Goal: Task Accomplishment & Management: Complete application form

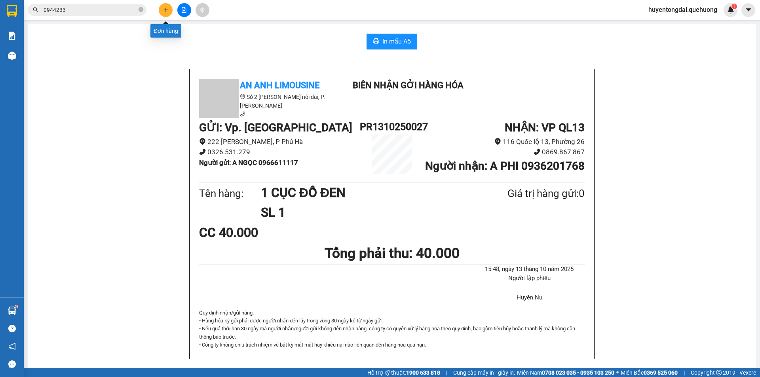
click at [169, 11] on button at bounding box center [166, 10] width 14 height 14
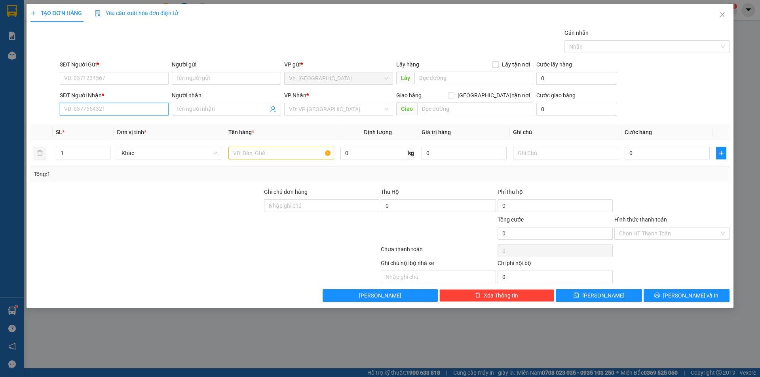
click at [112, 106] on input "SĐT Người Nhận *" at bounding box center [114, 109] width 109 height 13
click at [101, 78] on input "SĐT Người Gửi *" at bounding box center [114, 78] width 109 height 13
click at [99, 105] on input "SĐT Người Nhận *" at bounding box center [114, 109] width 109 height 13
type input "0909795935"
click at [210, 106] on input "Người nhận" at bounding box center [221, 109] width 91 height 9
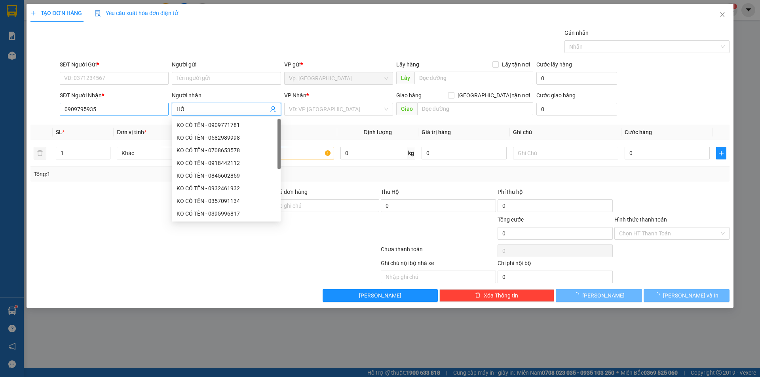
type input "HỔ"
click at [125, 108] on input "0909795935" at bounding box center [114, 109] width 109 height 13
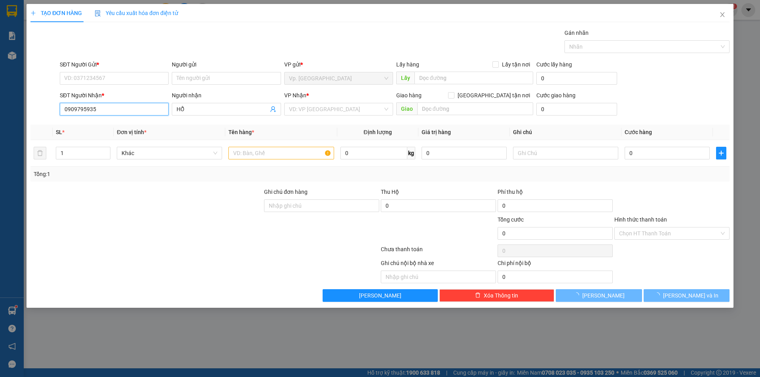
click at [124, 108] on input "0909795935" at bounding box center [114, 109] width 109 height 13
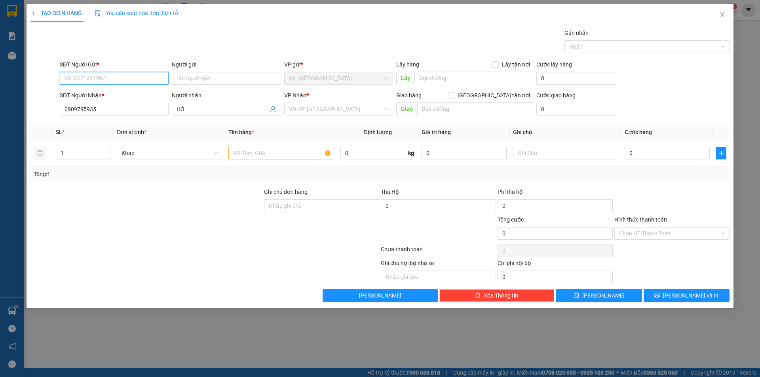
click at [128, 82] on input "SĐT Người Gửi *" at bounding box center [114, 78] width 109 height 13
paste input "0909795935"
type input "0909795935"
click at [204, 78] on input "Người gửi" at bounding box center [226, 78] width 109 height 13
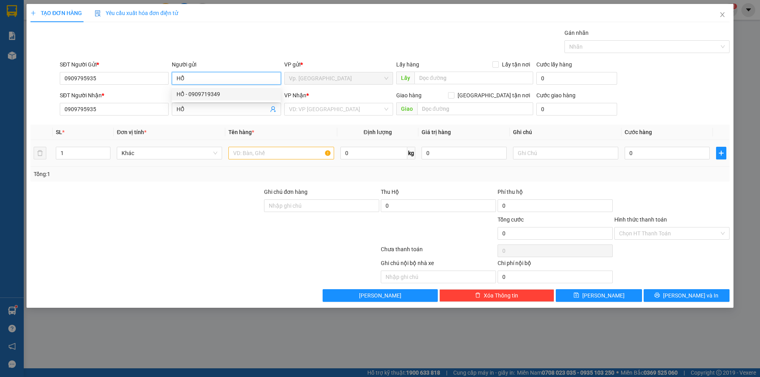
type input "HỔ"
click at [264, 152] on input "text" at bounding box center [280, 153] width 105 height 13
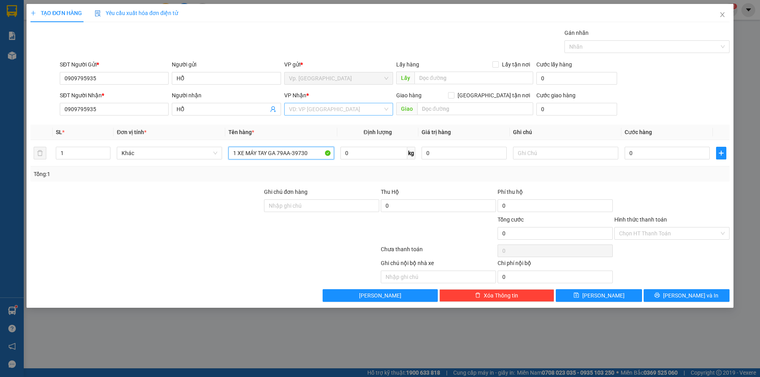
type input "1 XE MÁY TAY GA 79AA-39730"
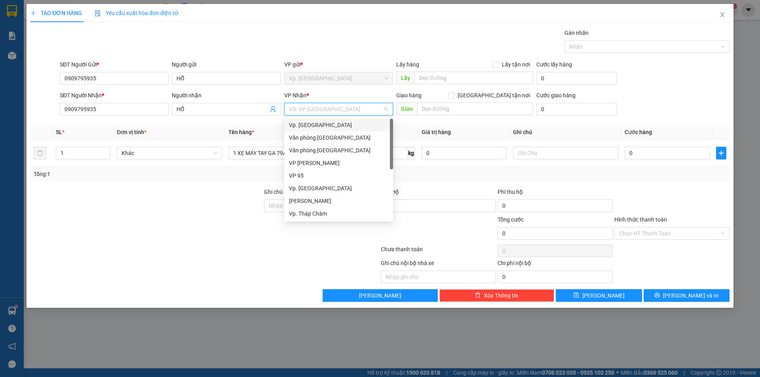
click at [343, 113] on input "search" at bounding box center [336, 109] width 94 height 12
click at [305, 174] on div "VP QL13" at bounding box center [338, 175] width 99 height 9
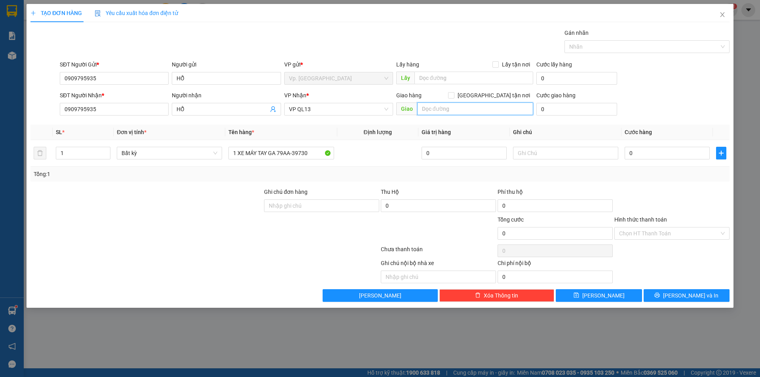
click at [448, 113] on input "text" at bounding box center [475, 108] width 116 height 13
type input "KHÁCH ĐI XE TÀI 9"
click at [542, 147] on input "text" at bounding box center [565, 153] width 105 height 13
type input "KHÁCH TỰ BAO XE"
click at [658, 163] on td "0" at bounding box center [666, 153] width 91 height 27
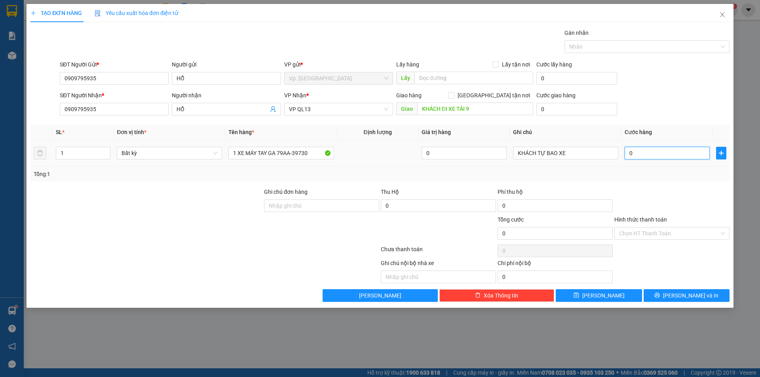
click at [656, 157] on input "0" at bounding box center [666, 153] width 85 height 13
type input "4"
type input "40"
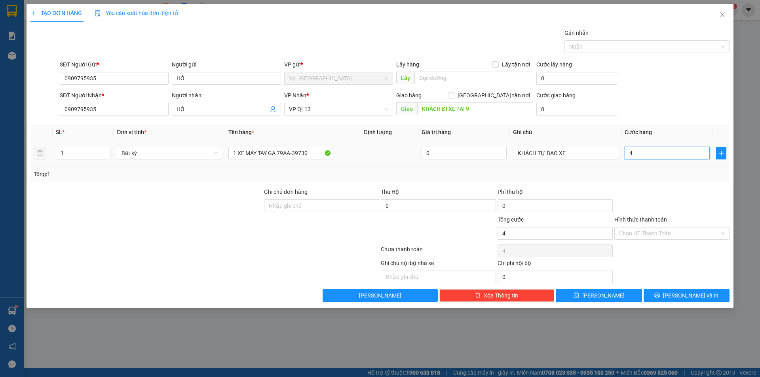
type input "40"
type input "400"
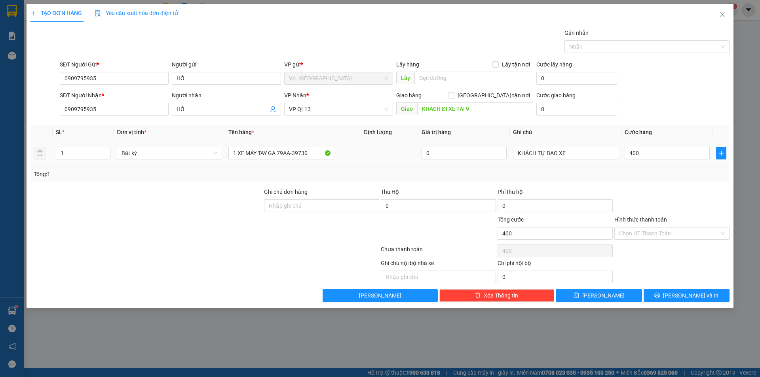
type input "400.000"
click at [642, 184] on div "Transit Pickup Surcharge Ids Transit Deliver Surcharge Ids Transit Deliver Surc…" at bounding box center [379, 164] width 699 height 273
click at [651, 236] on input "Hình thức thanh toán" at bounding box center [669, 234] width 100 height 12
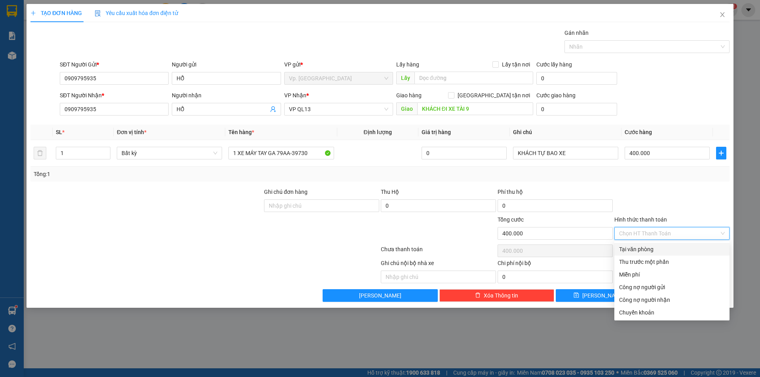
click at [639, 250] on div "Tại văn phòng" at bounding box center [672, 249] width 106 height 9
type input "0"
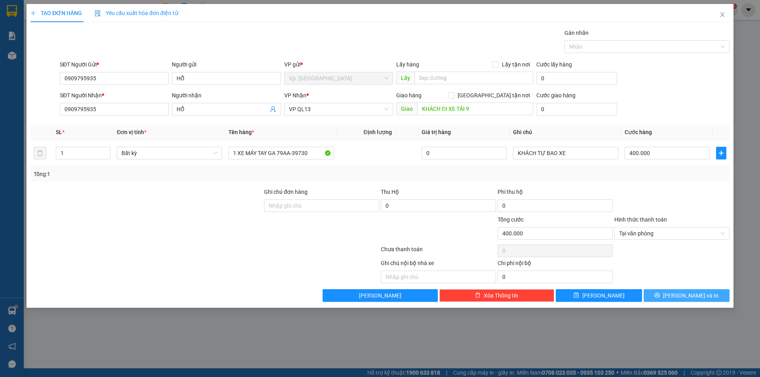
click at [677, 291] on button "[PERSON_NAME] và In" at bounding box center [686, 295] width 86 height 13
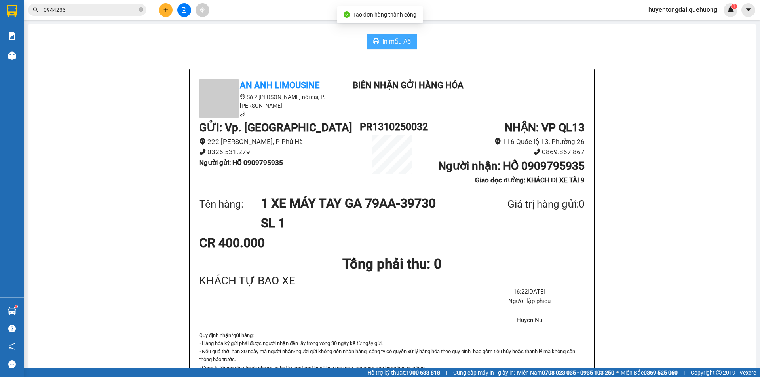
click at [407, 45] on span "In mẫu A5" at bounding box center [396, 41] width 28 height 10
click at [166, 10] on icon "plus" at bounding box center [165, 9] width 4 height 0
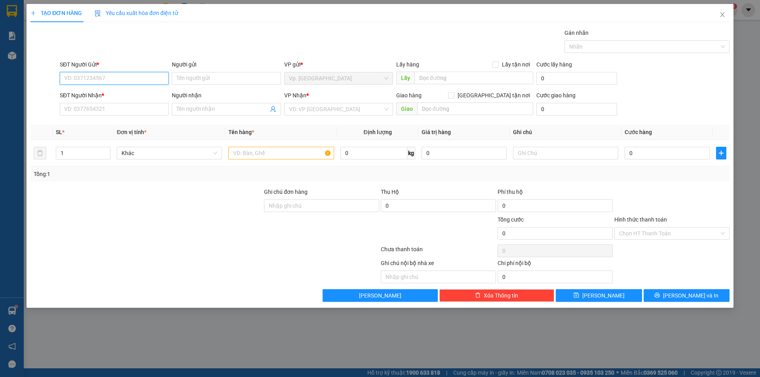
click at [89, 78] on input "SĐT Người Gửi *" at bounding box center [114, 78] width 109 height 13
type input "0913103511"
click at [89, 95] on div "0913103511 - TUẤN" at bounding box center [114, 94] width 99 height 9
type input "TUẤN"
type input "0847325575"
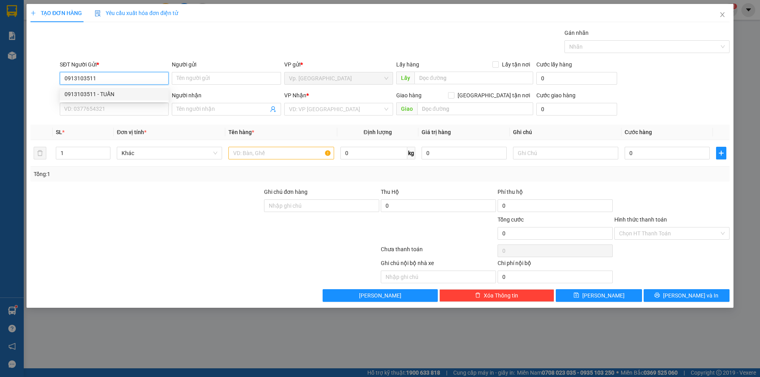
type input "THIÊN"
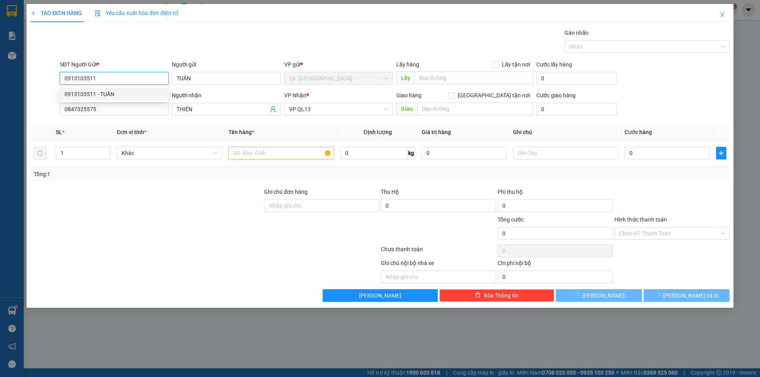
type input "40.000"
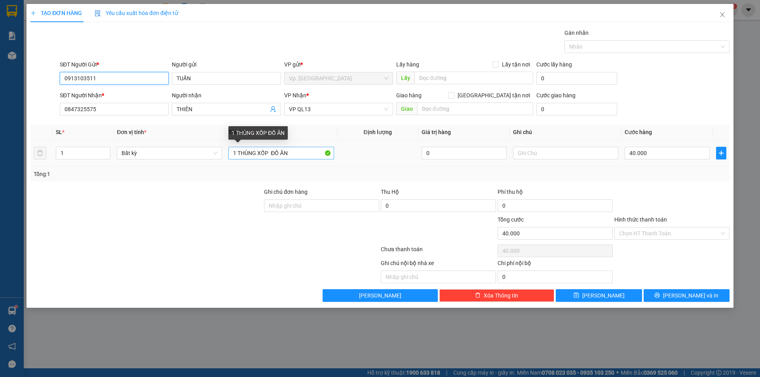
type input "0913103511"
drag, startPoint x: 259, startPoint y: 156, endPoint x: 309, endPoint y: 153, distance: 49.5
click at [309, 153] on input "1 THÙNG XỐP ĐỒ ĂN" at bounding box center [280, 153] width 105 height 13
click at [240, 156] on input "1 THÙNG XỐP ĐỒ ĂN" at bounding box center [280, 153] width 105 height 13
drag, startPoint x: 238, startPoint y: 154, endPoint x: 322, endPoint y: 150, distance: 84.0
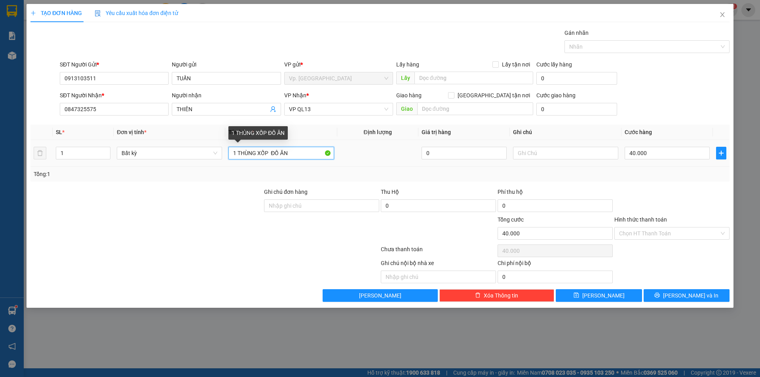
click at [322, 150] on input "1 THÙNG XỐP ĐỒ ĂN" at bounding box center [280, 153] width 105 height 13
type input "1 HỘP GIẤY NHỚT"
click at [703, 145] on div "40.000" at bounding box center [666, 153] width 85 height 16
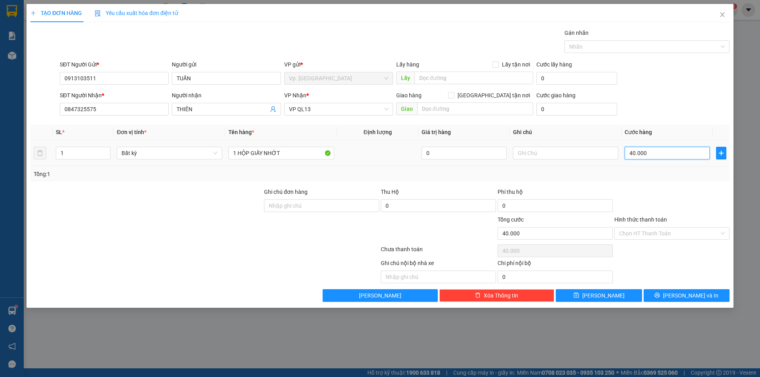
click at [697, 153] on input "40.000" at bounding box center [666, 153] width 85 height 13
type input "3"
type input "30"
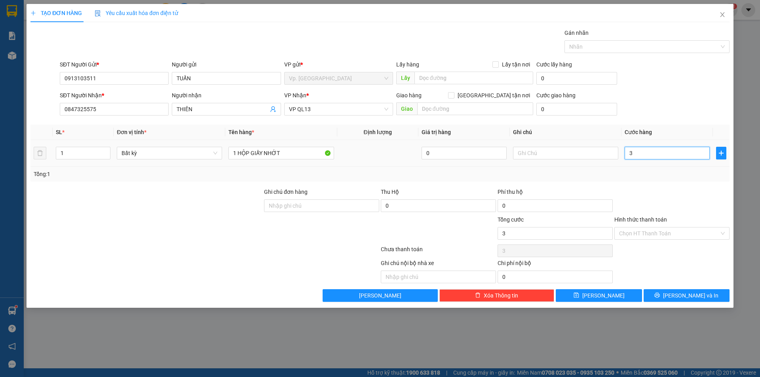
type input "30"
type input "30.000"
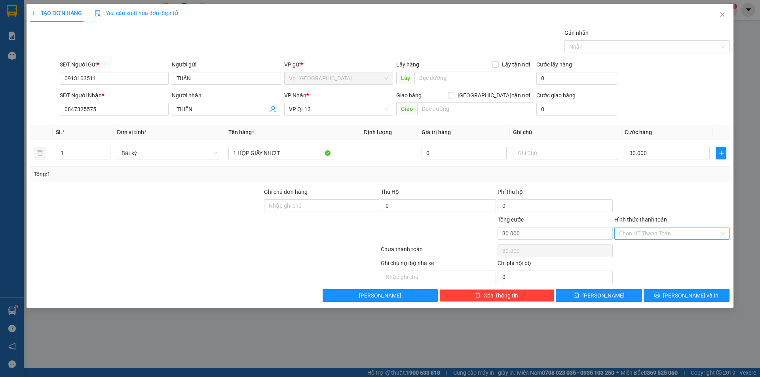
click at [678, 235] on input "Hình thức thanh toán" at bounding box center [669, 234] width 100 height 12
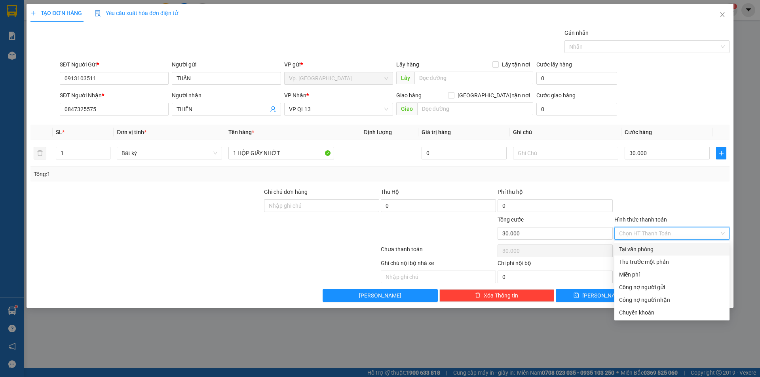
click at [656, 244] on div "Tại văn phòng" at bounding box center [671, 249] width 115 height 13
type input "0"
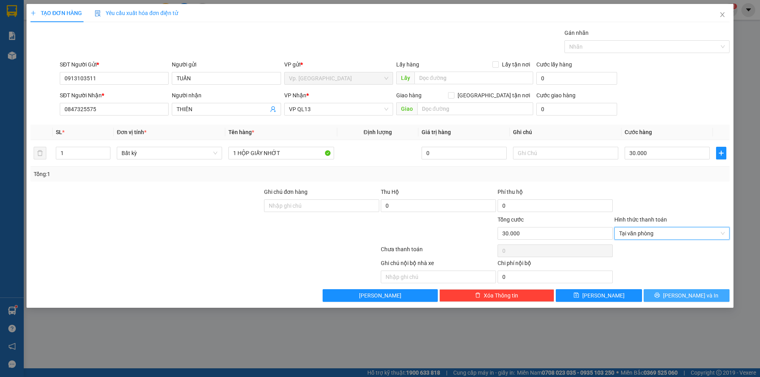
click at [687, 294] on span "[PERSON_NAME] và In" at bounding box center [690, 295] width 55 height 9
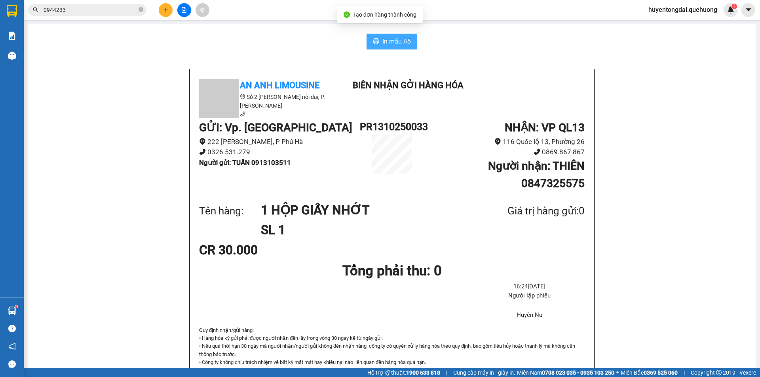
click at [396, 44] on span "In mẫu A5" at bounding box center [396, 41] width 28 height 10
click at [139, 9] on icon "close-circle" at bounding box center [140, 9] width 5 height 5
paste input "0931304266"
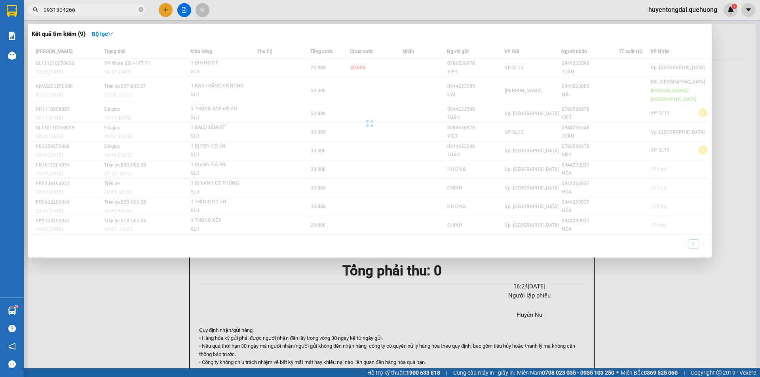
type input "0931304266"
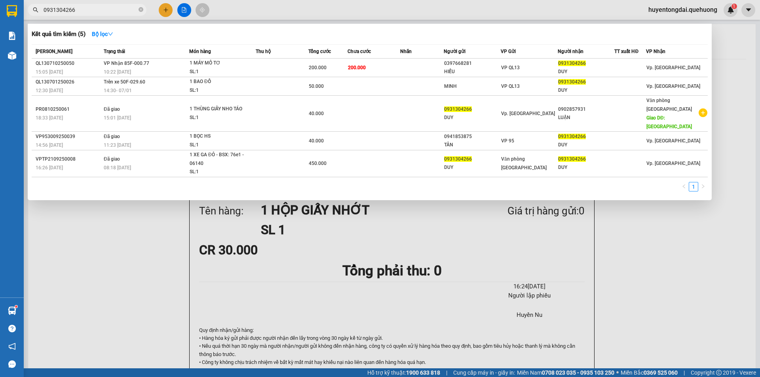
click at [167, 8] on div at bounding box center [380, 188] width 760 height 377
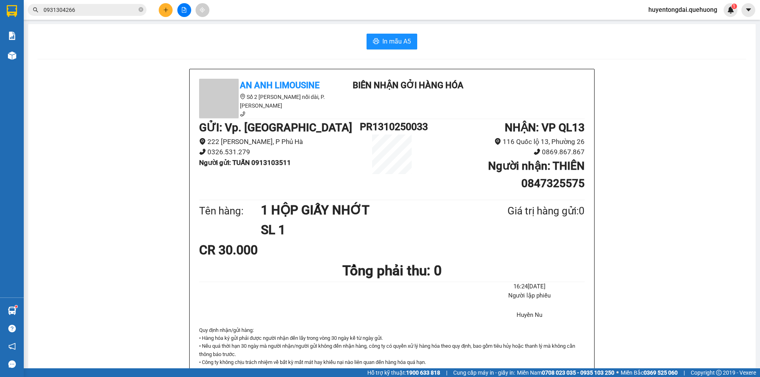
click at [167, 12] on icon "plus" at bounding box center [166, 10] width 6 height 6
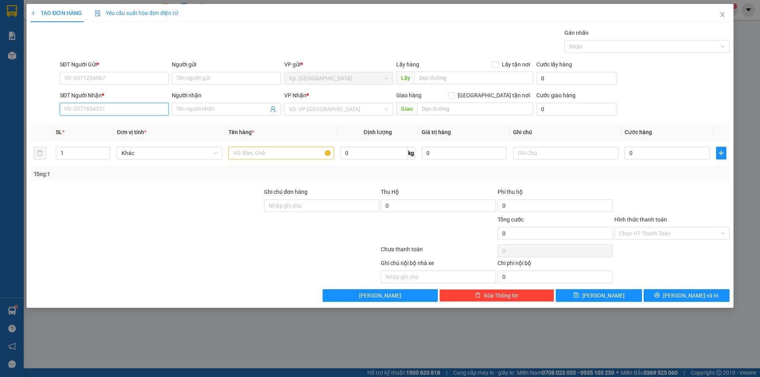
click at [129, 113] on input "SĐT Người Nhận *" at bounding box center [114, 109] width 109 height 13
click at [112, 127] on div "0936317178 - TÂM" at bounding box center [114, 125] width 99 height 9
type input "0936317178"
type input "TÂM"
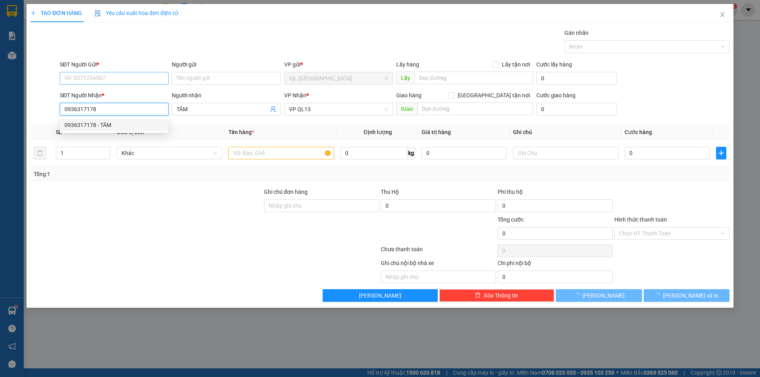
type input "60.000"
type input "0936317178"
click at [106, 82] on input "SĐT Người Gửi *" at bounding box center [114, 78] width 109 height 13
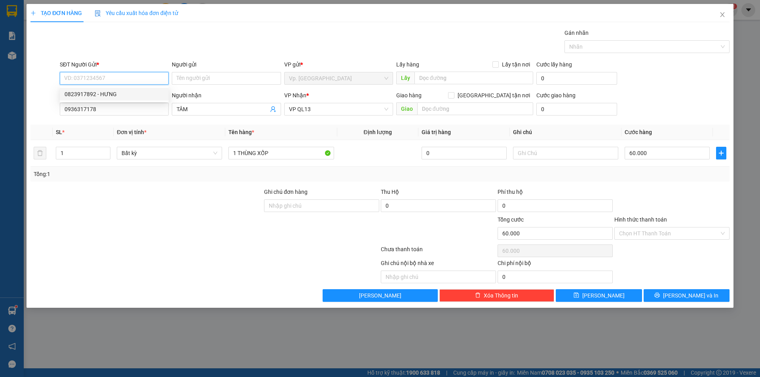
click at [110, 95] on div "0823917892 - HƯNG" at bounding box center [114, 94] width 99 height 9
type input "0823917892"
type input "HƯNG"
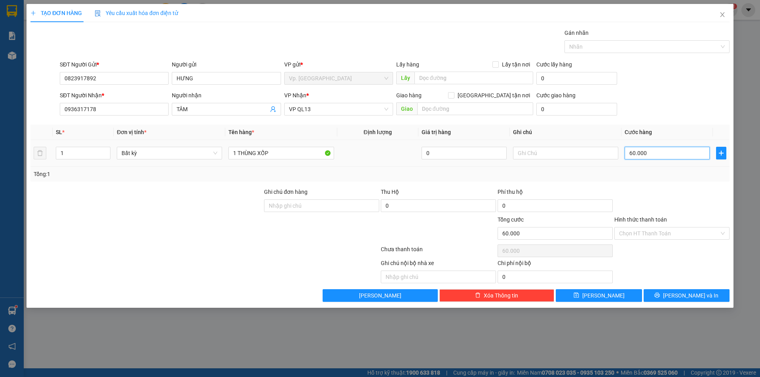
type input "5"
type input "50"
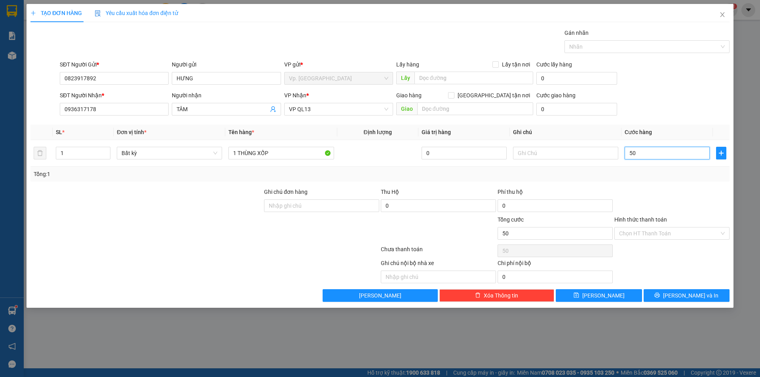
type input "50"
type input "50.000"
click at [655, 209] on div at bounding box center [671, 202] width 117 height 28
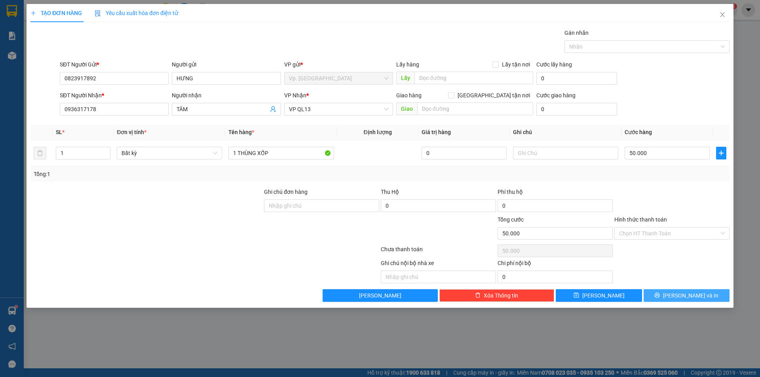
click at [674, 289] on button "[PERSON_NAME] và In" at bounding box center [686, 295] width 86 height 13
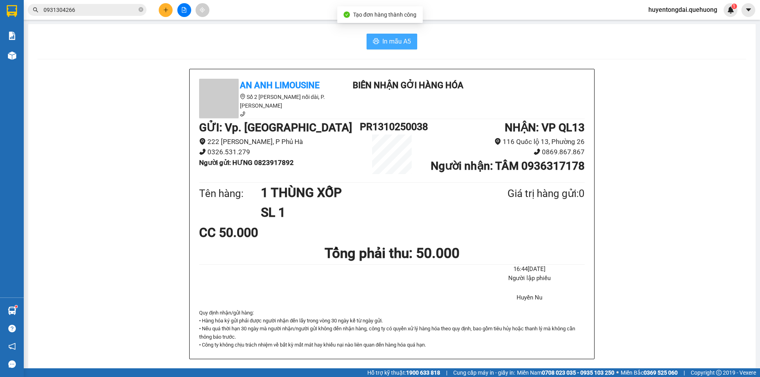
click at [398, 40] on span "In mẫu A5" at bounding box center [396, 41] width 28 height 10
click at [157, 6] on div at bounding box center [183, 10] width 59 height 14
click at [160, 8] on button at bounding box center [166, 10] width 14 height 14
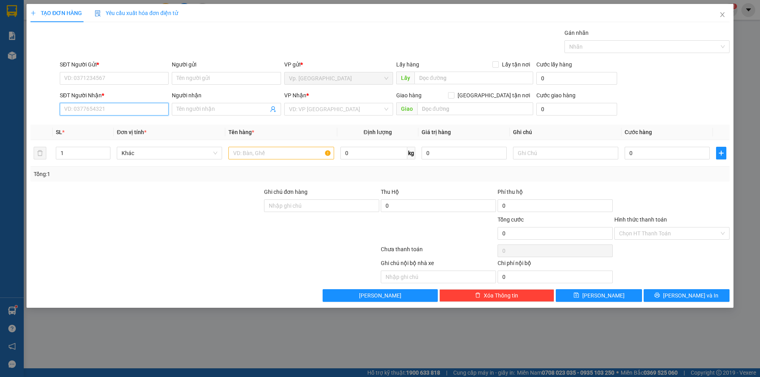
click at [126, 106] on input "SĐT Người Nhận *" at bounding box center [114, 109] width 109 height 13
click at [97, 124] on div "0972233337 - PHƯƠNG" at bounding box center [114, 125] width 99 height 9
type input "0972233337"
type input "PHƯƠNG"
type input "TÂN PHÚ"
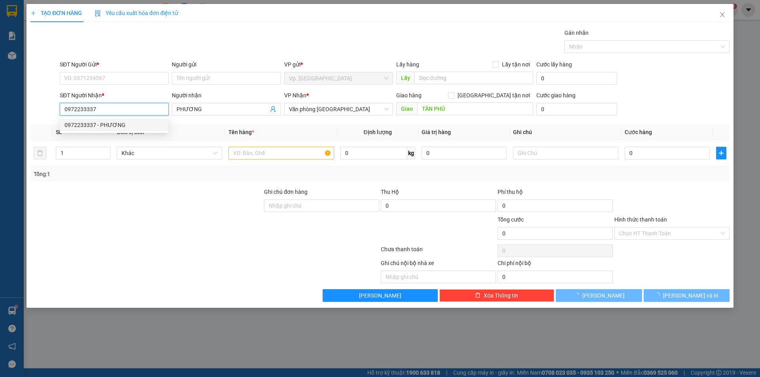
type input "50.000"
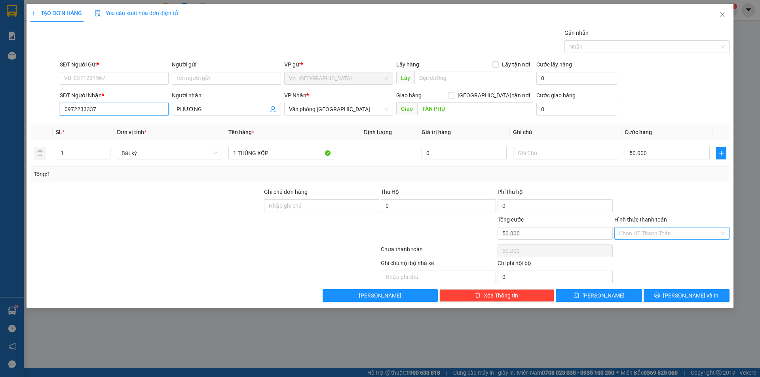
type input "0972233337"
click at [674, 235] on input "Hình thức thanh toán" at bounding box center [669, 234] width 100 height 12
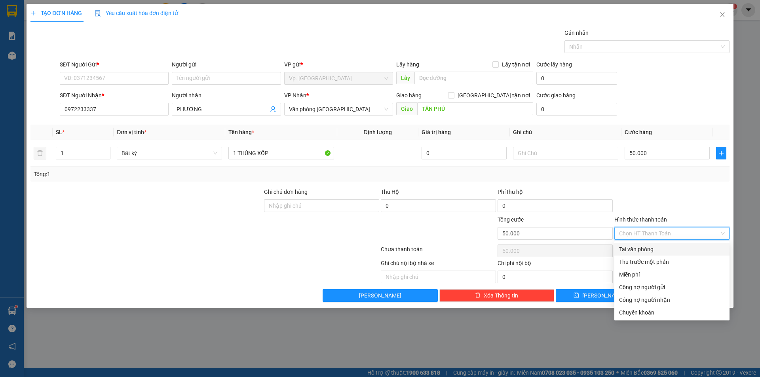
click at [653, 249] on div "Tại văn phòng" at bounding box center [672, 249] width 106 height 9
type input "0"
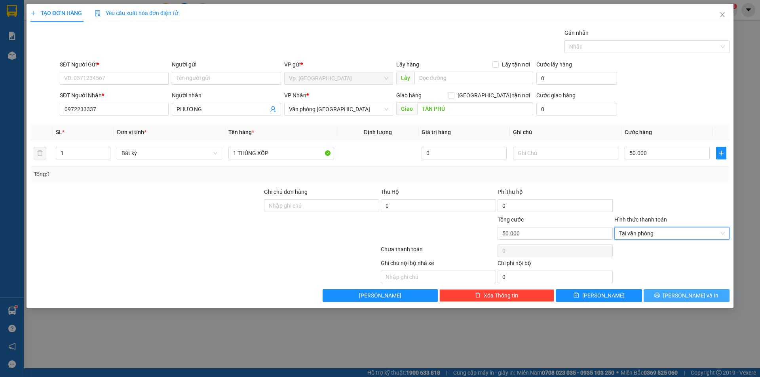
click at [692, 298] on span "[PERSON_NAME] và In" at bounding box center [690, 295] width 55 height 9
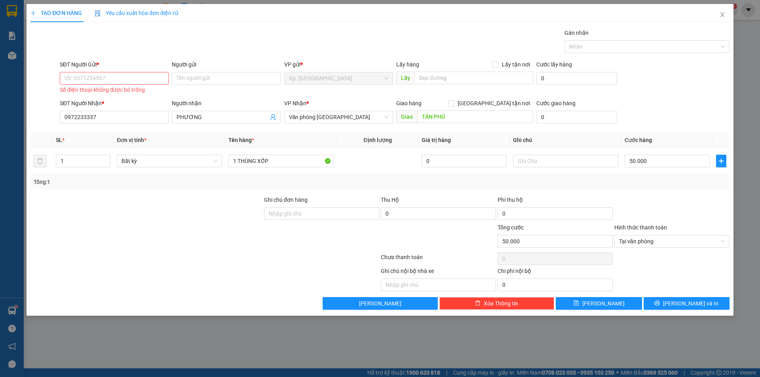
click at [134, 70] on div "SĐT Người Gửi *" at bounding box center [114, 66] width 109 height 12
click at [104, 80] on input "SĐT Người Gửi *" at bounding box center [114, 78] width 109 height 13
click at [104, 94] on div "0917231465 - VIÊN" at bounding box center [114, 94] width 99 height 9
type input "0917231465"
type input "VIÊN"
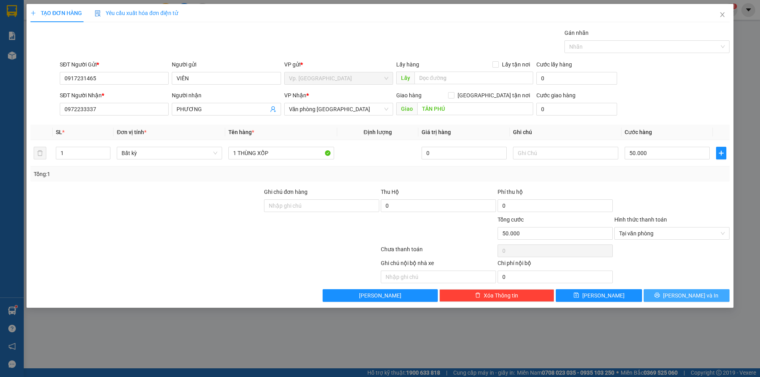
click at [701, 293] on span "[PERSON_NAME] và In" at bounding box center [690, 295] width 55 height 9
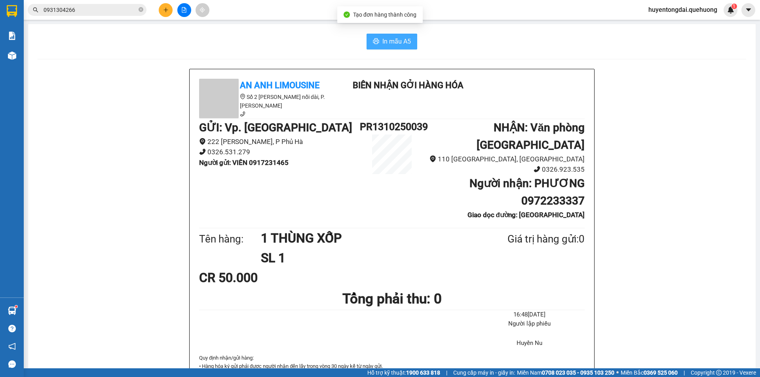
click at [383, 41] on span "In mẫu A5" at bounding box center [396, 41] width 28 height 10
click at [157, 9] on div at bounding box center [183, 10] width 59 height 14
click at [165, 13] on button at bounding box center [166, 10] width 14 height 14
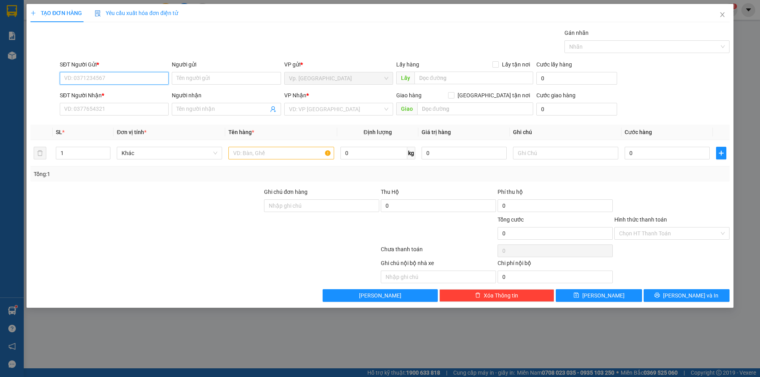
click at [115, 76] on input "SĐT Người Gửi *" at bounding box center [114, 78] width 109 height 13
type input "383"
click at [104, 76] on input "383" at bounding box center [114, 78] width 109 height 13
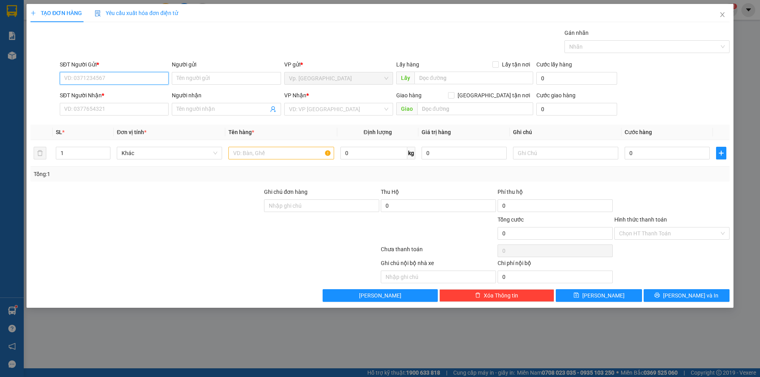
click at [130, 75] on input "SĐT Người Gửi *" at bounding box center [114, 78] width 109 height 13
click at [113, 112] on input "SĐT Người Nhận *" at bounding box center [114, 109] width 109 height 13
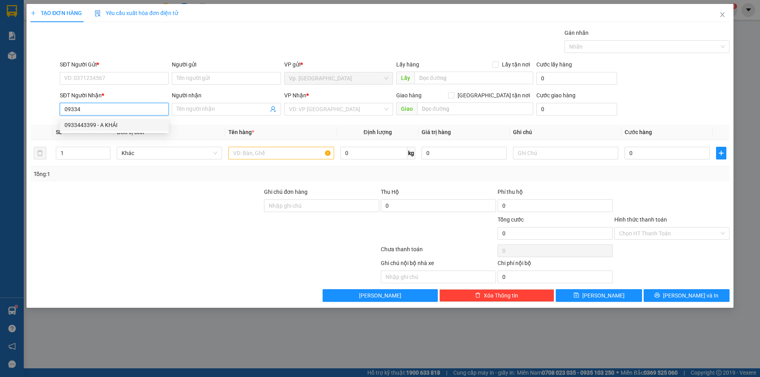
click at [115, 125] on div "0933443399 - A KHẢI" at bounding box center [114, 125] width 99 height 9
type input "0933443399"
type input "A KHẢI"
type input "TÂN PHÚ"
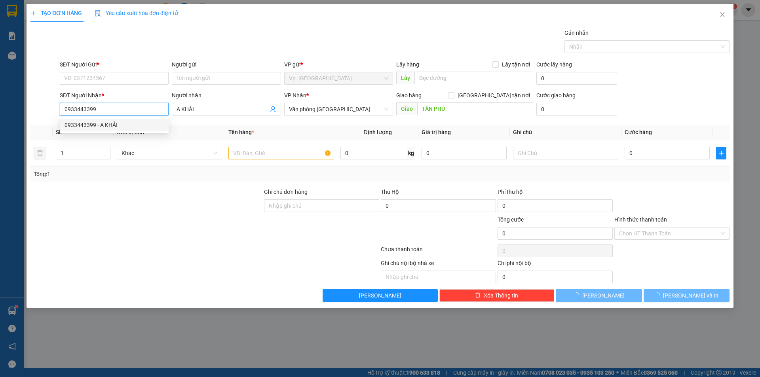
type input "50.000"
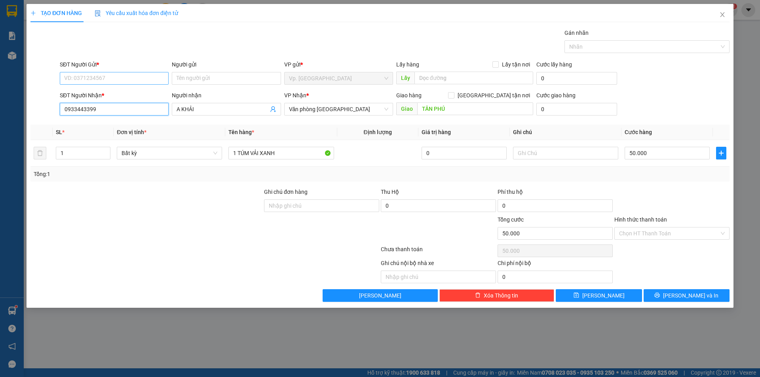
type input "0933443399"
click at [111, 81] on input "SĐT Người Gửi *" at bounding box center [114, 78] width 109 height 13
click at [118, 91] on div "0913197838 - DŨNG" at bounding box center [114, 94] width 99 height 9
type input "0913197838"
type input "DŨNG"
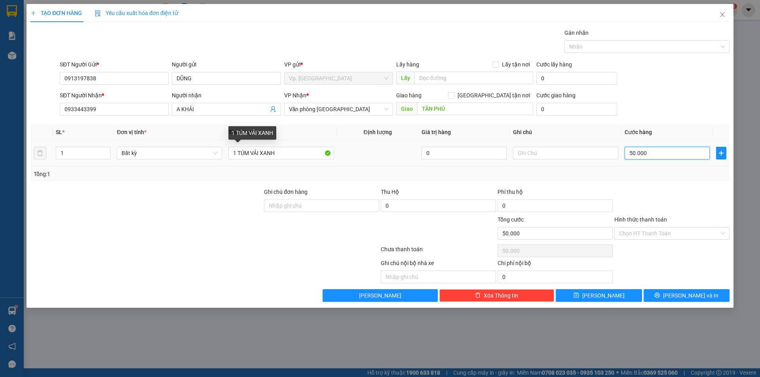
click at [700, 148] on input "50.000" at bounding box center [666, 153] width 85 height 13
type input "4"
type input "40"
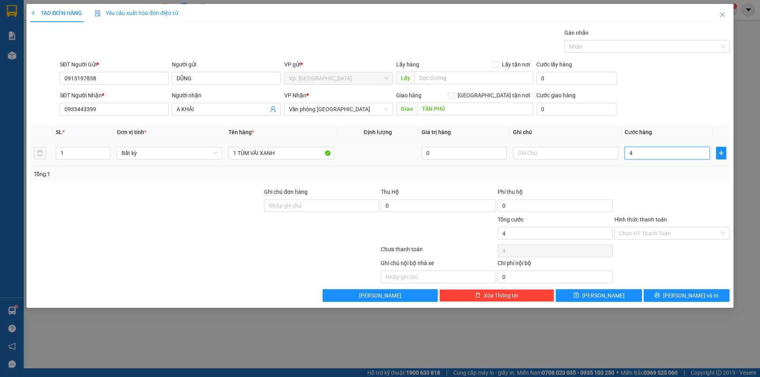
type input "40"
type input "40.000"
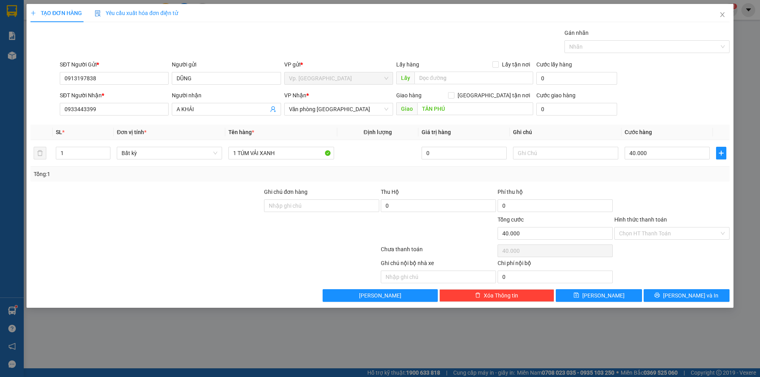
drag, startPoint x: 671, startPoint y: 175, endPoint x: 672, endPoint y: 188, distance: 12.7
click at [672, 176] on div "Tổng: 1" at bounding box center [380, 174] width 692 height 9
click at [656, 226] on div "Hình thức thanh toán" at bounding box center [671, 221] width 115 height 12
click at [653, 236] on input "Hình thức thanh toán" at bounding box center [669, 234] width 100 height 12
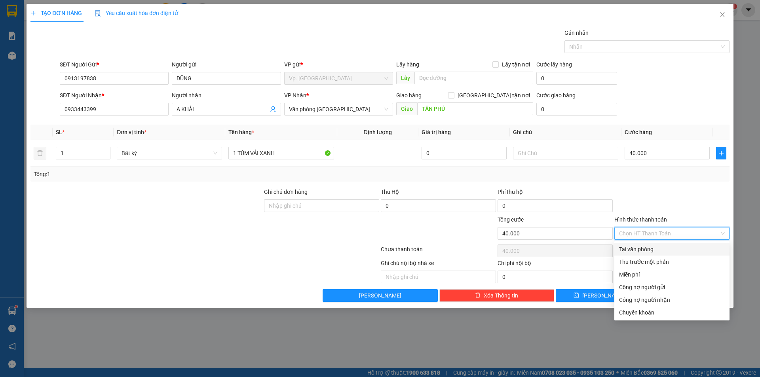
click at [641, 245] on div "Tại văn phòng" at bounding box center [671, 249] width 115 height 13
type input "0"
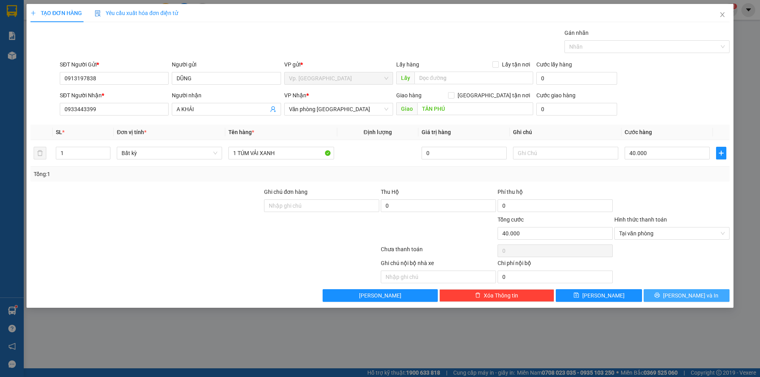
click at [667, 290] on button "[PERSON_NAME] và In" at bounding box center [686, 295] width 86 height 13
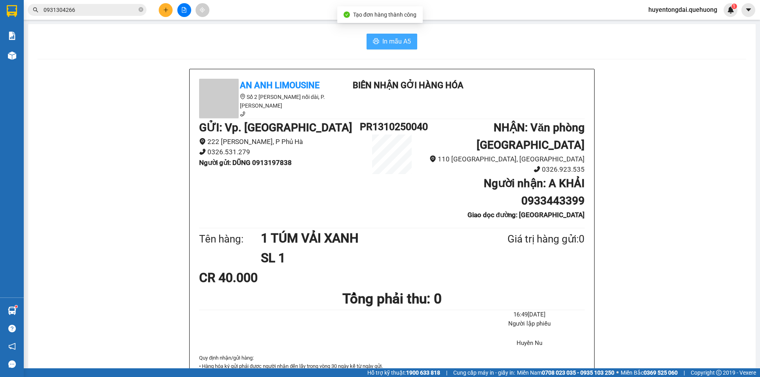
click at [378, 44] on button "In mẫu A5" at bounding box center [391, 42] width 51 height 16
click at [163, 8] on icon "plus" at bounding box center [166, 10] width 6 height 6
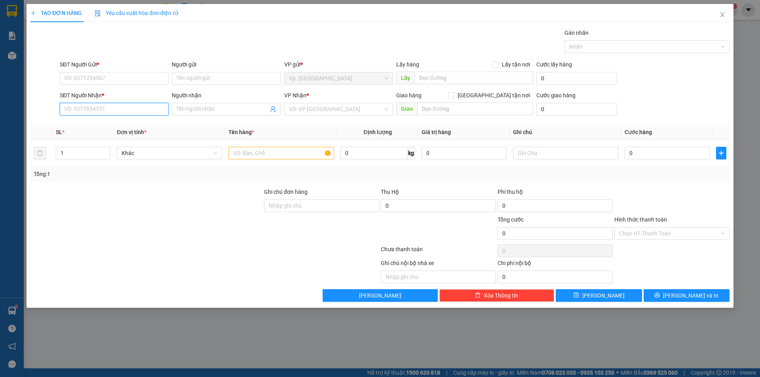
click at [108, 108] on input "SĐT Người Nhận *" at bounding box center [114, 109] width 109 height 13
click at [107, 123] on div "0912302975 - HÀ" at bounding box center [114, 125] width 99 height 9
type input "0912302975"
type input "HÀ"
type input "60.000"
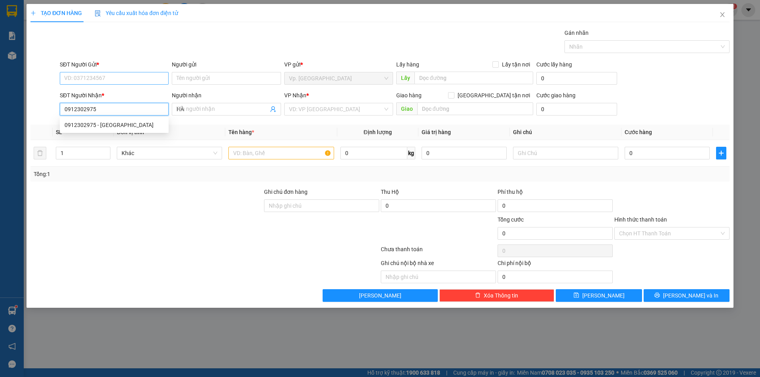
type input "60.000"
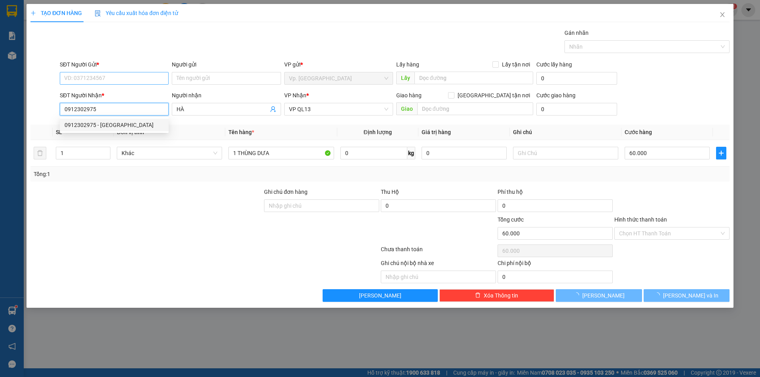
type input "0912302975"
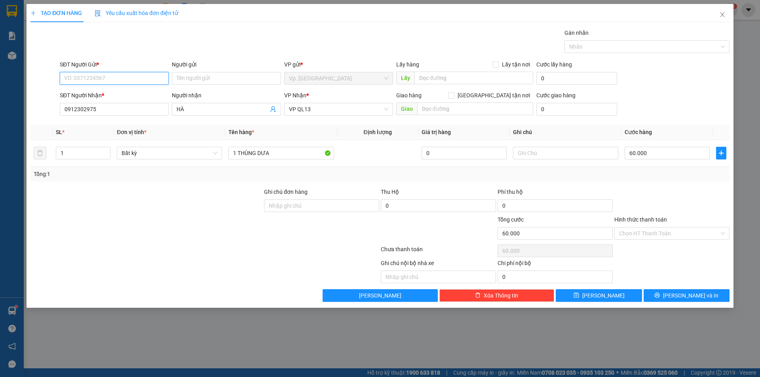
click at [107, 76] on input "SĐT Người Gửi *" at bounding box center [114, 78] width 109 height 13
click at [116, 91] on div "0326531279 - HUYỀN PV" at bounding box center [114, 94] width 99 height 9
type input "0326531279"
type input "HUYỀN PV"
drag, startPoint x: 224, startPoint y: 75, endPoint x: 148, endPoint y: 89, distance: 77.2
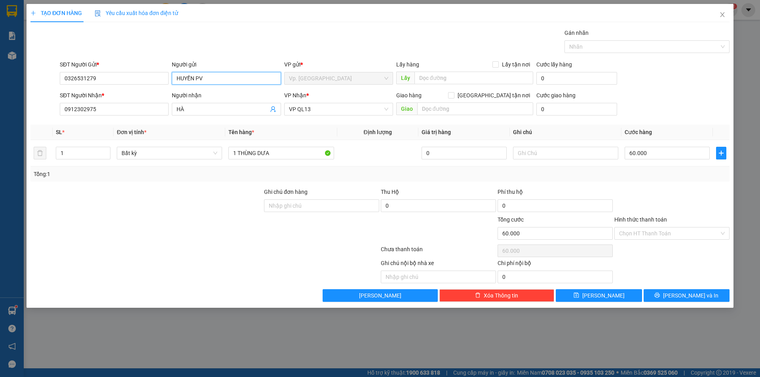
click at [148, 88] on form "SĐT Người Gửi * 0326531279 Người gửi HUYỀN PV HUYỀN PV VP gửi * Vp. Phan Rang L…" at bounding box center [379, 89] width 699 height 59
click at [274, 260] on div at bounding box center [307, 271] width 146 height 25
click at [660, 296] on icon "printer" at bounding box center [657, 295] width 6 height 6
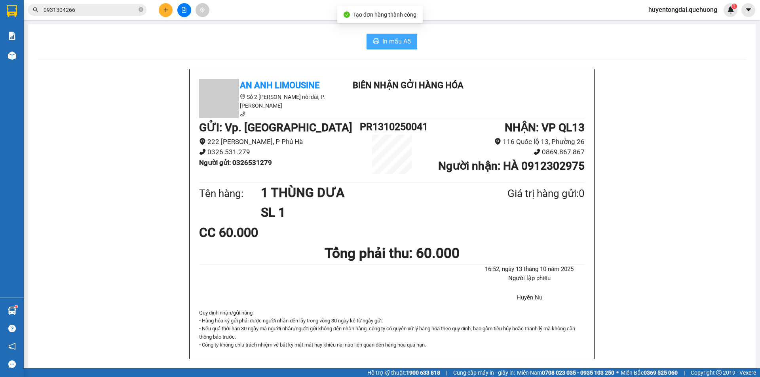
click at [382, 44] on span "In mẫu A5" at bounding box center [396, 41] width 28 height 10
click at [169, 8] on button at bounding box center [166, 10] width 14 height 14
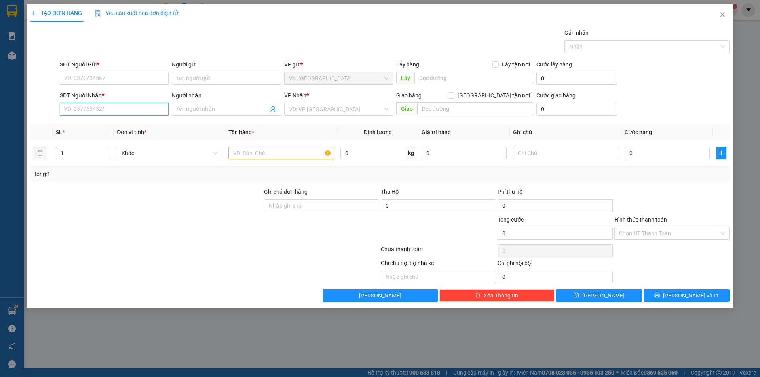
click at [105, 104] on input "SĐT Người Nhận *" at bounding box center [114, 109] width 109 height 13
click at [103, 121] on div "0929023515 - TUYÊN" at bounding box center [114, 125] width 99 height 9
type input "0929023515"
type input "TUYÊN"
type input "TÂN PHÚ"
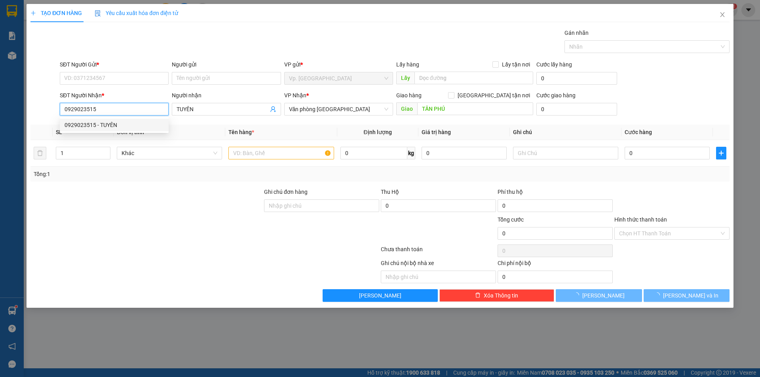
type input "110.000"
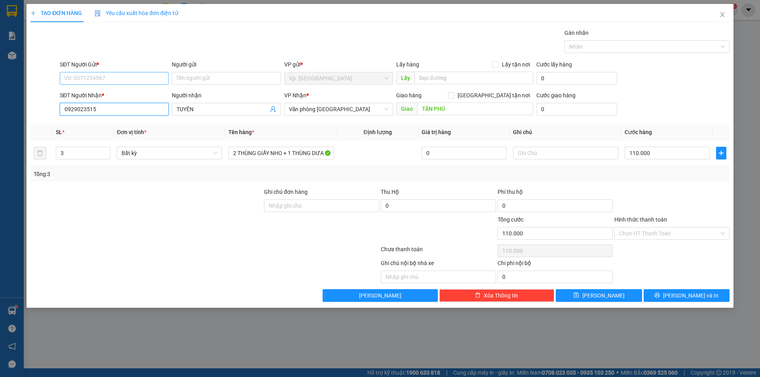
type input "0929023515"
click at [99, 82] on input "SĐT Người Gửi *" at bounding box center [114, 78] width 109 height 13
click at [102, 103] on div "0394077148 - THỦY" at bounding box center [114, 106] width 99 height 9
type input "0394077148"
type input "THỦY"
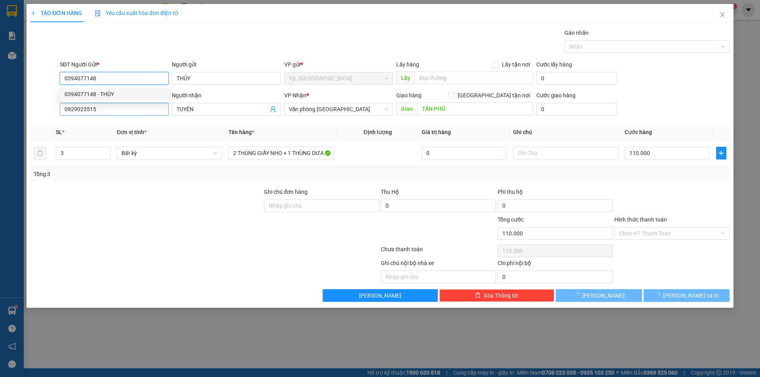
type input "80.000"
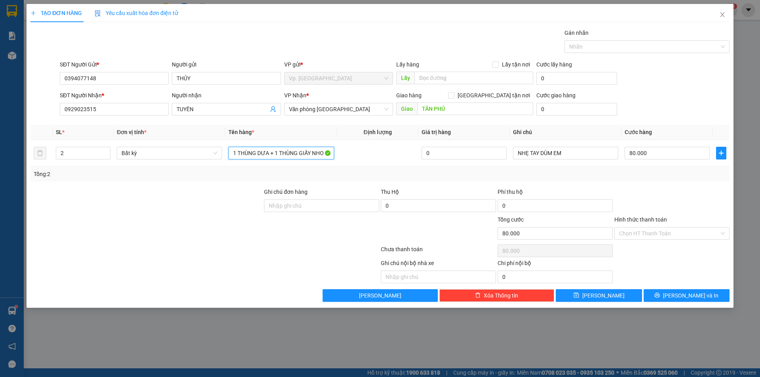
drag, startPoint x: 275, startPoint y: 156, endPoint x: 206, endPoint y: 167, distance: 70.5
click at [206, 167] on div "SL * Đơn vị tính * Tên hàng * Định lượng Giá trị hàng Ghi chú Cước hàng 2 Bất k…" at bounding box center [379, 153] width 699 height 57
type input "1 THÙNG GIẤY NHO"
type input "1"
click at [105, 157] on span "down" at bounding box center [106, 156] width 5 height 5
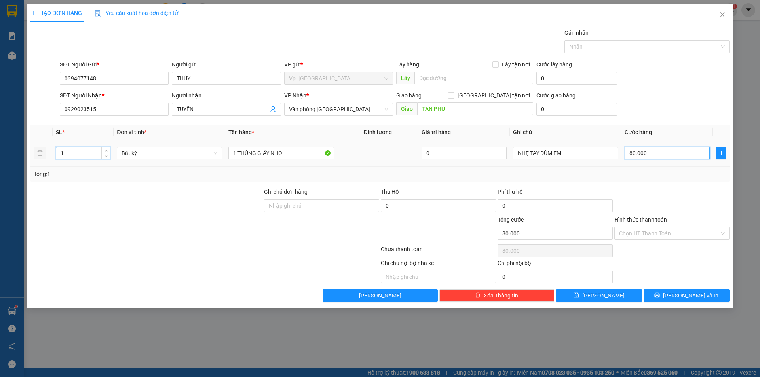
click at [657, 151] on input "80.000" at bounding box center [666, 153] width 85 height 13
type input "0"
drag, startPoint x: 572, startPoint y: 156, endPoint x: 472, endPoint y: 156, distance: 99.7
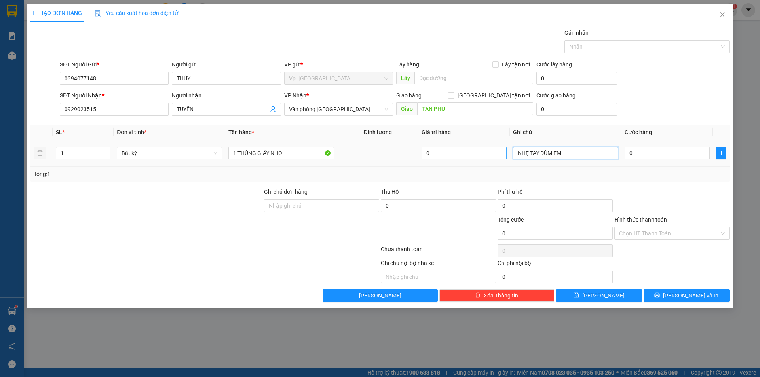
click at [472, 156] on tr "1 Bất kỳ 1 THÙNG GIẤY NHO 0 NHẸ TAY DÙM EM 0" at bounding box center [379, 153] width 699 height 27
type input "H"
type input "C"
type input "BÙ HÀNG BỊ CHUỘT ĂN"
click at [650, 154] on input "0" at bounding box center [666, 153] width 85 height 13
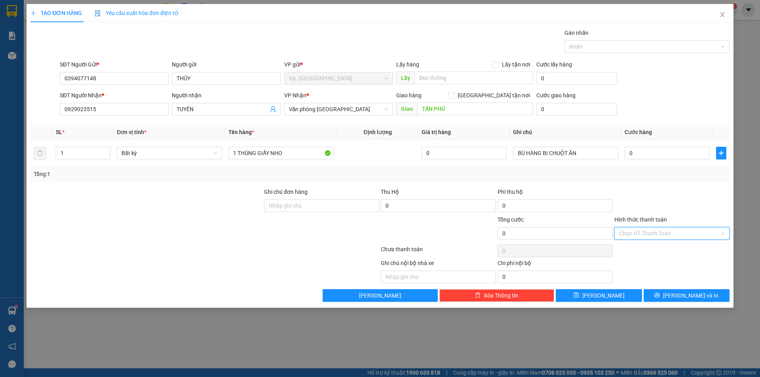
click at [651, 239] on input "Hình thức thanh toán" at bounding box center [669, 234] width 100 height 12
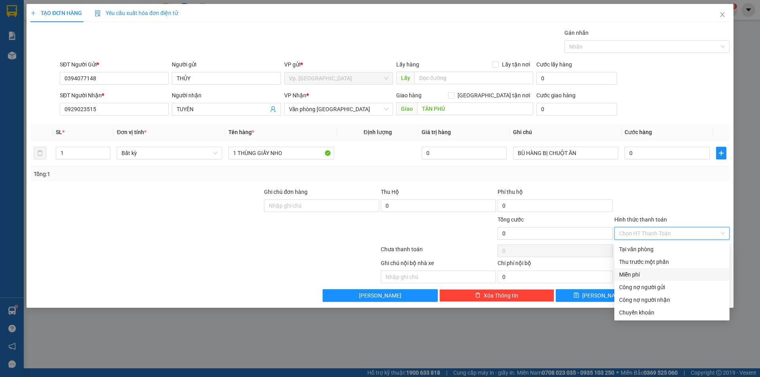
click at [636, 276] on div "Miễn phí" at bounding box center [672, 274] width 106 height 9
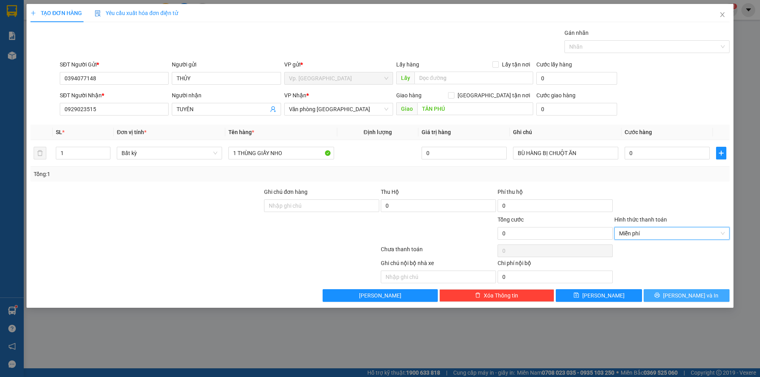
click at [680, 300] on span "[PERSON_NAME] và In" at bounding box center [690, 295] width 55 height 9
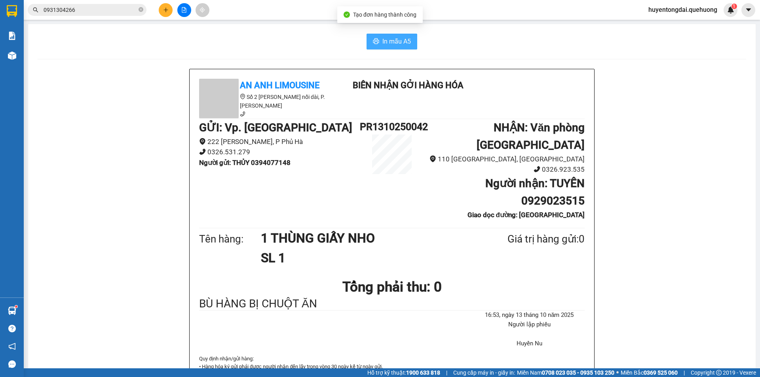
click at [391, 37] on span "In mẫu A5" at bounding box center [396, 41] width 28 height 10
click at [166, 9] on icon "plus" at bounding box center [165, 10] width 0 height 4
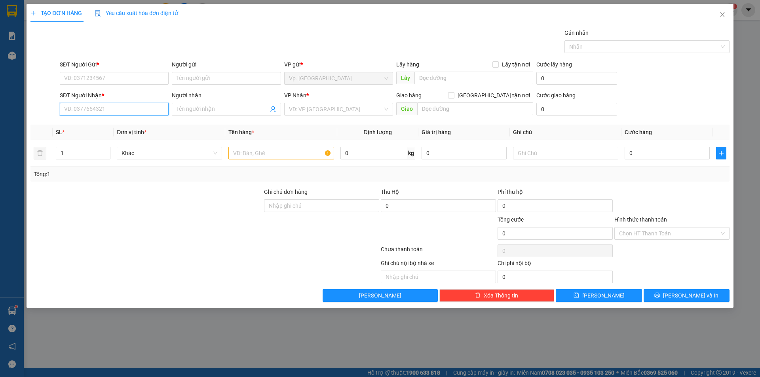
click at [98, 114] on input "SĐT Người Nhận *" at bounding box center [114, 109] width 109 height 13
click at [110, 126] on div "0359157211 - CÔ TÂM" at bounding box center [114, 125] width 99 height 9
type input "0359157211"
type input "CÔ TÂM"
type input "TÂN PHÚ"
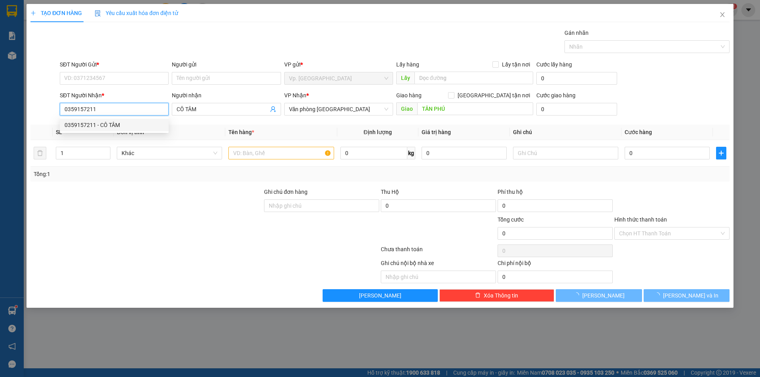
type input "50.000"
type input "0359157211"
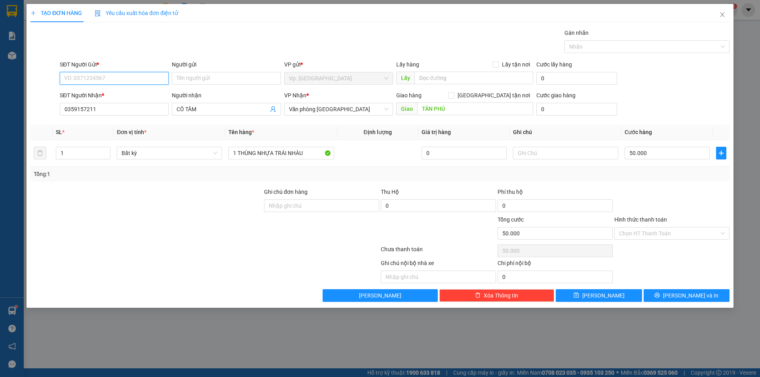
click at [119, 83] on input "SĐT Người Gửi *" at bounding box center [114, 78] width 109 height 13
click at [124, 97] on div "0972125081 - [PERSON_NAME]" at bounding box center [114, 94] width 99 height 9
type input "0972125081"
type input "VÂN"
click at [636, 151] on input "50.000" at bounding box center [666, 153] width 85 height 13
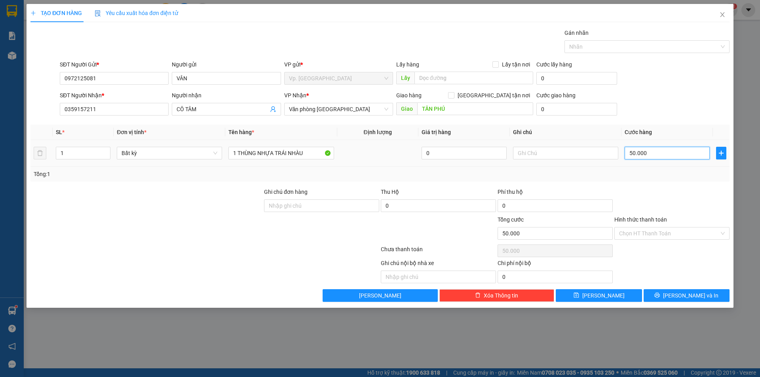
type input "4"
type input "40"
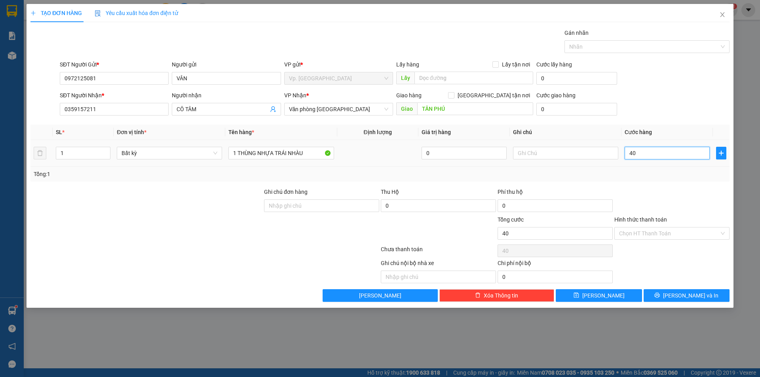
type input "40"
type input "40.000"
click at [642, 176] on div "Tổng: 1" at bounding box center [380, 174] width 692 height 9
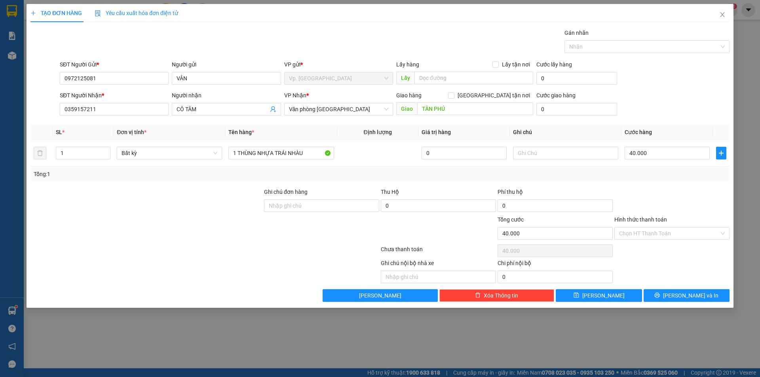
drag, startPoint x: 653, startPoint y: 234, endPoint x: 647, endPoint y: 241, distance: 8.5
click at [652, 234] on input "Hình thức thanh toán" at bounding box center [669, 234] width 100 height 12
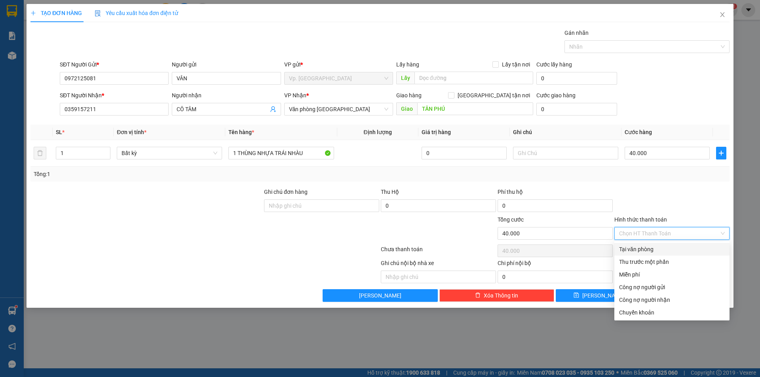
click at [647, 245] on div "Tại văn phòng" at bounding box center [672, 249] width 106 height 9
type input "0"
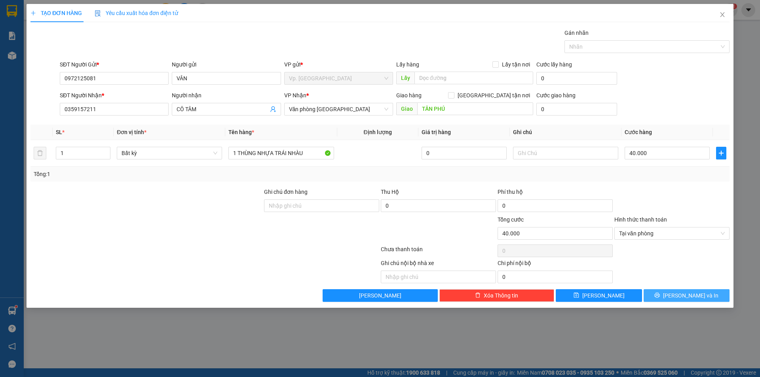
click at [691, 294] on span "[PERSON_NAME] và In" at bounding box center [690, 295] width 55 height 9
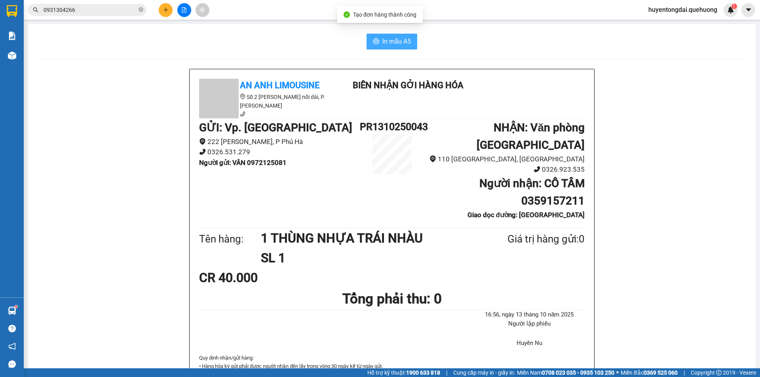
click at [401, 40] on span "In mẫu A5" at bounding box center [396, 41] width 28 height 10
click at [167, 10] on icon "plus" at bounding box center [165, 9] width 4 height 0
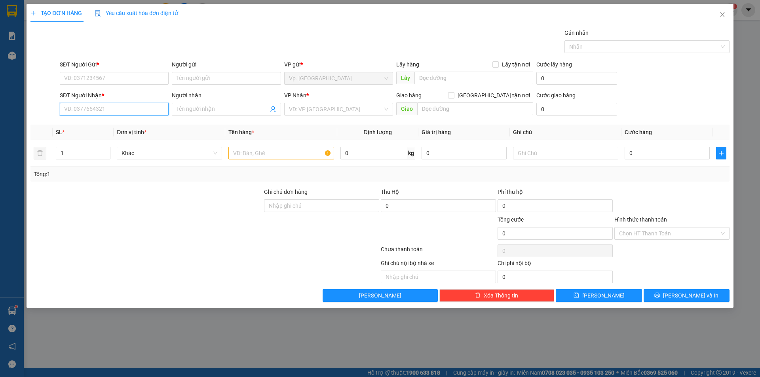
click at [92, 108] on input "SĐT Người Nhận *" at bounding box center [114, 109] width 109 height 13
click at [88, 80] on input "SĐT Người Gửi *" at bounding box center [114, 78] width 109 height 13
click at [94, 91] on div "0825973327 - CÔ GÁI" at bounding box center [114, 94] width 99 height 9
type input "0825973327"
type input "CÔ GÁI"
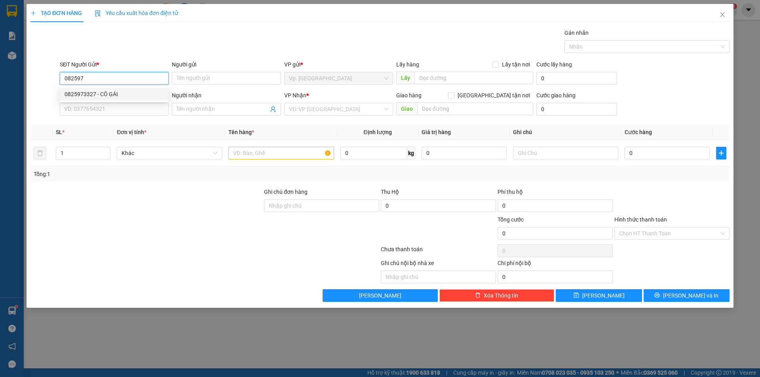
type input "0942972519"
type input "THẢO"
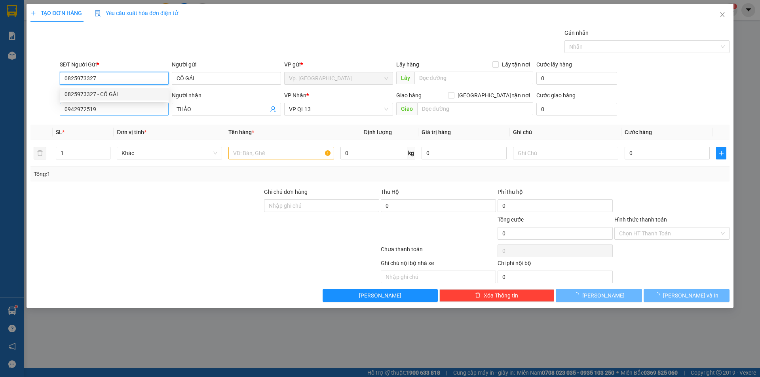
type input "40.000"
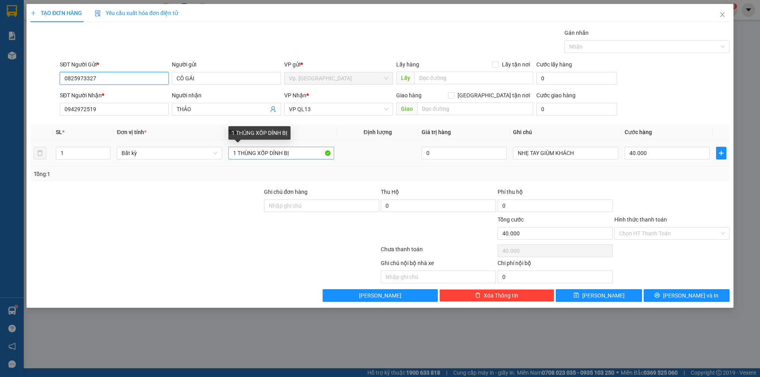
type input "0825973327"
drag, startPoint x: 259, startPoint y: 157, endPoint x: 285, endPoint y: 159, distance: 25.8
click at [285, 159] on input "1 THÙNG XỐP DÍNH BỊ" at bounding box center [280, 153] width 105 height 13
click at [300, 158] on input "1 THÙNG GIẤY TRONG BỊ" at bounding box center [280, 153] width 105 height 13
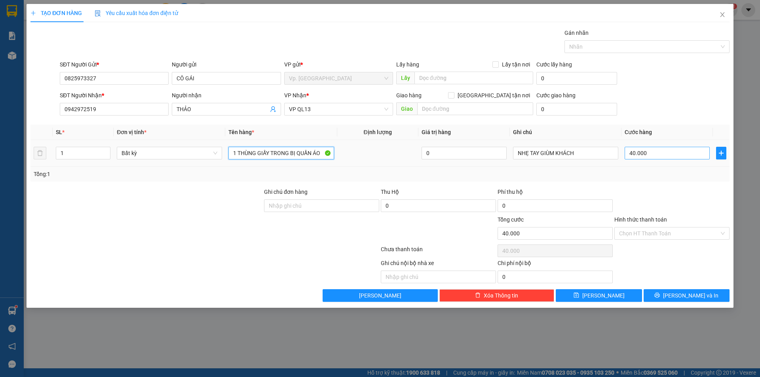
type input "1 THÙNG GIẤY TRONG BỊ QUẦN ÁO"
click at [664, 155] on input "40.000" at bounding box center [666, 153] width 85 height 13
type input "3"
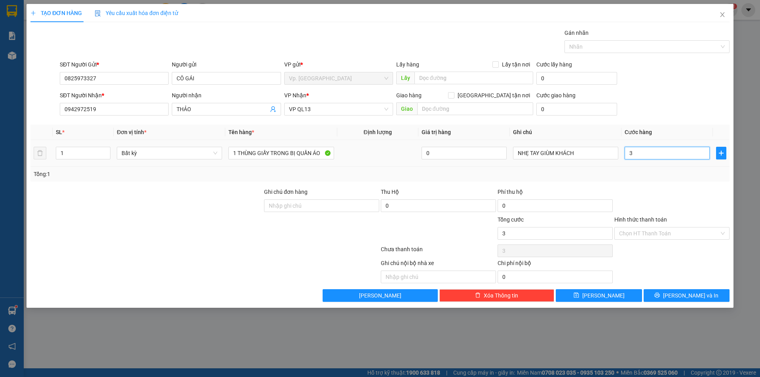
type input "30"
type input "30.000"
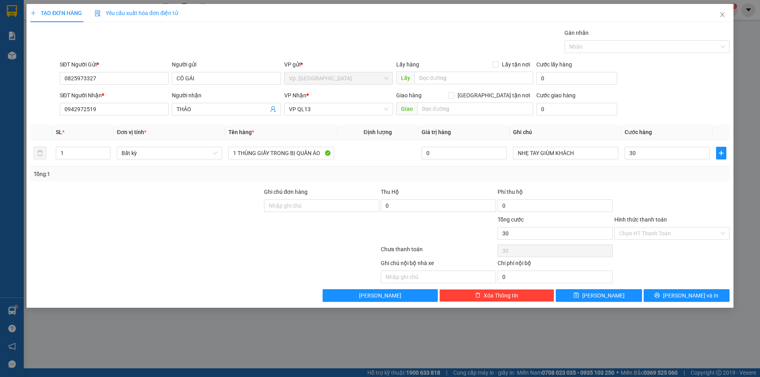
type input "30.000"
click at [628, 192] on div at bounding box center [671, 202] width 117 height 28
drag, startPoint x: 436, startPoint y: 177, endPoint x: 430, endPoint y: 179, distance: 6.6
click at [430, 179] on div "SL * Đơn vị tính * Tên hàng * Định lượng Giá trị hàng Ghi chú Cước hàng 1 Bất k…" at bounding box center [379, 153] width 699 height 57
click at [643, 237] on input "Hình thức thanh toán" at bounding box center [669, 234] width 100 height 12
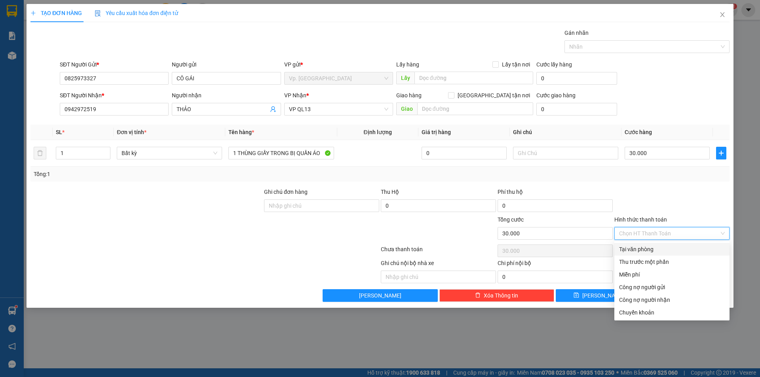
click at [639, 246] on div "Tại văn phòng" at bounding box center [672, 249] width 106 height 9
type input "0"
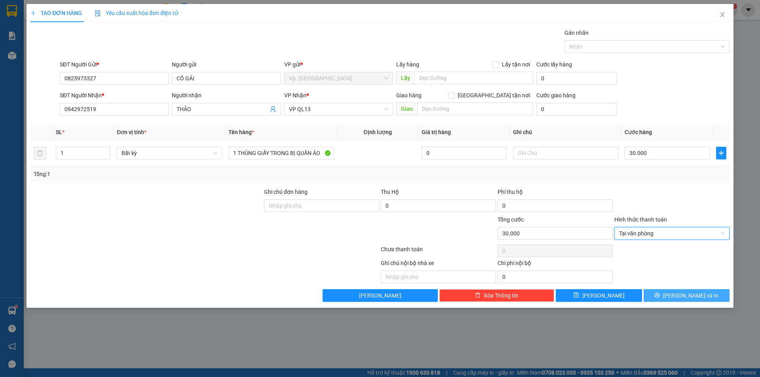
drag, startPoint x: 667, startPoint y: 293, endPoint x: 673, endPoint y: 298, distance: 7.9
click at [668, 294] on button "[PERSON_NAME] và In" at bounding box center [686, 295] width 86 height 13
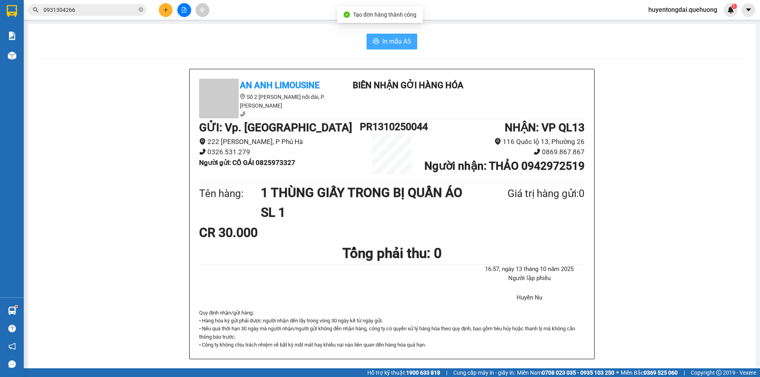
click at [401, 38] on span "In mẫu A5" at bounding box center [396, 41] width 28 height 10
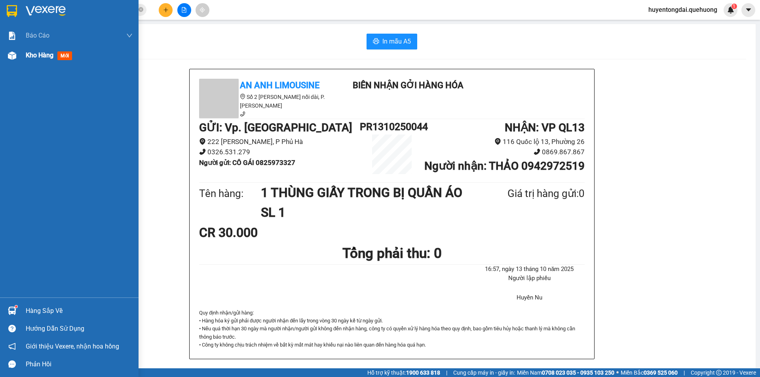
click at [10, 56] on img at bounding box center [12, 55] width 8 height 8
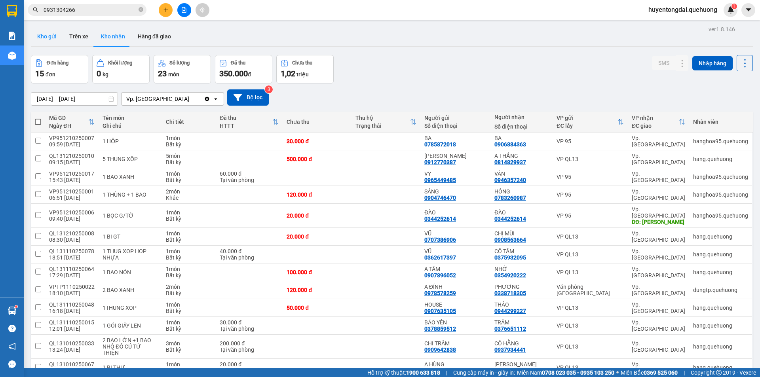
click at [44, 38] on button "Kho gửi" at bounding box center [47, 36] width 32 height 19
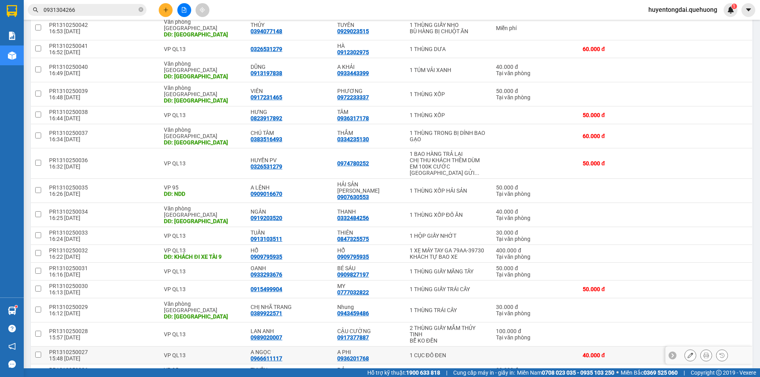
scroll to position [321, 0]
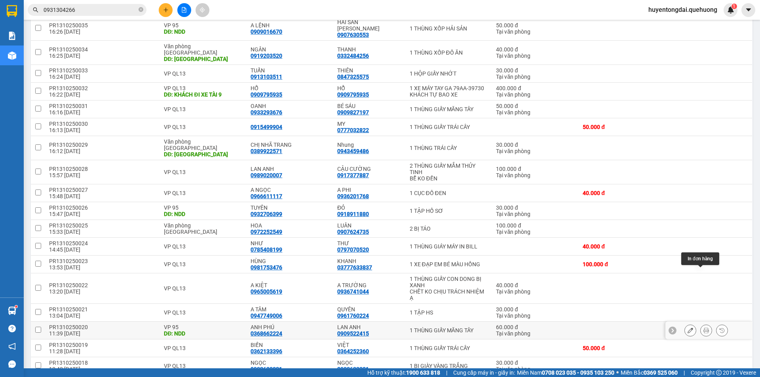
click at [703, 328] on icon at bounding box center [706, 331] width 6 height 6
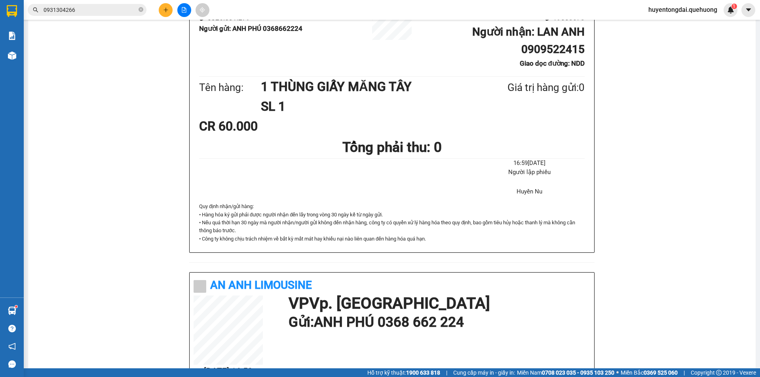
scroll to position [15, 0]
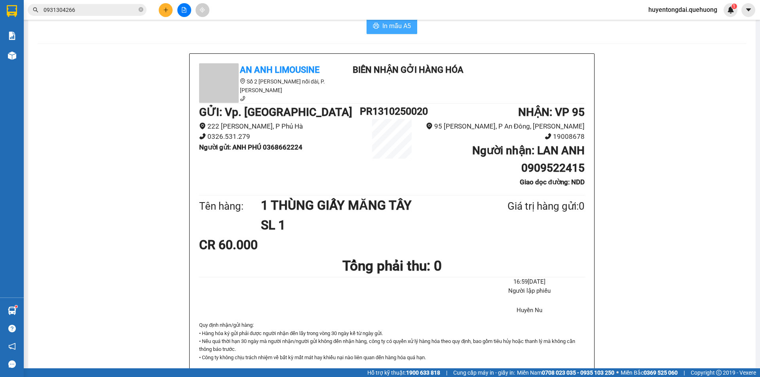
click at [395, 23] on span "In mẫu A5" at bounding box center [396, 26] width 28 height 10
click at [168, 9] on icon "plus" at bounding box center [166, 10] width 6 height 6
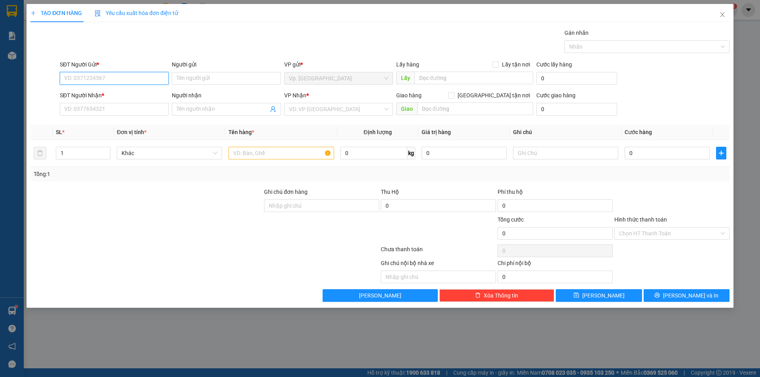
click at [111, 80] on input "SĐT Người Gửi *" at bounding box center [114, 78] width 109 height 13
click at [99, 78] on input "SĐT Người Gửi *" at bounding box center [114, 78] width 109 height 13
click at [106, 82] on input "SĐT Người Gửi *" at bounding box center [114, 78] width 109 height 13
click at [110, 94] on div "0913162219 - CHÚ HÒA" at bounding box center [114, 94] width 99 height 9
type input "0913162219"
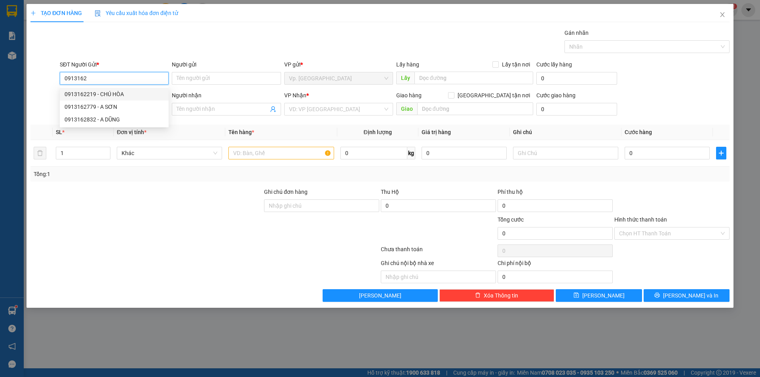
type input "CHÚ HÒA"
type input "0909734553"
type input "TRUNG"
type input "TÂN PHÚ"
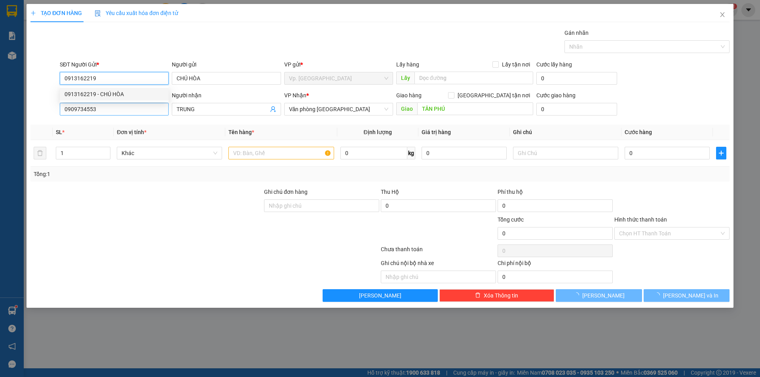
type input "30.000"
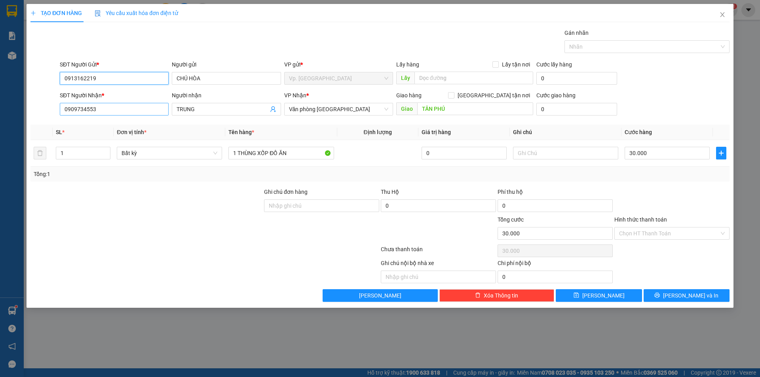
type input "0913162219"
click at [110, 110] on input "0909734553" at bounding box center [114, 109] width 109 height 13
click at [111, 110] on input "0909734553" at bounding box center [114, 109] width 109 height 13
click at [142, 235] on div at bounding box center [146, 229] width 233 height 28
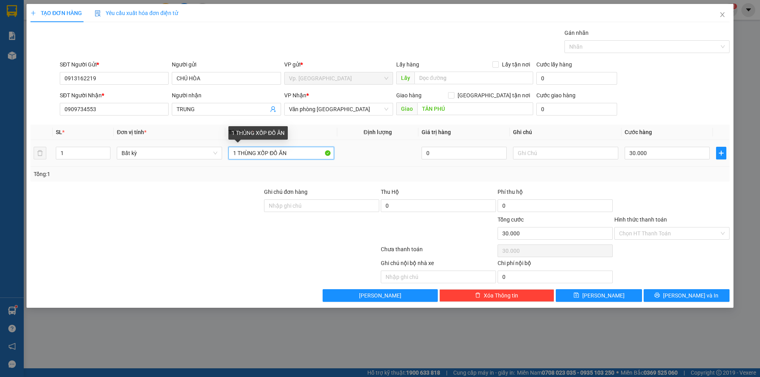
drag, startPoint x: 258, startPoint y: 154, endPoint x: 268, endPoint y: 157, distance: 9.5
click at [268, 157] on input "1 THÙNG XỐP ĐỒ ĂN" at bounding box center [280, 153] width 105 height 13
type input "1 THÙNG GIẤY ĐỒ ĂN"
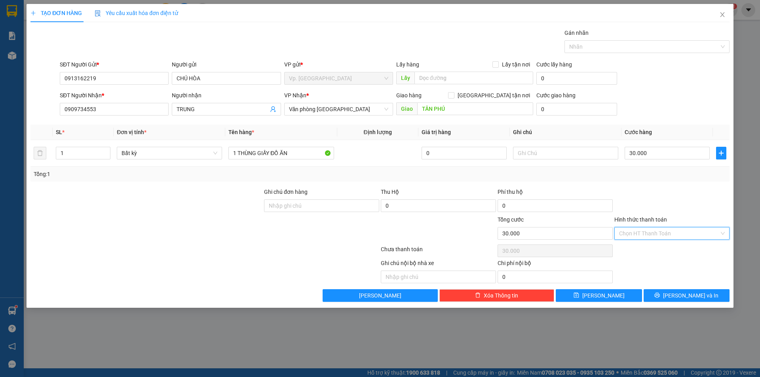
click at [652, 232] on input "Hình thức thanh toán" at bounding box center [669, 234] width 100 height 12
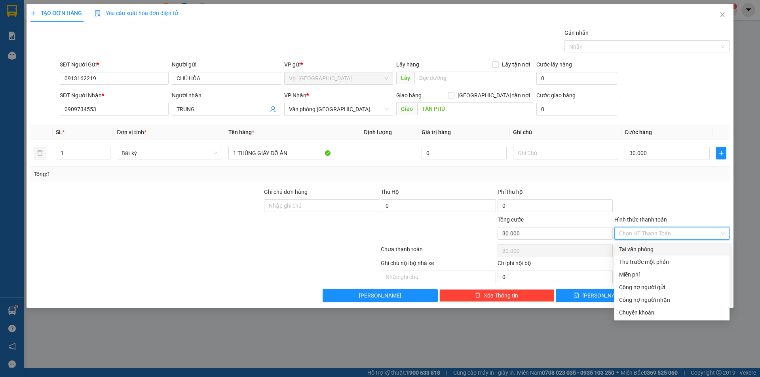
click at [651, 250] on div "Tại văn phòng" at bounding box center [672, 249] width 106 height 9
type input "0"
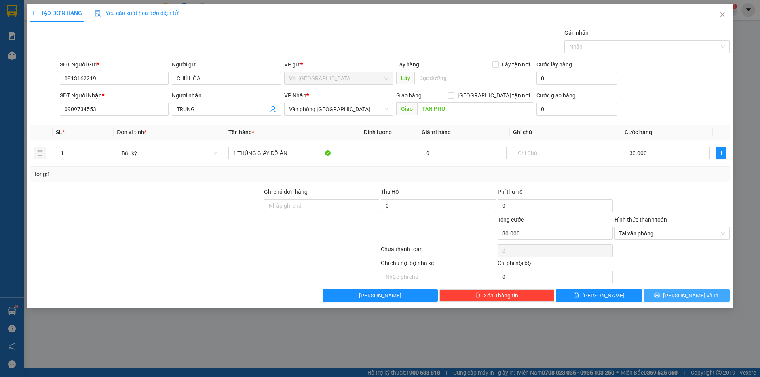
click at [688, 297] on span "[PERSON_NAME] và In" at bounding box center [690, 295] width 55 height 9
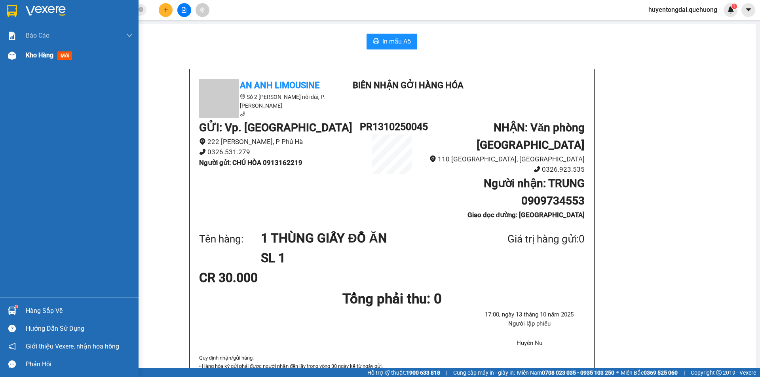
click at [17, 59] on div at bounding box center [12, 56] width 14 height 14
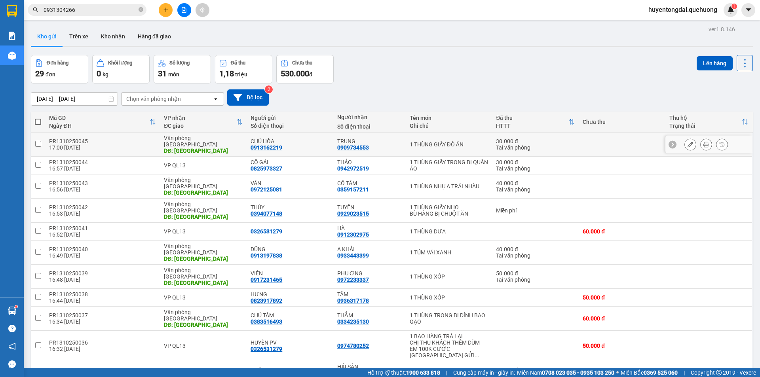
click at [686, 141] on button at bounding box center [690, 145] width 11 height 14
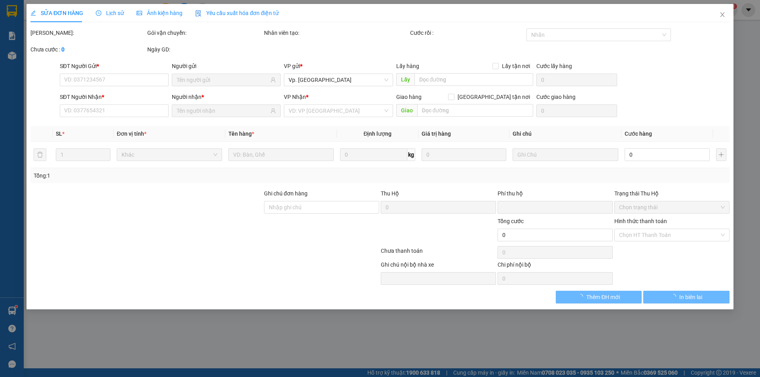
type input "0913162219"
type input "0909734553"
type input "TÂN PHÚ"
type input "0"
type input "30.000"
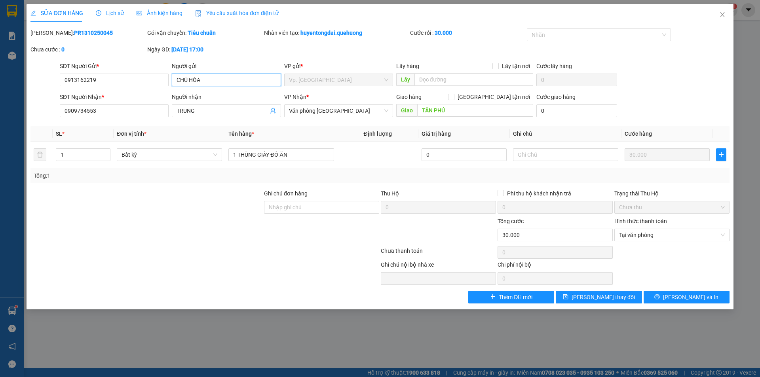
drag, startPoint x: 188, startPoint y: 81, endPoint x: 162, endPoint y: 88, distance: 27.2
click at [162, 88] on div "SĐT Người Gửi * 0913162219 Người gửi CHÚ HÒA CHÚ HÒA VP gửi * Vp. Phan Rang Lấy…" at bounding box center [394, 76] width 673 height 28
type input "A HÒA"
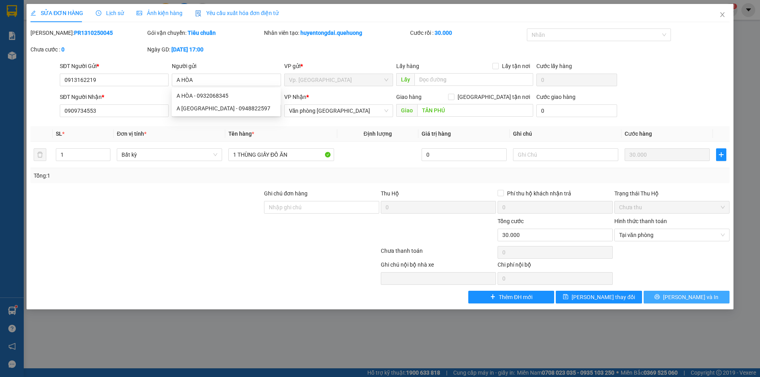
click at [670, 296] on button "[PERSON_NAME] và In" at bounding box center [686, 297] width 86 height 13
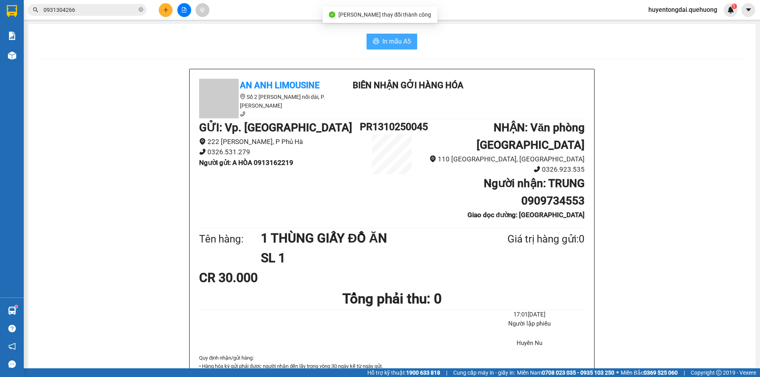
click at [398, 45] on span "In mẫu A5" at bounding box center [396, 41] width 28 height 10
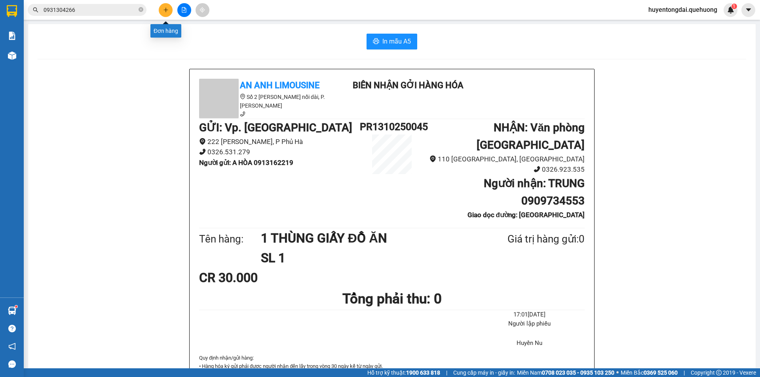
click at [167, 8] on icon "plus" at bounding box center [166, 10] width 6 height 6
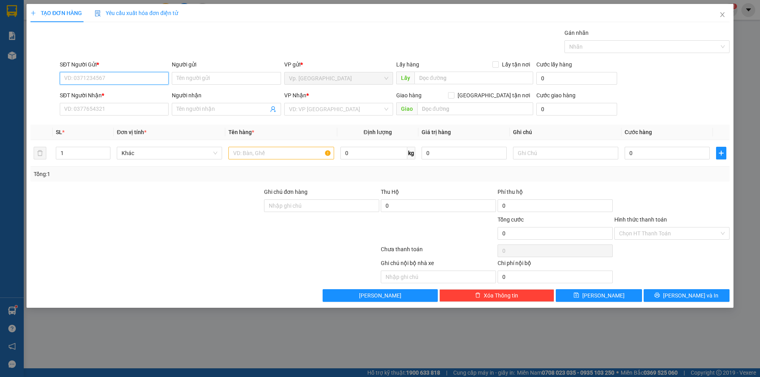
click at [150, 79] on input "SĐT Người Gửi *" at bounding box center [114, 78] width 109 height 13
click at [108, 95] on div "0967818578 - CHÁNH" at bounding box center [114, 94] width 99 height 9
type input "0967818578"
type input "CHÁNH"
type input "0797922495"
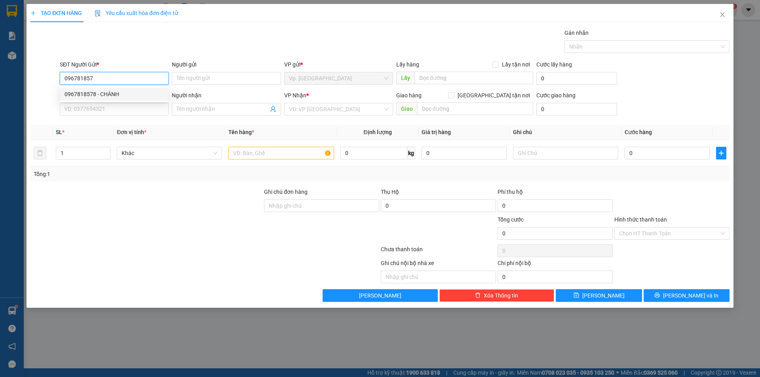
type input "TRUNG"
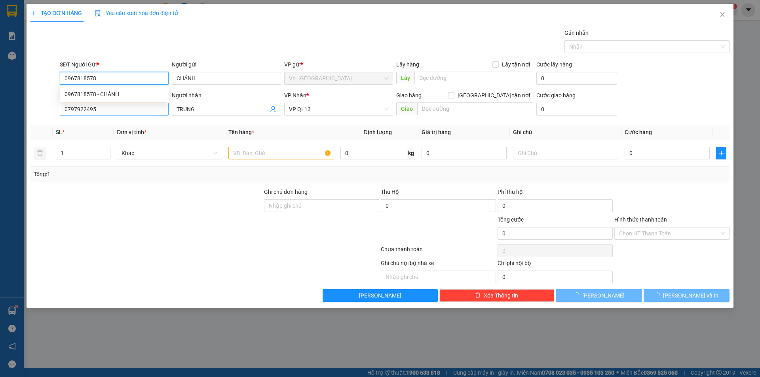
type input "50.000"
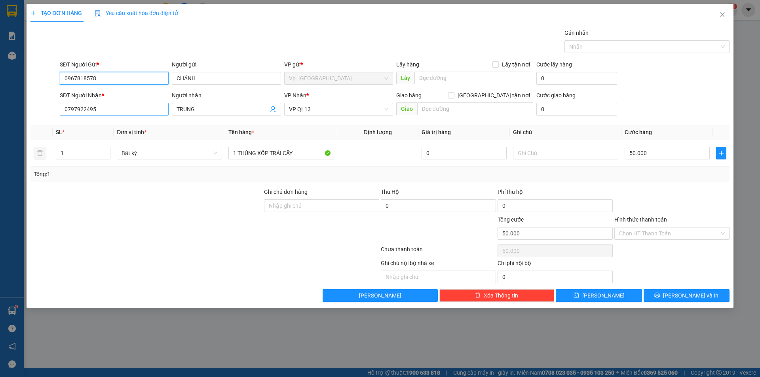
type input "0967818578"
click at [113, 108] on input "0797922495" at bounding box center [114, 109] width 109 height 13
click at [117, 81] on input "0967818578" at bounding box center [114, 78] width 109 height 13
click at [110, 108] on input "0797922495" at bounding box center [114, 109] width 109 height 13
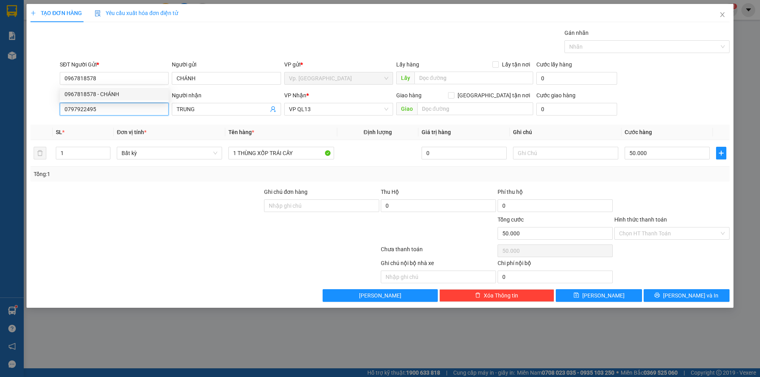
click at [110, 108] on input "0797922495" at bounding box center [114, 109] width 109 height 13
paste input "0967818578"
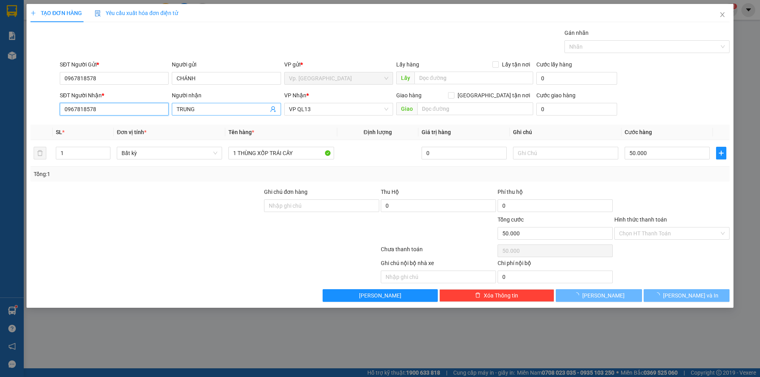
type input "0967818578"
drag, startPoint x: 216, startPoint y: 110, endPoint x: 159, endPoint y: 117, distance: 58.1
click at [159, 117] on div "SĐT Người Nhận * 0967818578 Người nhận TRUNG VP Nhận * VP QL13 Giao hàng Giao t…" at bounding box center [394, 105] width 673 height 28
click at [325, 111] on span "VP QL13" at bounding box center [338, 109] width 99 height 12
type input "CHÁNH"
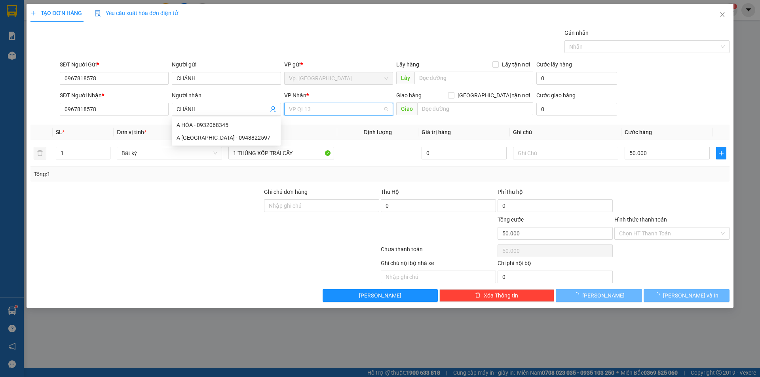
click at [325, 111] on span "VP QL13" at bounding box center [338, 109] width 99 height 12
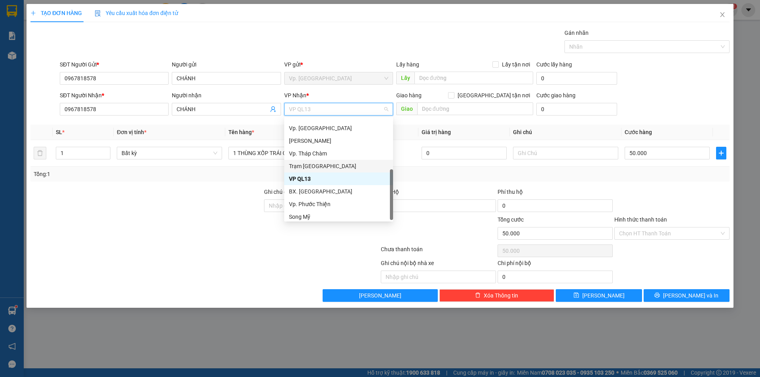
scroll to position [63, 0]
click at [307, 174] on div "VP QL13" at bounding box center [338, 175] width 99 height 9
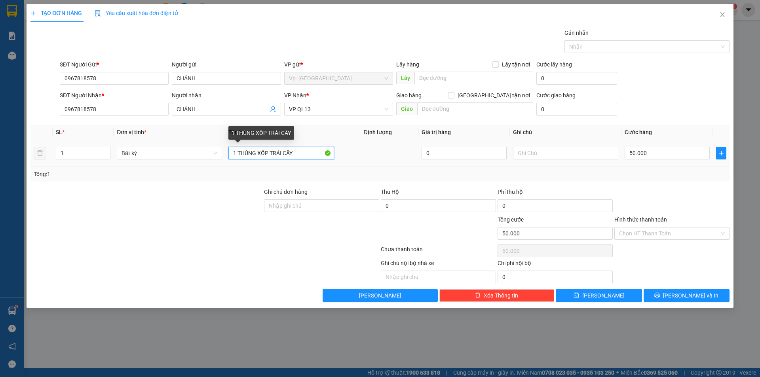
drag, startPoint x: 238, startPoint y: 155, endPoint x: 367, endPoint y: 156, distance: 129.0
click at [367, 156] on tr "1 Bất kỳ 1 THÙNG XỐP TRÁI CÂY 0 50.000" at bounding box center [379, 153] width 699 height 27
type input "1 XE TAY GA 85C1-55330"
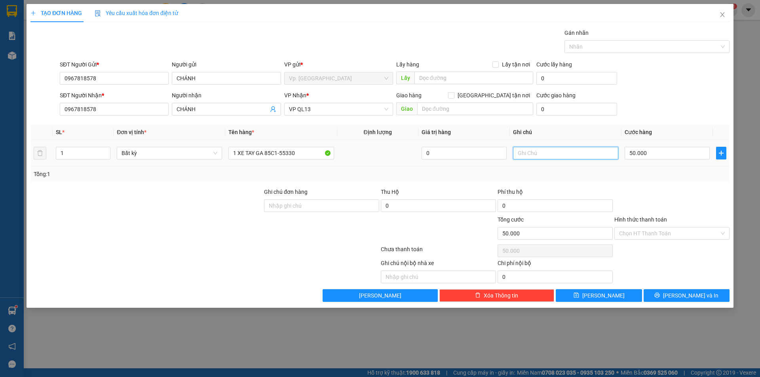
click at [531, 157] on input "text" at bounding box center [565, 153] width 105 height 13
type input "CÓ BAO XE"
click at [649, 153] on input "50.000" at bounding box center [666, 153] width 85 height 13
type input "4"
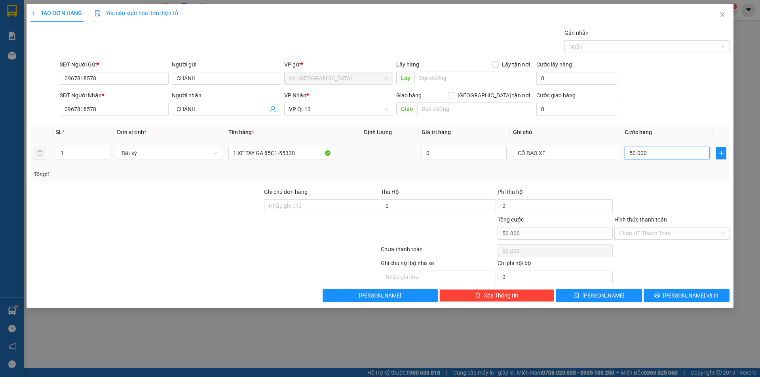
type input "4"
type input "45"
type input "450"
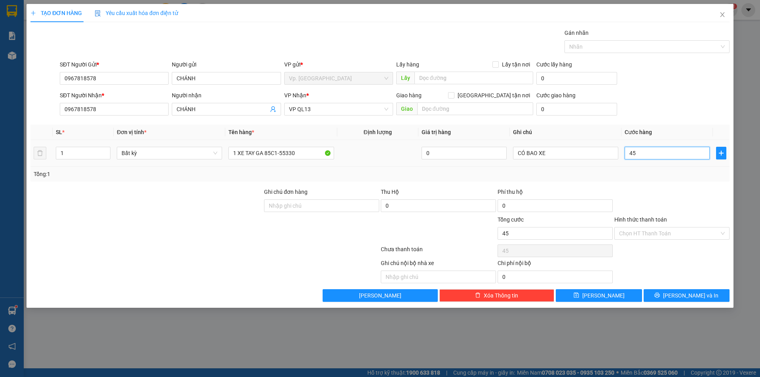
type input "450"
type input "450.000"
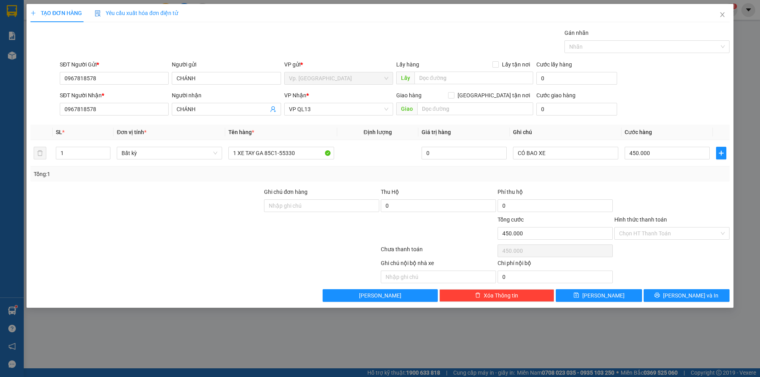
drag, startPoint x: 664, startPoint y: 182, endPoint x: 664, endPoint y: 188, distance: 5.9
click at [664, 184] on div "Transit Pickup Surcharge Ids Transit Deliver Surcharge Ids Transit Deliver Surc…" at bounding box center [379, 164] width 699 height 273
click at [467, 110] on input "text" at bounding box center [475, 108] width 116 height 13
type input "KHÁCH ĐI XE TÀI 7"
click at [668, 231] on input "Hình thức thanh toán" at bounding box center [669, 234] width 100 height 12
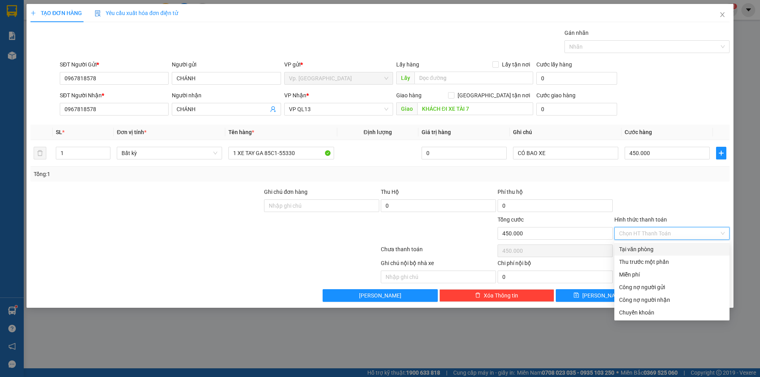
click at [644, 249] on div "Tại văn phòng" at bounding box center [672, 249] width 106 height 9
type input "0"
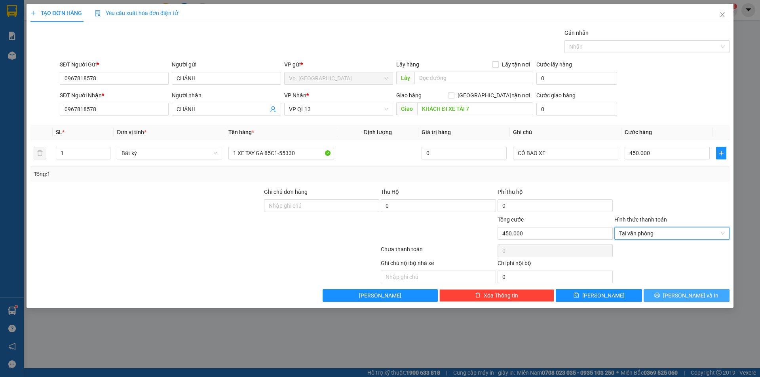
click at [703, 298] on button "[PERSON_NAME] và In" at bounding box center [686, 295] width 86 height 13
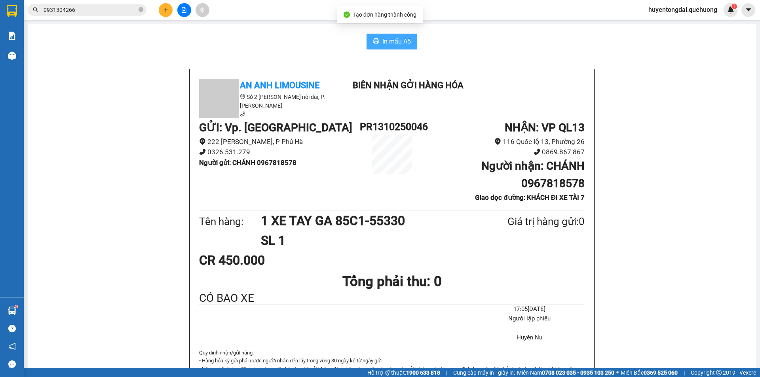
click at [387, 41] on span "In mẫu A5" at bounding box center [396, 41] width 28 height 10
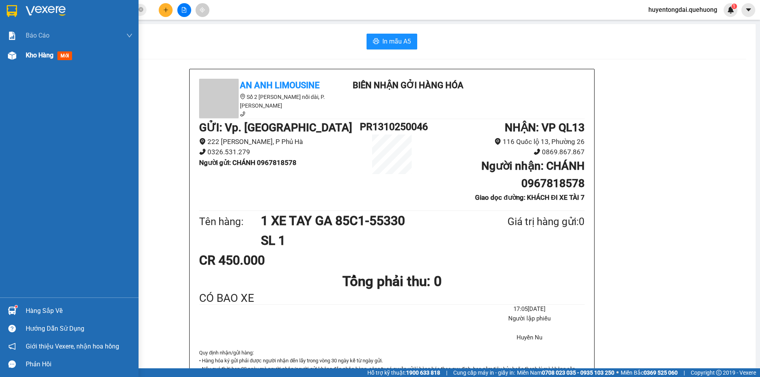
drag, startPoint x: 8, startPoint y: 60, endPoint x: 17, endPoint y: 56, distance: 10.8
click at [12, 58] on div at bounding box center [12, 56] width 14 height 14
click at [17, 56] on div at bounding box center [12, 56] width 14 height 14
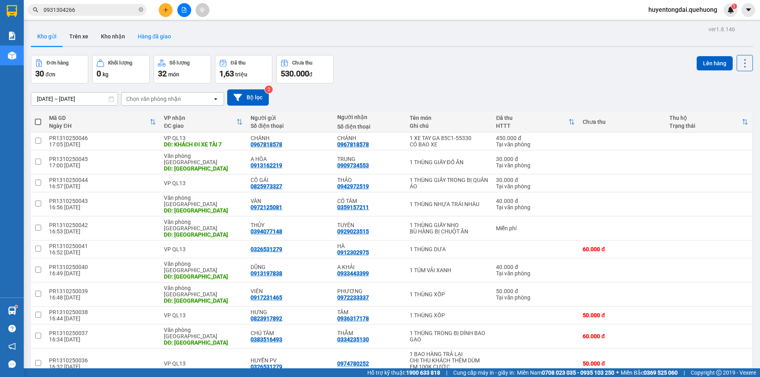
click at [149, 42] on button "Hàng đã giao" at bounding box center [154, 36] width 46 height 19
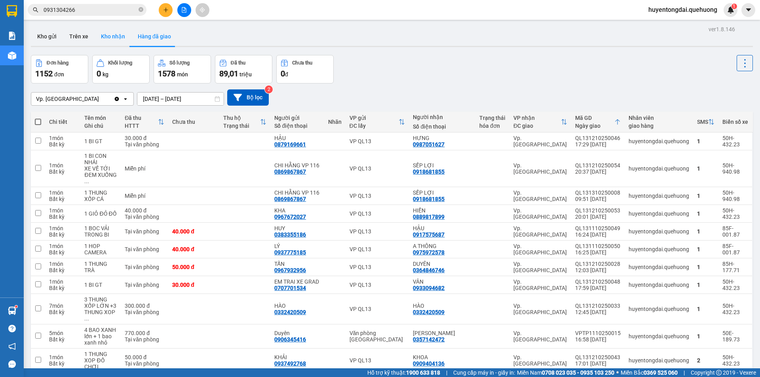
click at [103, 38] on button "Kho nhận" at bounding box center [113, 36] width 37 height 19
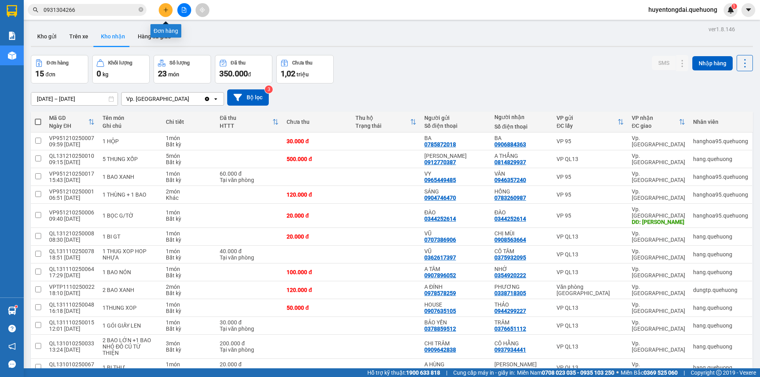
click at [164, 11] on icon "plus" at bounding box center [166, 10] width 6 height 6
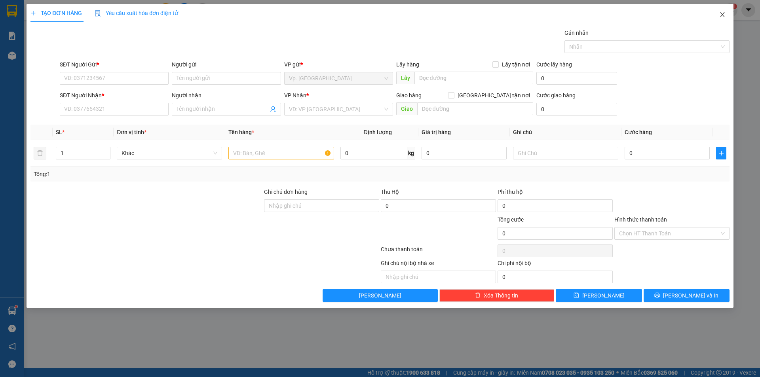
click at [722, 16] on icon "close" at bounding box center [722, 14] width 4 height 5
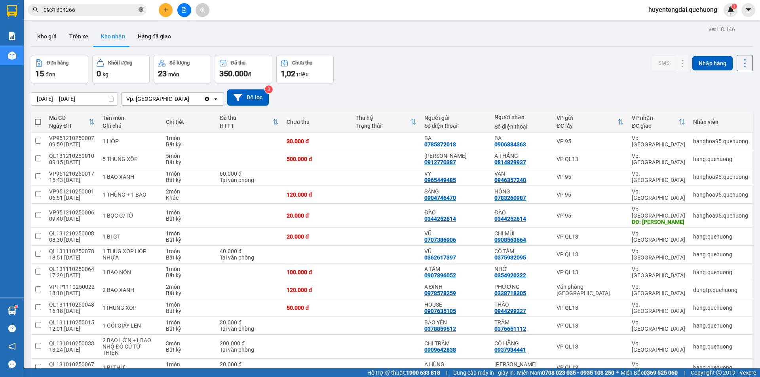
click at [140, 10] on icon "close-circle" at bounding box center [140, 9] width 5 height 5
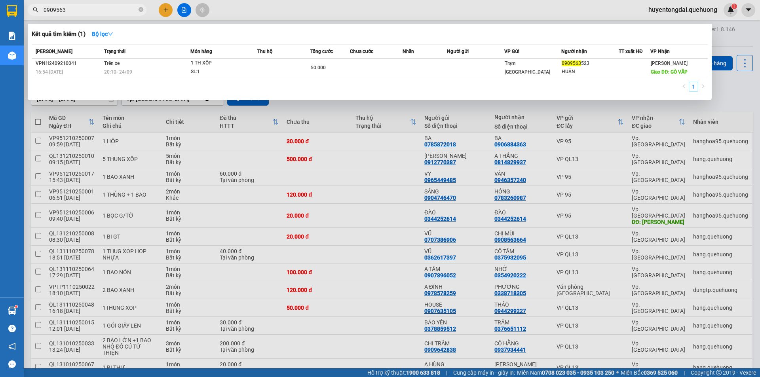
type input "0909563"
click at [425, 159] on div at bounding box center [380, 188] width 760 height 377
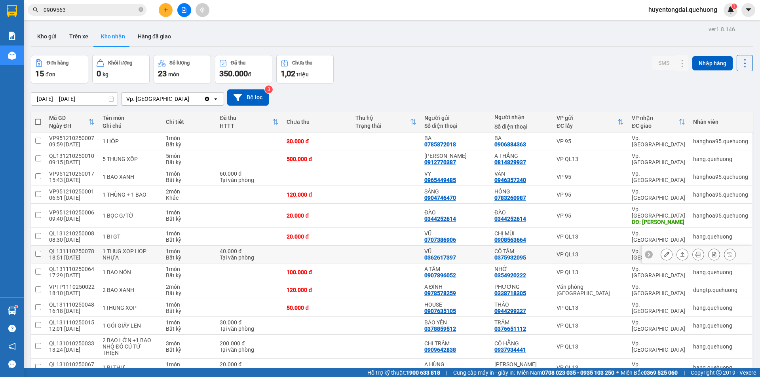
scroll to position [64, 0]
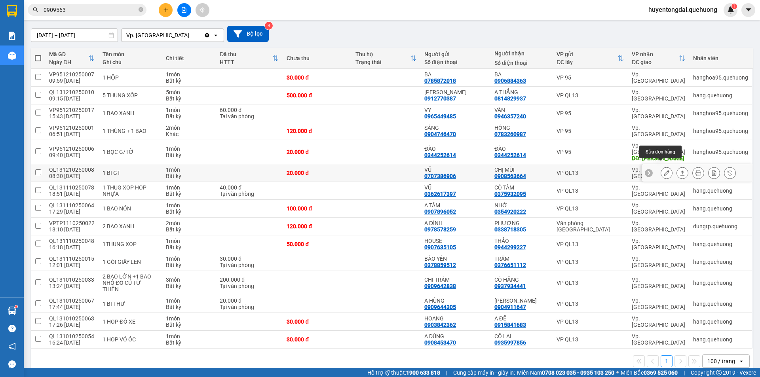
click at [664, 170] on icon at bounding box center [667, 173] width 6 height 6
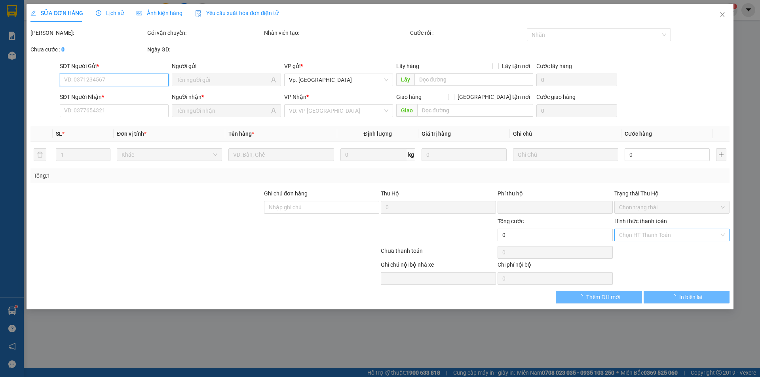
type input "0707386906"
type input "VŨ"
type input "0908563664"
type input "CHỊ MÙI"
type input "0"
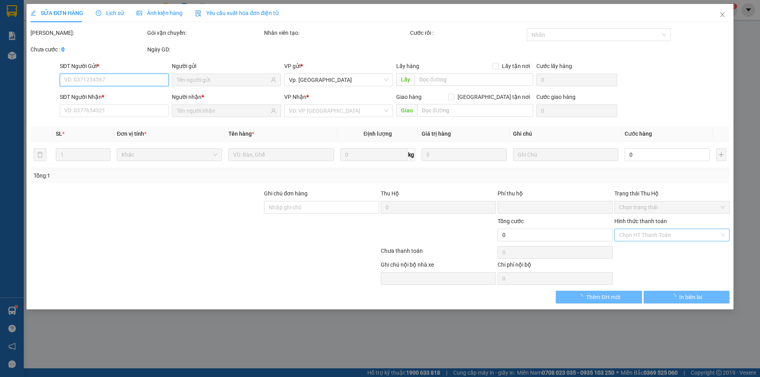
type input "20.000"
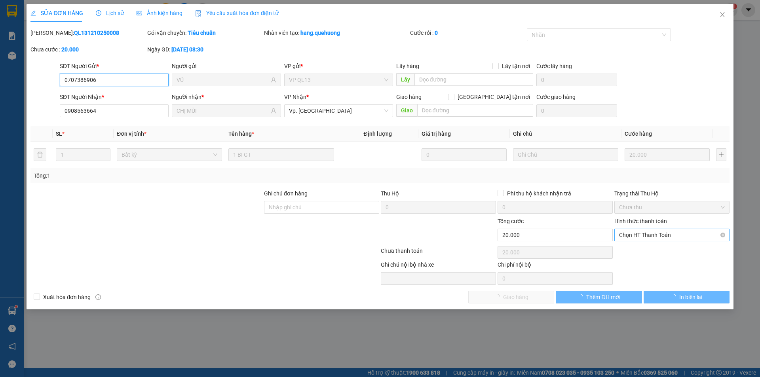
click at [670, 235] on span "Chọn HT Thanh Toán" at bounding box center [672, 235] width 106 height 12
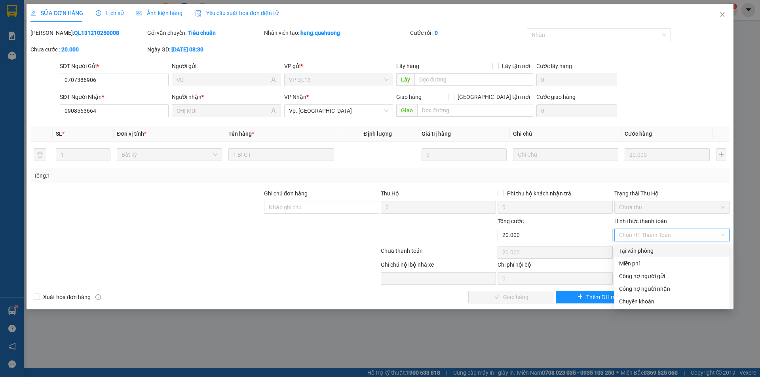
drag, startPoint x: 644, startPoint y: 247, endPoint x: 554, endPoint y: 288, distance: 99.3
click at [643, 248] on div "Tại văn phòng" at bounding box center [672, 251] width 106 height 9
type input "0"
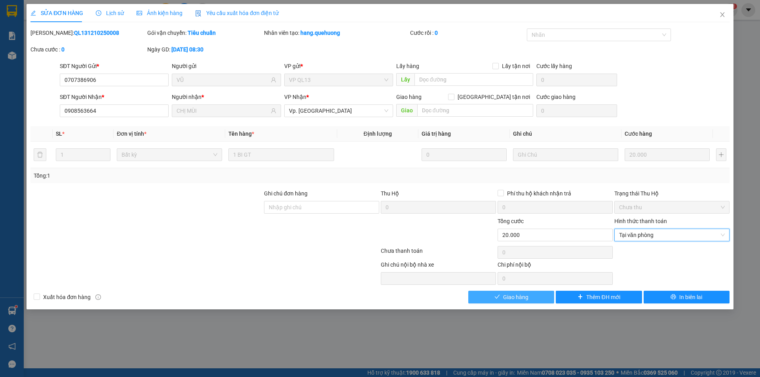
click at [521, 297] on span "Giao hàng" at bounding box center [515, 297] width 25 height 9
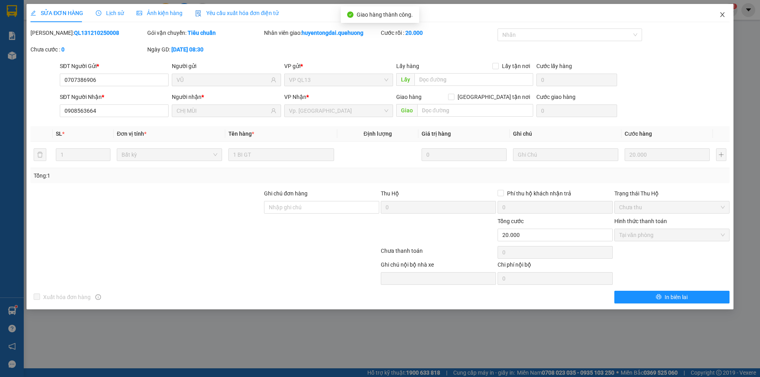
click at [719, 17] on icon "close" at bounding box center [722, 14] width 6 height 6
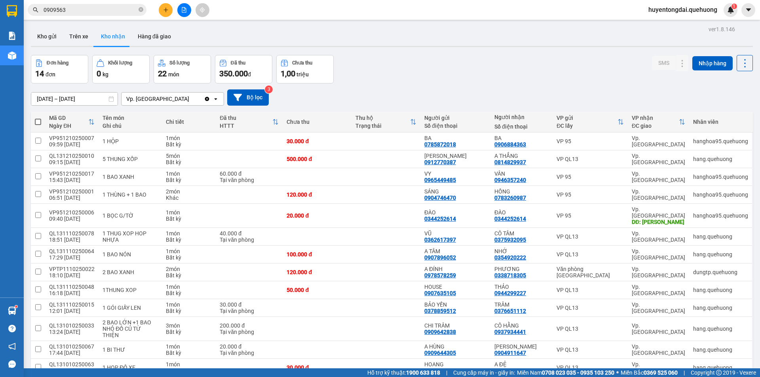
click at [168, 11] on icon "plus" at bounding box center [166, 10] width 6 height 6
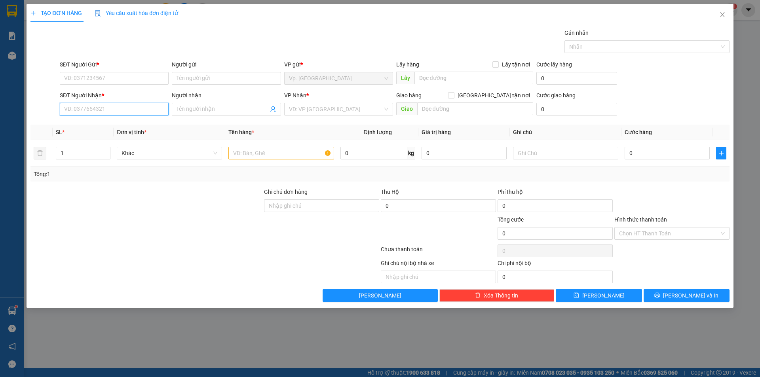
click at [111, 104] on input "SĐT Người Nhận *" at bounding box center [114, 109] width 109 height 13
type input "0932098552"
click at [107, 126] on div "0932098552 - THIỆN" at bounding box center [114, 125] width 99 height 9
type input "THIỆN"
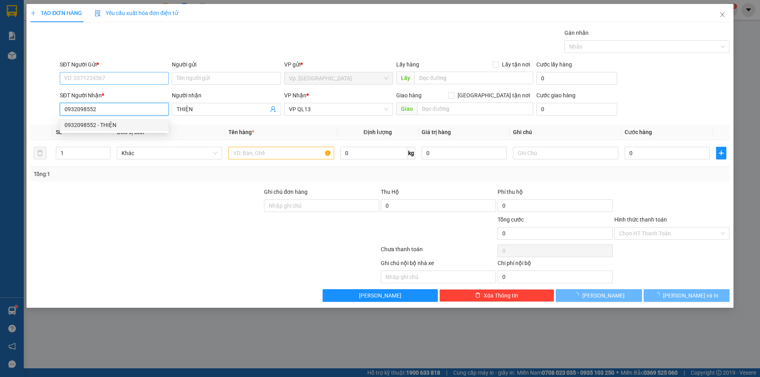
type input "70.000"
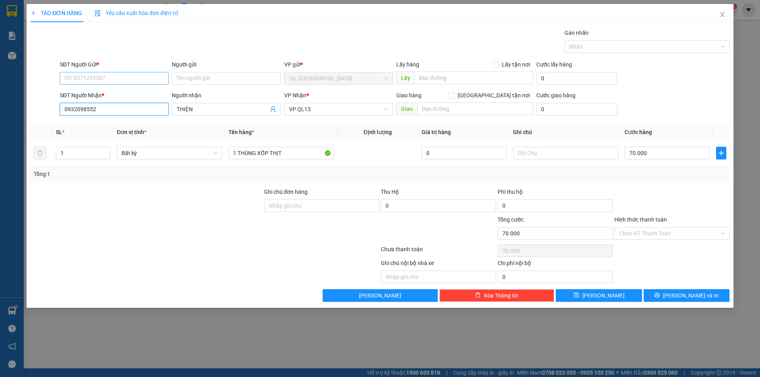
type input "0932098552"
click at [108, 77] on input "SĐT Người Gửi *" at bounding box center [114, 78] width 109 height 13
click at [113, 104] on div "0343107259 - CÔ HÀO" at bounding box center [114, 106] width 99 height 9
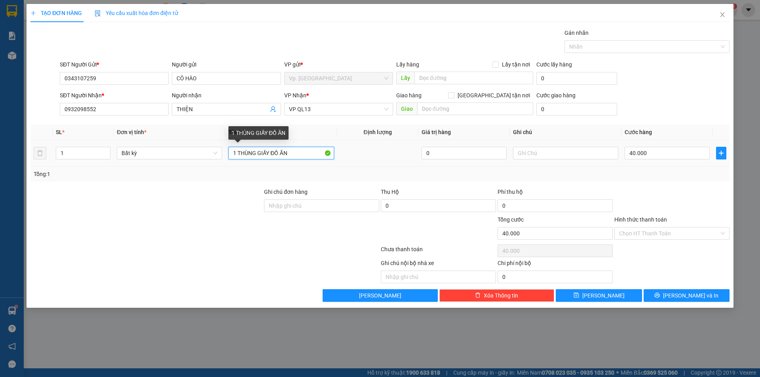
drag, startPoint x: 261, startPoint y: 153, endPoint x: 341, endPoint y: 156, distance: 79.6
click at [340, 156] on tr "1 Bất kỳ 1 THÙNG GIẤY ĐỒ ĂN 0 40.000" at bounding box center [379, 153] width 699 height 27
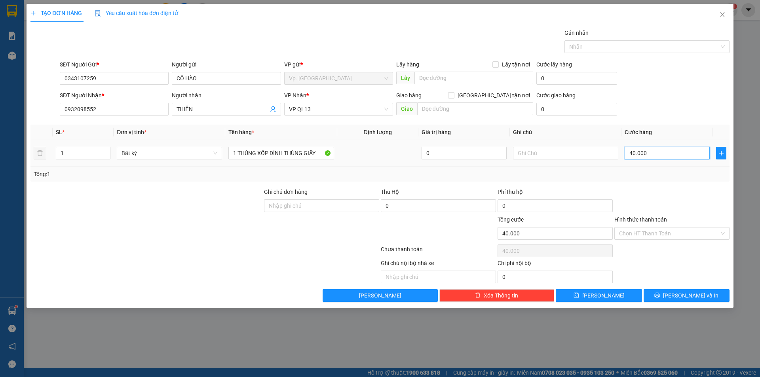
click at [676, 155] on input "40.000" at bounding box center [666, 153] width 85 height 13
click at [674, 182] on div "Transit Pickup Surcharge Ids Transit Deliver Surcharge Ids Transit Deliver Surc…" at bounding box center [379, 164] width 699 height 273
click at [685, 235] on input "Hình thức thanh toán" at bounding box center [669, 234] width 100 height 12
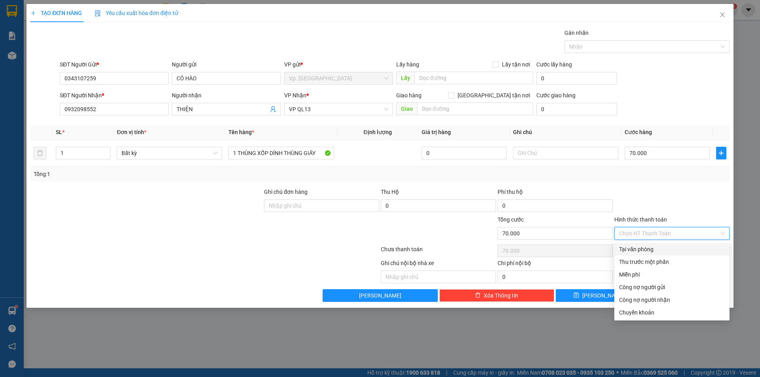
click at [646, 252] on div "Tại văn phòng" at bounding box center [672, 249] width 106 height 9
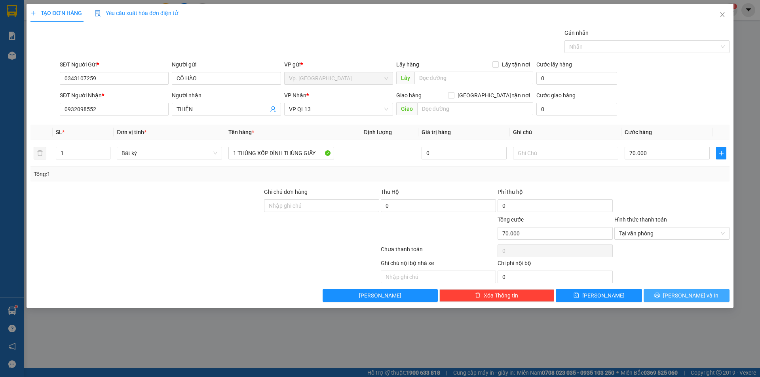
click at [660, 294] on icon "printer" at bounding box center [657, 295] width 6 height 6
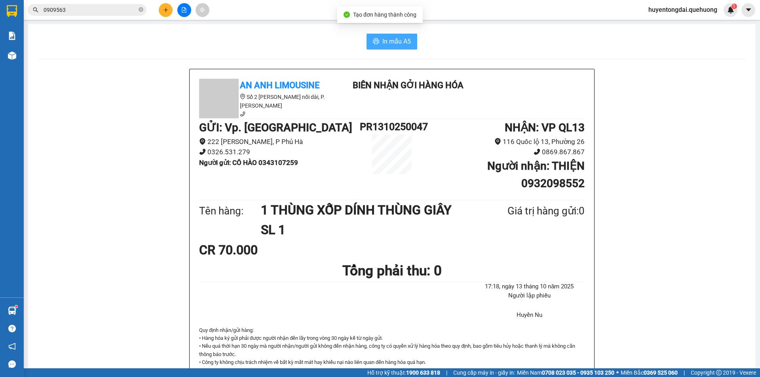
click at [397, 42] on span "In mẫu A5" at bounding box center [396, 41] width 28 height 10
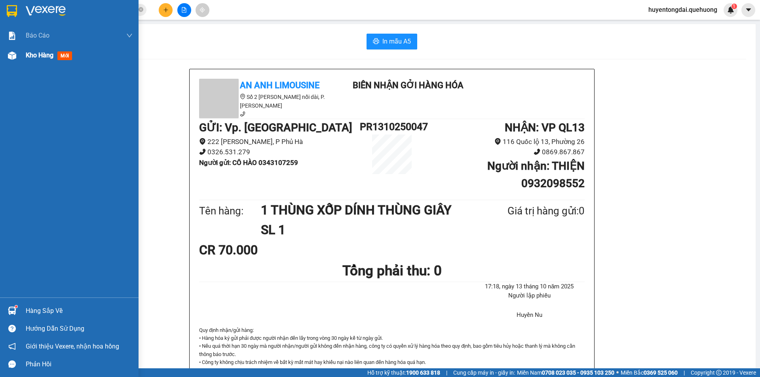
click at [35, 61] on div "Kho hàng mới" at bounding box center [79, 56] width 107 height 20
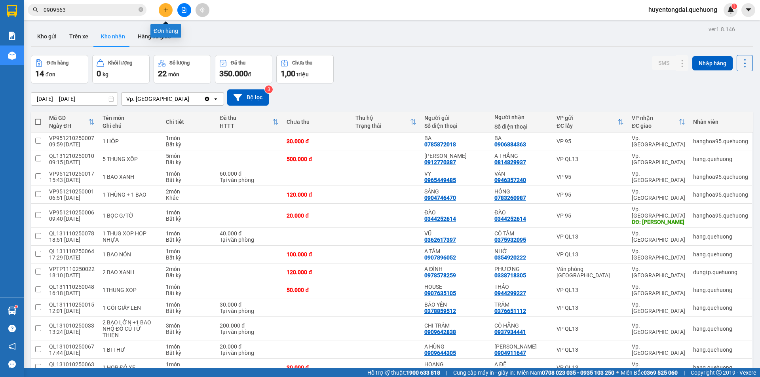
click at [169, 13] on button at bounding box center [166, 10] width 14 height 14
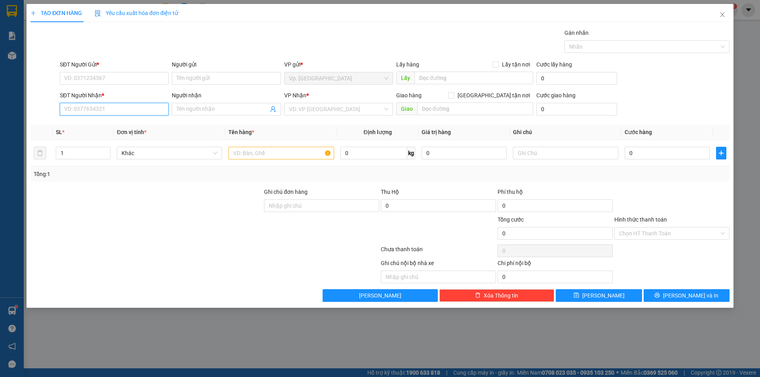
click at [107, 115] on input "SĐT Người Nhận *" at bounding box center [114, 109] width 109 height 13
click at [110, 127] on div "0985976890 - NGỌC LAN" at bounding box center [114, 125] width 99 height 9
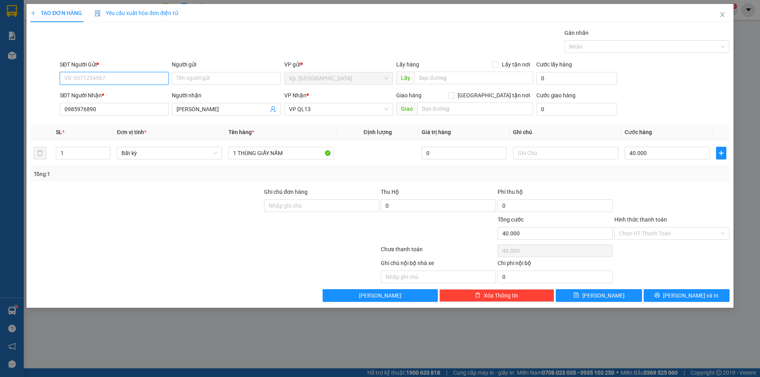
click at [106, 75] on input "SĐT Người Gửi *" at bounding box center [114, 78] width 109 height 13
click at [102, 92] on div "0918776851 - LÊ" at bounding box center [114, 94] width 99 height 9
click at [657, 235] on input "Hình thức thanh toán" at bounding box center [669, 234] width 100 height 12
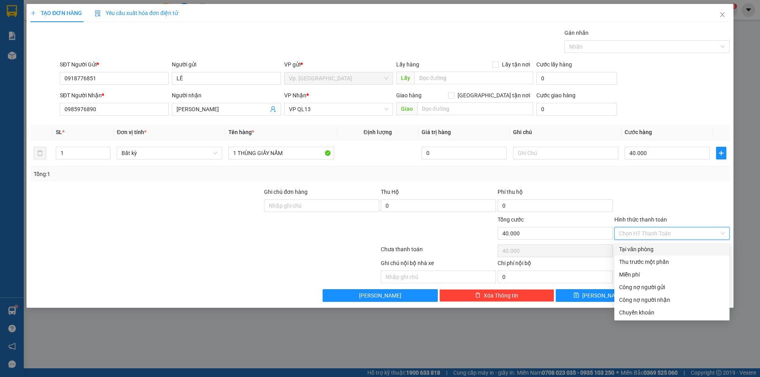
drag, startPoint x: 658, startPoint y: 247, endPoint x: 650, endPoint y: 262, distance: 16.8
click at [658, 247] on div "Tại văn phòng" at bounding box center [672, 249] width 106 height 9
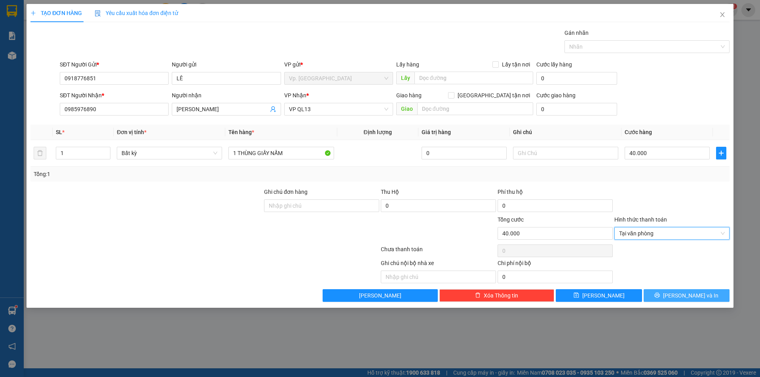
click at [660, 293] on icon "printer" at bounding box center [657, 295] width 6 height 6
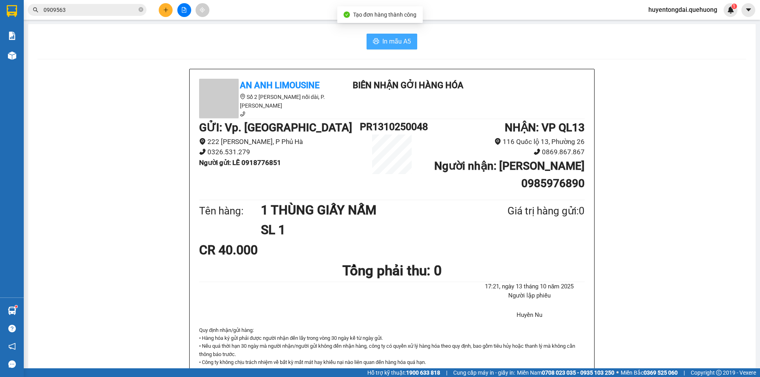
click at [391, 42] on span "In mẫu A5" at bounding box center [396, 41] width 28 height 10
click at [140, 9] on icon "close-circle" at bounding box center [140, 9] width 5 height 5
click at [140, 9] on span at bounding box center [140, 10] width 5 height 9
click at [138, 8] on span at bounding box center [140, 10] width 5 height 9
click at [128, 11] on input "text" at bounding box center [90, 10] width 93 height 9
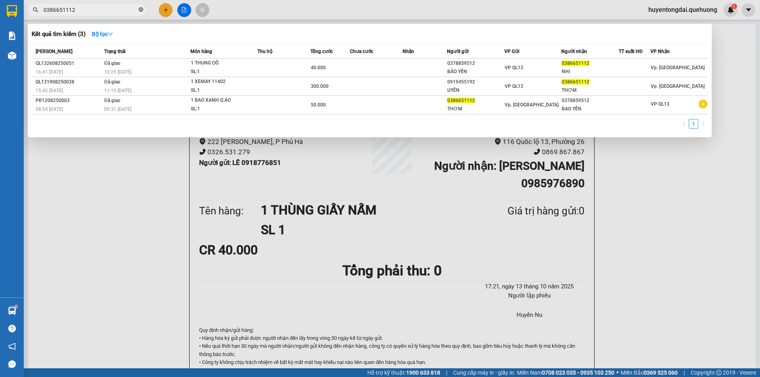
click at [140, 10] on icon "close-circle" at bounding box center [140, 9] width 5 height 5
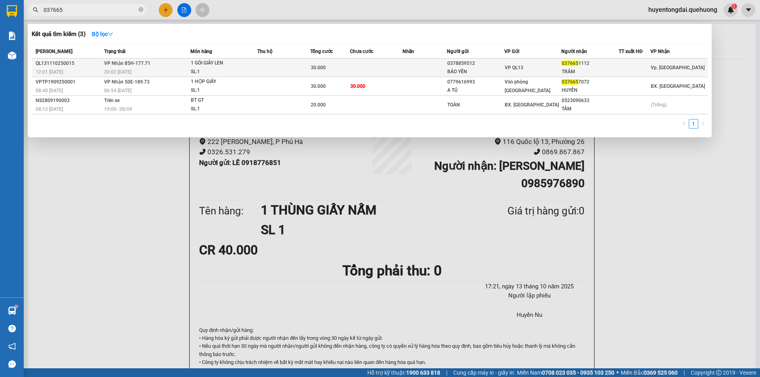
click at [539, 67] on div "VP QL13" at bounding box center [533, 67] width 57 height 9
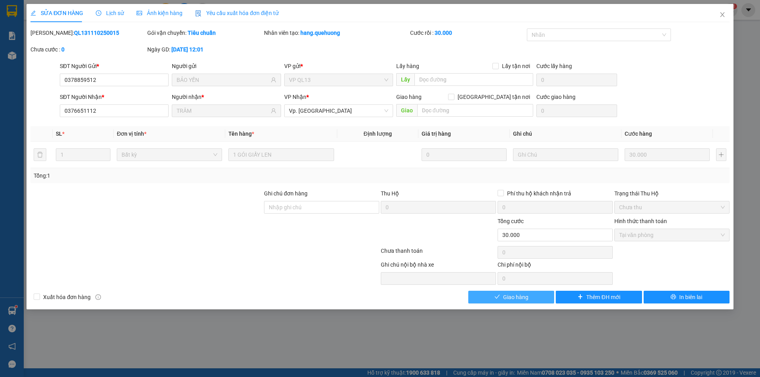
click at [534, 298] on button "Giao hàng" at bounding box center [511, 297] width 86 height 13
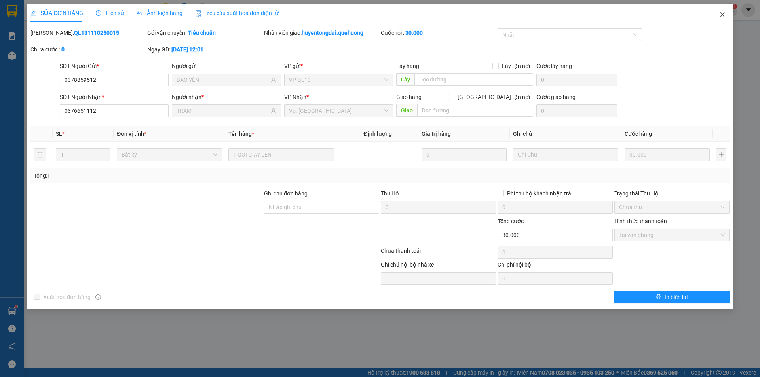
click at [724, 13] on icon "close" at bounding box center [722, 14] width 4 height 5
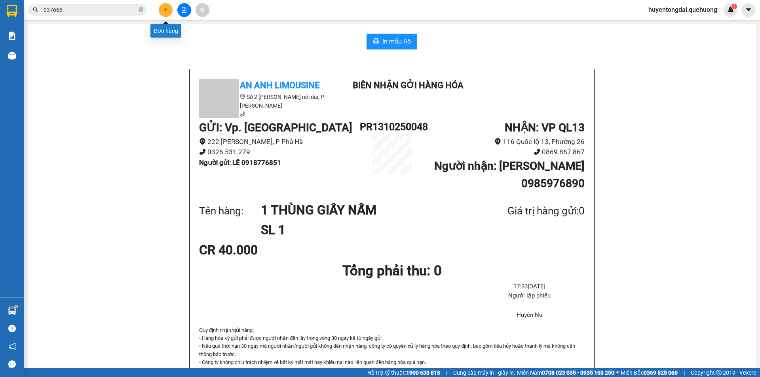
click at [168, 9] on icon "plus" at bounding box center [166, 10] width 6 height 6
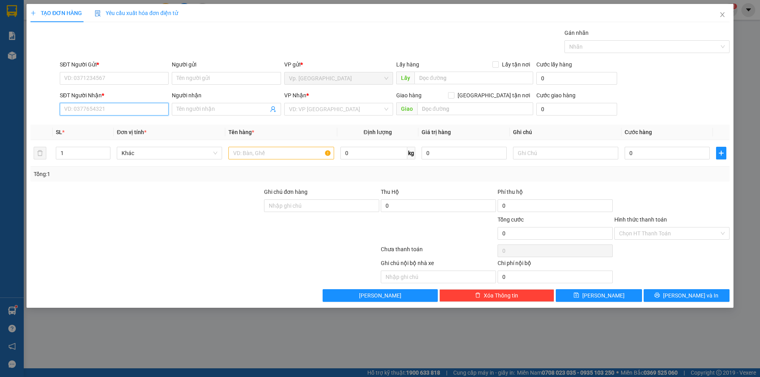
click at [130, 108] on input "SĐT Người Nhận *" at bounding box center [114, 109] width 109 height 13
click at [137, 110] on input "SĐT Người Nhận *" at bounding box center [114, 109] width 109 height 13
click at [114, 123] on div "0942985480 - VAN" at bounding box center [114, 125] width 99 height 9
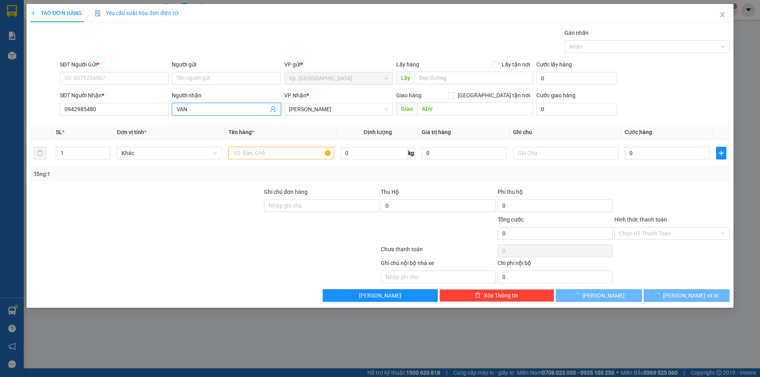
drag, startPoint x: 188, startPoint y: 107, endPoint x: 165, endPoint y: 117, distance: 24.6
click at [165, 117] on div "SĐT Người Nhận * 0942985480 Người nhận VAN VP Nhận * An Dương Vương Giao hàng G…" at bounding box center [394, 105] width 673 height 28
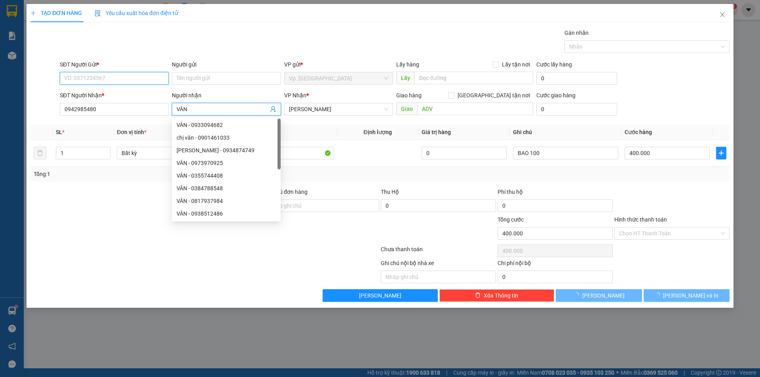
click at [101, 81] on input "SĐT Người Gửi *" at bounding box center [114, 78] width 109 height 13
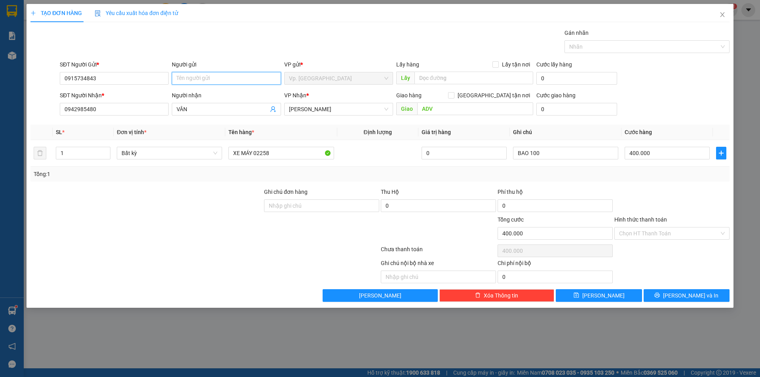
click at [182, 82] on input "Người gửi" at bounding box center [226, 78] width 109 height 13
click at [234, 50] on div "Gói vận chuyển * Tiêu chuẩn Gán nhãn Nhãn" at bounding box center [394, 42] width 673 height 28
click at [321, 107] on span "[PERSON_NAME]" at bounding box center [338, 109] width 99 height 12
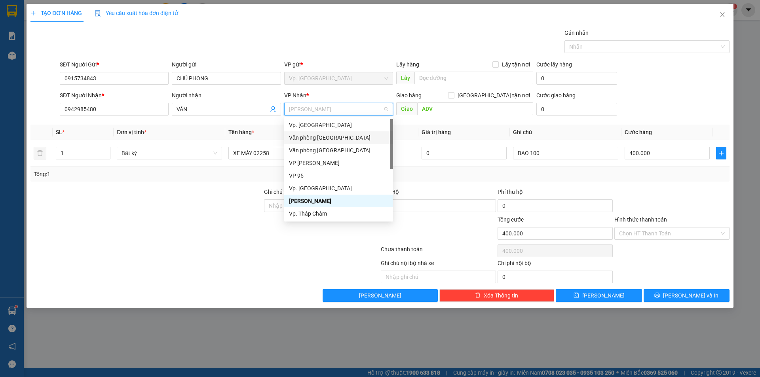
click at [318, 137] on div "Văn phòng [GEOGRAPHIC_DATA]" at bounding box center [338, 137] width 99 height 9
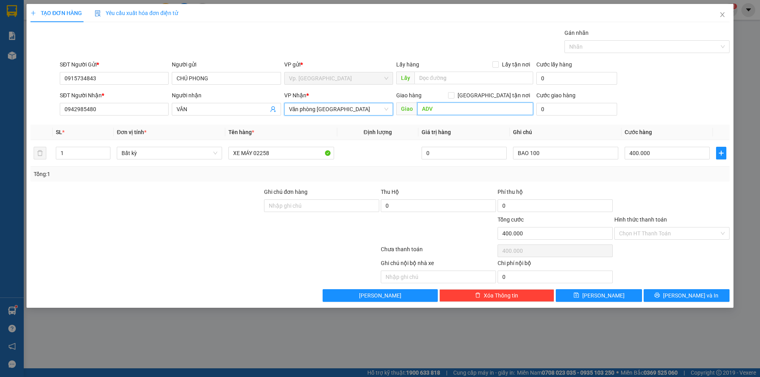
click at [471, 108] on input "ADV" at bounding box center [475, 108] width 116 height 13
click at [336, 108] on span "Văn phòng [GEOGRAPHIC_DATA]" at bounding box center [338, 109] width 99 height 12
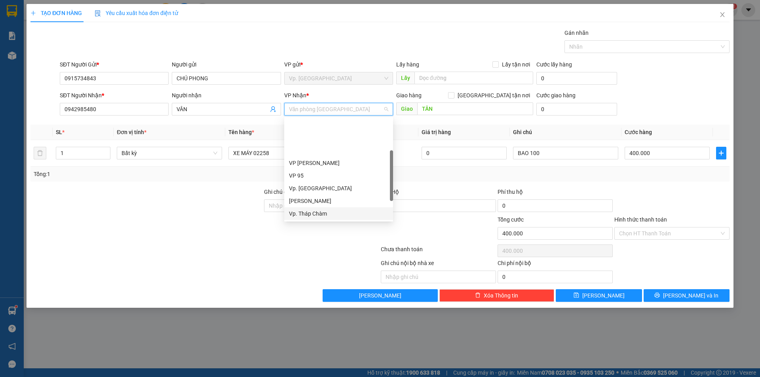
scroll to position [40, 0]
click at [305, 202] on div "VP QL13" at bounding box center [338, 199] width 99 height 9
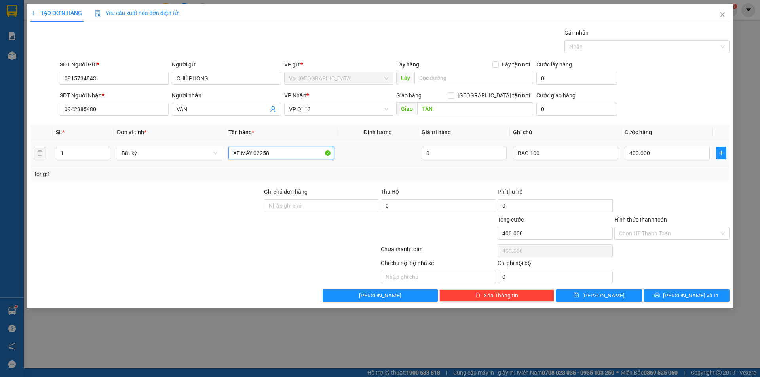
drag, startPoint x: 288, startPoint y: 156, endPoint x: 186, endPoint y: 162, distance: 102.3
click at [186, 162] on tr "1 Bất kỳ XE MÁY 02258 0 BAO 100 400.000" at bounding box center [379, 153] width 699 height 27
click at [681, 152] on input "400.000" at bounding box center [666, 153] width 85 height 13
click at [708, 178] on div "Tổng: 1" at bounding box center [379, 174] width 699 height 15
click at [290, 154] on input "1 THÙNG XỐP DÍNH" at bounding box center [280, 153] width 105 height 13
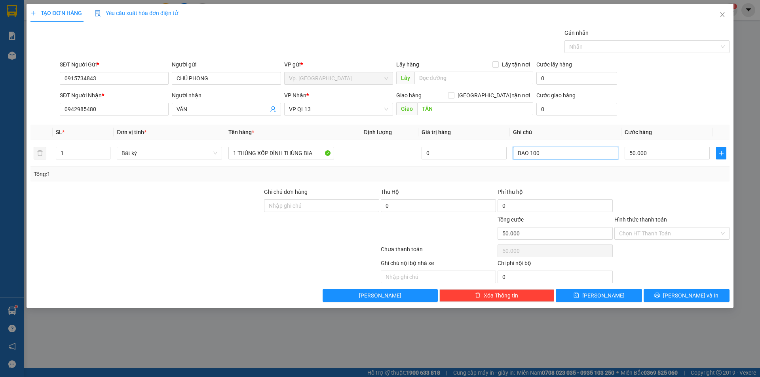
drag, startPoint x: 554, startPoint y: 155, endPoint x: 448, endPoint y: 177, distance: 109.0
click at [448, 177] on div "SL * Đơn vị tính * Tên hàng * Định lượng Giá trị hàng Ghi chú Cước hàng 1 Bất k…" at bounding box center [379, 153] width 699 height 57
click at [652, 237] on input "Hình thức thanh toán" at bounding box center [669, 234] width 100 height 12
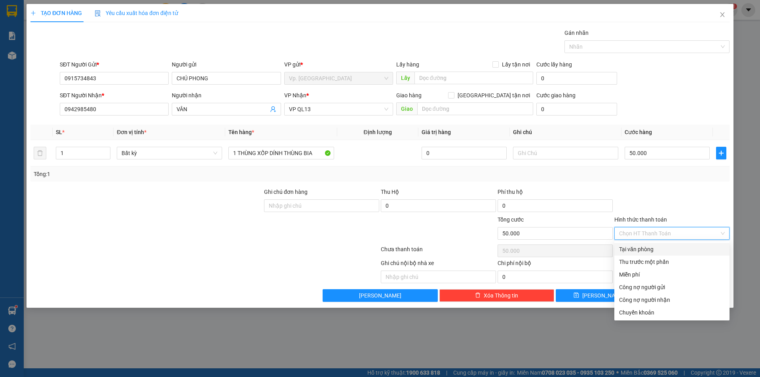
click at [650, 245] on div "Tại văn phòng" at bounding box center [672, 249] width 106 height 9
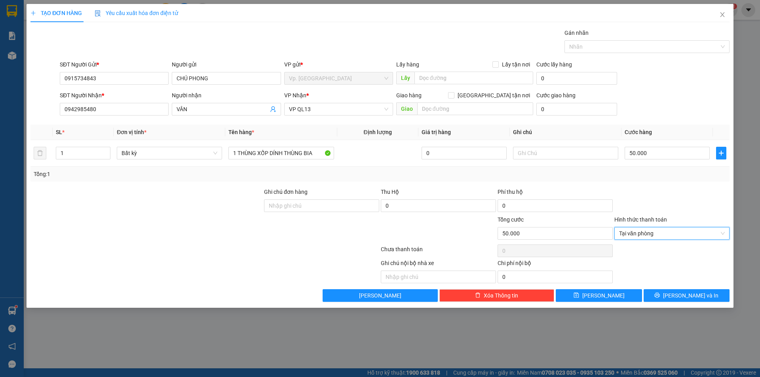
click at [685, 288] on div "Transit Pickup Surcharge Ids Transit Deliver Surcharge Ids Transit Deliver Surc…" at bounding box center [379, 164] width 699 height 273
click at [685, 292] on span "[PERSON_NAME] và In" at bounding box center [690, 295] width 55 height 9
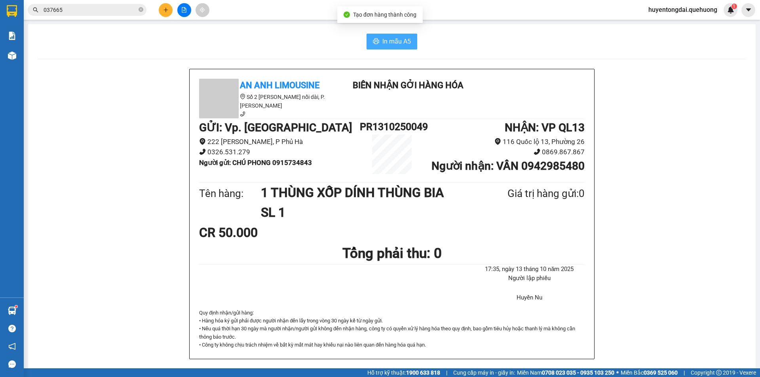
click at [385, 43] on span "In mẫu A5" at bounding box center [396, 41] width 28 height 10
click at [162, 6] on button at bounding box center [166, 10] width 14 height 14
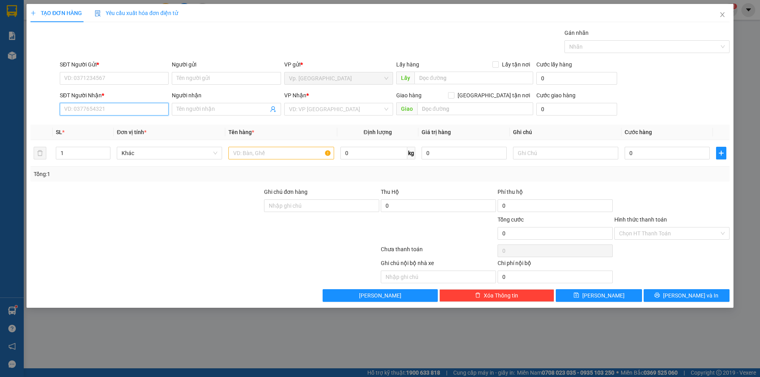
click at [97, 111] on input "SĐT Người Nhận *" at bounding box center [114, 109] width 109 height 13
click at [115, 126] on div "0933213928 - NGÂN" at bounding box center [114, 125] width 99 height 9
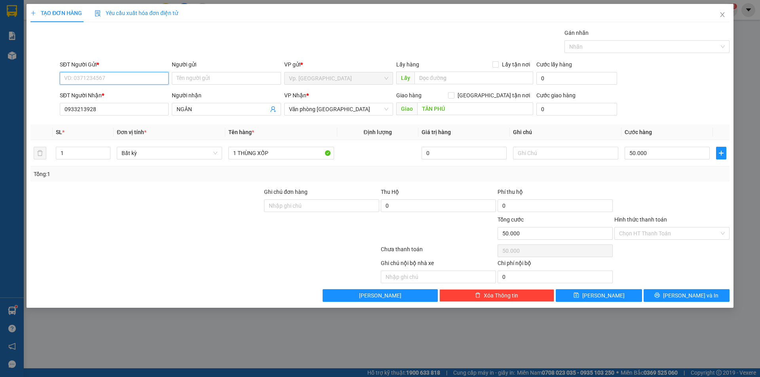
click at [108, 76] on input "SĐT Người Gửi *" at bounding box center [114, 78] width 109 height 13
click at [78, 83] on input "0386229492" at bounding box center [114, 78] width 109 height 13
click at [224, 82] on input "Người gửi" at bounding box center [226, 78] width 109 height 13
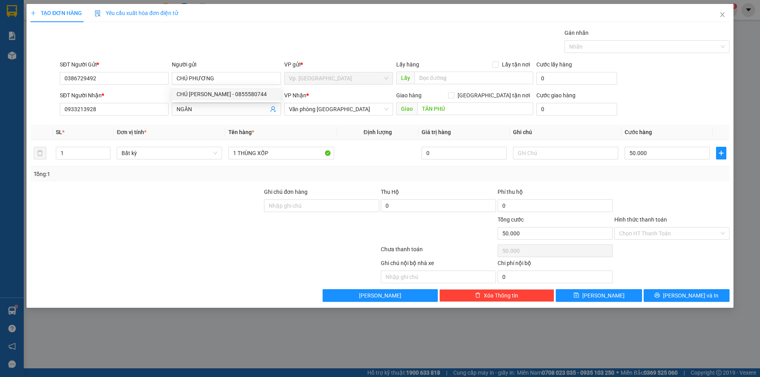
click at [203, 224] on div at bounding box center [146, 229] width 233 height 28
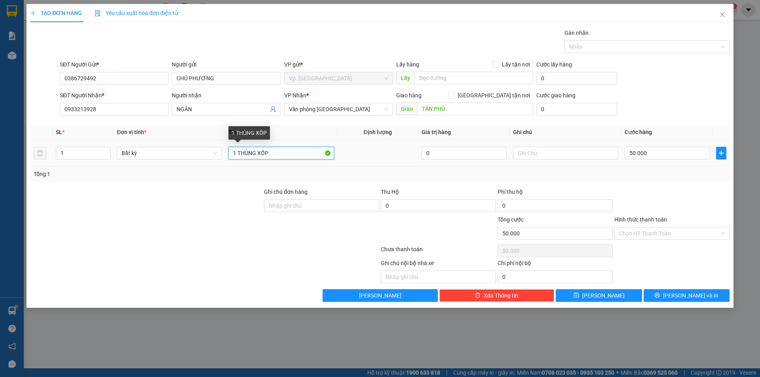
drag, startPoint x: 237, startPoint y: 155, endPoint x: 339, endPoint y: 159, distance: 101.8
click at [339, 159] on tr "1 Bất kỳ 1 THÙNG XỐP 0 50.000" at bounding box center [379, 153] width 699 height 27
click at [669, 159] on div "50.000" at bounding box center [666, 153] width 85 height 16
click at [662, 156] on input "50.000" at bounding box center [666, 153] width 85 height 13
click at [650, 202] on div at bounding box center [671, 202] width 117 height 28
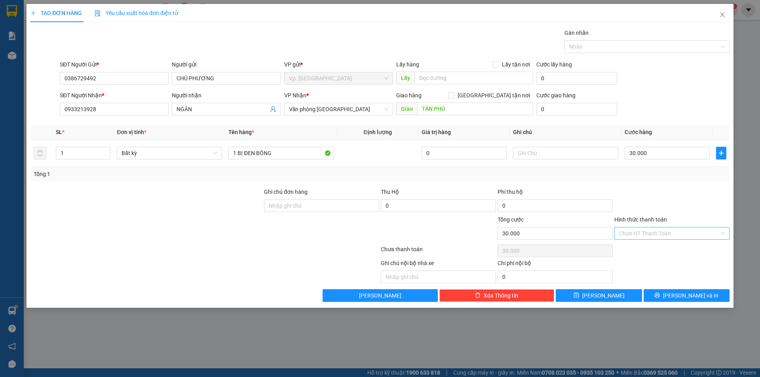
click at [645, 238] on input "Hình thức thanh toán" at bounding box center [669, 234] width 100 height 12
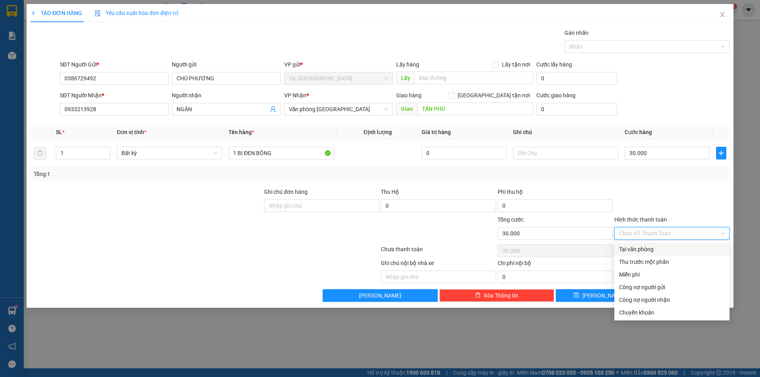
drag, startPoint x: 641, startPoint y: 250, endPoint x: 668, endPoint y: 269, distance: 32.9
click at [641, 250] on div "Tại văn phòng" at bounding box center [672, 249] width 106 height 9
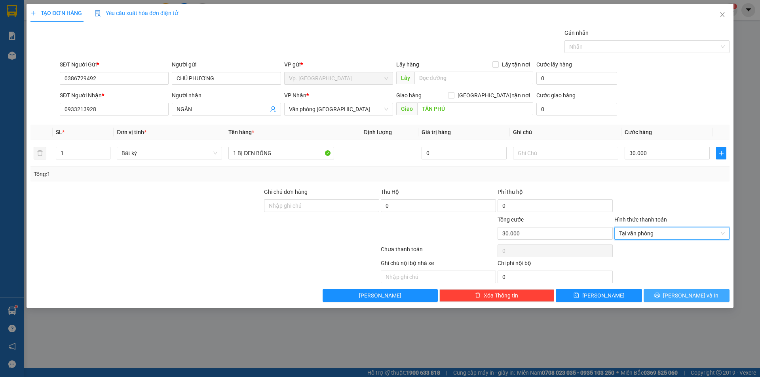
click at [675, 291] on button "[PERSON_NAME] và In" at bounding box center [686, 295] width 86 height 13
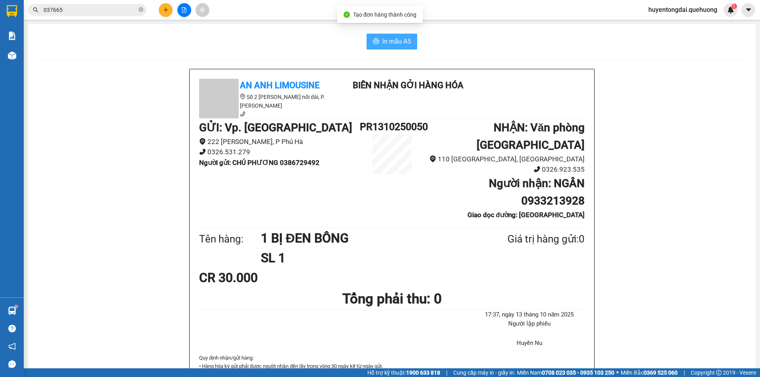
click at [399, 45] on span "In mẫu A5" at bounding box center [396, 41] width 28 height 10
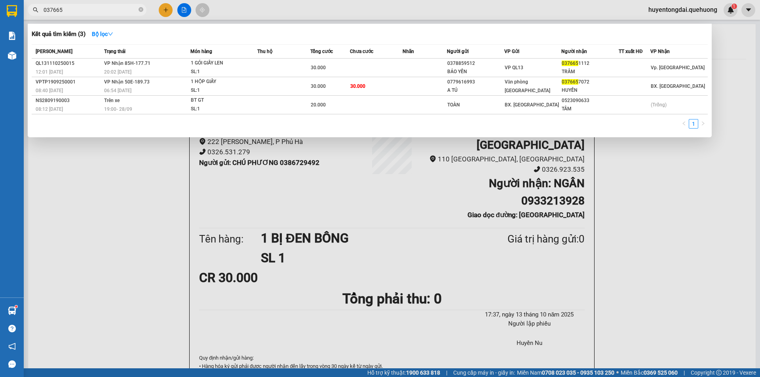
click at [122, 12] on input "037665" at bounding box center [90, 10] width 93 height 9
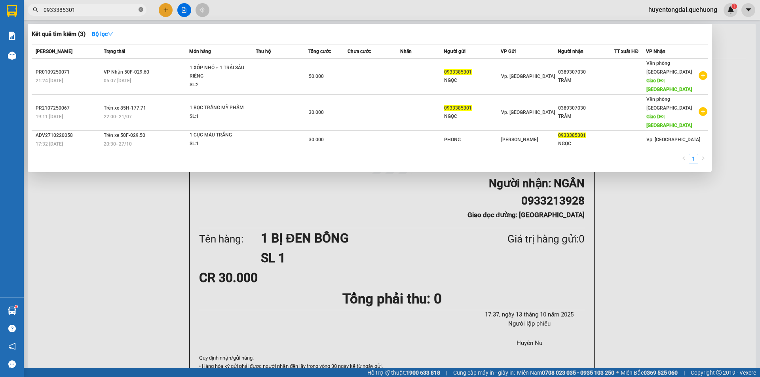
click at [142, 9] on icon "close-circle" at bounding box center [140, 9] width 5 height 5
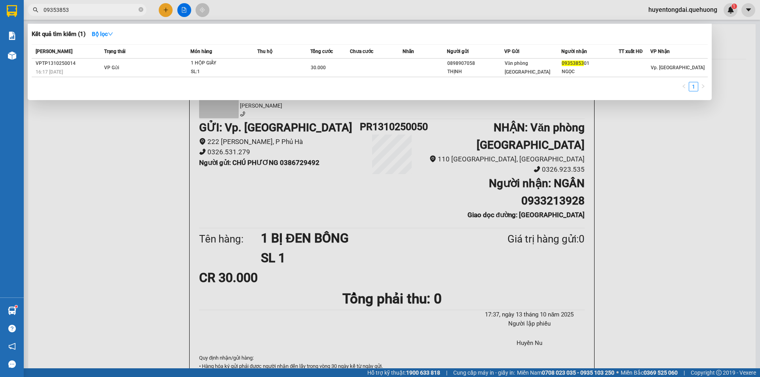
click at [170, 6] on div at bounding box center [380, 188] width 760 height 377
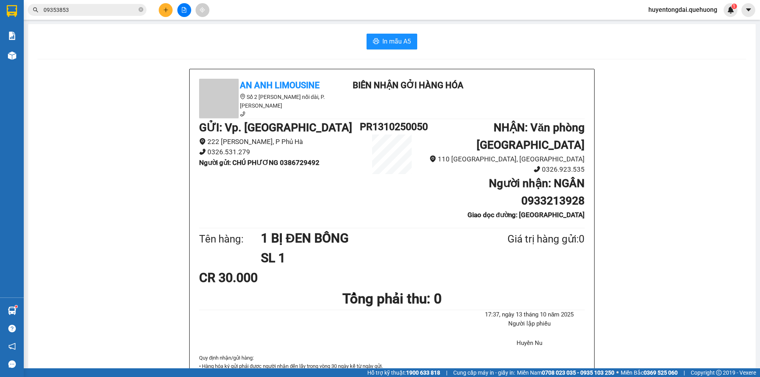
click at [161, 13] on button at bounding box center [166, 10] width 14 height 14
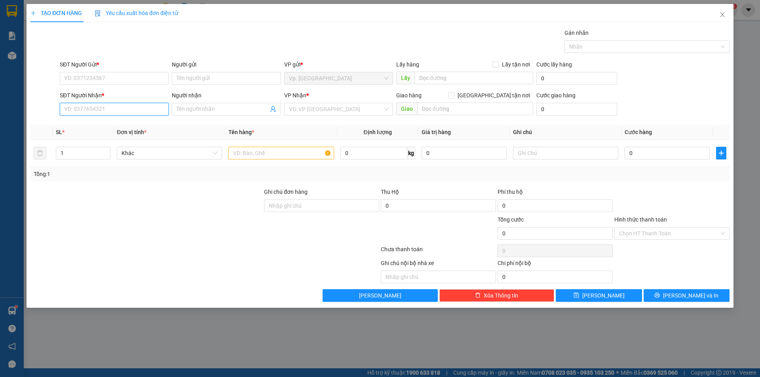
click at [101, 106] on input "SĐT Người Nhận *" at bounding box center [114, 109] width 109 height 13
click at [93, 127] on div "0785315254 - TRƯỜNG" at bounding box center [114, 125] width 99 height 9
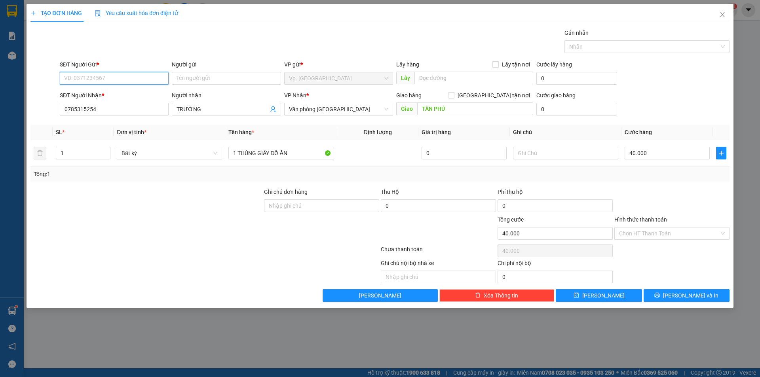
click at [99, 74] on input "SĐT Người Gửi *" at bounding box center [114, 78] width 109 height 13
click at [102, 93] on div "0908172973 - NGỌC" at bounding box center [114, 94] width 99 height 9
click at [663, 154] on input "40.000" at bounding box center [666, 153] width 85 height 13
click at [664, 170] on div "Tổng: 1" at bounding box center [380, 174] width 692 height 9
click at [644, 233] on input "Hình thức thanh toán" at bounding box center [669, 234] width 100 height 12
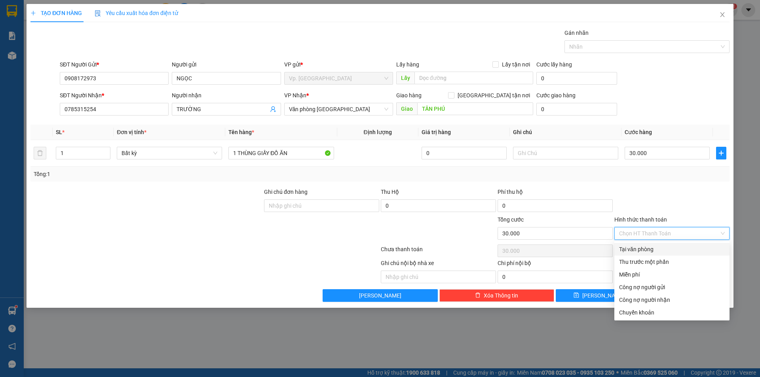
click at [639, 246] on div "Tại văn phòng" at bounding box center [672, 249] width 106 height 9
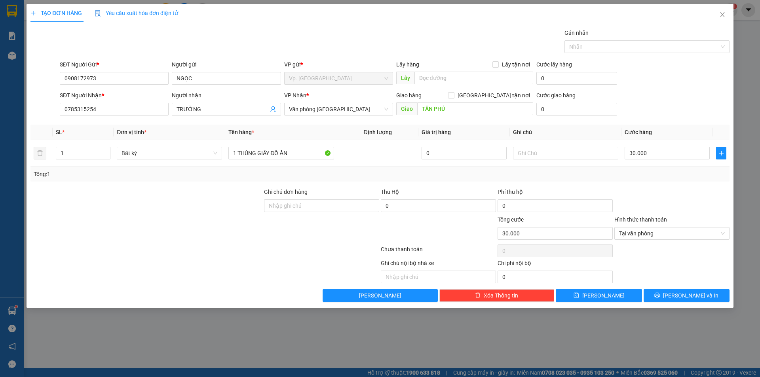
click at [664, 254] on div at bounding box center [671, 251] width 117 height 16
click at [701, 294] on span "[PERSON_NAME] và In" at bounding box center [690, 295] width 55 height 9
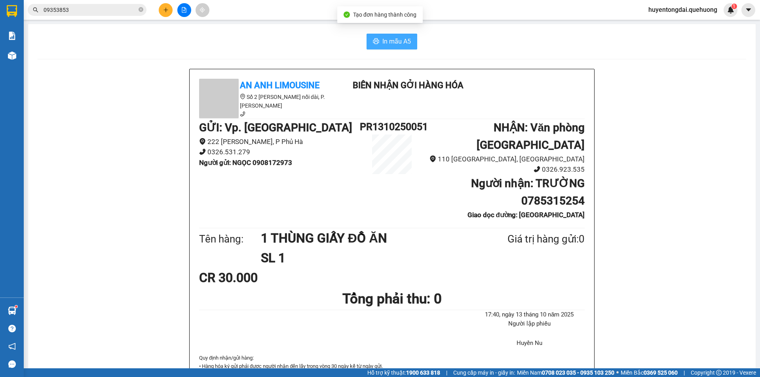
click at [387, 45] on span "In mẫu A5" at bounding box center [396, 41] width 28 height 10
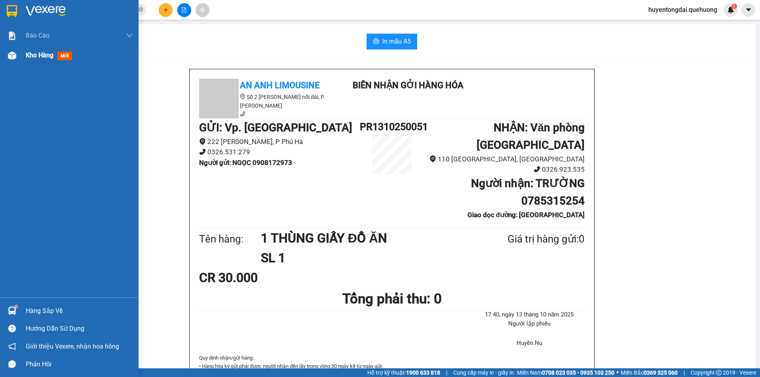
click at [19, 58] on div "Kho hàng mới" at bounding box center [69, 56] width 138 height 20
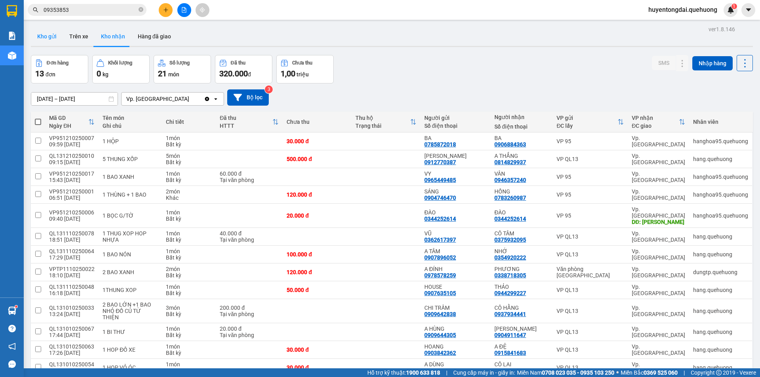
click at [55, 30] on button "Kho gửi" at bounding box center [47, 36] width 32 height 19
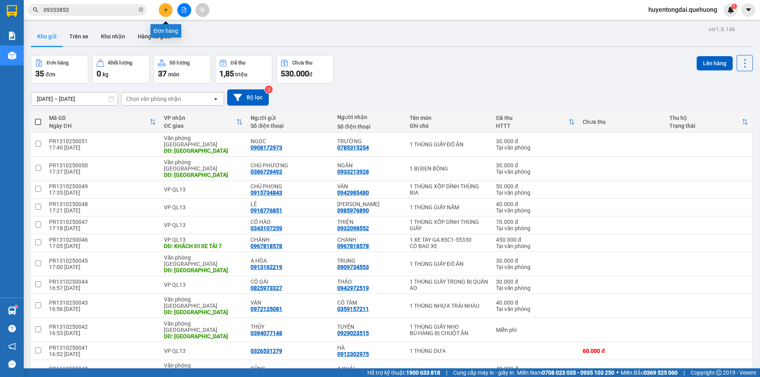
click at [165, 8] on icon "plus" at bounding box center [166, 10] width 6 height 6
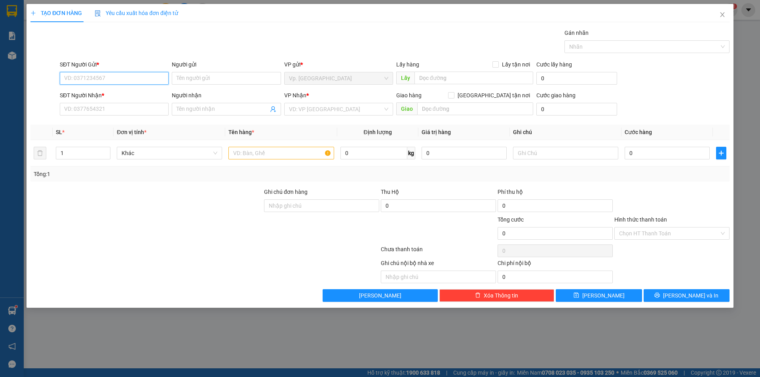
click at [112, 82] on input "SĐT Người Gửi *" at bounding box center [114, 78] width 109 height 13
click at [102, 109] on input "SĐT Người Nhận *" at bounding box center [114, 109] width 109 height 13
click at [82, 78] on input "SĐT Người Gửi *" at bounding box center [114, 78] width 109 height 13
click at [91, 97] on div "0813333082 - QUÝ" at bounding box center [114, 94] width 99 height 9
click at [92, 105] on input "0" at bounding box center [114, 109] width 109 height 13
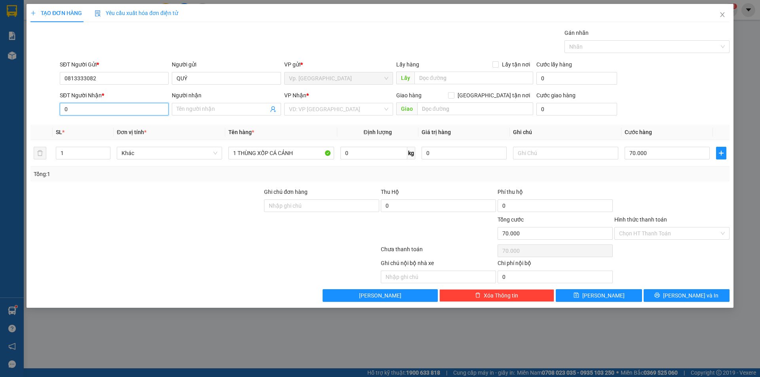
click at [92, 105] on input "0" at bounding box center [114, 109] width 109 height 13
click at [100, 129] on div "0905491661 - A LỮ" at bounding box center [114, 125] width 99 height 9
click at [644, 153] on input "120.000" at bounding box center [666, 153] width 85 height 13
click at [626, 195] on div at bounding box center [671, 202] width 117 height 28
click at [653, 157] on input "70.000" at bounding box center [666, 153] width 85 height 13
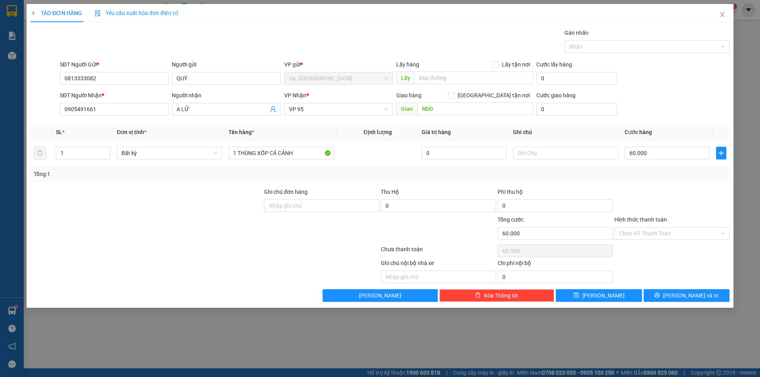
click at [647, 184] on div "Transit Pickup Surcharge Ids Transit Deliver Surcharge Ids Transit Deliver Surc…" at bounding box center [379, 164] width 699 height 273
click at [658, 234] on input "Hình thức thanh toán" at bounding box center [669, 234] width 100 height 12
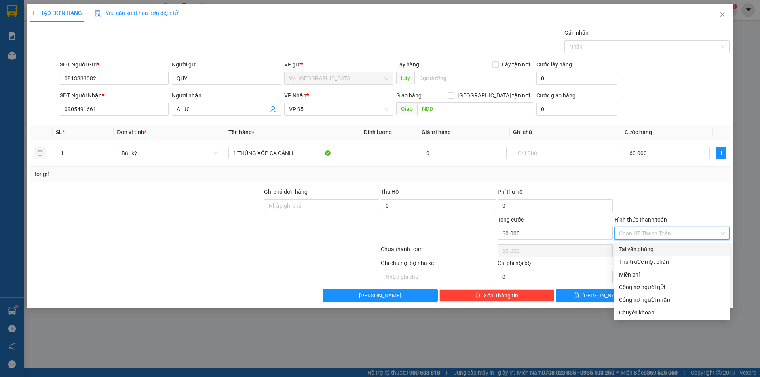
click at [658, 249] on div "Tại văn phòng" at bounding box center [672, 249] width 106 height 9
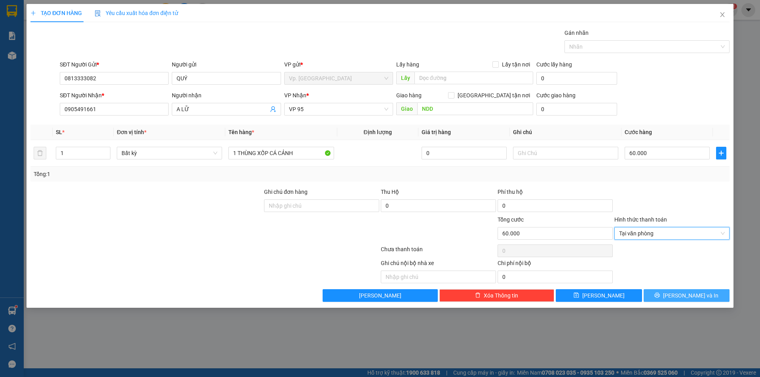
click at [665, 297] on button "[PERSON_NAME] và In" at bounding box center [686, 295] width 86 height 13
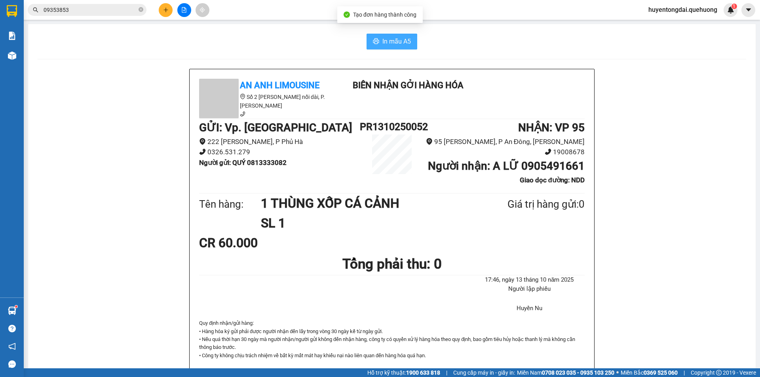
click at [400, 37] on span "In mẫu A5" at bounding box center [396, 41] width 28 height 10
click at [161, 15] on button at bounding box center [166, 10] width 14 height 14
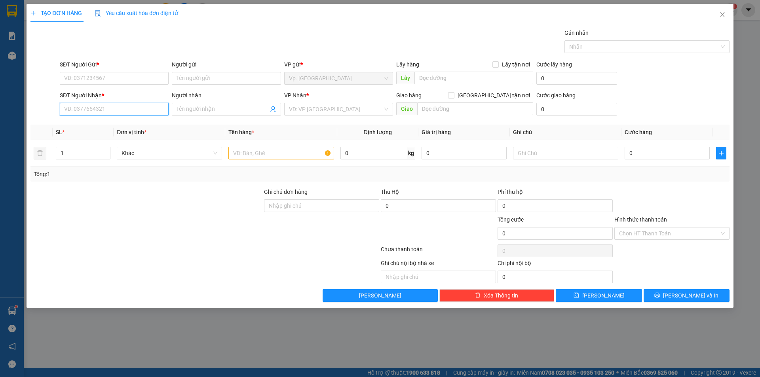
click at [132, 104] on input "SĐT Người Nhận *" at bounding box center [114, 109] width 109 height 13
click at [120, 108] on input "SĐT Người Nhận *" at bounding box center [114, 109] width 109 height 13
click at [82, 110] on input "SĐT Người Nhận *" at bounding box center [114, 109] width 109 height 13
click at [97, 122] on div "0913667504 - A HOA" at bounding box center [114, 125] width 99 height 9
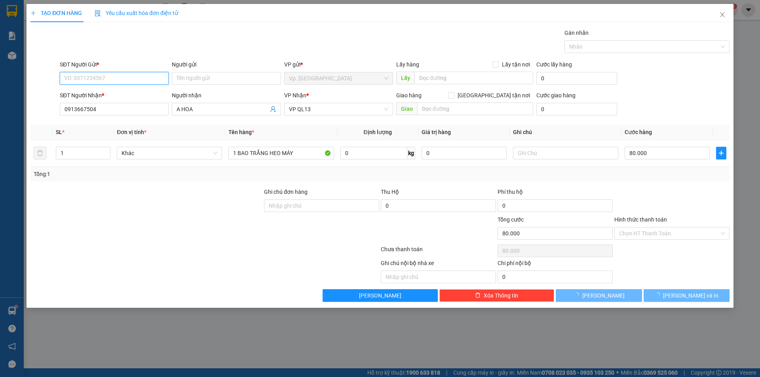
click at [105, 76] on input "SĐT Người Gửi *" at bounding box center [114, 78] width 109 height 13
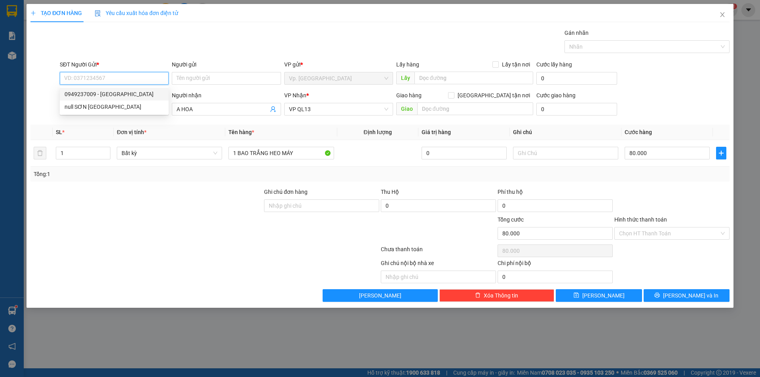
click at [112, 95] on div "0949237009 - TRÂN SƠN LONG THUẬN" at bounding box center [114, 94] width 99 height 9
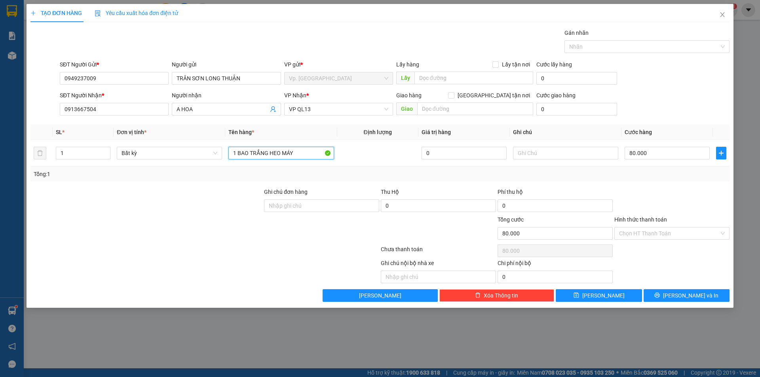
drag, startPoint x: 239, startPoint y: 158, endPoint x: 339, endPoint y: 174, distance: 101.0
click at [339, 174] on div "SL * Đơn vị tính * Tên hàng * Định lượng Giá trị hàng Ghi chú Cước hàng 1 Bất k…" at bounding box center [379, 153] width 699 height 57
click at [651, 150] on input "80.000" at bounding box center [666, 153] width 85 height 13
drag, startPoint x: 653, startPoint y: 213, endPoint x: 674, endPoint y: 242, distance: 35.4
click at [653, 213] on div at bounding box center [671, 202] width 117 height 28
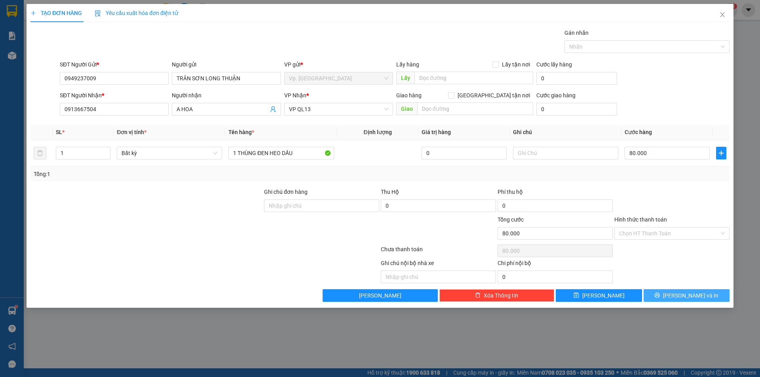
click at [685, 293] on span "[PERSON_NAME] và In" at bounding box center [690, 295] width 55 height 9
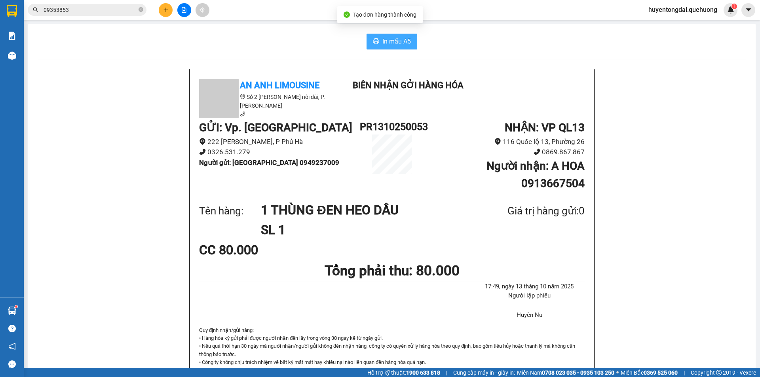
click at [385, 39] on span "In mẫu A5" at bounding box center [396, 41] width 28 height 10
click at [164, 8] on icon "plus" at bounding box center [166, 10] width 6 height 6
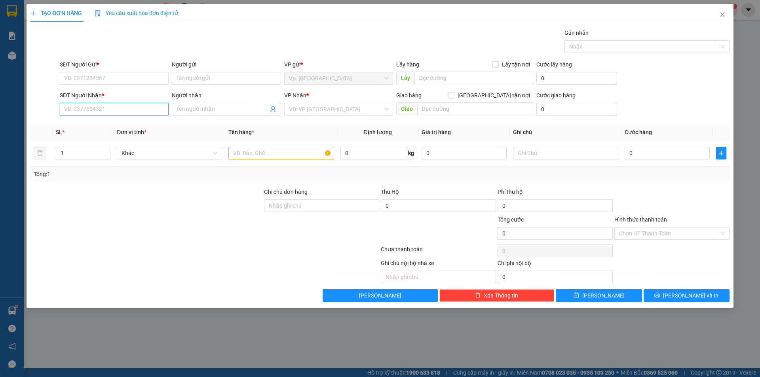
click at [106, 108] on input "SĐT Người Nhận *" at bounding box center [114, 109] width 109 height 13
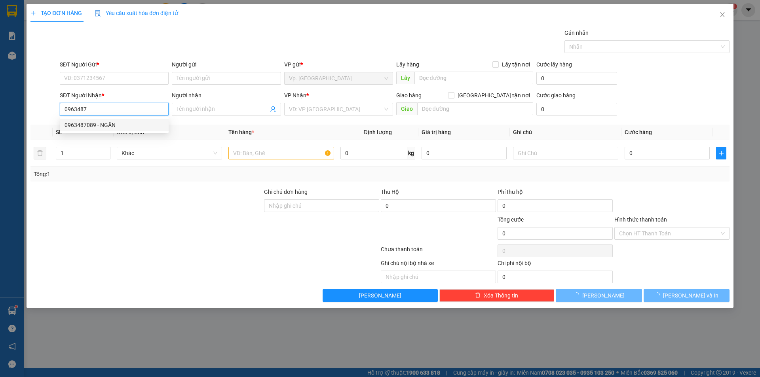
click at [109, 123] on div "0963487089 - NGÂN" at bounding box center [114, 125] width 99 height 9
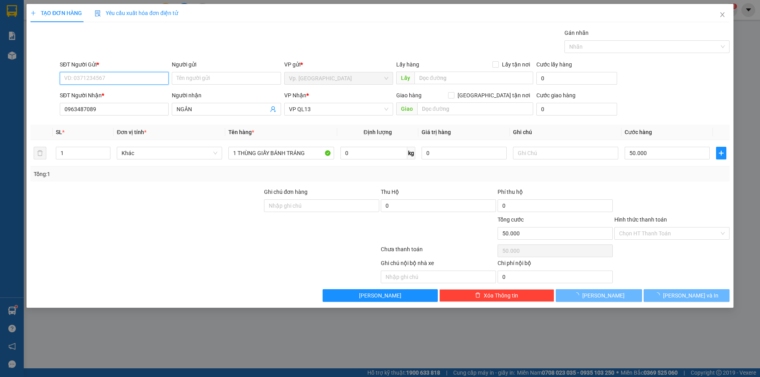
click at [109, 78] on input "SĐT Người Gửi *" at bounding box center [114, 78] width 109 height 13
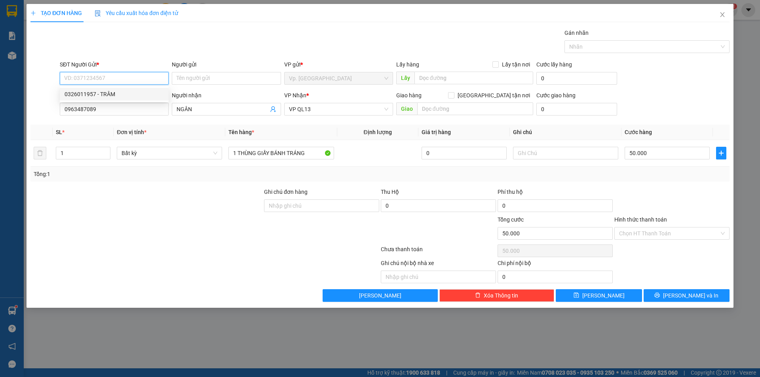
click at [107, 91] on div "0326011957 - TRÂM" at bounding box center [114, 94] width 99 height 9
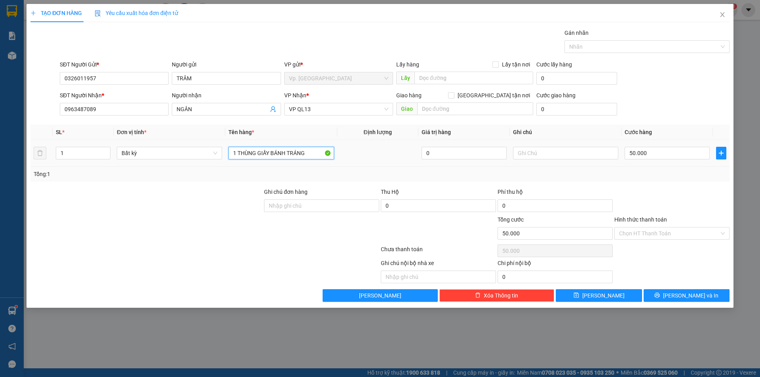
drag, startPoint x: 268, startPoint y: 154, endPoint x: 356, endPoint y: 168, distance: 88.5
click at [351, 167] on div "SL * Đơn vị tính * Tên hàng * Định lượng Giá trị hàng Ghi chú Cước hàng 1 Bất k…" at bounding box center [379, 153] width 699 height 57
click at [670, 235] on input "Hình thức thanh toán" at bounding box center [669, 234] width 100 height 12
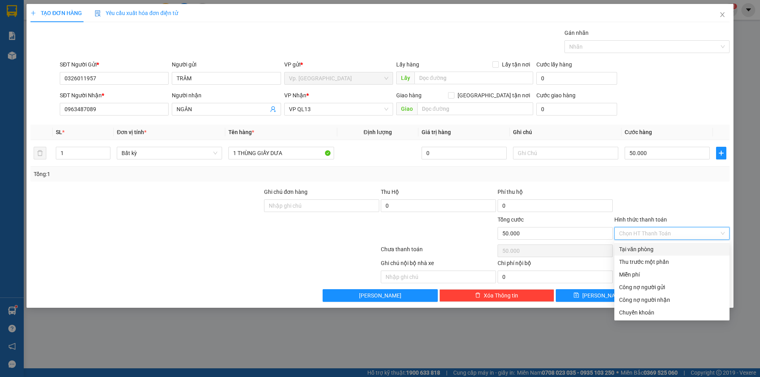
click at [653, 252] on div "Tại văn phòng" at bounding box center [672, 249] width 106 height 9
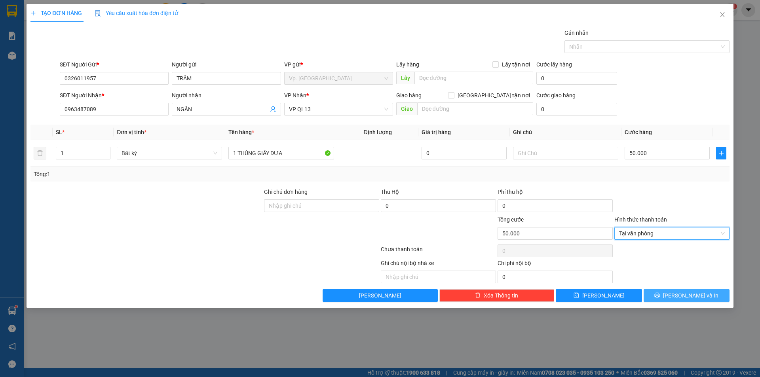
click at [675, 289] on button "[PERSON_NAME] và In" at bounding box center [686, 295] width 86 height 13
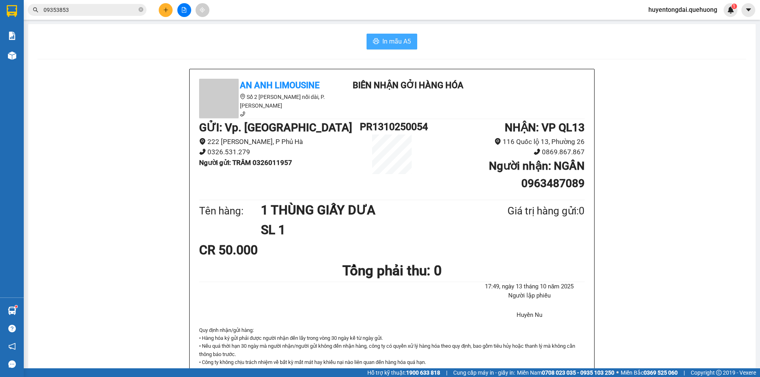
click at [407, 38] on span "In mẫu A5" at bounding box center [396, 41] width 28 height 10
click at [169, 7] on button at bounding box center [166, 10] width 14 height 14
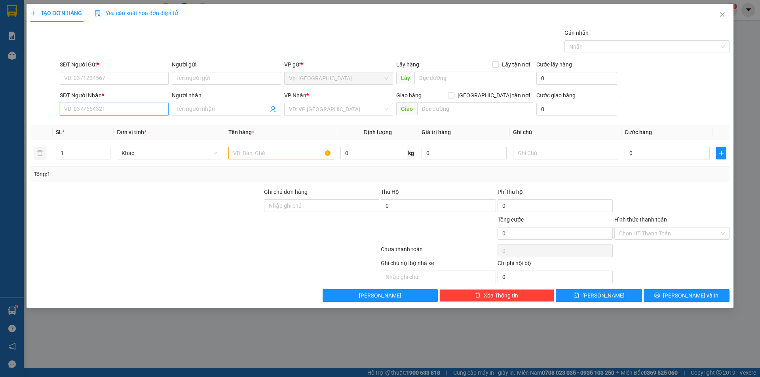
click at [126, 108] on input "SĐT Người Nhận *" at bounding box center [114, 109] width 109 height 13
click at [116, 77] on input "SĐT Người Gửi *" at bounding box center [114, 78] width 109 height 13
click at [120, 95] on div "0985214380 - CHÚ LÂM" at bounding box center [114, 94] width 99 height 9
click at [116, 114] on input "0908777343" at bounding box center [114, 109] width 109 height 13
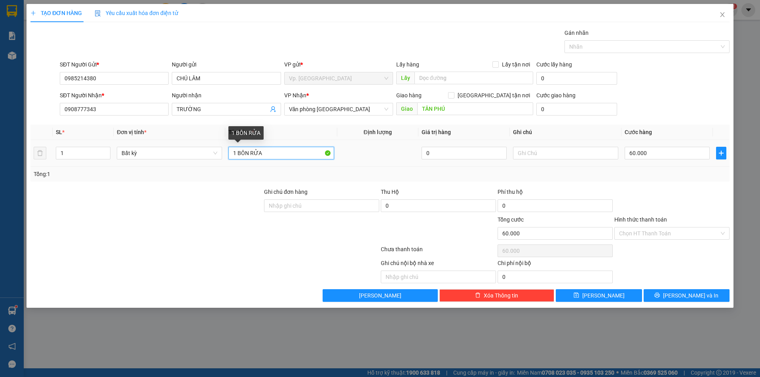
drag, startPoint x: 239, startPoint y: 157, endPoint x: 331, endPoint y: 154, distance: 92.3
click at [331, 154] on input "1 BÔN RỬA" at bounding box center [280, 153] width 105 height 13
click at [671, 149] on input "60.000" at bounding box center [666, 153] width 85 height 13
click at [695, 178] on div "Tổng: 1" at bounding box center [380, 174] width 692 height 9
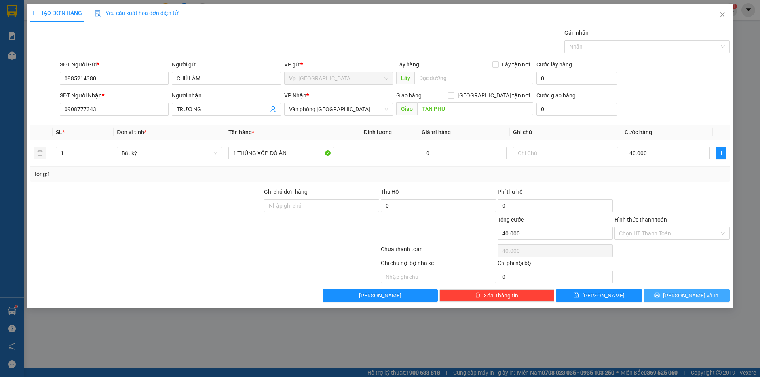
click at [681, 291] on span "[PERSON_NAME] và In" at bounding box center [690, 295] width 55 height 9
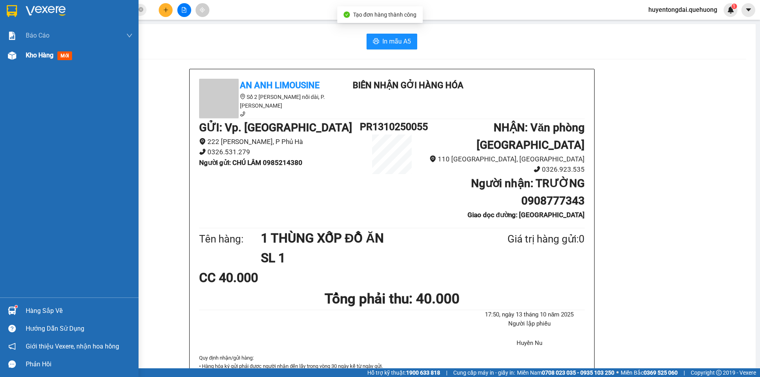
click at [18, 52] on div at bounding box center [12, 56] width 14 height 14
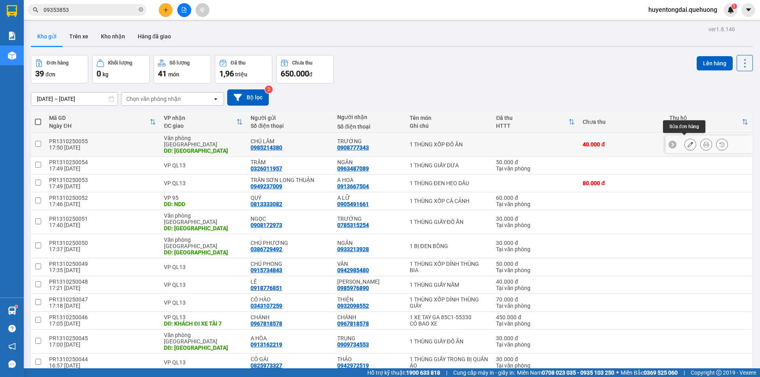
click at [685, 145] on button at bounding box center [690, 145] width 11 height 14
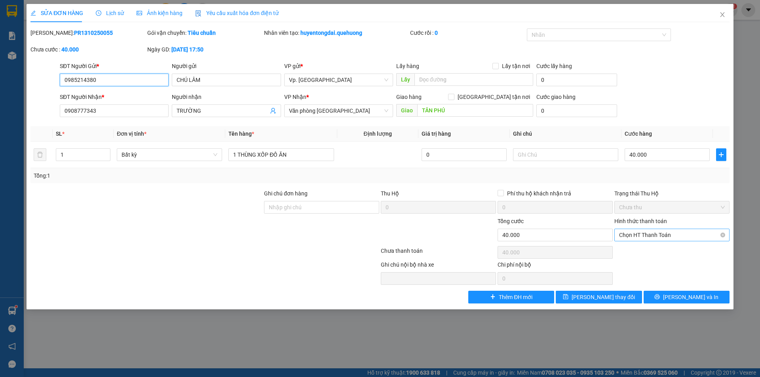
click at [661, 230] on span "Chọn HT Thanh Toán" at bounding box center [672, 235] width 106 height 12
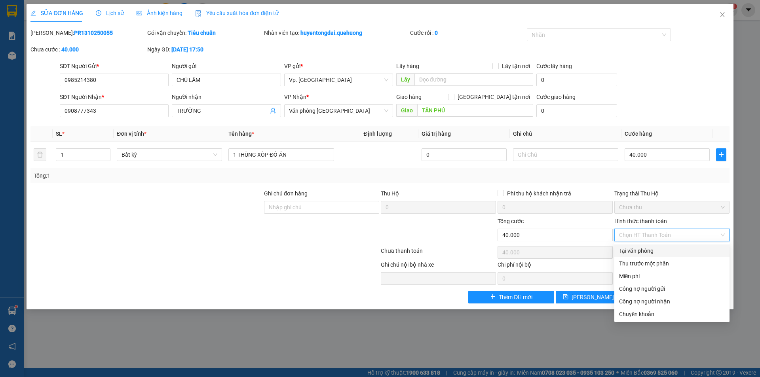
click at [655, 247] on div "Tại văn phòng" at bounding box center [672, 251] width 106 height 9
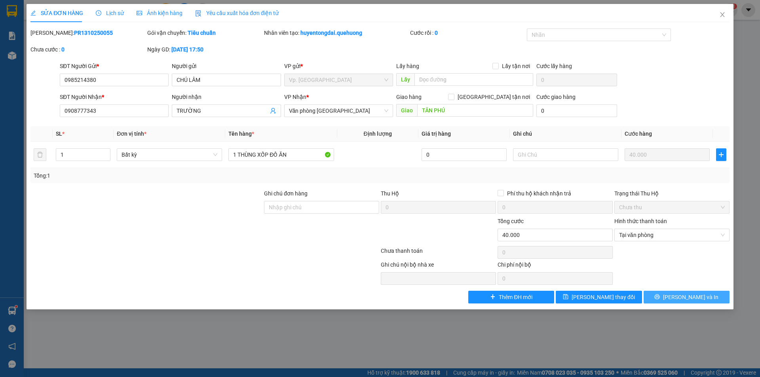
click at [687, 298] on span "[PERSON_NAME] và In" at bounding box center [690, 297] width 55 height 9
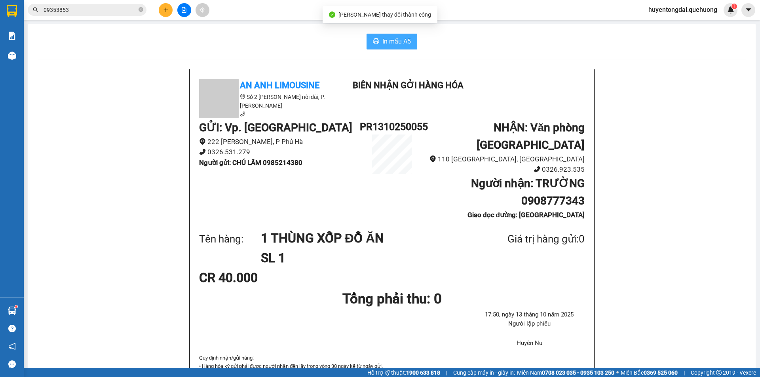
click at [398, 38] on span "In mẫu A5" at bounding box center [396, 41] width 28 height 10
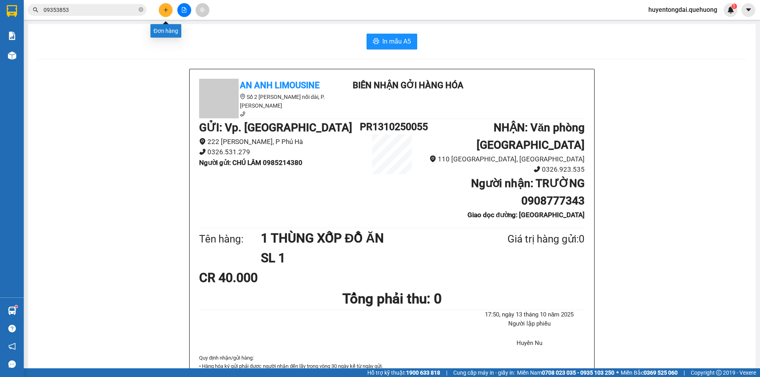
click at [165, 8] on icon "plus" at bounding box center [166, 10] width 6 height 6
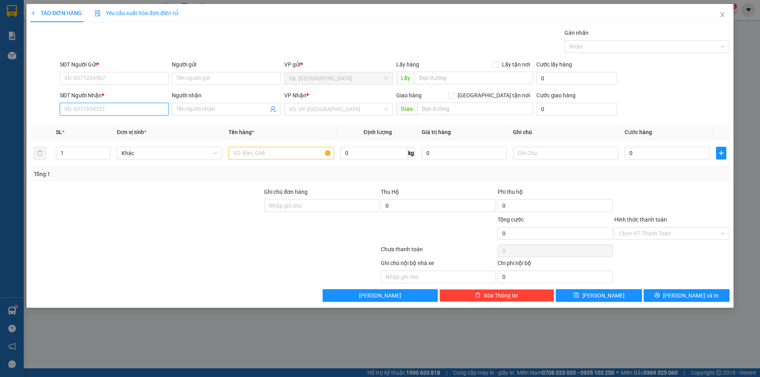
click at [95, 108] on input "SĐT Người Nhận *" at bounding box center [114, 109] width 109 height 13
click at [91, 125] on div "0909342211 - THIỆN" at bounding box center [114, 125] width 99 height 9
type input "0909342211"
type input "THIỆN"
type input "30.000"
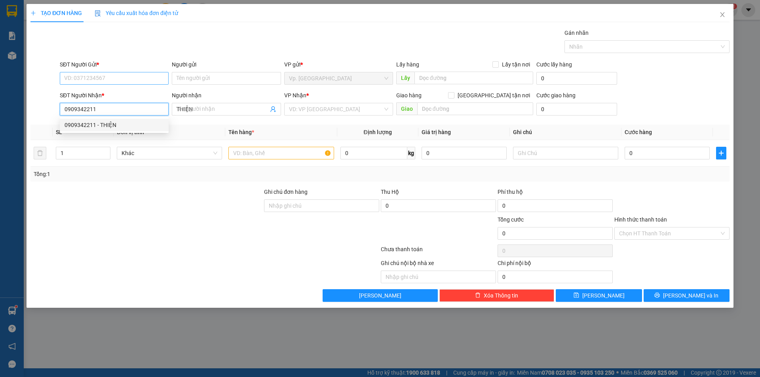
type input "30.000"
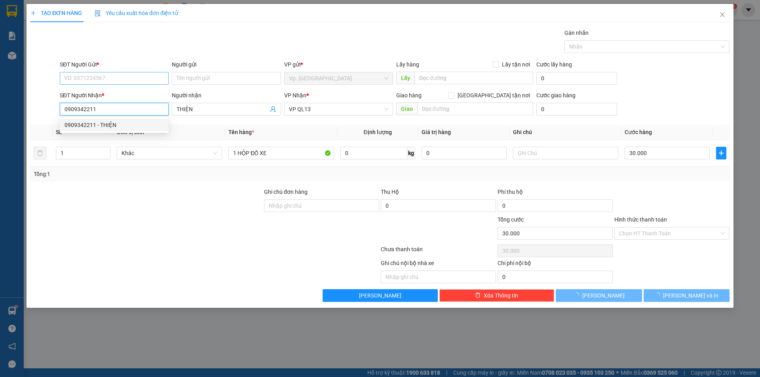
type input "0909342211"
click at [80, 78] on input "SĐT Người Gửi *" at bounding box center [114, 78] width 109 height 13
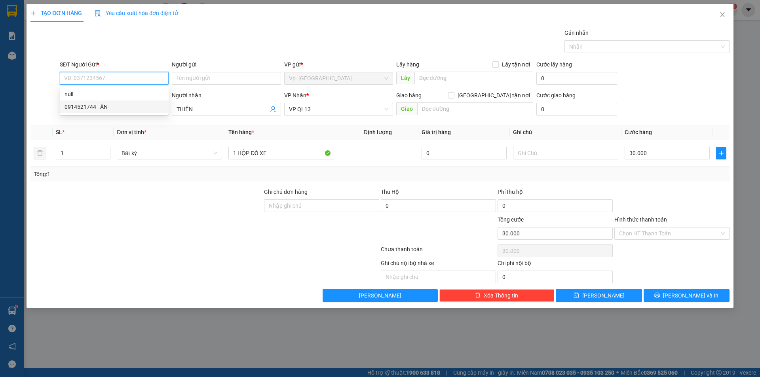
click at [98, 104] on div "0914521744 - ÂN" at bounding box center [114, 106] width 99 height 9
type input "0914521744"
type input "ÂN"
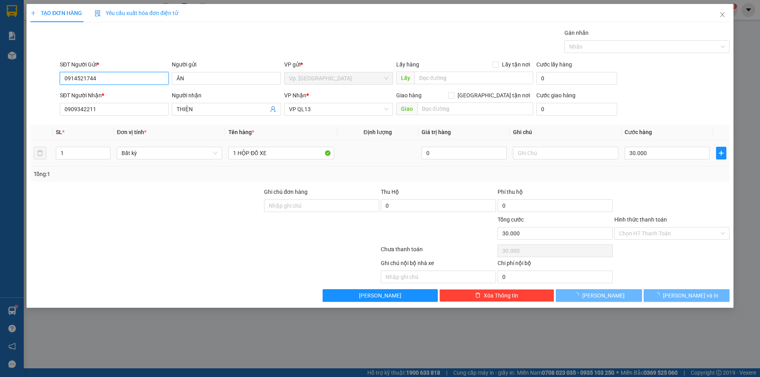
type input "40.000"
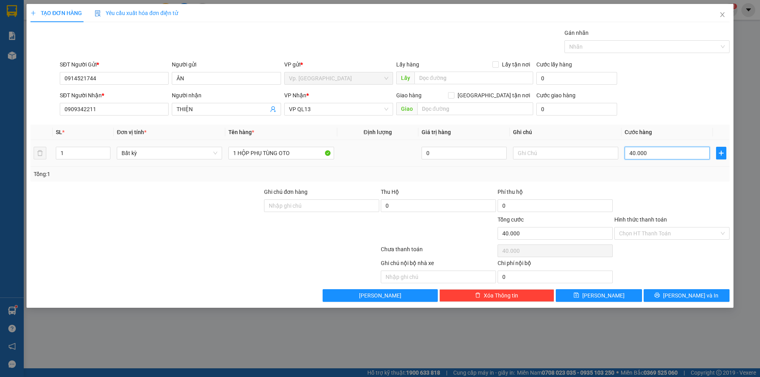
click at [658, 157] on input "40.000" at bounding box center [666, 153] width 85 height 13
click at [647, 154] on input "40.000" at bounding box center [666, 153] width 85 height 13
type input "3"
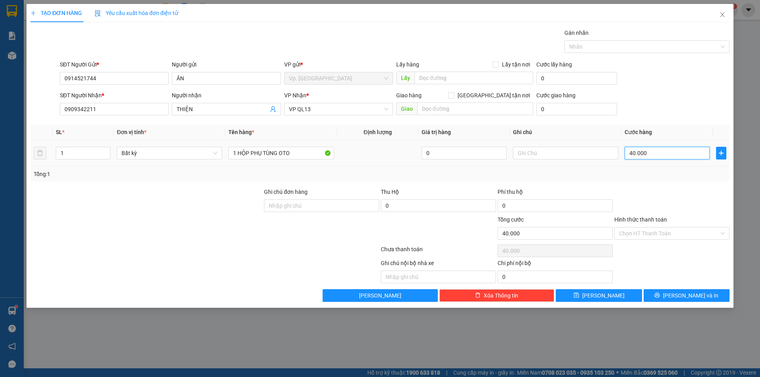
type input "3"
type input "30"
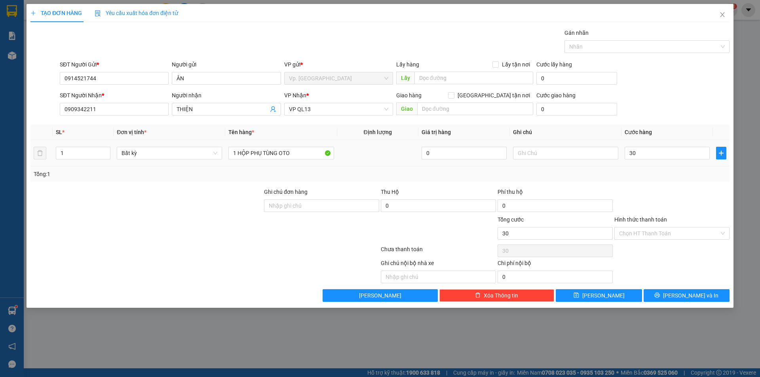
type input "30.000"
click at [649, 176] on div "Tổng: 1" at bounding box center [380, 174] width 692 height 9
click at [645, 238] on input "Hình thức thanh toán" at bounding box center [669, 234] width 100 height 12
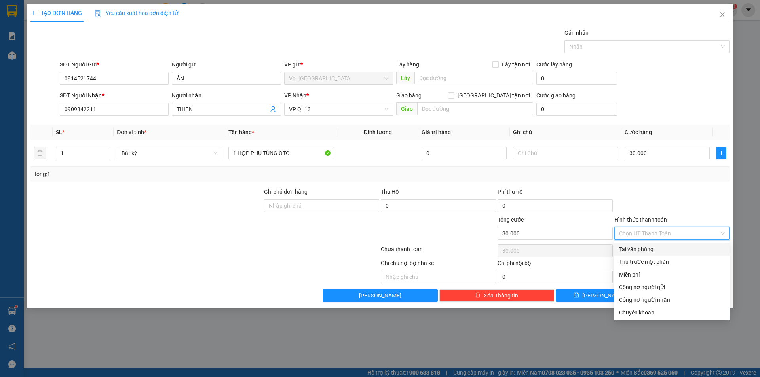
click at [645, 247] on div "Tại văn phòng" at bounding box center [672, 249] width 106 height 9
type input "0"
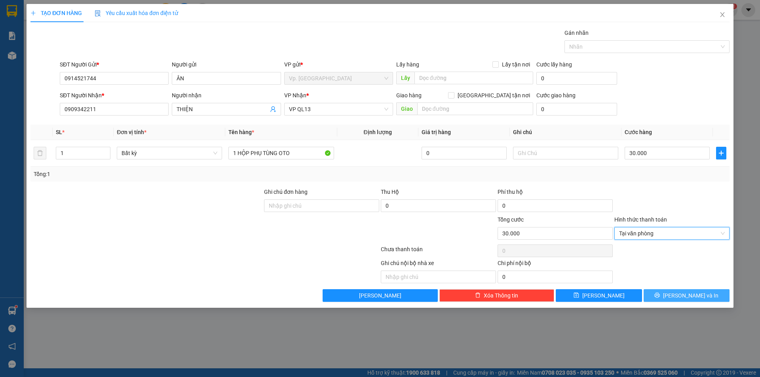
click at [669, 300] on button "[PERSON_NAME] và In" at bounding box center [686, 295] width 86 height 13
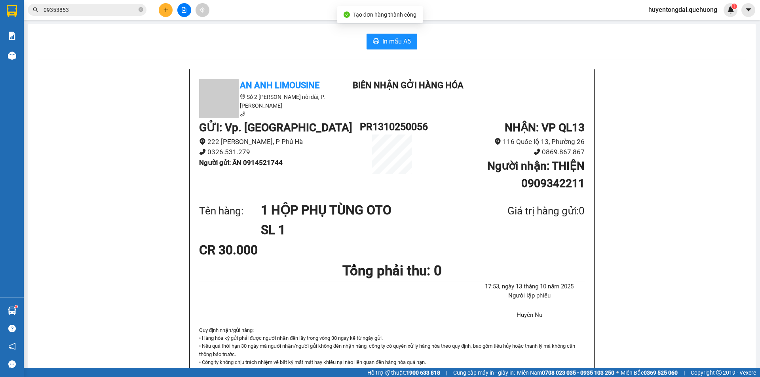
click at [357, 48] on div "In mẫu A5" at bounding box center [392, 42] width 708 height 16
click at [378, 42] on button "In mẫu A5" at bounding box center [391, 42] width 51 height 16
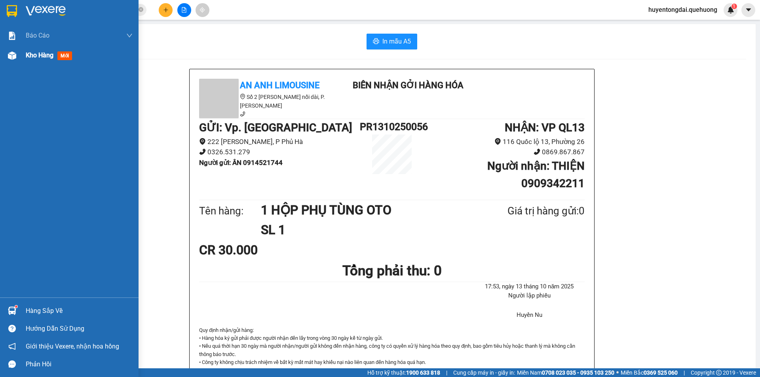
click at [12, 51] on img at bounding box center [12, 55] width 8 height 8
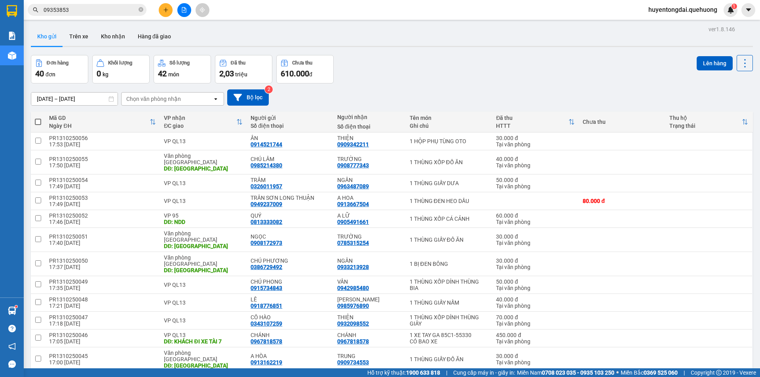
click at [159, 8] on button at bounding box center [166, 10] width 14 height 14
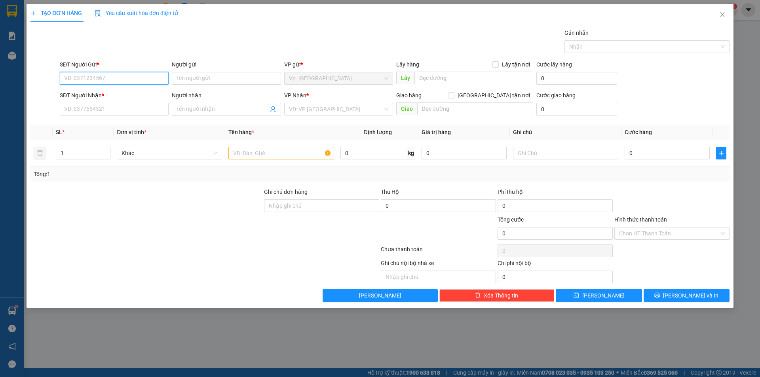
click at [104, 79] on input "SĐT Người Gửi *" at bounding box center [114, 78] width 109 height 13
type input "0908027153"
click at [208, 80] on input "Người gửi" at bounding box center [226, 78] width 109 height 13
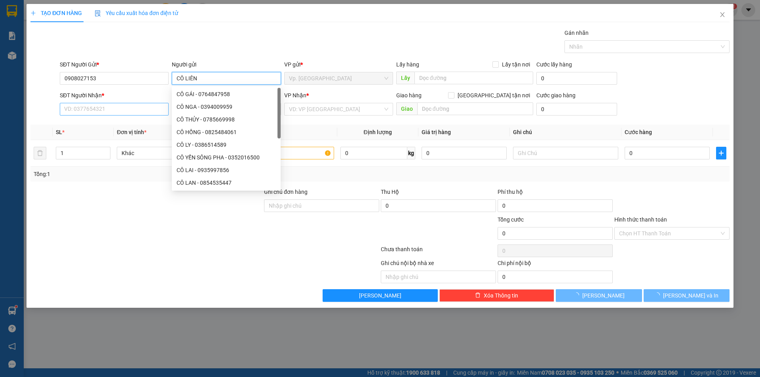
type input "CÔ LIÊN"
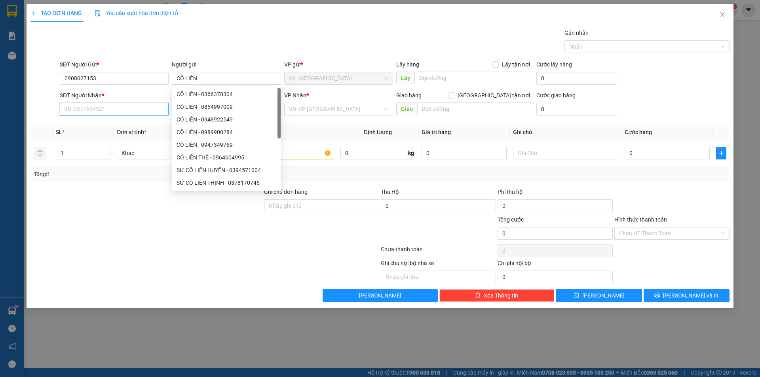
click at [109, 103] on input "SĐT Người Nhận *" at bounding box center [114, 109] width 109 height 13
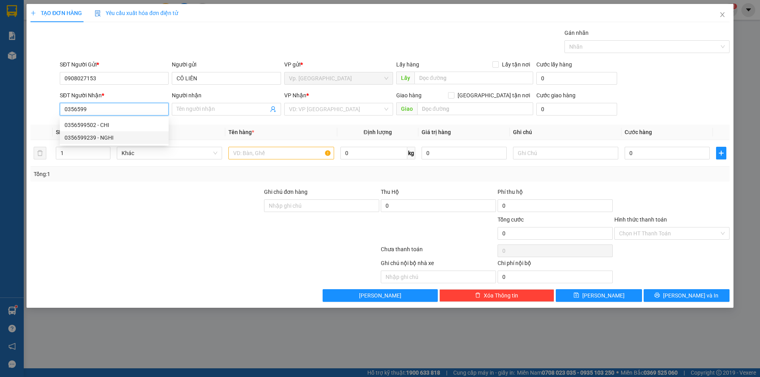
click at [93, 140] on div "0356599239 - NGHI" at bounding box center [114, 137] width 99 height 9
type input "0356599239"
type input "NGHI"
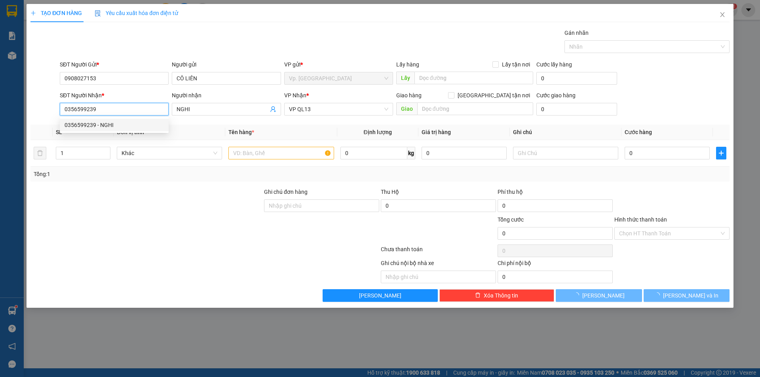
type input "50.000"
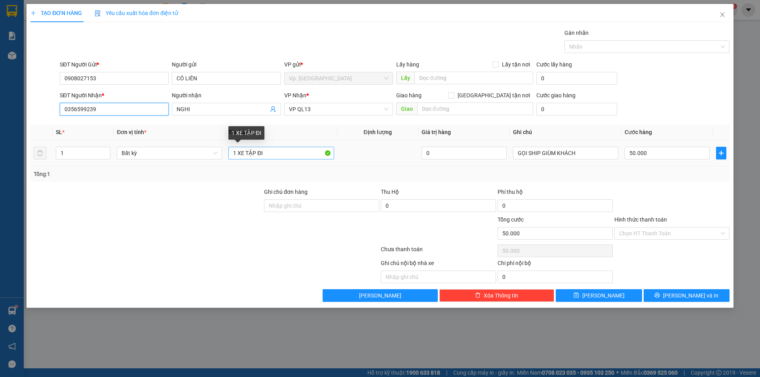
type input "0356599239"
drag, startPoint x: 250, startPoint y: 157, endPoint x: 298, endPoint y: 173, distance: 51.2
click at [298, 173] on div "SL * Đơn vị tính * Tên hàng * Định lượng Giá trị hàng Ghi chú Cước hàng 1 Bất k…" at bounding box center [379, 153] width 699 height 57
type input "1 THÙNG GIẤY NHO"
click at [655, 149] on input "50.000" at bounding box center [666, 153] width 85 height 13
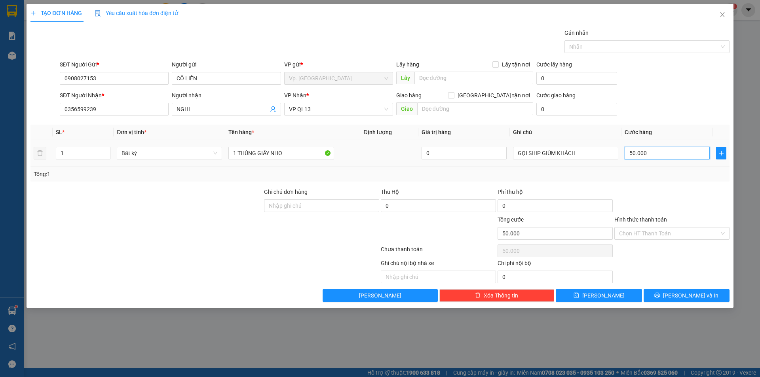
type input "3"
type input "30"
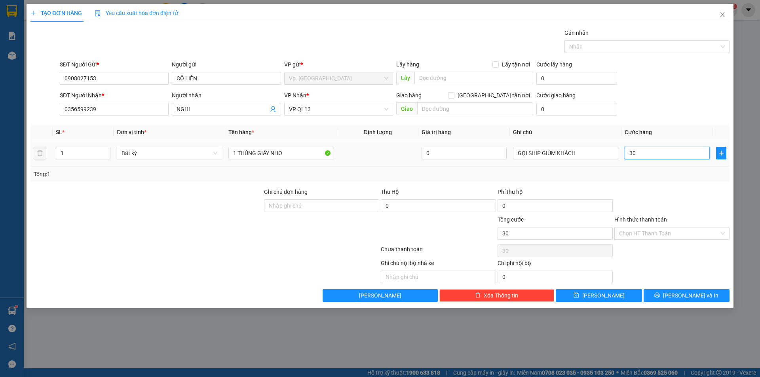
type input "30"
type input "30.000"
click at [679, 170] on div "Tổng: 1" at bounding box center [380, 174] width 692 height 9
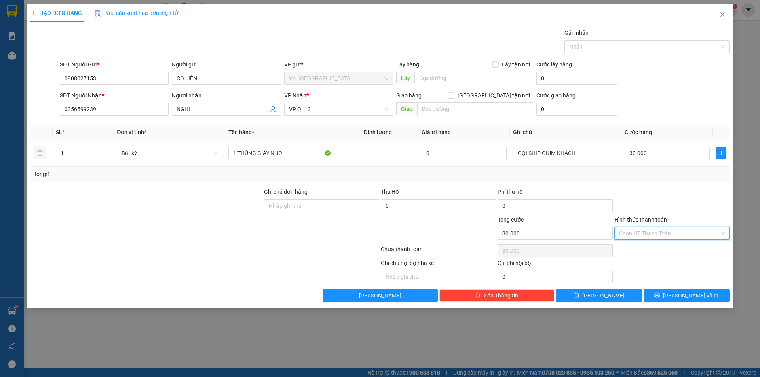
click at [663, 234] on input "Hình thức thanh toán" at bounding box center [669, 234] width 100 height 12
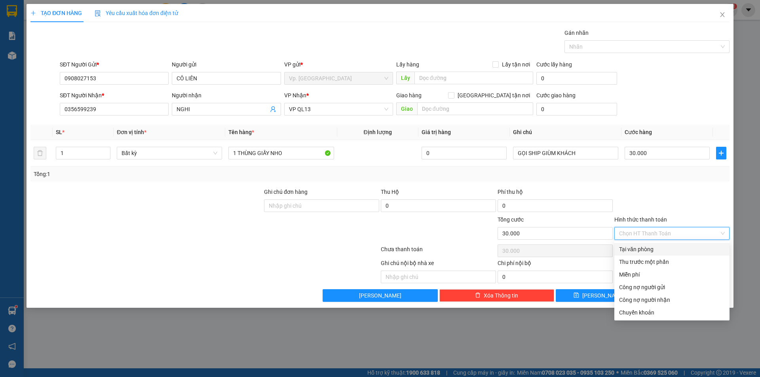
click at [659, 253] on div "Tại văn phòng" at bounding box center [672, 249] width 106 height 9
type input "0"
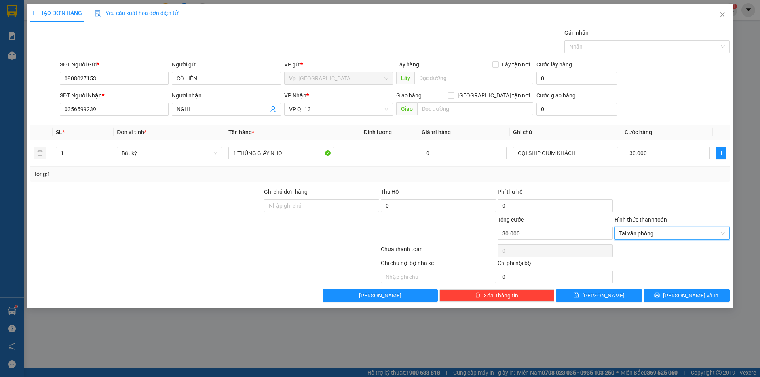
click at [678, 288] on div "Transit Pickup Surcharge Ids Transit Deliver Surcharge Ids Transit Deliver Surc…" at bounding box center [379, 164] width 699 height 273
click at [678, 289] on button "[PERSON_NAME] và In" at bounding box center [686, 295] width 86 height 13
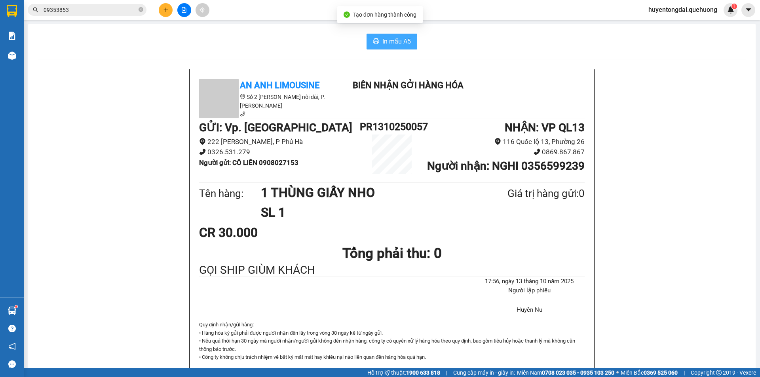
click at [398, 41] on span "In mẫu A5" at bounding box center [396, 41] width 28 height 10
click at [166, 11] on icon "plus" at bounding box center [166, 10] width 6 height 6
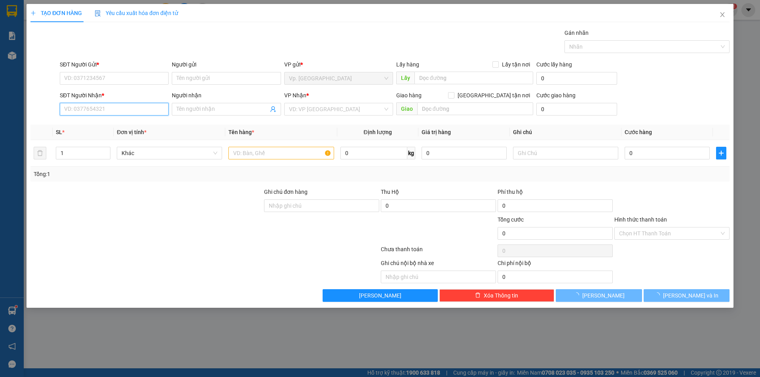
click at [122, 114] on input "SĐT Người Nhận *" at bounding box center [114, 109] width 109 height 13
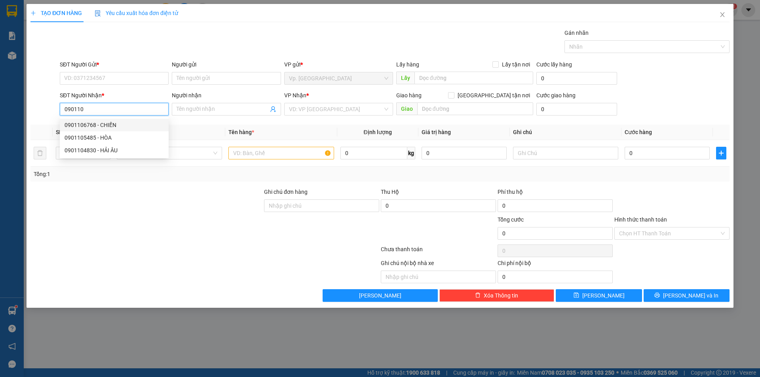
click at [111, 124] on div "0901106768 - CHIẾN" at bounding box center [114, 125] width 99 height 9
type input "0901106768"
type input "CHIẾN"
type input "TÂN PHÚ"
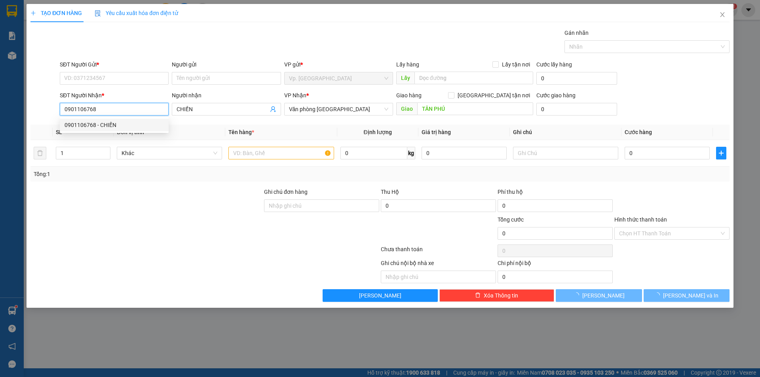
type input "120.000"
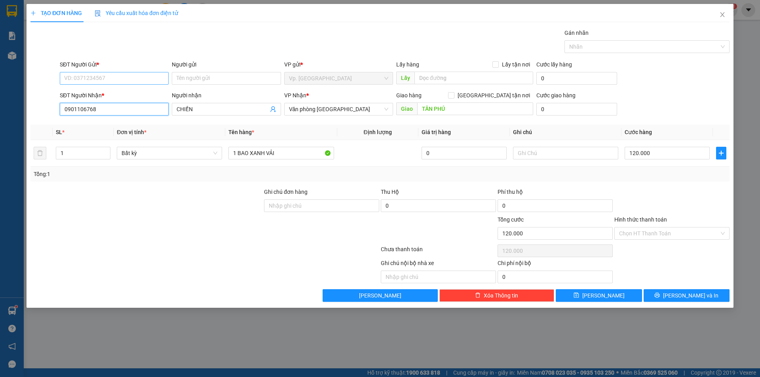
type input "0901106768"
click at [115, 81] on input "SĐT Người Gửi *" at bounding box center [114, 78] width 109 height 13
click at [120, 93] on div "0908908947 - CHÚ THƯ" at bounding box center [114, 94] width 99 height 9
type input "0908908947"
type input "CHÚ THƯ"
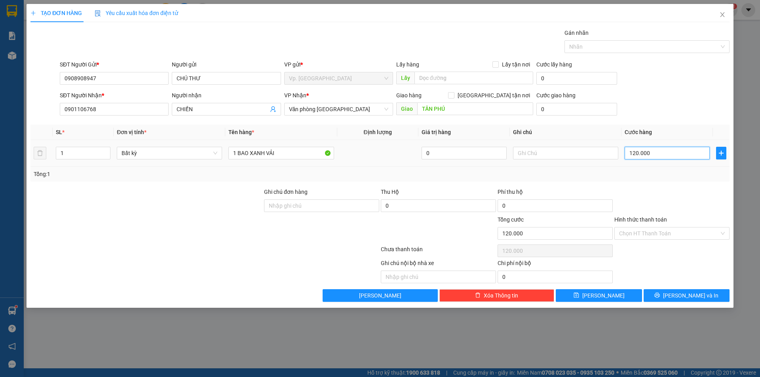
click at [644, 157] on input "120.000" at bounding box center [666, 153] width 85 height 13
type input "1"
type input "10"
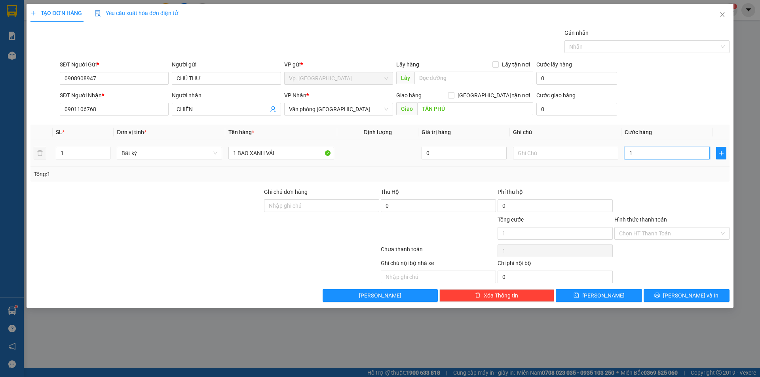
type input "10"
type input "100"
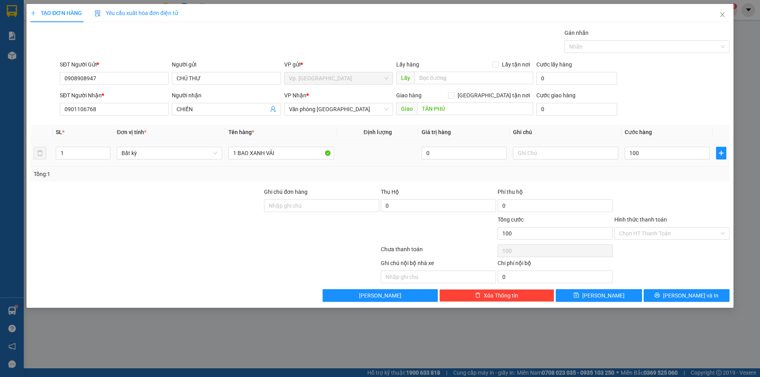
type input "100.000"
drag, startPoint x: 634, startPoint y: 172, endPoint x: 640, endPoint y: 182, distance: 11.0
click at [637, 179] on div "Tổng: 1" at bounding box center [379, 174] width 699 height 15
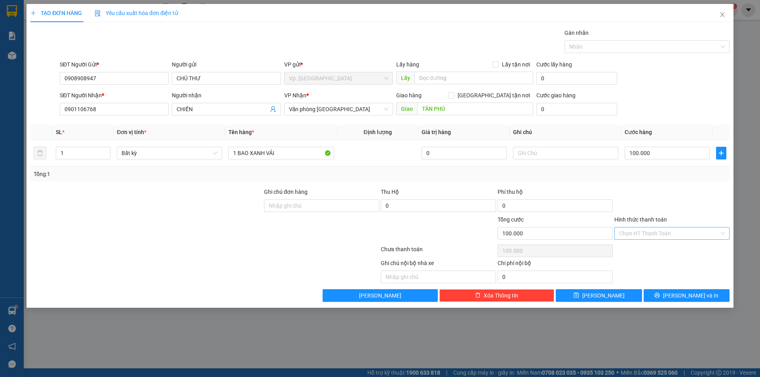
click at [654, 237] on input "Hình thức thanh toán" at bounding box center [669, 234] width 100 height 12
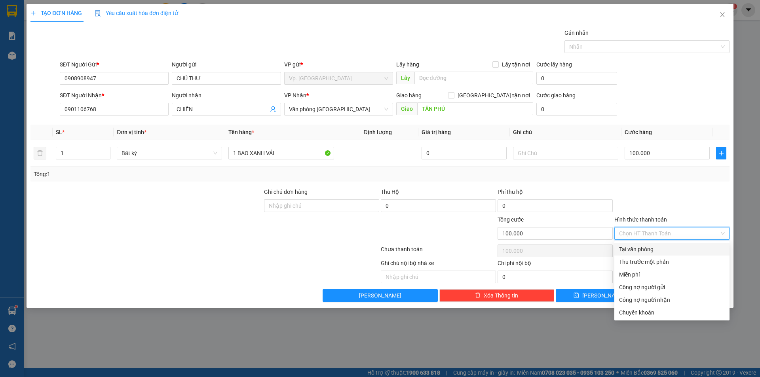
click at [655, 250] on div "Tại văn phòng" at bounding box center [672, 249] width 106 height 9
type input "0"
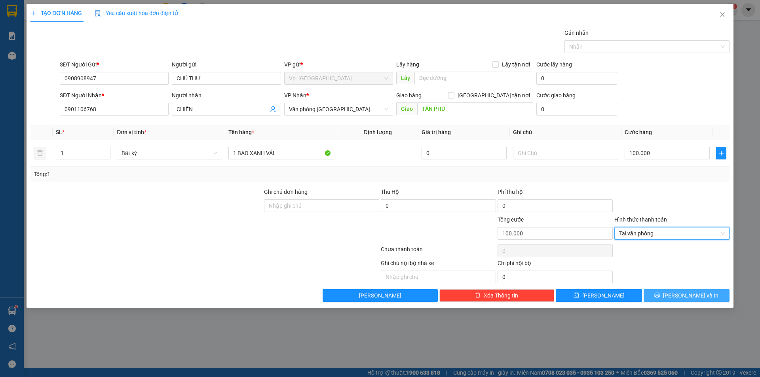
click at [677, 293] on button "[PERSON_NAME] và In" at bounding box center [686, 295] width 86 height 13
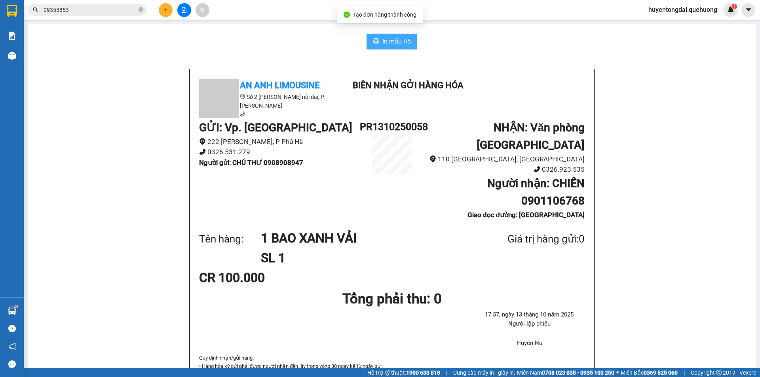
click at [382, 39] on span "In mẫu A5" at bounding box center [396, 41] width 28 height 10
click at [165, 13] on button at bounding box center [166, 10] width 14 height 14
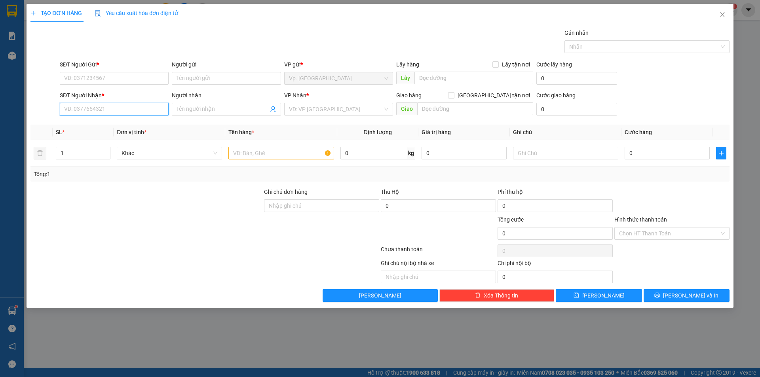
click at [112, 109] on input "SĐT Người Nhận *" at bounding box center [114, 109] width 109 height 13
click at [96, 69] on div "SĐT Người Gửi *" at bounding box center [114, 66] width 109 height 12
click at [97, 76] on input "SĐT Người Gửi *" at bounding box center [114, 78] width 109 height 13
click at [93, 82] on input "SĐT Người Gửi *" at bounding box center [114, 78] width 109 height 13
type input "0793244301"
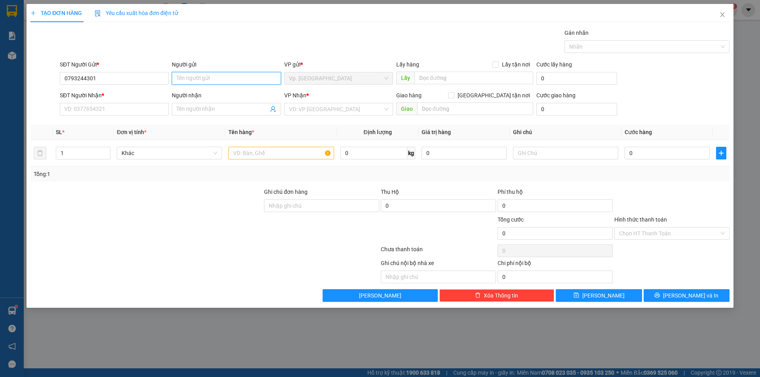
click at [247, 78] on input "Người gửi" at bounding box center [226, 78] width 109 height 13
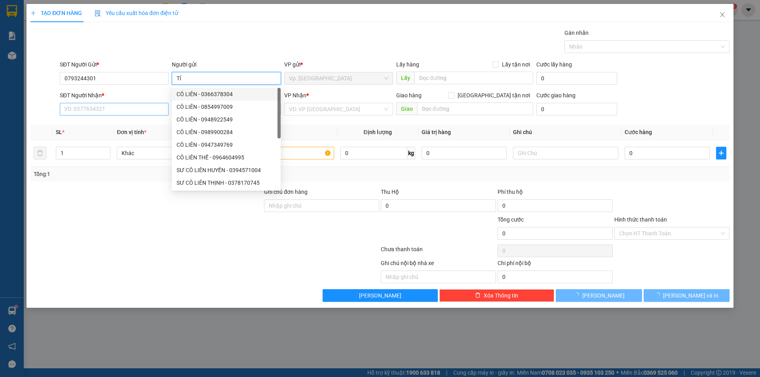
type input "TÍ"
click at [126, 106] on input "SĐT Người Nhận *" at bounding box center [114, 109] width 109 height 13
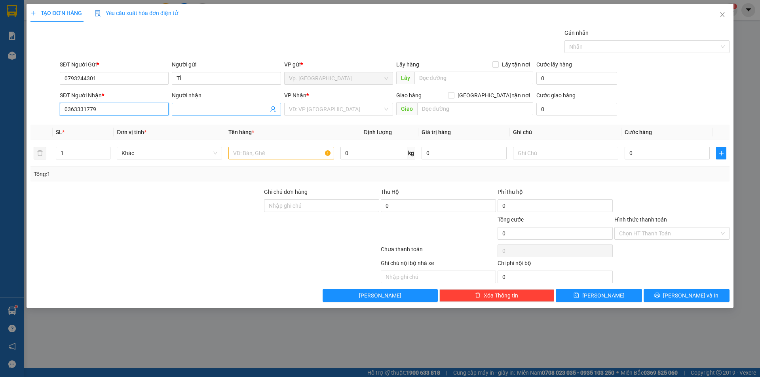
type input "0363331779"
click at [204, 111] on input "Người nhận" at bounding box center [221, 109] width 91 height 9
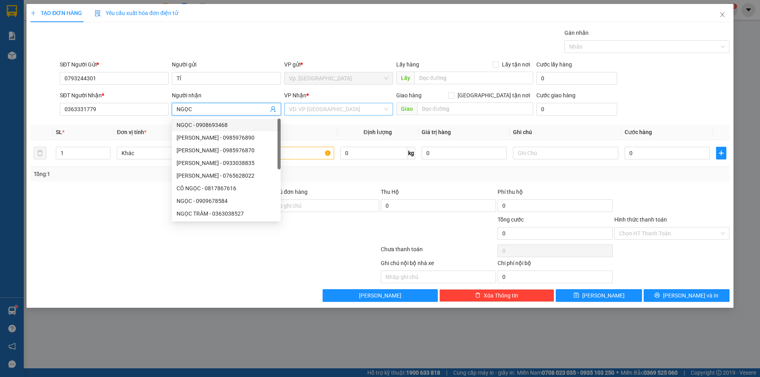
type input "NGỌC"
click at [299, 110] on input "search" at bounding box center [336, 109] width 94 height 12
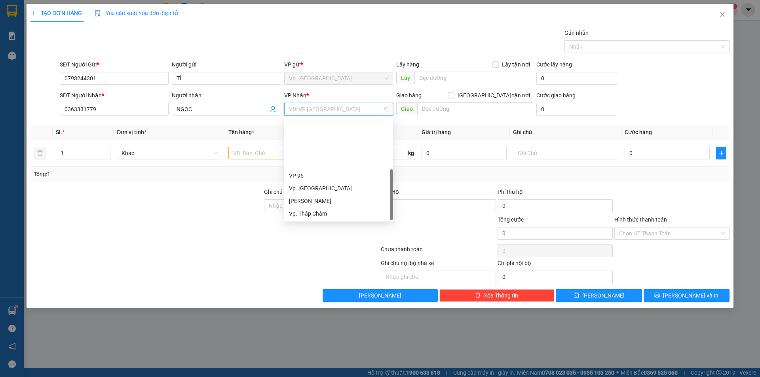
scroll to position [63, 0]
click at [307, 176] on div "VP QL13" at bounding box center [338, 175] width 99 height 9
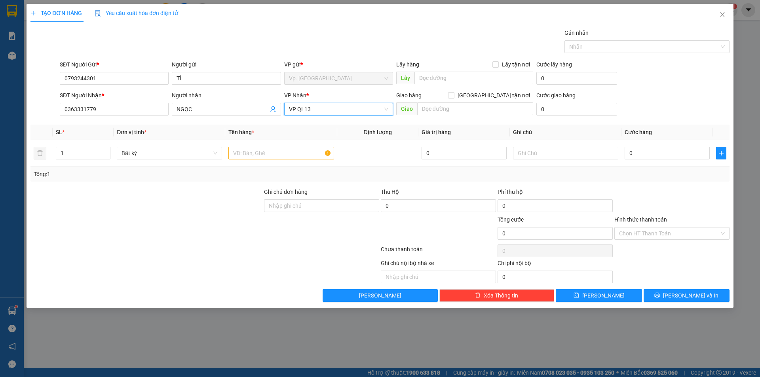
click at [328, 108] on span "VP QL13" at bounding box center [338, 109] width 99 height 12
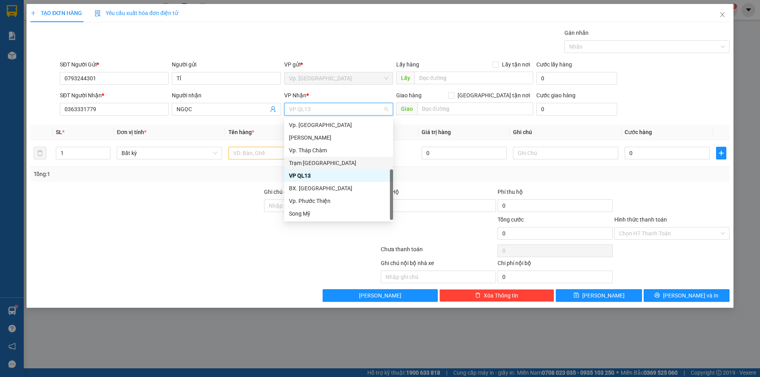
scroll to position [0, 0]
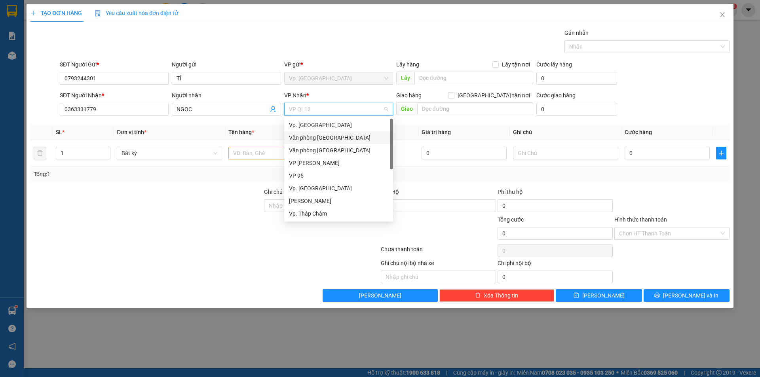
click at [323, 132] on div "Văn phòng [GEOGRAPHIC_DATA]" at bounding box center [338, 137] width 109 height 13
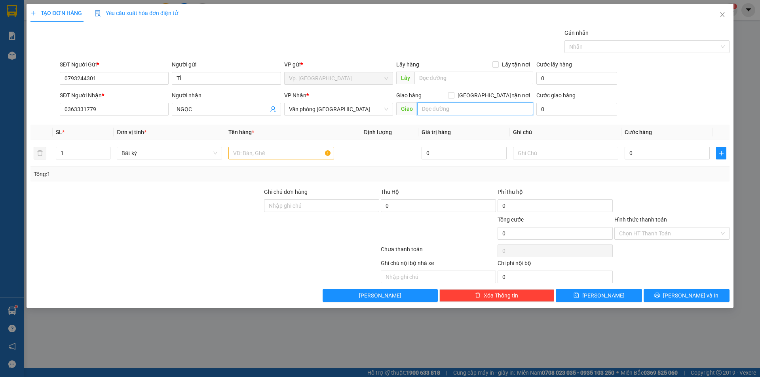
click at [420, 106] on input "text" at bounding box center [475, 108] width 116 height 13
type input "TÂN PHÚ"
click at [269, 158] on input "text" at bounding box center [280, 153] width 105 height 13
type input "1 THÙNG GIẤY NHO"
click at [677, 147] on input "0" at bounding box center [666, 153] width 85 height 13
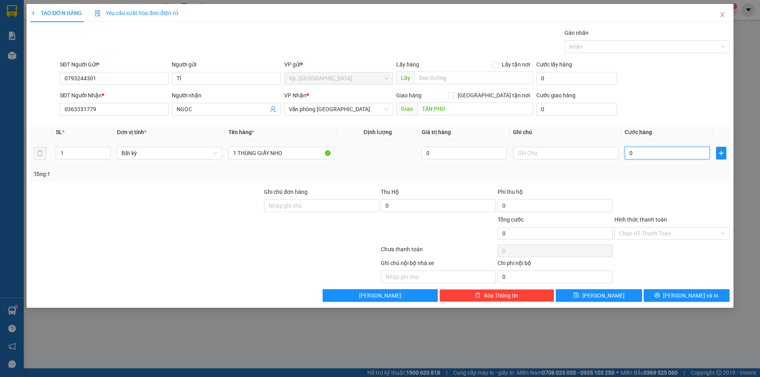
type input "3"
type input "30"
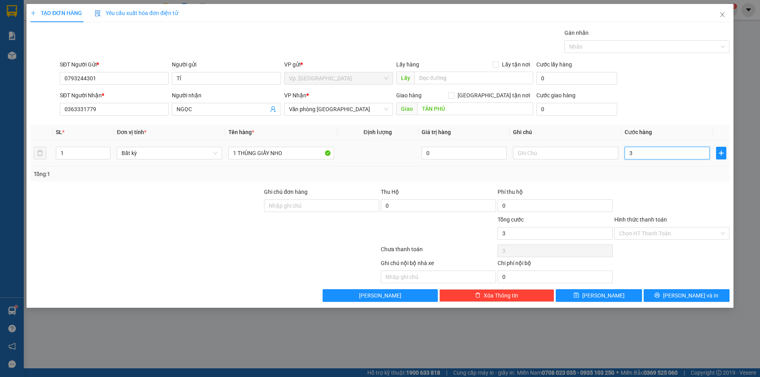
type input "30"
type input "30.000"
click at [683, 173] on div "Tổng: 1" at bounding box center [380, 174] width 692 height 9
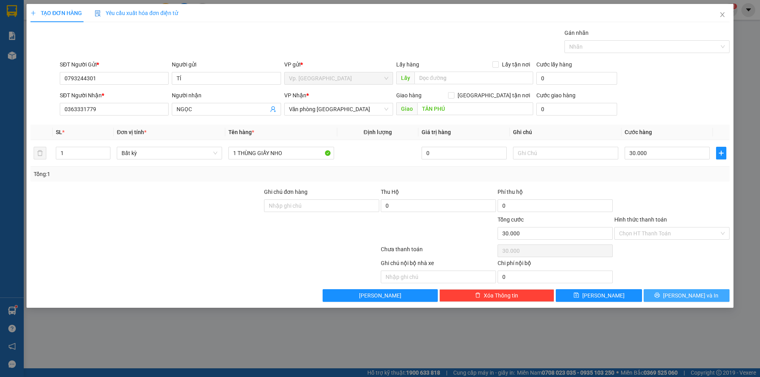
click at [675, 301] on button "[PERSON_NAME] và In" at bounding box center [686, 295] width 86 height 13
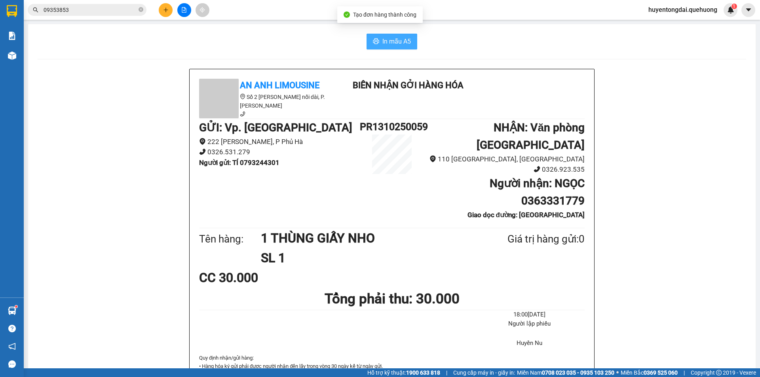
click at [395, 38] on span "In mẫu A5" at bounding box center [396, 41] width 28 height 10
click at [164, 10] on icon "plus" at bounding box center [165, 9] width 4 height 0
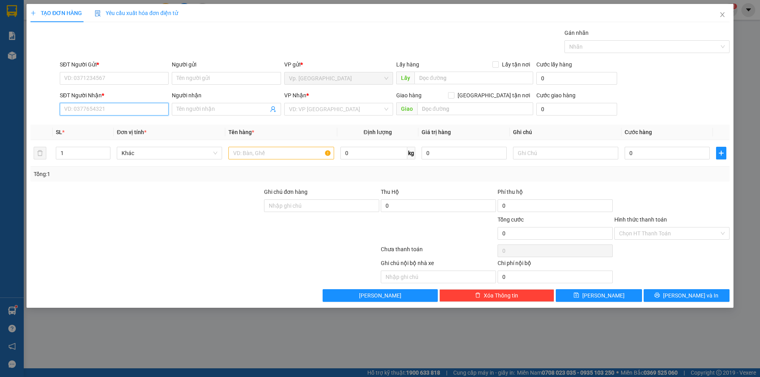
click at [145, 112] on input "SĐT Người Nhận *" at bounding box center [114, 109] width 109 height 13
click at [104, 125] on div "0917888356 - GIANG" at bounding box center [114, 125] width 99 height 9
type input "0917888356"
type input "GIANG"
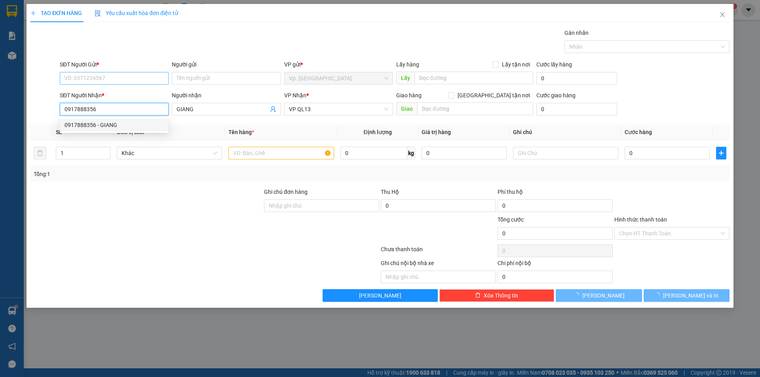
type input "40.000"
type input "0917888356"
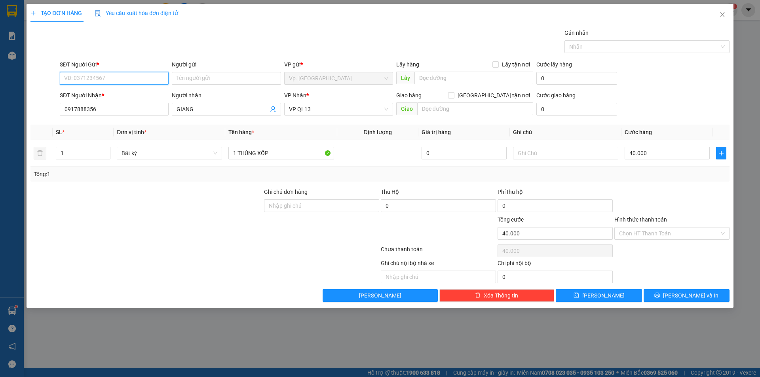
click at [106, 80] on input "SĐT Người Gửi *" at bounding box center [114, 78] width 109 height 13
click at [108, 89] on div "0336140399 - PHƯƠNG" at bounding box center [114, 94] width 109 height 13
type input "0336140399"
type input "PHƯƠNG"
click at [655, 152] on input "40.000" at bounding box center [666, 153] width 85 height 13
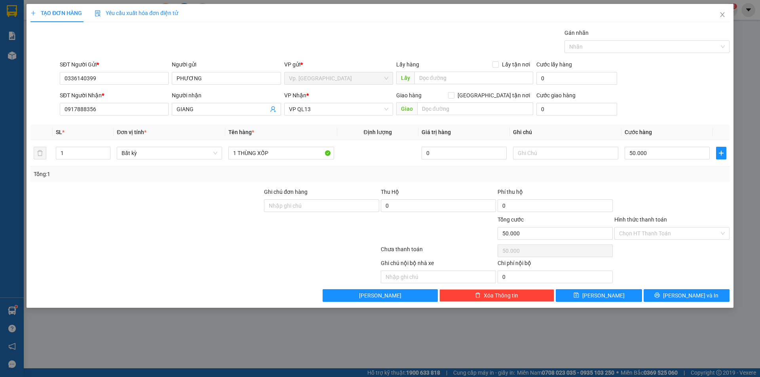
click at [677, 176] on div "Tổng: 1" at bounding box center [380, 174] width 692 height 9
click at [676, 229] on input "Hình thức thanh toán" at bounding box center [669, 234] width 100 height 12
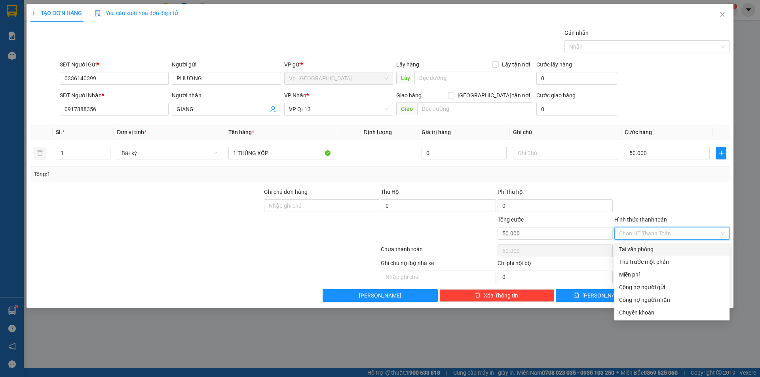
click at [663, 247] on div "Tại văn phòng" at bounding box center [672, 249] width 106 height 9
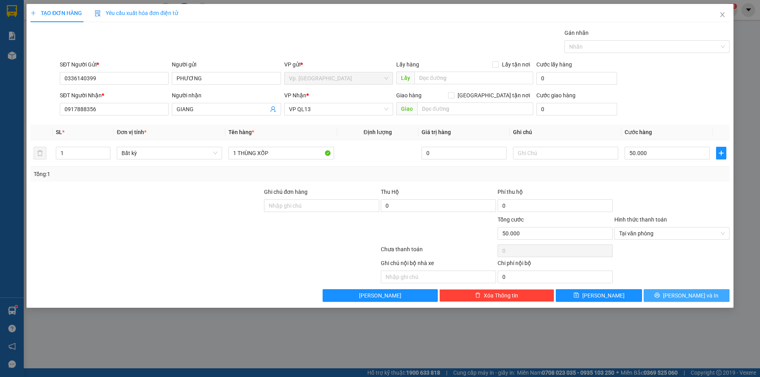
click at [681, 292] on span "[PERSON_NAME] và In" at bounding box center [690, 295] width 55 height 9
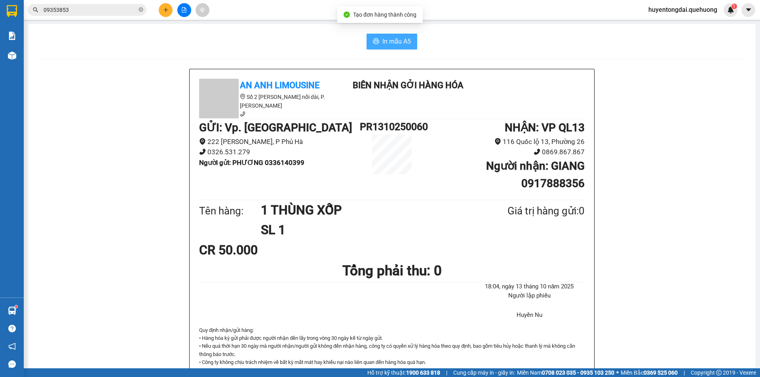
click at [378, 41] on button "In mẫu A5" at bounding box center [391, 42] width 51 height 16
click at [167, 8] on icon "plus" at bounding box center [166, 10] width 6 height 6
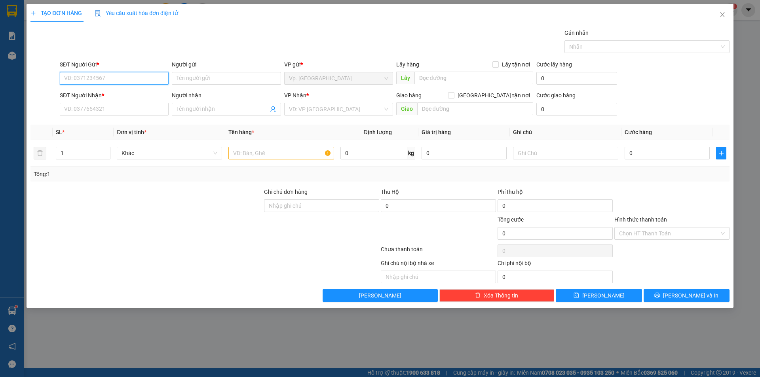
click at [102, 74] on input "SĐT Người Gửi *" at bounding box center [114, 78] width 109 height 13
type input "0933716199"
click at [211, 80] on input "Người gửi" at bounding box center [226, 78] width 109 height 13
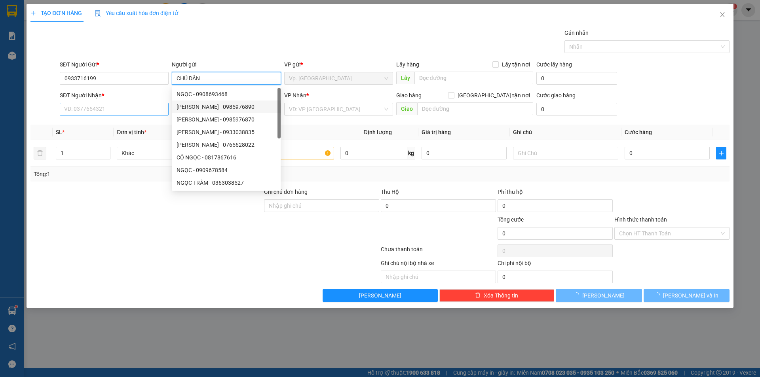
type input "CHÚ DÂN"
click at [117, 114] on input "SĐT Người Nhận *" at bounding box center [114, 109] width 109 height 13
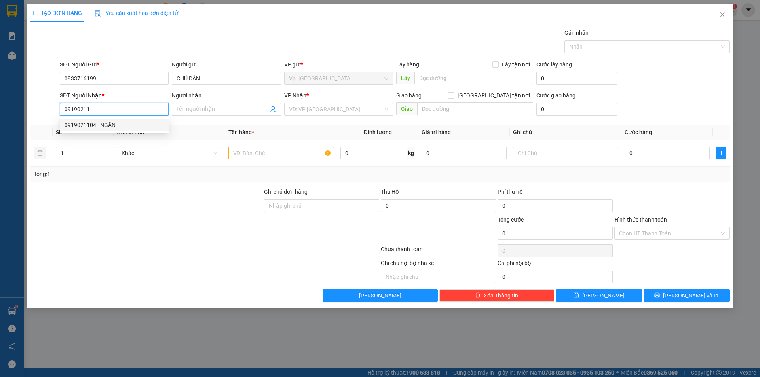
click at [112, 127] on div "0919021104 - NGÂN" at bounding box center [114, 125] width 99 height 9
type input "0919021104"
type input "NGÂN"
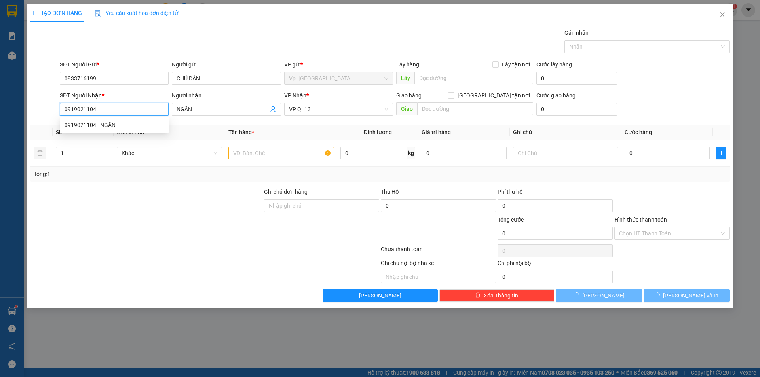
type input "50.000"
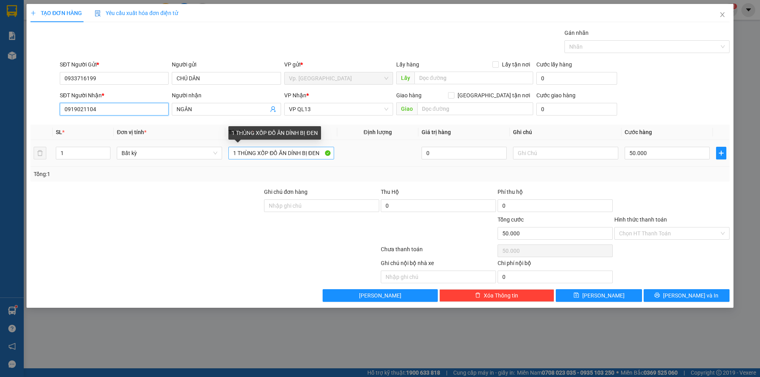
type input "0919021104"
drag, startPoint x: 236, startPoint y: 156, endPoint x: 551, endPoint y: 156, distance: 314.6
click at [549, 156] on tr "1 Bất kỳ 1 THÙNG XỐP ĐỒ ĂN DÍNH BỊ ĐEN 0 50.000" at bounding box center [379, 153] width 699 height 27
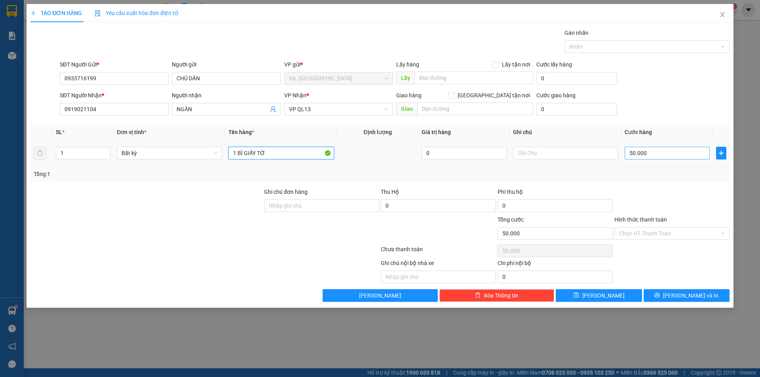
type input "1 BÌ GIẤY TỜ"
click at [645, 156] on input "50.000" at bounding box center [666, 153] width 85 height 13
type input "3"
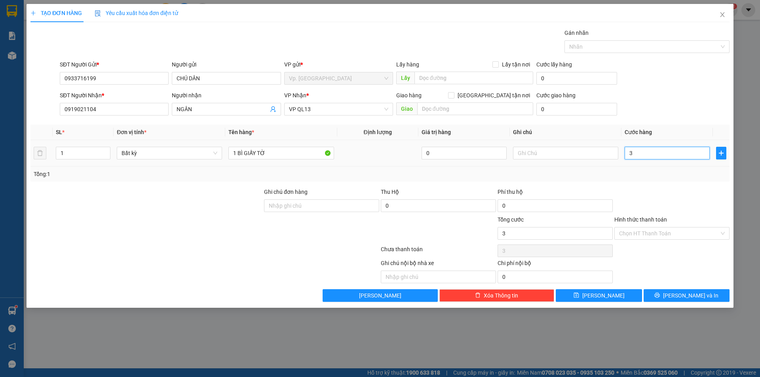
type input "30"
type input "30.000"
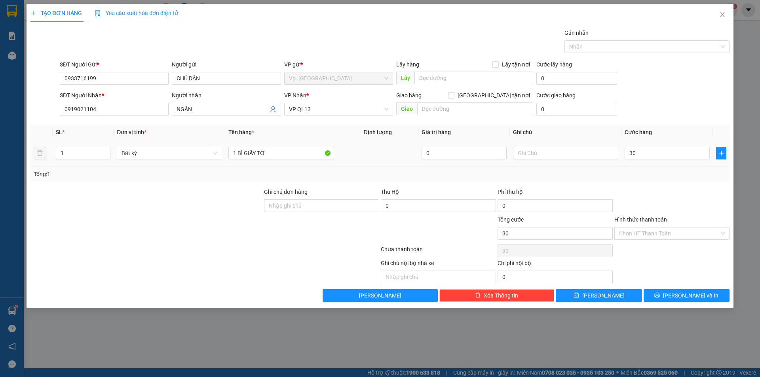
type input "30.000"
click at [637, 166] on td "30.000" at bounding box center [666, 153] width 91 height 27
click at [631, 237] on input "Hình thức thanh toán" at bounding box center [669, 234] width 100 height 12
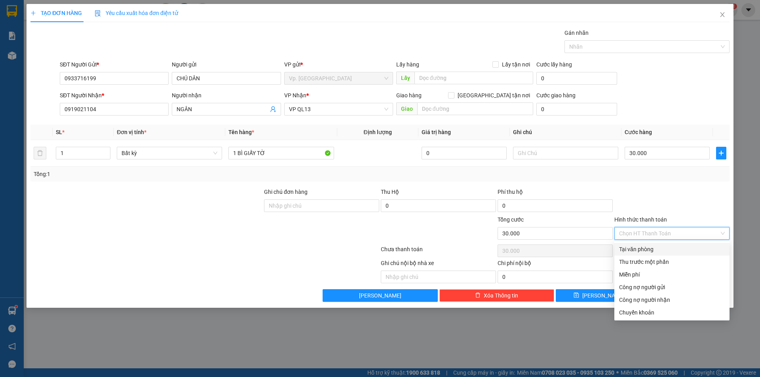
click at [633, 245] on div "Tại văn phòng" at bounding box center [671, 249] width 115 height 13
type input "0"
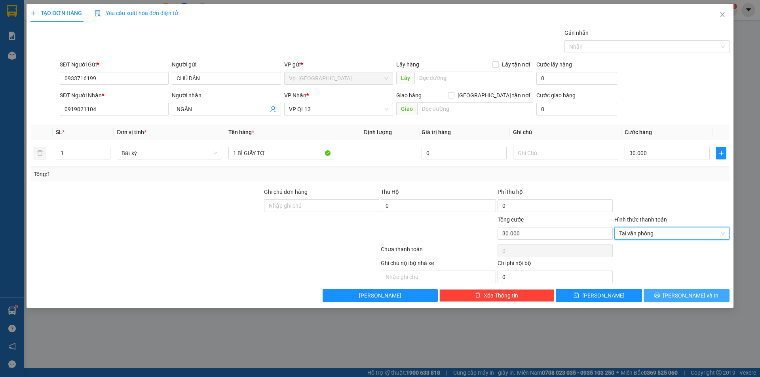
click at [679, 294] on button "[PERSON_NAME] và In" at bounding box center [686, 295] width 86 height 13
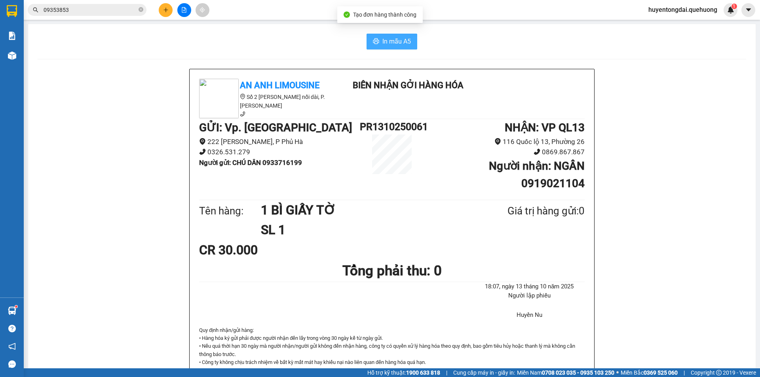
drag, startPoint x: 402, startPoint y: 36, endPoint x: 407, endPoint y: 40, distance: 6.0
click at [402, 37] on span "In mẫu A5" at bounding box center [396, 41] width 28 height 10
click at [169, 11] on button at bounding box center [166, 10] width 14 height 14
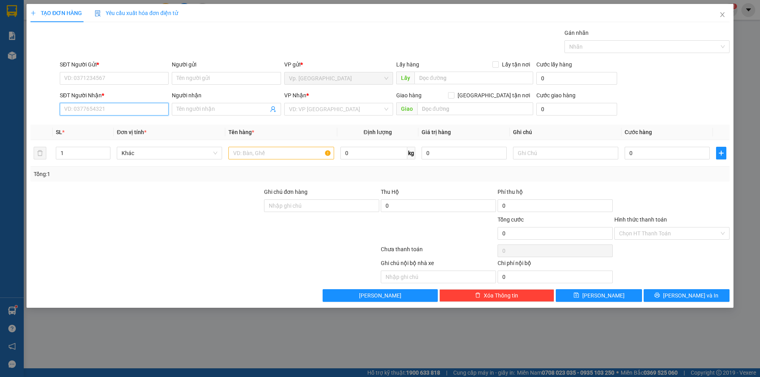
click at [150, 107] on input "SĐT Người Nhận *" at bounding box center [114, 109] width 109 height 13
click at [107, 80] on input "SĐT Người Gửi *" at bounding box center [114, 78] width 109 height 13
click at [107, 92] on div "0985240248 - CÔ Thùy" at bounding box center [114, 94] width 99 height 9
type input "0985240248"
type input "CÔ Thùy"
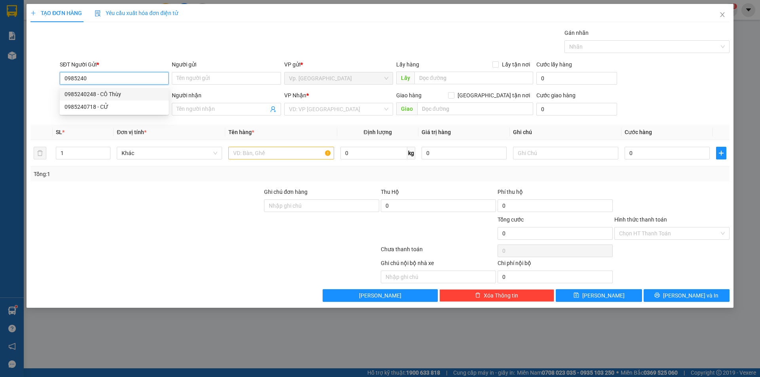
type input "0898026865"
type input "CHI"
type input "50.000"
type input "0985240248"
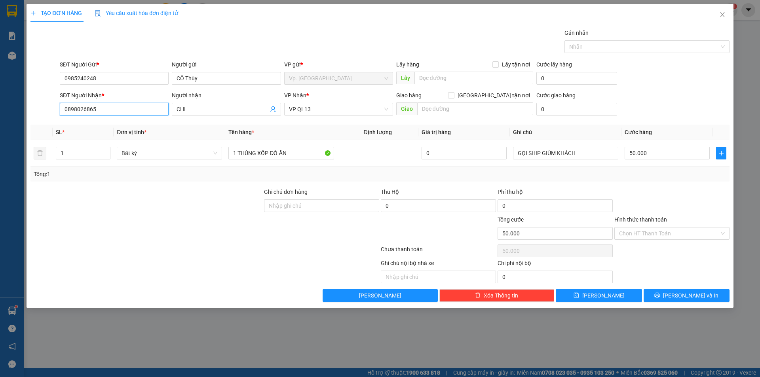
click at [112, 110] on input "0898026865" at bounding box center [114, 109] width 109 height 13
click at [121, 215] on div at bounding box center [146, 229] width 233 height 28
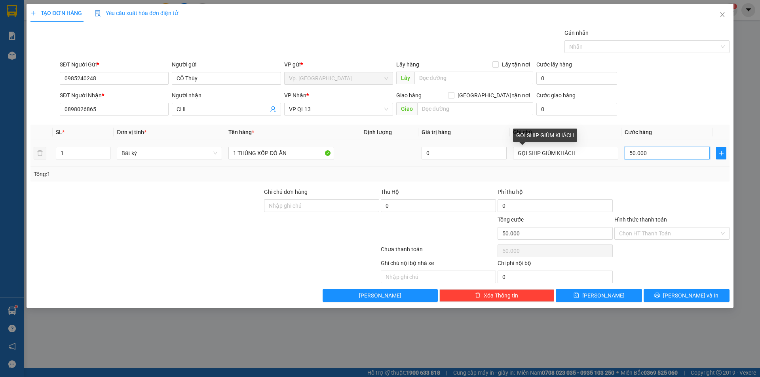
click at [637, 154] on input "50.000" at bounding box center [666, 153] width 85 height 13
type input "3"
type input "30"
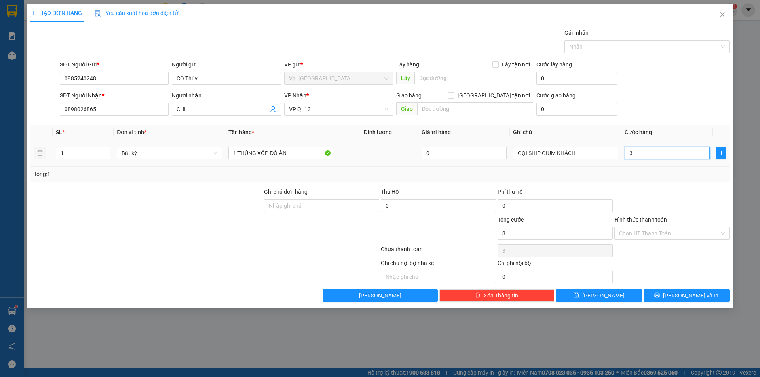
type input "30"
type input "30.000"
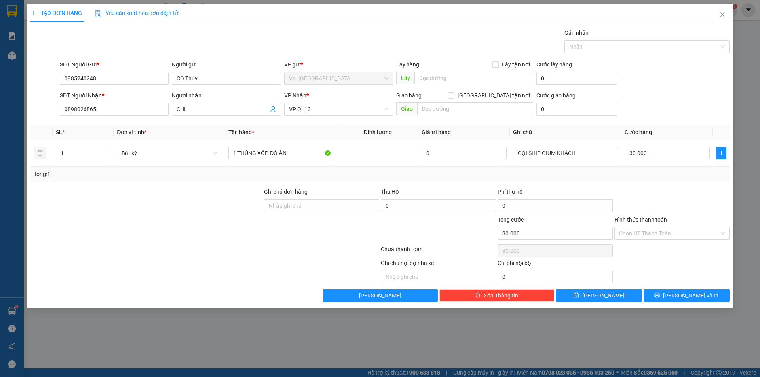
click at [598, 193] on div "Phí thu hộ" at bounding box center [554, 194] width 115 height 12
click at [117, 112] on input "0898026865" at bounding box center [114, 109] width 109 height 13
click at [116, 136] on div "0399247048 - NHÃ CHI" at bounding box center [114, 137] width 99 height 9
type input "0399247048"
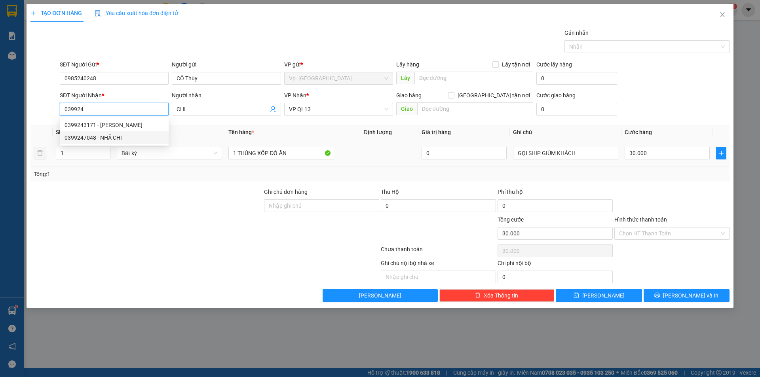
type input "NHÃ CHI"
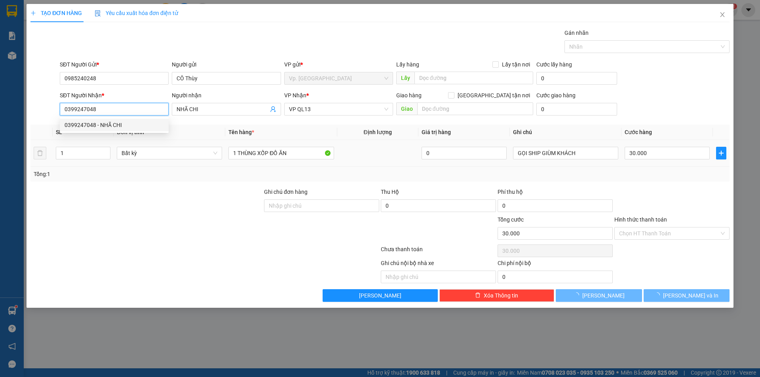
type input "40.000"
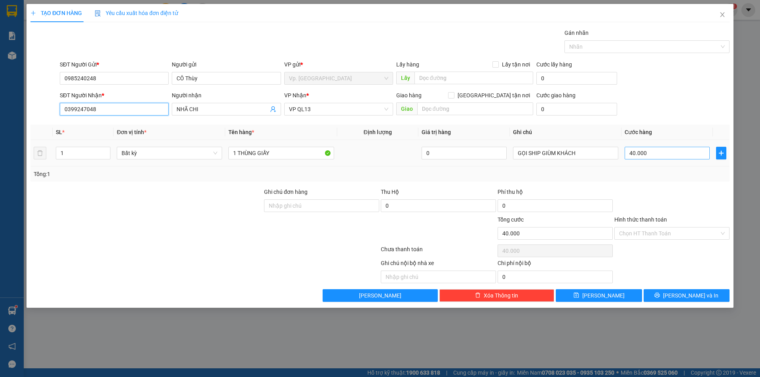
type input "0399247048"
click at [666, 152] on input "40.000" at bounding box center [666, 153] width 85 height 13
drag, startPoint x: 258, startPoint y: 157, endPoint x: 301, endPoint y: 157, distance: 43.1
click at [313, 160] on div "1 THÙNG GIẤY" at bounding box center [280, 153] width 105 height 16
type input "1 THÙNG XỐP ĐỒ ĂN"
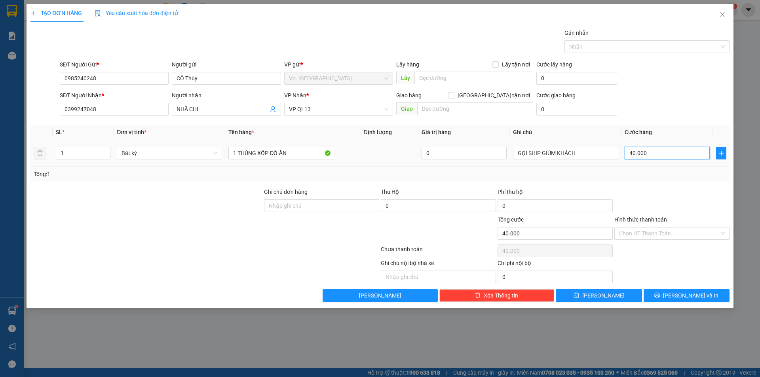
click at [647, 147] on input "40.000" at bounding box center [666, 153] width 85 height 13
type input "3"
type input "30"
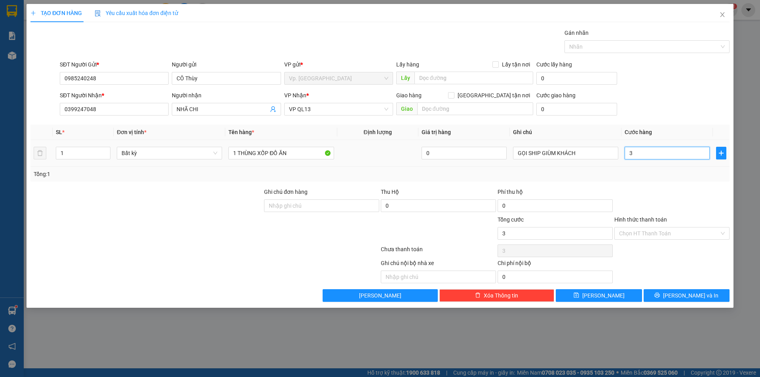
type input "30"
click at [651, 180] on div "Tổng: 1" at bounding box center [379, 174] width 699 height 15
type input "30.000"
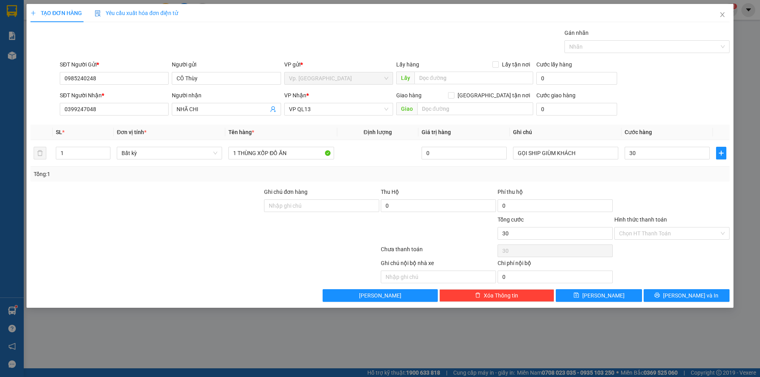
type input "30.000"
click at [654, 237] on input "Hình thức thanh toán" at bounding box center [669, 234] width 100 height 12
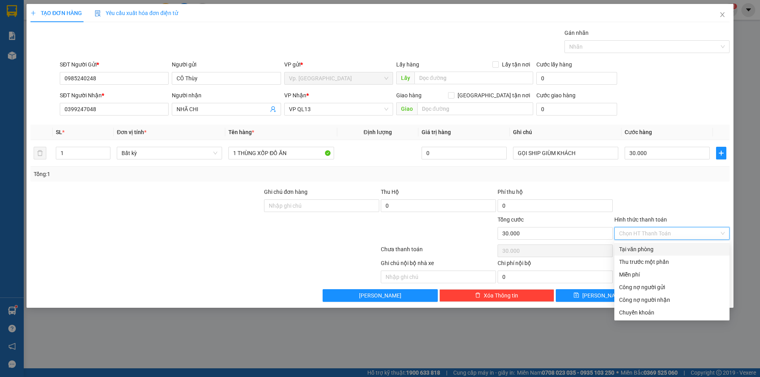
click at [655, 248] on div "Tại văn phòng" at bounding box center [672, 249] width 106 height 9
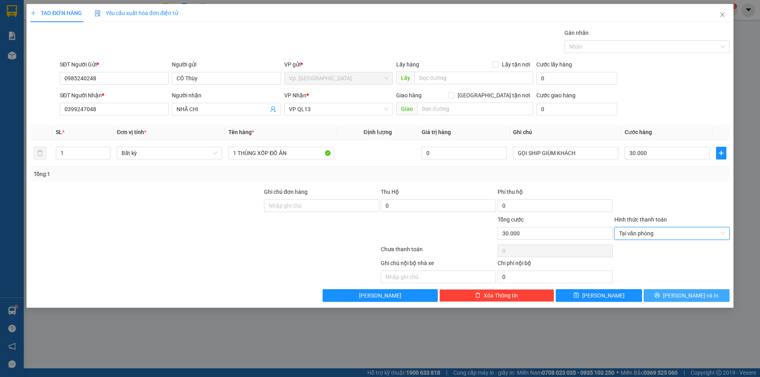
click at [672, 292] on button "[PERSON_NAME] và In" at bounding box center [686, 295] width 86 height 13
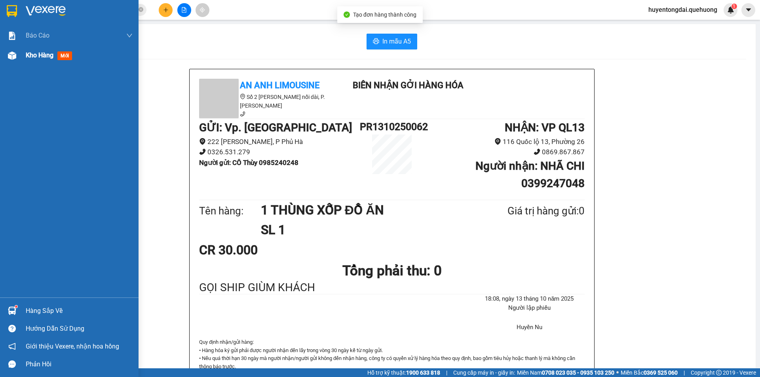
click at [23, 53] on div "Kho hàng mới" at bounding box center [69, 56] width 138 height 20
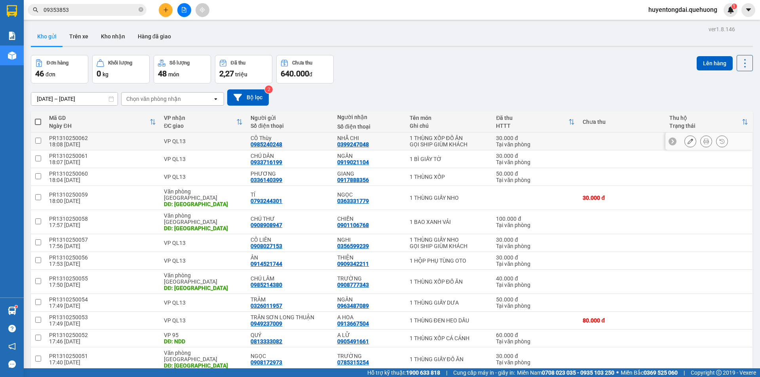
click at [703, 141] on icon at bounding box center [706, 141] width 6 height 6
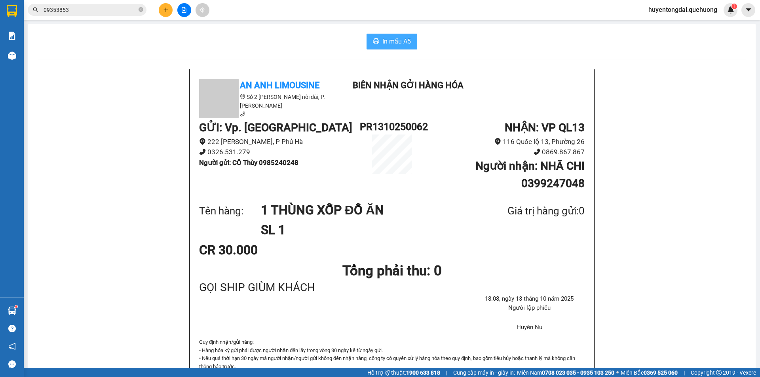
click at [396, 40] on span "In mẫu A5" at bounding box center [396, 41] width 28 height 10
click at [168, 4] on button at bounding box center [166, 10] width 14 height 14
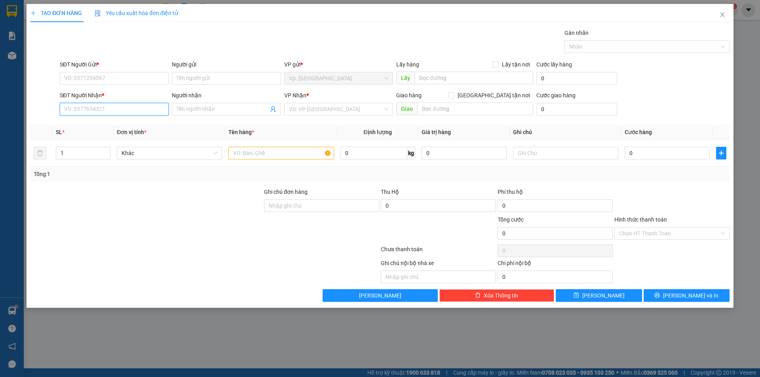
click at [118, 109] on input "SĐT Người Nhận *" at bounding box center [114, 109] width 109 height 13
type input "093"
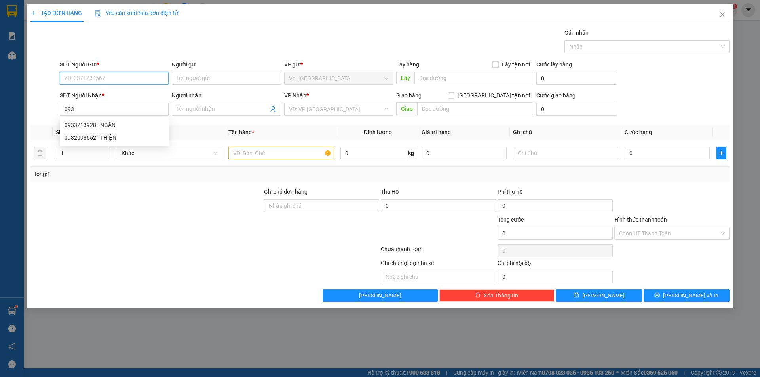
click at [106, 78] on input "SĐT Người Gửi *" at bounding box center [114, 78] width 109 height 13
click at [105, 82] on input "093896" at bounding box center [114, 78] width 109 height 13
click at [103, 93] on div "0938968926 - TIÊN" at bounding box center [114, 94] width 99 height 9
type input "0938968926"
type input "TIÊN"
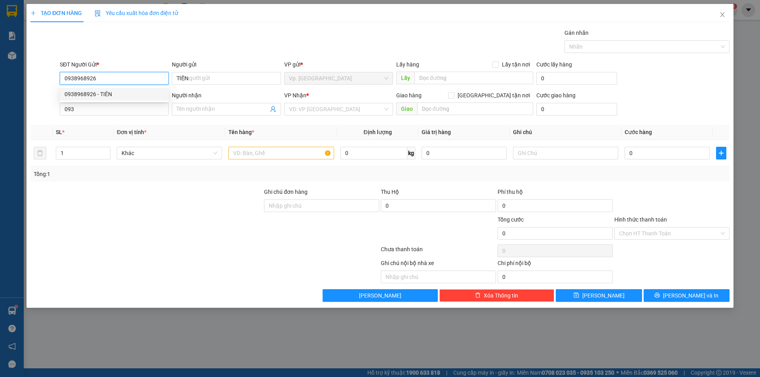
type input "30.000"
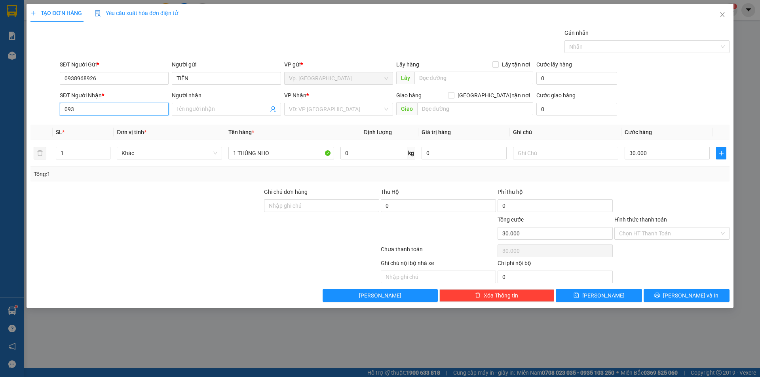
click at [137, 111] on input "093" at bounding box center [114, 109] width 109 height 13
click at [120, 128] on div "0919047184 - ĐẠI" at bounding box center [114, 125] width 99 height 9
type input "0919047184"
type input "ĐẠI"
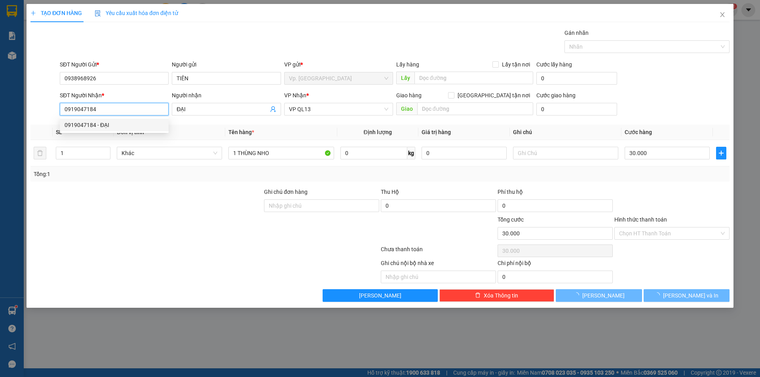
type input "40.000"
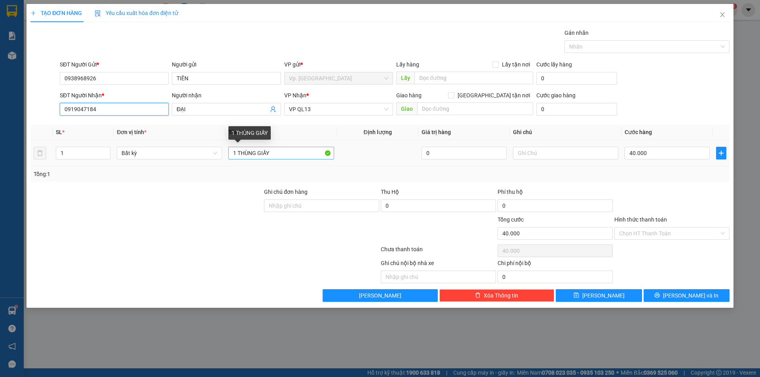
type input "0919047184"
drag, startPoint x: 260, startPoint y: 156, endPoint x: 318, endPoint y: 150, distance: 58.8
click at [318, 150] on input "1 THÙNG GIẤY" at bounding box center [280, 153] width 105 height 13
type input "1 THÙNG XỐP ĐỒ ĂN"
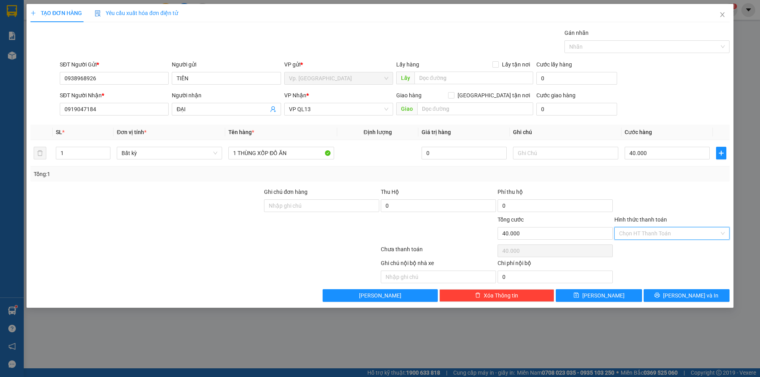
click at [667, 232] on input "Hình thức thanh toán" at bounding box center [669, 234] width 100 height 12
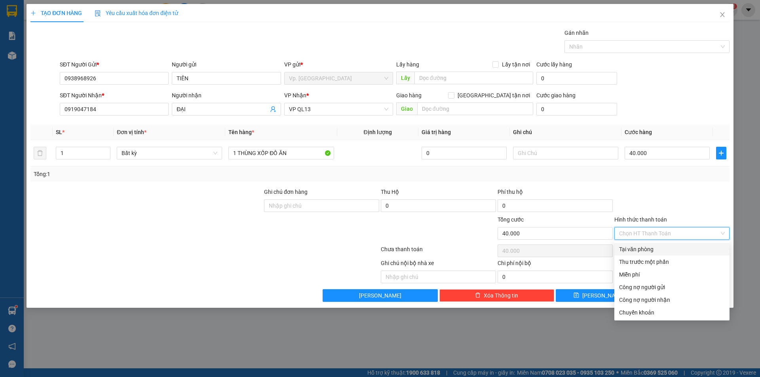
click at [664, 248] on div "Tại văn phòng" at bounding box center [672, 249] width 106 height 9
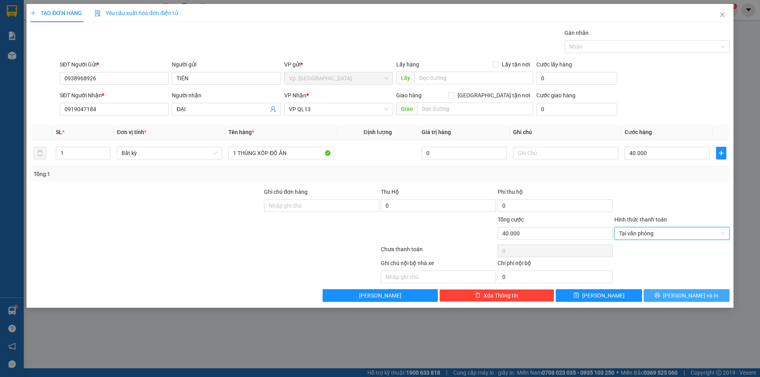
click at [691, 297] on span "[PERSON_NAME] và In" at bounding box center [690, 295] width 55 height 9
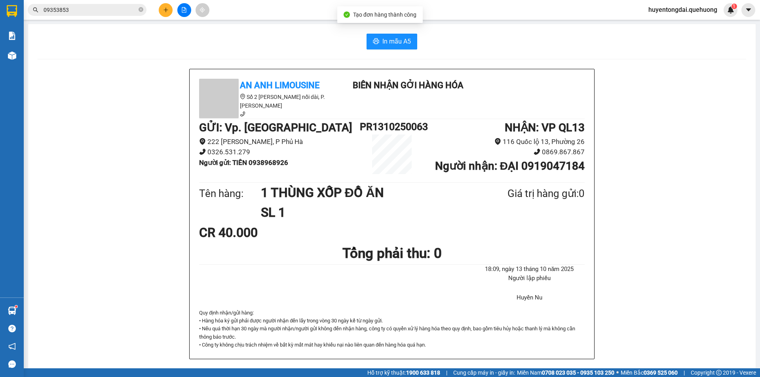
click at [384, 50] on div "In mẫu A5 An Anh Limousine Số 2 [PERSON_NAME] nối dài, P. [PERSON_NAME] Biên nh…" at bounding box center [391, 343] width 727 height 639
click at [393, 34] on button "In mẫu A5" at bounding box center [391, 42] width 51 height 16
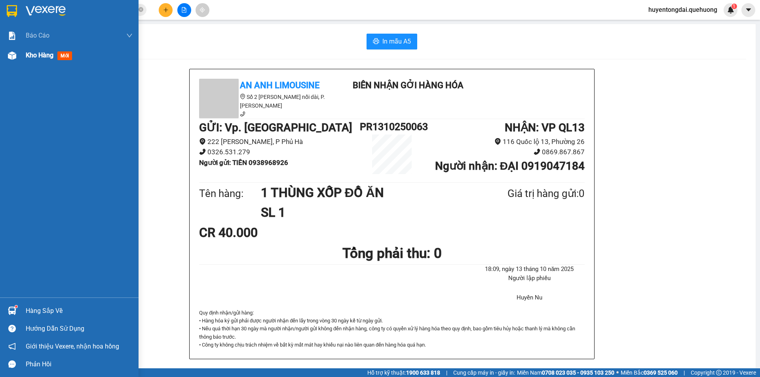
click at [12, 59] on img at bounding box center [12, 55] width 8 height 8
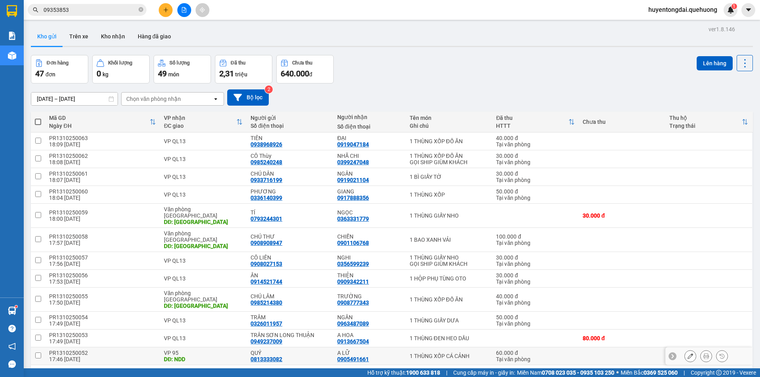
click at [703, 353] on icon at bounding box center [706, 356] width 6 height 6
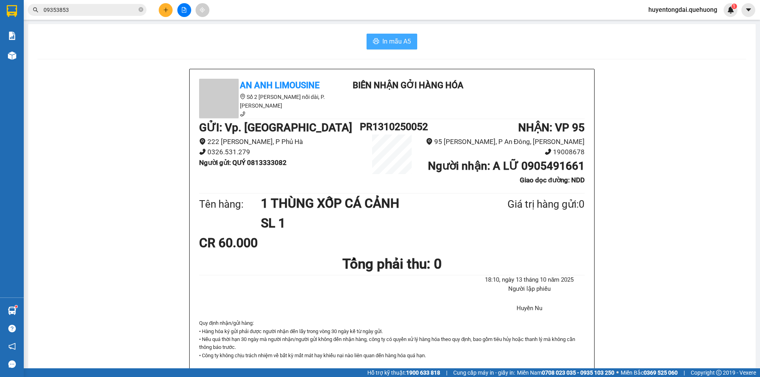
click at [398, 40] on span "In mẫu A5" at bounding box center [396, 41] width 28 height 10
click at [158, 9] on div at bounding box center [183, 10] width 59 height 14
click at [167, 12] on icon "plus" at bounding box center [166, 10] width 6 height 6
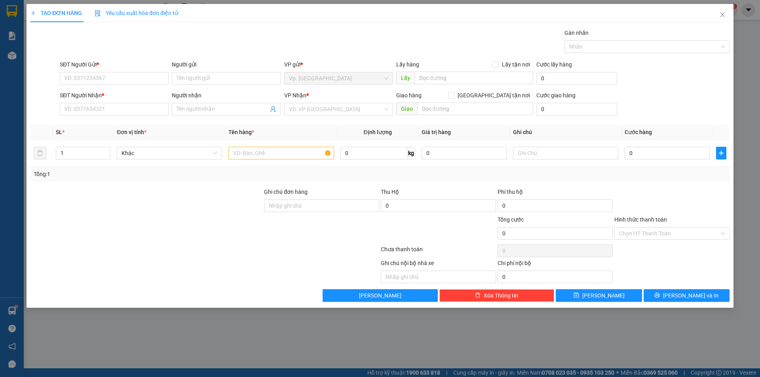
click at [114, 116] on div "SĐT Người Nhận * VD: 0377654321" at bounding box center [114, 105] width 109 height 28
click at [107, 111] on input "SĐT Người Nhận *" at bounding box center [114, 109] width 109 height 13
click at [87, 82] on input "SĐT Người Gửi *" at bounding box center [114, 78] width 109 height 13
click at [104, 92] on div "0397909591 - [PERSON_NAME]" at bounding box center [114, 94] width 99 height 9
type input "0397909591"
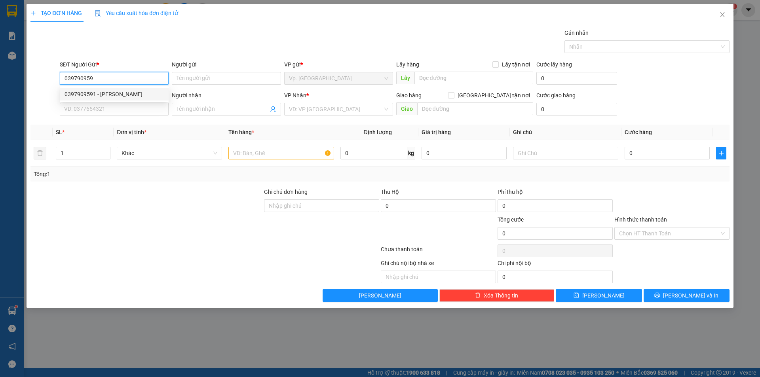
type input "TOM"
type input "0367064568"
type input "ÂN"
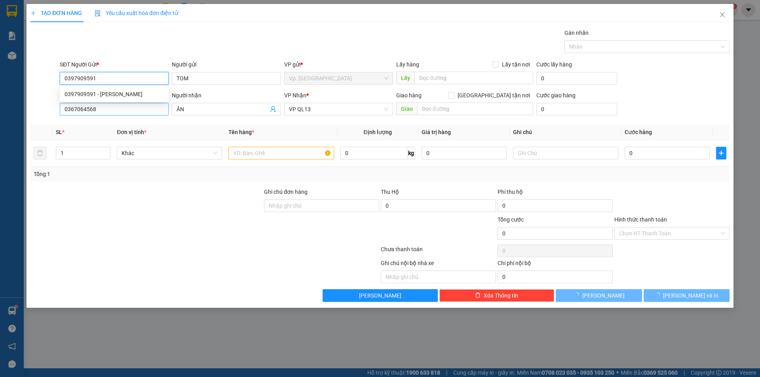
type input "30.000"
type input "0397909591"
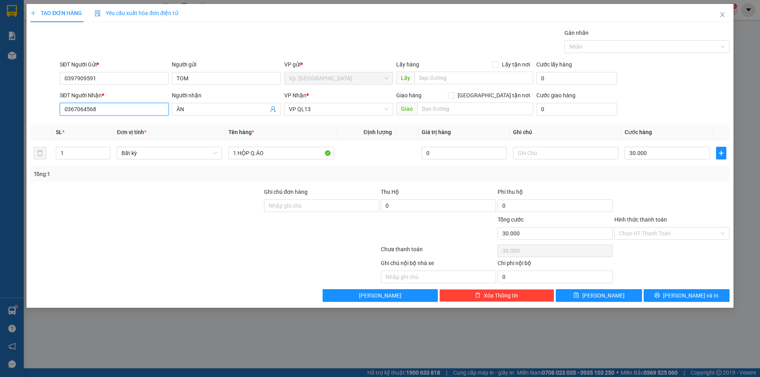
click at [96, 107] on input "0367064568" at bounding box center [114, 109] width 109 height 13
click at [94, 209] on div at bounding box center [146, 202] width 233 height 28
click at [106, 106] on input "0367064568" at bounding box center [114, 109] width 109 height 13
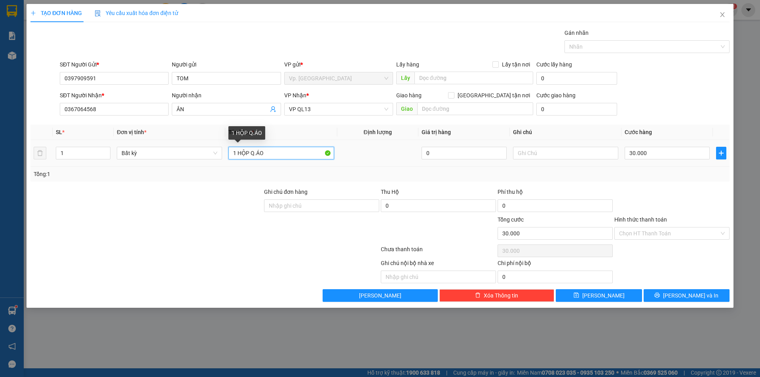
drag, startPoint x: 239, startPoint y: 156, endPoint x: 301, endPoint y: 159, distance: 62.2
click at [301, 159] on input "1 HỘP Q.ÁO" at bounding box center [280, 153] width 105 height 13
type input "1 TÚI ĐEN FLYCAM"
click at [585, 156] on input "text" at bounding box center [565, 153] width 105 height 13
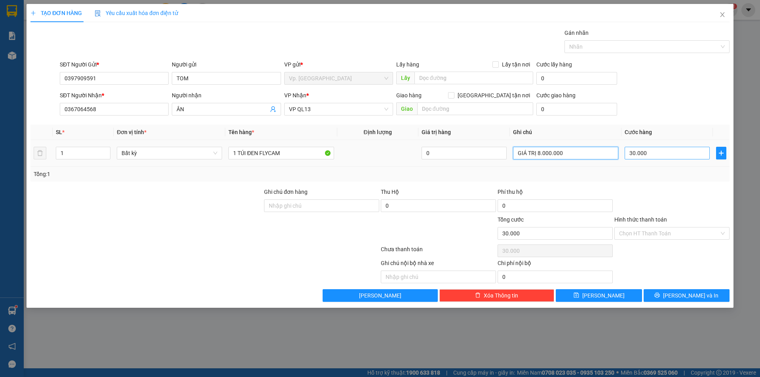
type input "GIÁ TRỊ 8.000.000"
click at [654, 157] on input "30.000" at bounding box center [666, 153] width 85 height 13
type input "8"
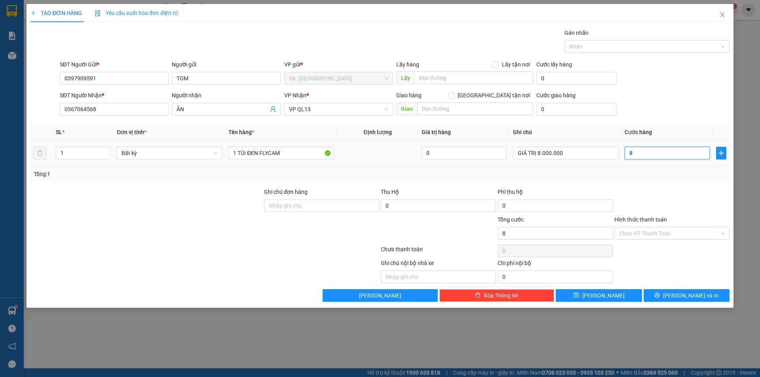
type input "80"
type input "80.000"
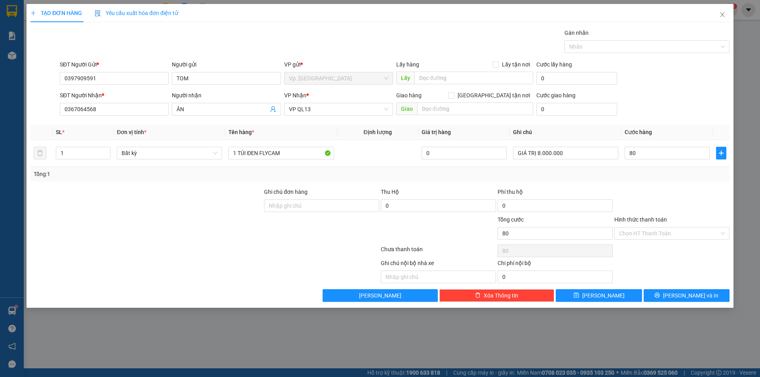
type input "80.000"
click at [663, 185] on div "Transit Pickup Surcharge Ids Transit Deliver Surcharge Ids Transit Deliver Surc…" at bounding box center [379, 164] width 699 height 273
click at [670, 234] on input "Hình thức thanh toán" at bounding box center [669, 234] width 100 height 12
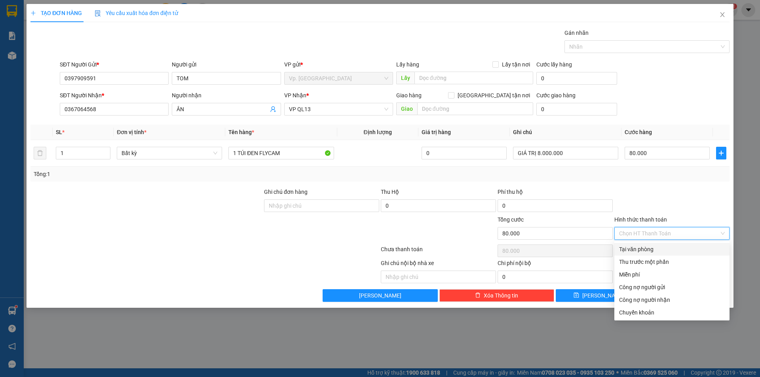
click at [660, 250] on div "Tại văn phòng" at bounding box center [672, 249] width 106 height 9
type input "0"
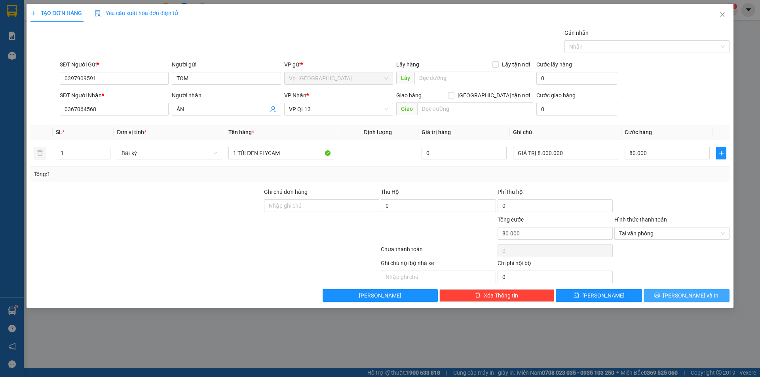
click at [692, 294] on span "[PERSON_NAME] và In" at bounding box center [690, 295] width 55 height 9
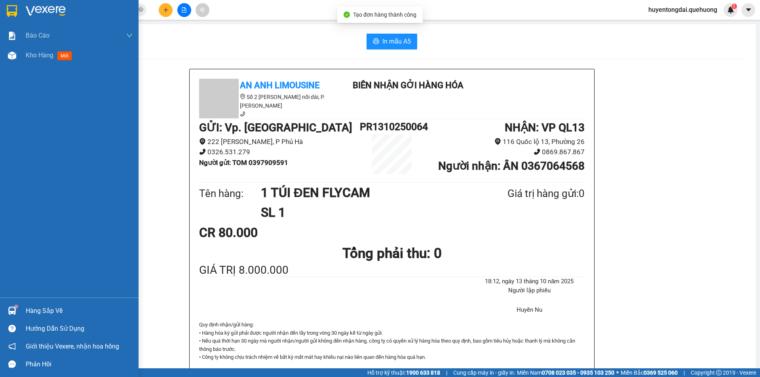
click at [21, 52] on div "Kho hàng mới" at bounding box center [69, 56] width 138 height 20
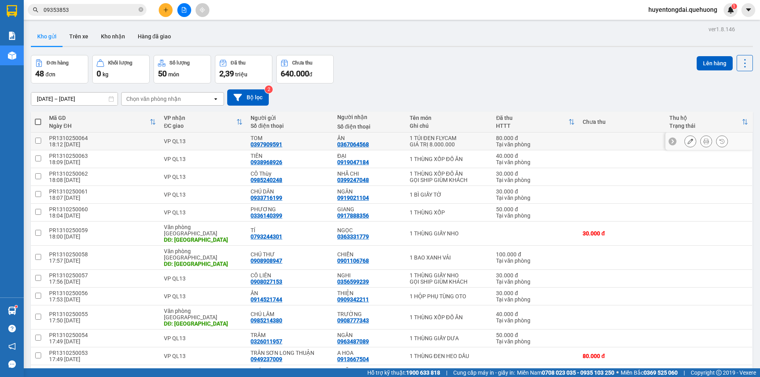
click at [687, 140] on icon at bounding box center [690, 141] width 6 height 6
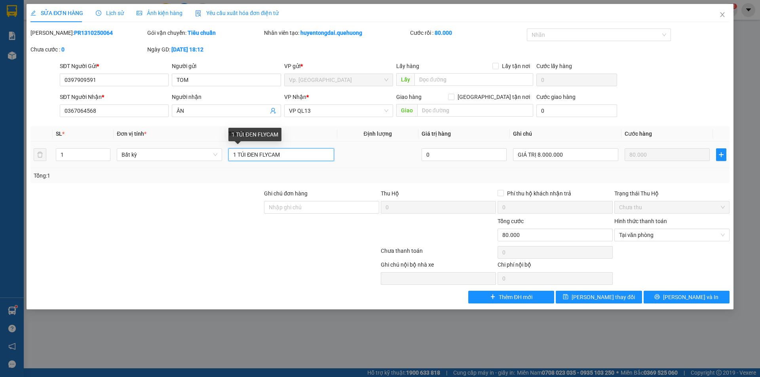
click at [258, 158] on input "1 TÚI ĐEN FLYCAM" at bounding box center [280, 154] width 105 height 13
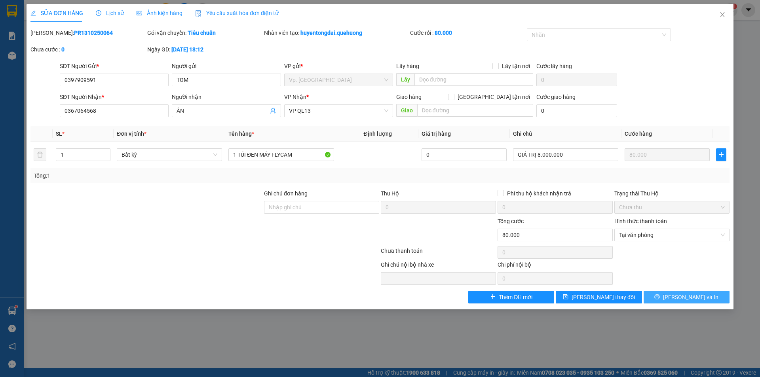
click at [672, 294] on button "[PERSON_NAME] và In" at bounding box center [686, 297] width 86 height 13
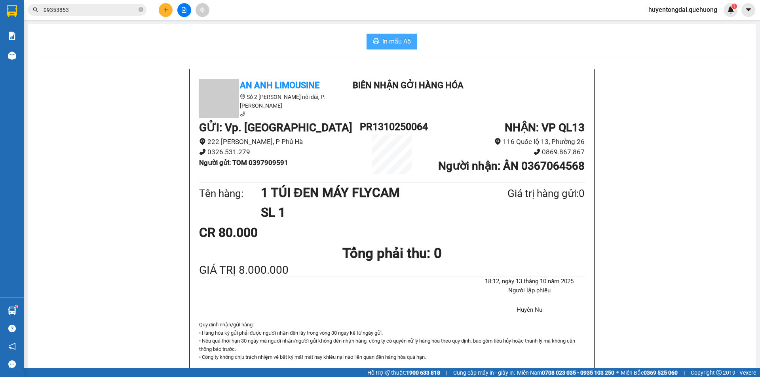
click at [389, 42] on span "In mẫu A5" at bounding box center [396, 41] width 28 height 10
click at [163, 11] on icon "plus" at bounding box center [166, 10] width 6 height 6
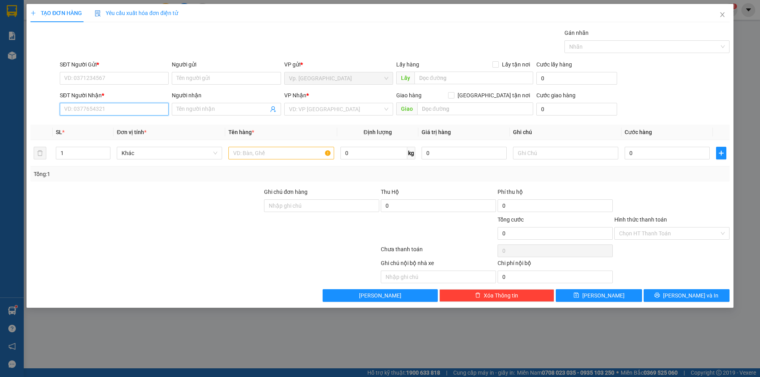
click at [123, 107] on input "SĐT Người Nhận *" at bounding box center [114, 109] width 109 height 13
click at [99, 120] on div "0909675497 - TÍN" at bounding box center [114, 125] width 109 height 13
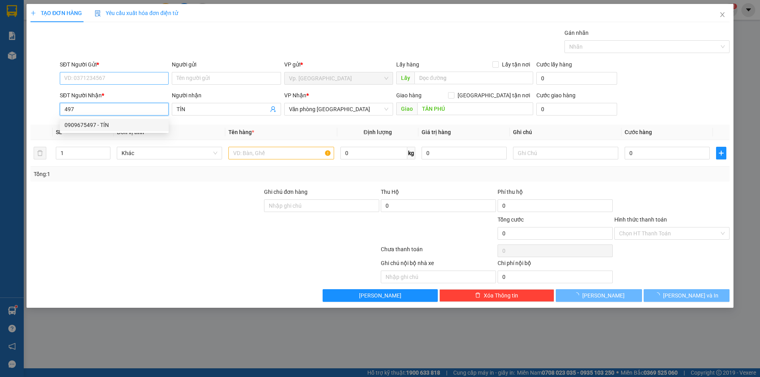
type input "0909675497"
type input "TÍN"
type input "TÂN PHÚ"
type input "40.000"
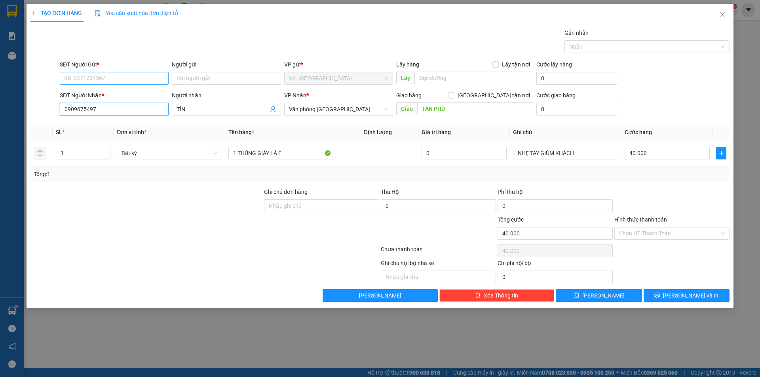
type input "0909675497"
click at [108, 80] on input "SĐT Người Gửi *" at bounding box center [114, 78] width 109 height 13
click at [113, 91] on div "0376600989 - C Loan" at bounding box center [114, 94] width 99 height 9
type input "0376600989"
type input "C Loan"
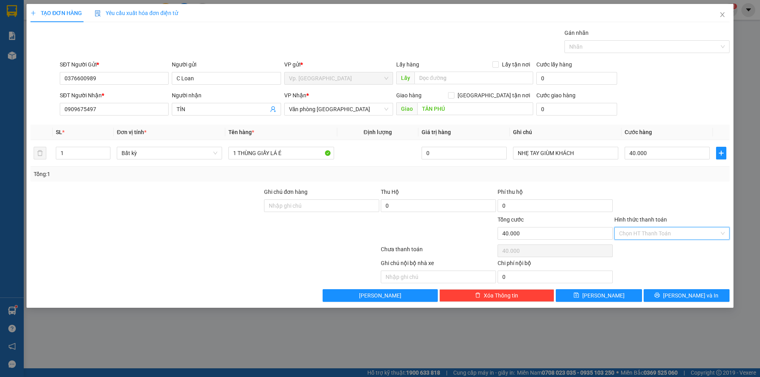
drag, startPoint x: 666, startPoint y: 236, endPoint x: 664, endPoint y: 250, distance: 14.4
click at [666, 236] on input "Hình thức thanh toán" at bounding box center [669, 234] width 100 height 12
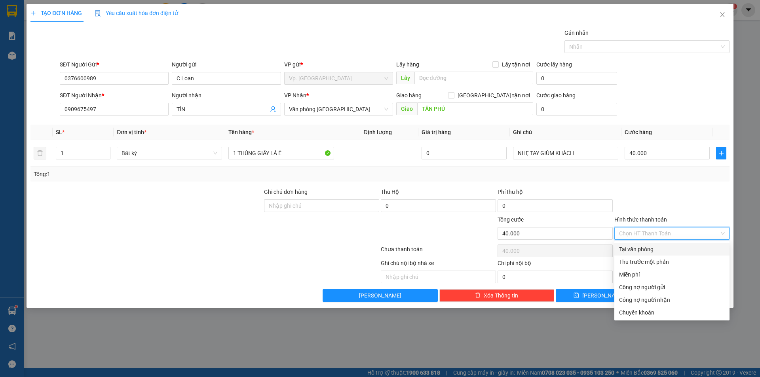
click at [662, 252] on div "Tại văn phòng" at bounding box center [672, 249] width 106 height 9
type input "0"
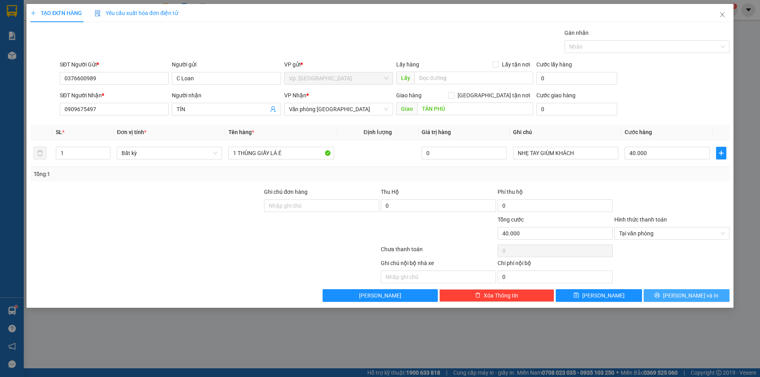
click at [674, 300] on button "[PERSON_NAME] và In" at bounding box center [686, 295] width 86 height 13
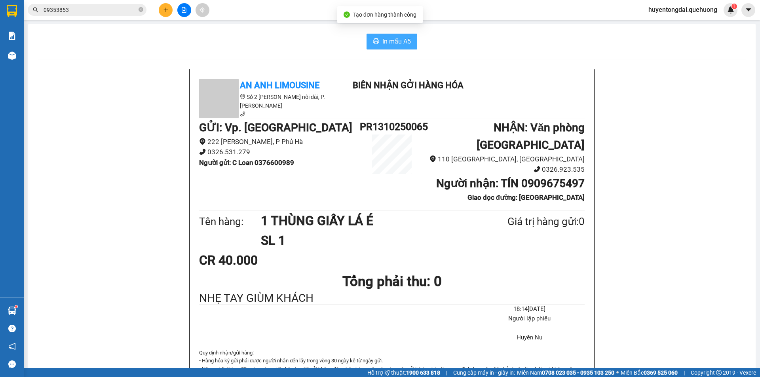
click at [370, 36] on button "In mẫu A5" at bounding box center [391, 42] width 51 height 16
click at [162, 11] on button at bounding box center [166, 10] width 14 height 14
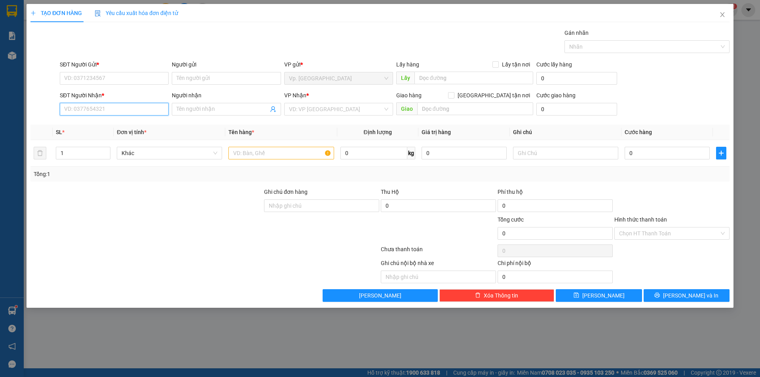
click at [111, 107] on input "SĐT Người Nhận *" at bounding box center [114, 109] width 109 height 13
type input "9724"
click at [102, 124] on div "0919499724 - DUY" at bounding box center [114, 125] width 99 height 9
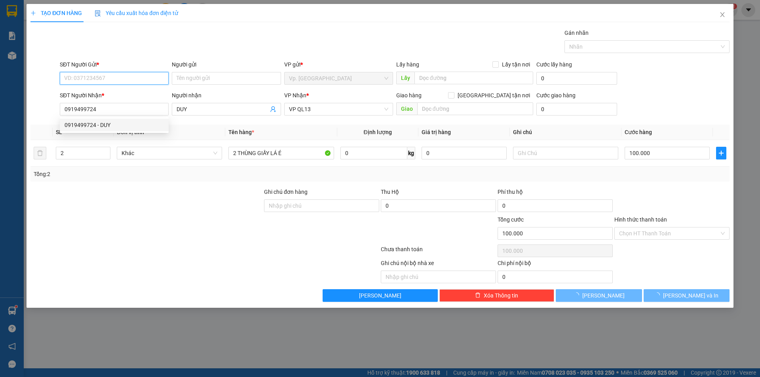
click at [105, 78] on input "SĐT Người Gửi *" at bounding box center [114, 78] width 109 height 13
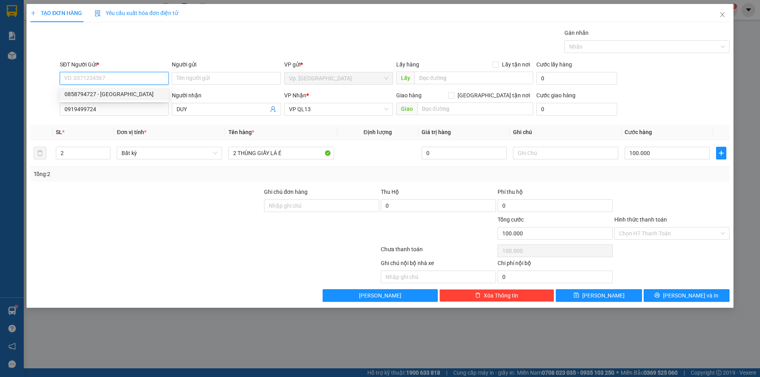
click at [104, 93] on div "0858794727 - [GEOGRAPHIC_DATA]" at bounding box center [114, 94] width 99 height 9
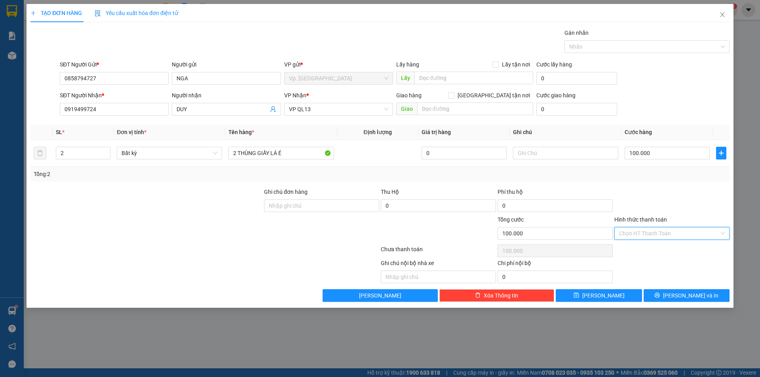
click at [678, 238] on input "Hình thức thanh toán" at bounding box center [669, 234] width 100 height 12
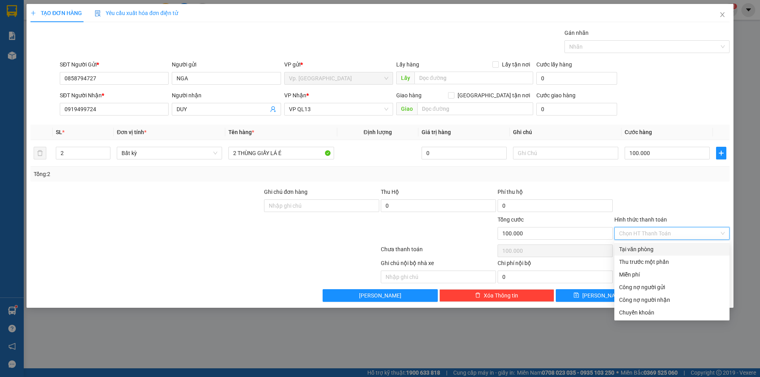
click at [636, 249] on div "Tại văn phòng" at bounding box center [672, 249] width 106 height 9
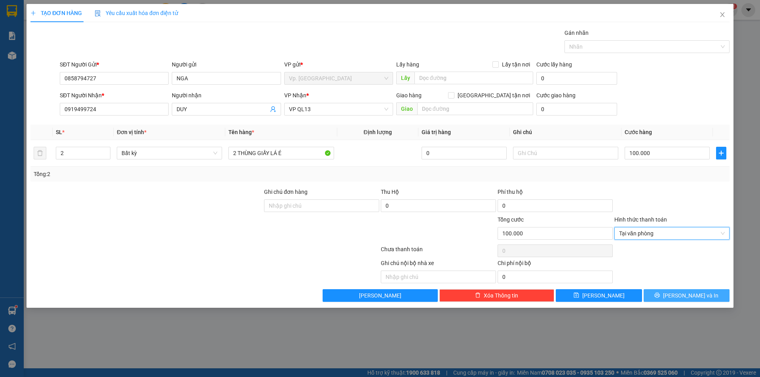
click at [664, 292] on button "[PERSON_NAME] và In" at bounding box center [686, 295] width 86 height 13
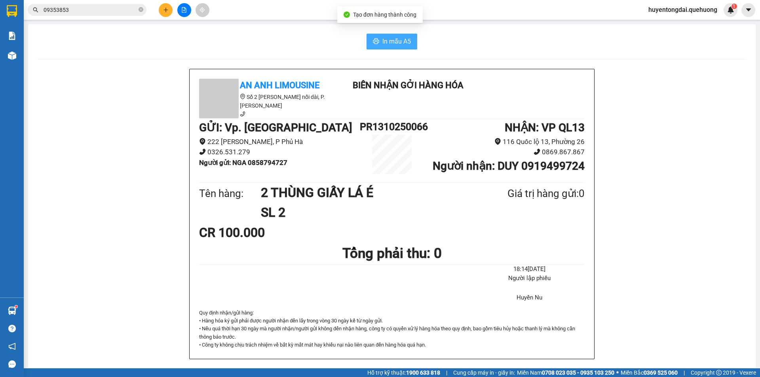
click at [402, 46] on span "In mẫu A5" at bounding box center [396, 41] width 28 height 10
click at [389, 39] on span "In mẫu A5" at bounding box center [396, 41] width 28 height 10
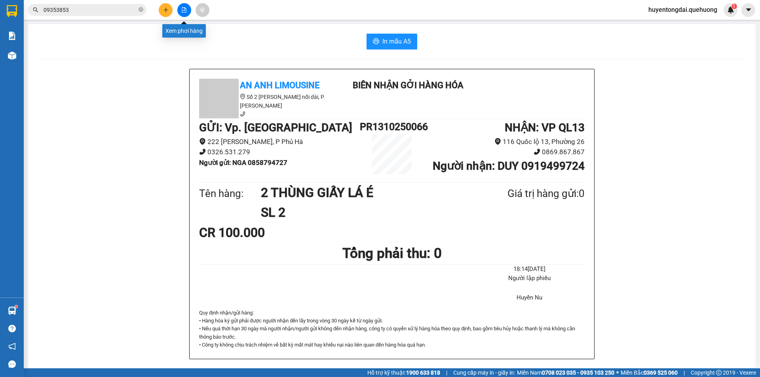
click at [183, 10] on icon "file-add" at bounding box center [184, 10] width 6 height 6
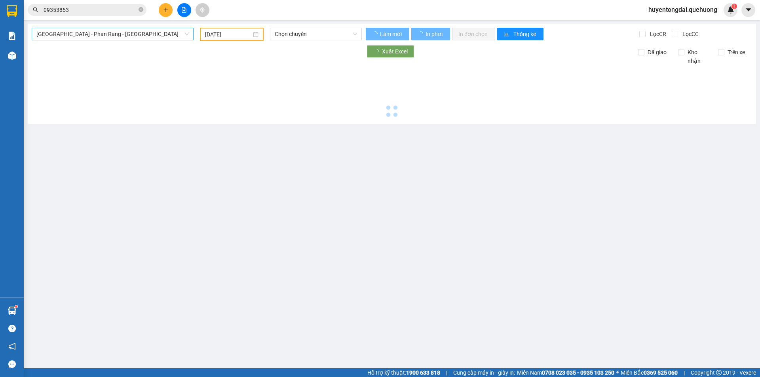
type input "[DATE]"
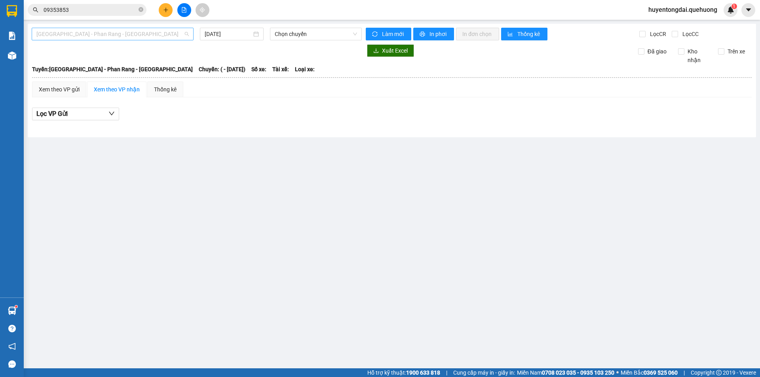
click at [133, 34] on span "[GEOGRAPHIC_DATA] - Phan Rang - [GEOGRAPHIC_DATA]" at bounding box center [112, 34] width 152 height 12
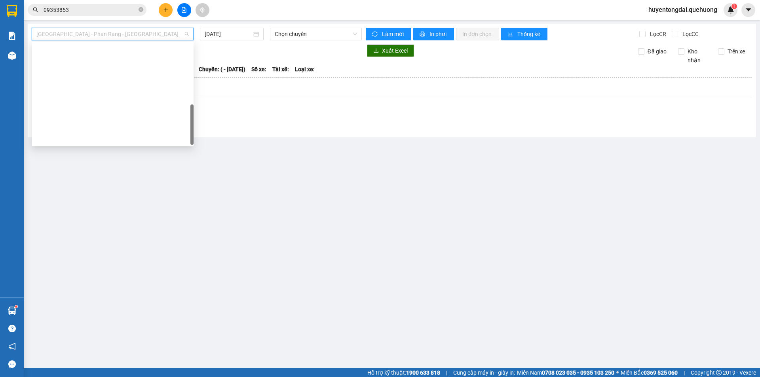
click at [95, 337] on div "Miền Tây - [GEOGRAPHIC_DATA] - [GEOGRAPHIC_DATA]" at bounding box center [112, 341] width 152 height 9
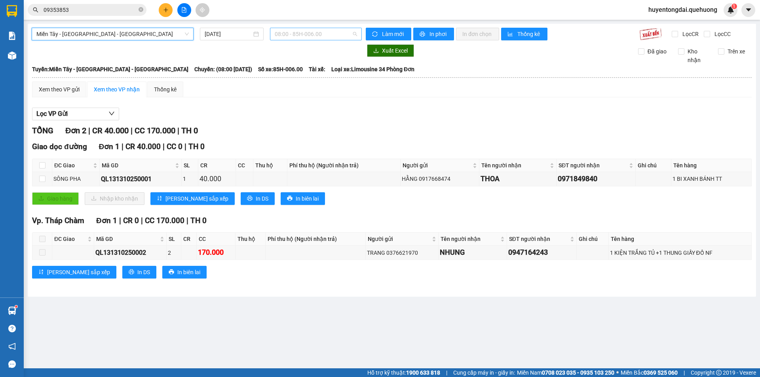
click at [328, 32] on span "08:00 - 85H-006.00" at bounding box center [316, 34] width 82 height 12
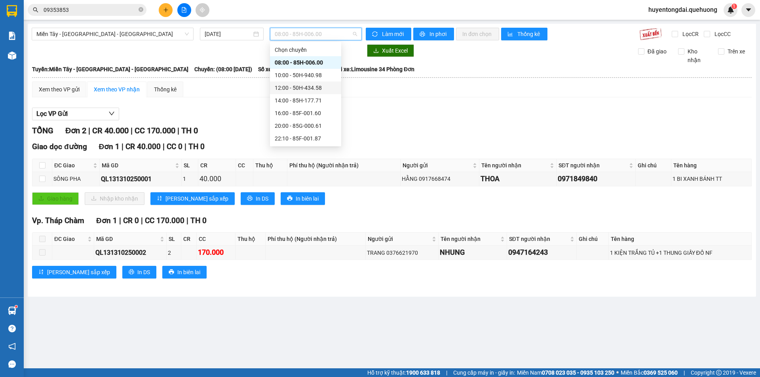
click at [295, 90] on div "12:00 - 50H-434.58" at bounding box center [306, 87] width 62 height 9
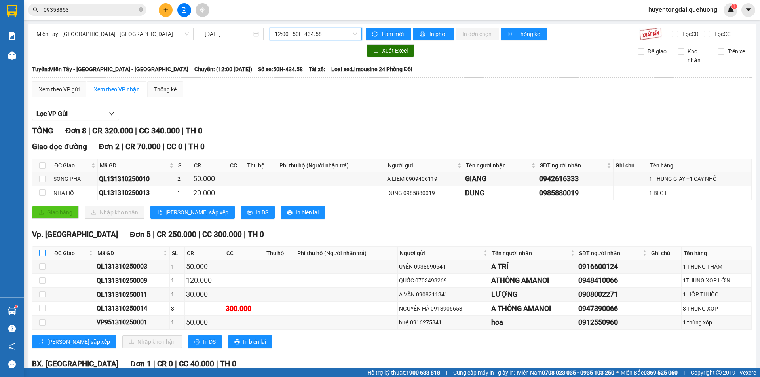
click at [44, 250] on input "checkbox" at bounding box center [42, 253] width 6 height 6
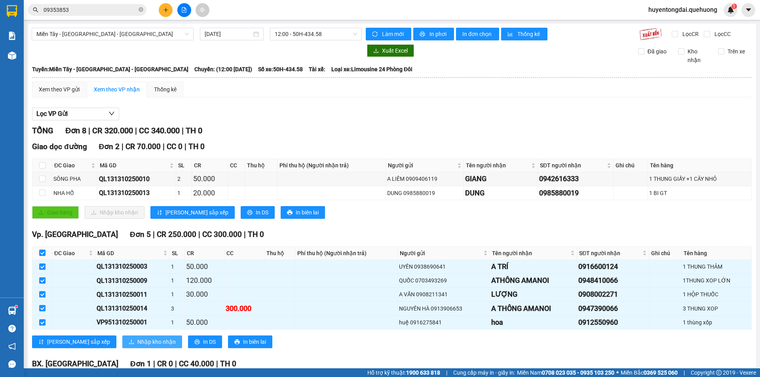
click at [122, 336] on button "Nhập kho nhận" at bounding box center [152, 342] width 60 height 13
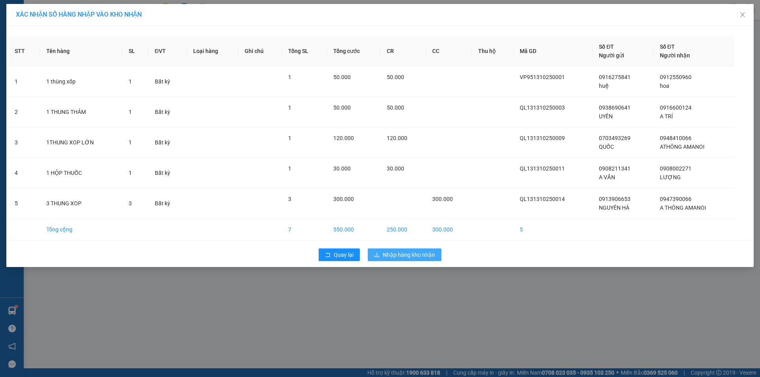
click at [414, 252] on span "Nhập hàng kho nhận" at bounding box center [409, 254] width 52 height 9
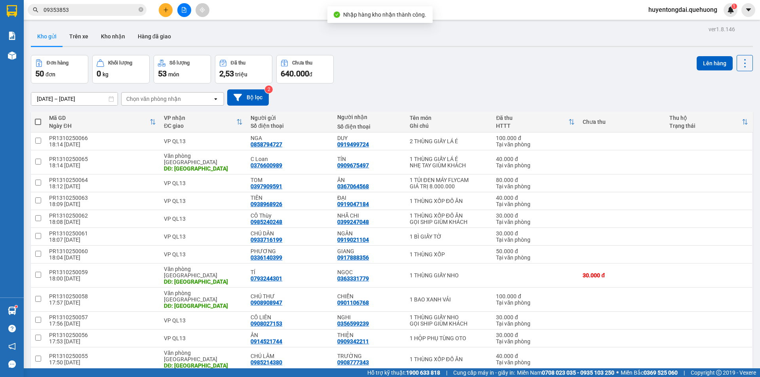
click at [164, 9] on icon "plus" at bounding box center [166, 10] width 6 height 6
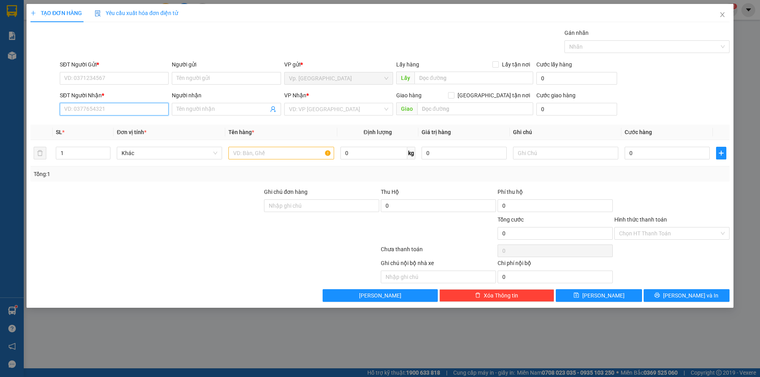
click at [114, 107] on input "SĐT Người Nhận *" at bounding box center [114, 109] width 109 height 13
click at [107, 122] on div "0978578259 - A ĐÍNH" at bounding box center [114, 125] width 99 height 9
type input "0978578259"
type input "A ĐÍNH"
type input "TÂN PHÚ"
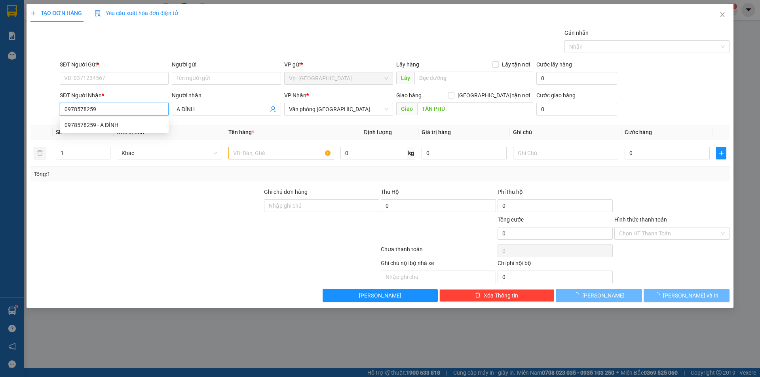
type input "100.000"
type input "0978578259"
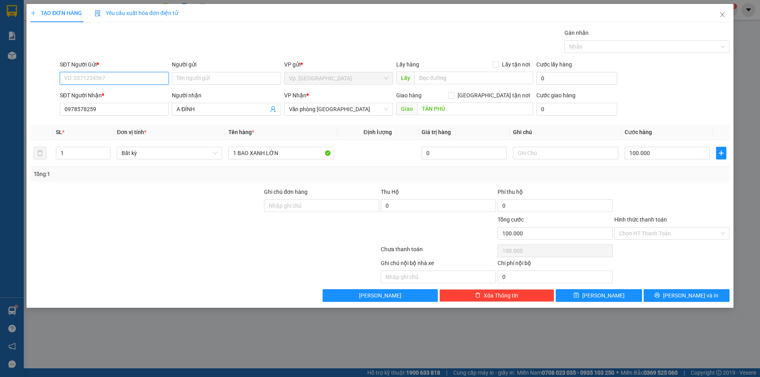
click at [113, 75] on input "SĐT Người Gửi *" at bounding box center [114, 78] width 109 height 13
click at [123, 90] on div "0338718305 - PHƯƠNG" at bounding box center [114, 94] width 99 height 9
type input "0338718305"
type input "PHƯƠNG"
click at [653, 154] on input "100.000" at bounding box center [666, 153] width 85 height 13
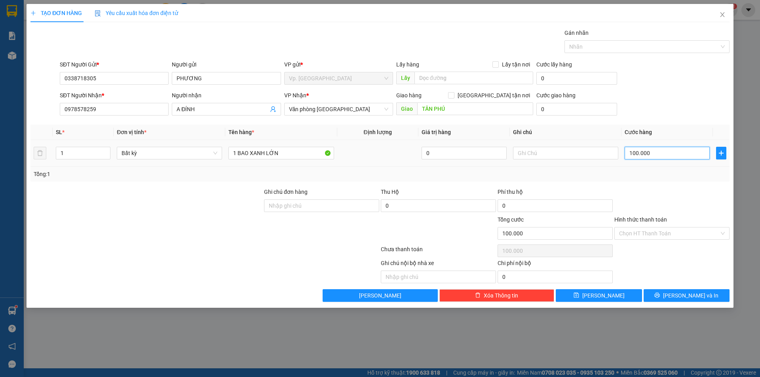
type input "9"
type input "90"
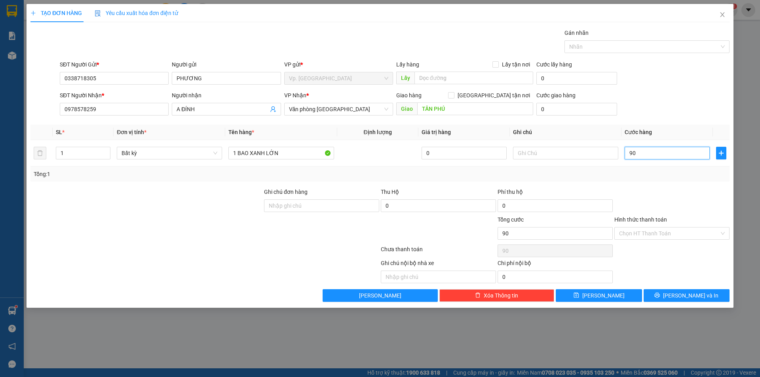
type input "90"
type input "90.000"
click at [701, 181] on div "Tổng: 1" at bounding box center [379, 174] width 699 height 15
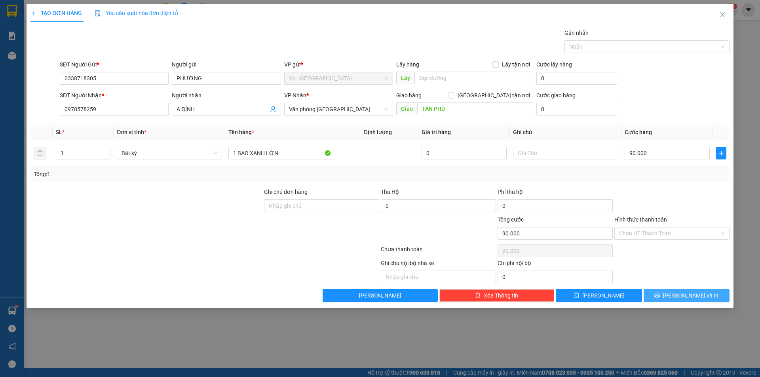
click at [683, 295] on span "[PERSON_NAME] và In" at bounding box center [690, 295] width 55 height 9
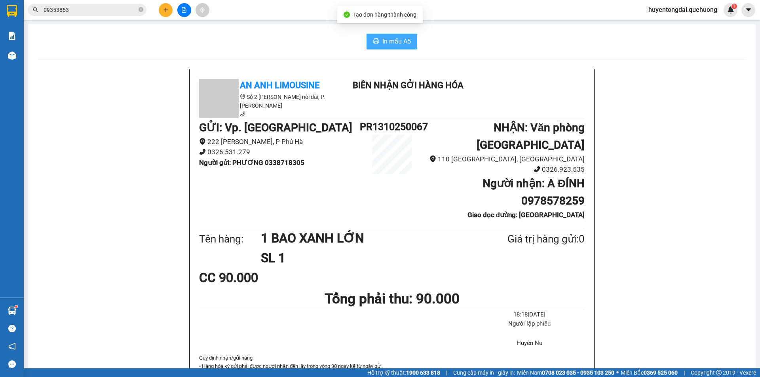
click at [395, 36] on button "In mẫu A5" at bounding box center [391, 42] width 51 height 16
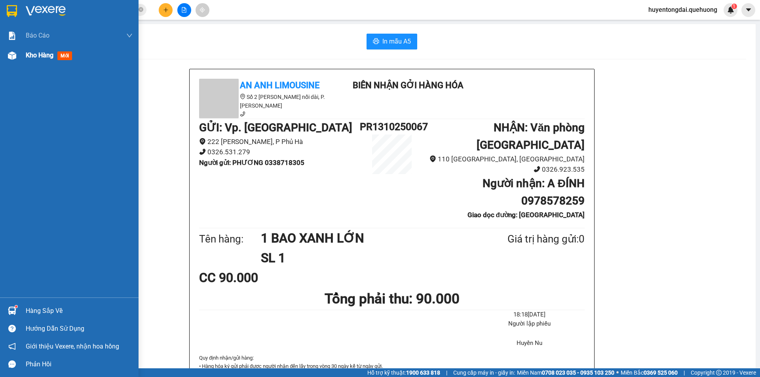
click at [14, 63] on div "Kho hàng mới" at bounding box center [69, 56] width 138 height 20
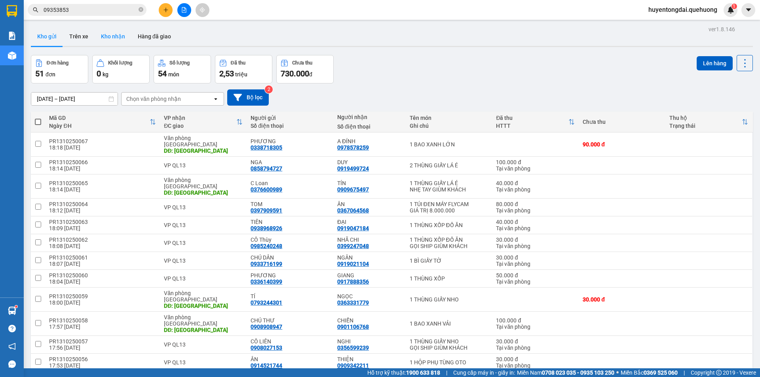
click at [110, 40] on button "Kho nhận" at bounding box center [113, 36] width 37 height 19
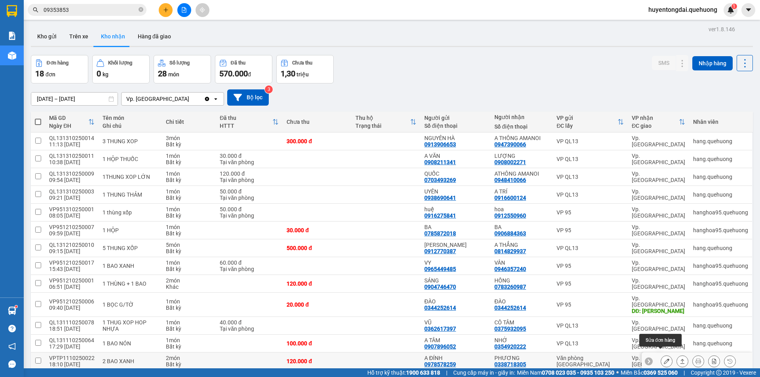
click at [664, 359] on icon at bounding box center [667, 362] width 6 height 6
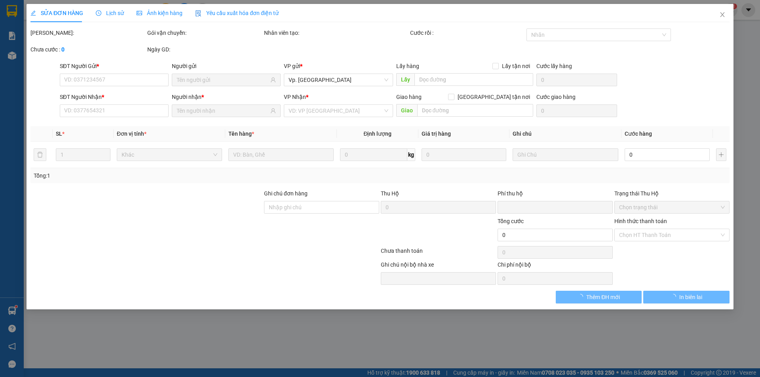
type input "0978578259"
type input "A ĐÍNH"
type input "0338718305"
type input "PHƯƠNG"
type input "0"
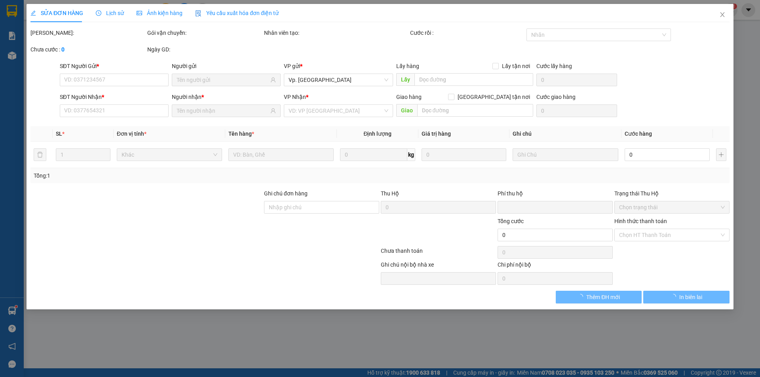
type input "120.000"
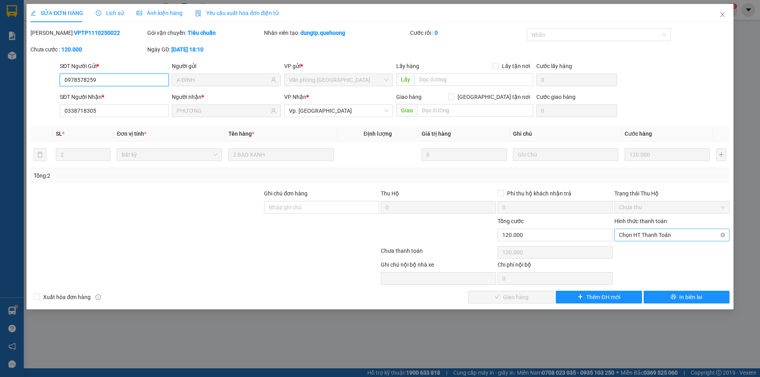
click at [659, 233] on span "Chọn HT Thanh Toán" at bounding box center [672, 235] width 106 height 12
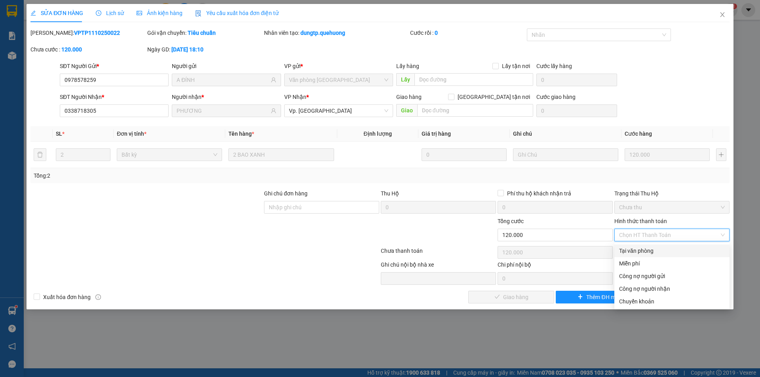
click at [649, 248] on div "Tại văn phòng" at bounding box center [672, 251] width 106 height 9
type input "0"
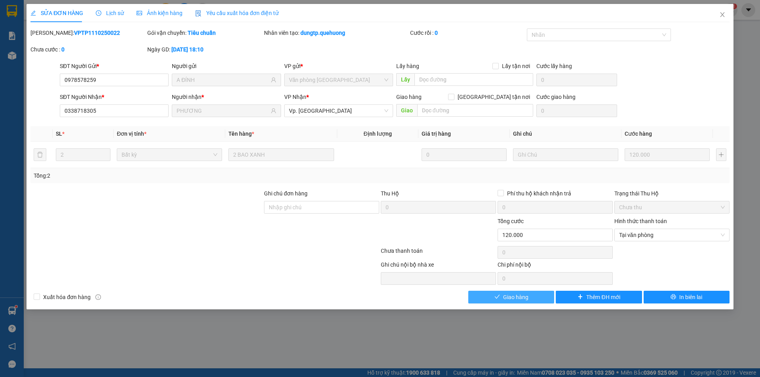
click at [521, 298] on span "Giao hàng" at bounding box center [515, 297] width 25 height 9
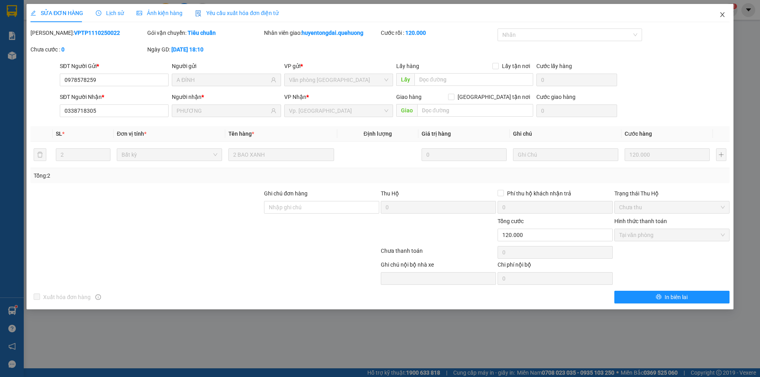
click at [719, 13] on icon "close" at bounding box center [722, 14] width 6 height 6
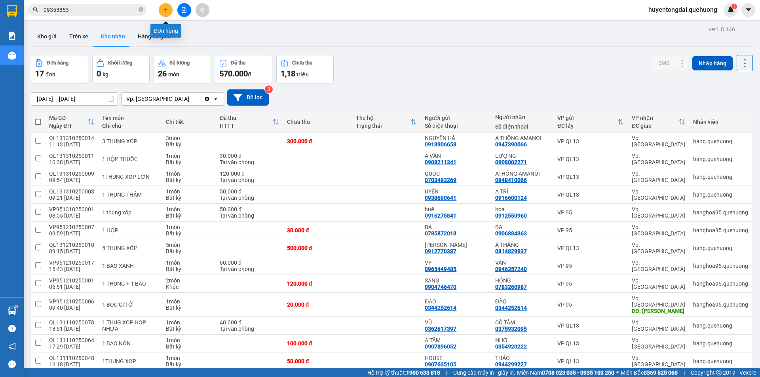
click at [159, 7] on button at bounding box center [166, 10] width 14 height 14
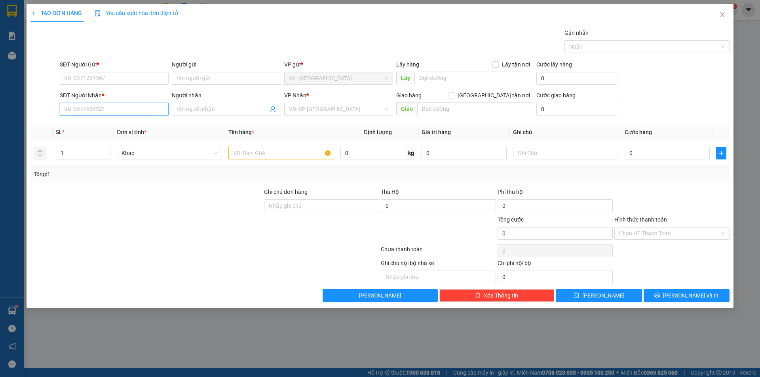
click at [139, 107] on input "SĐT Người Nhận *" at bounding box center [114, 109] width 109 height 13
type input "0903252970"
click at [120, 127] on div "0903252970 - HÂN" at bounding box center [114, 125] width 99 height 9
type input "HÂN"
type input "80.000"
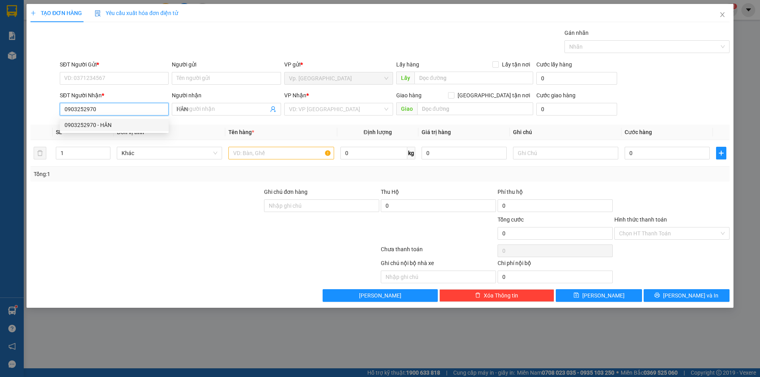
type input "80.000"
type input "0903252970"
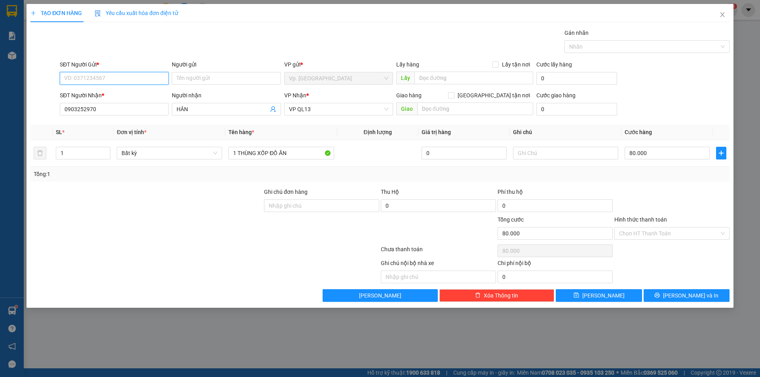
click at [104, 82] on input "SĐT Người Gửi *" at bounding box center [114, 78] width 109 height 13
click at [200, 75] on input "Người gửi" at bounding box center [226, 78] width 109 height 13
click at [393, 165] on td at bounding box center [377, 153] width 81 height 27
click at [627, 152] on input "80.000" at bounding box center [666, 153] width 85 height 13
click at [645, 185] on div "Transit Pickup Surcharge Ids Transit Deliver Surcharge Ids Transit Deliver Surc…" at bounding box center [379, 164] width 699 height 273
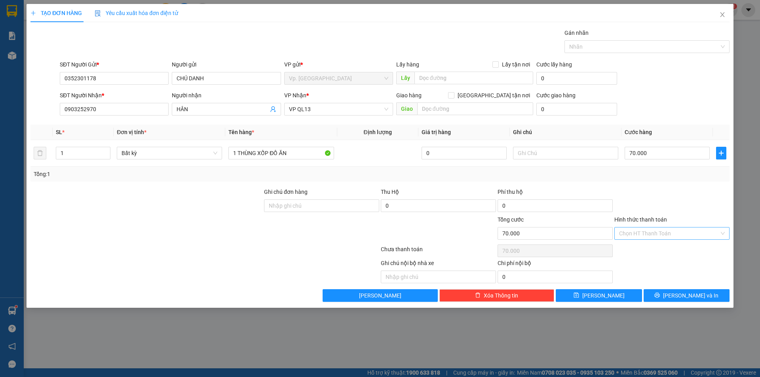
click at [641, 231] on input "Hình thức thanh toán" at bounding box center [669, 234] width 100 height 12
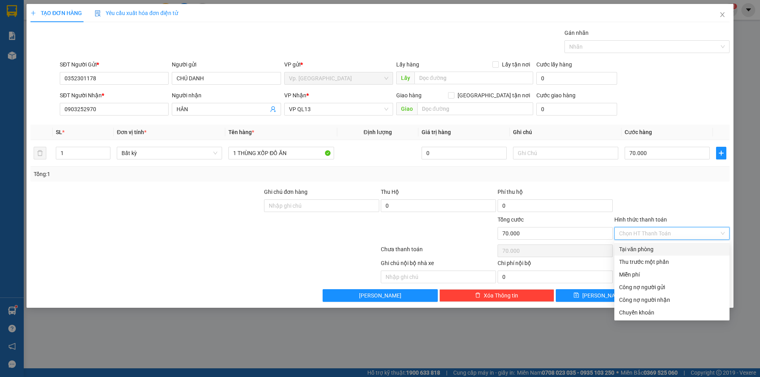
click at [645, 249] on div "Tại văn phòng" at bounding box center [672, 249] width 106 height 9
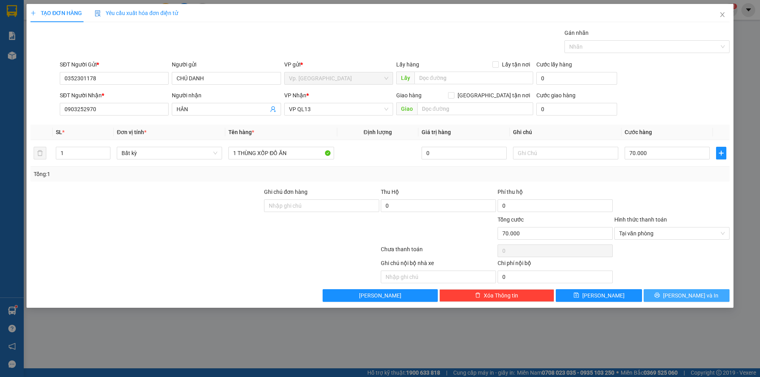
click at [689, 296] on span "[PERSON_NAME] và In" at bounding box center [690, 295] width 55 height 9
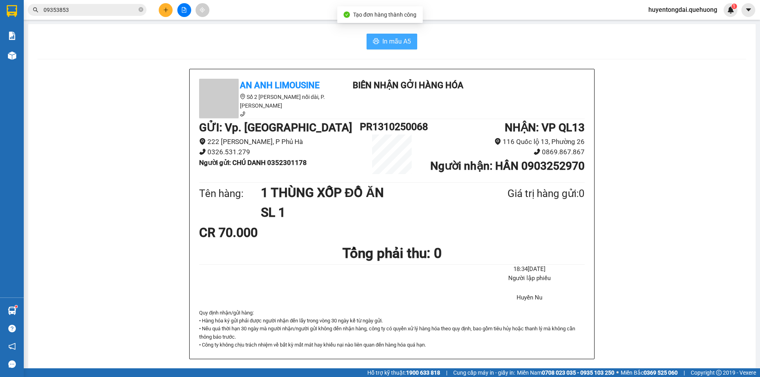
click at [378, 36] on button "In mẫu A5" at bounding box center [391, 42] width 51 height 16
click at [164, 9] on icon "plus" at bounding box center [166, 10] width 6 height 6
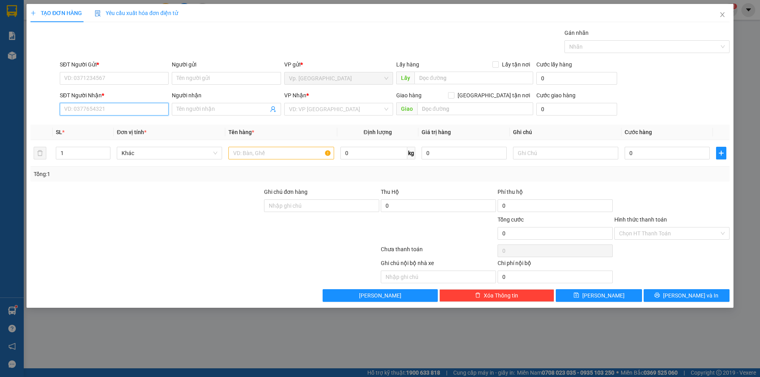
click at [116, 111] on input "SĐT Người Nhận *" at bounding box center [114, 109] width 109 height 13
click at [139, 127] on div "0909499956 - [PERSON_NAME]" at bounding box center [114, 125] width 99 height 9
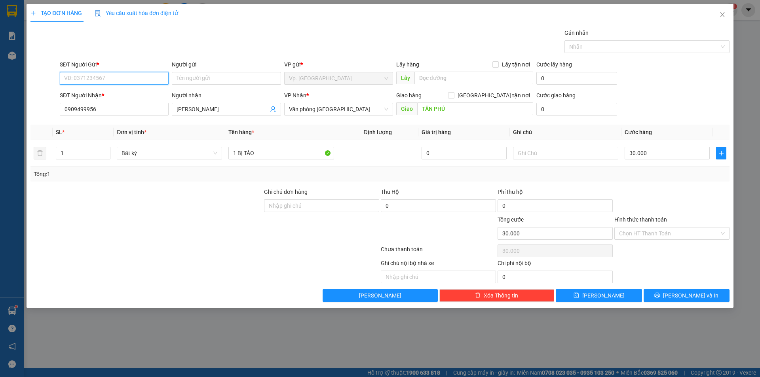
click at [129, 80] on input "SĐT Người Gửi *" at bounding box center [114, 78] width 109 height 13
click at [124, 108] on div "0937416164 - [PERSON_NAME]" at bounding box center [114, 106] width 99 height 9
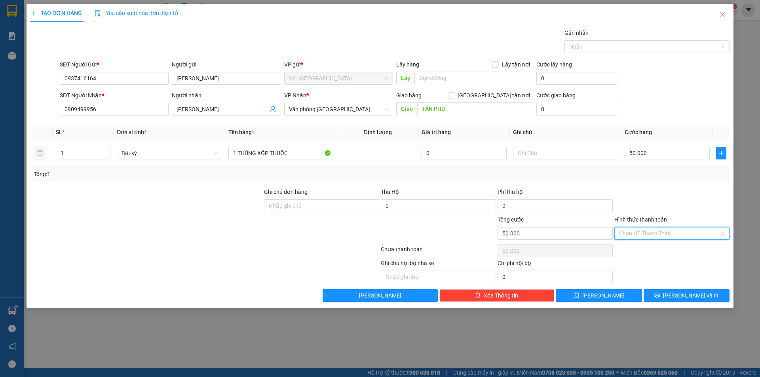
click at [647, 237] on input "Hình thức thanh toán" at bounding box center [669, 234] width 100 height 12
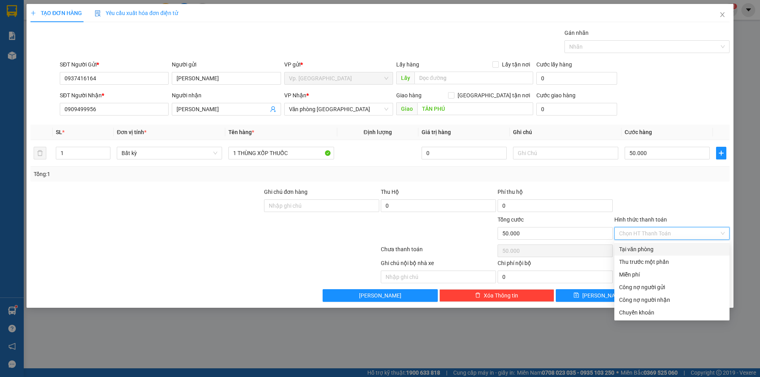
click at [654, 249] on div "Tại văn phòng" at bounding box center [672, 249] width 106 height 9
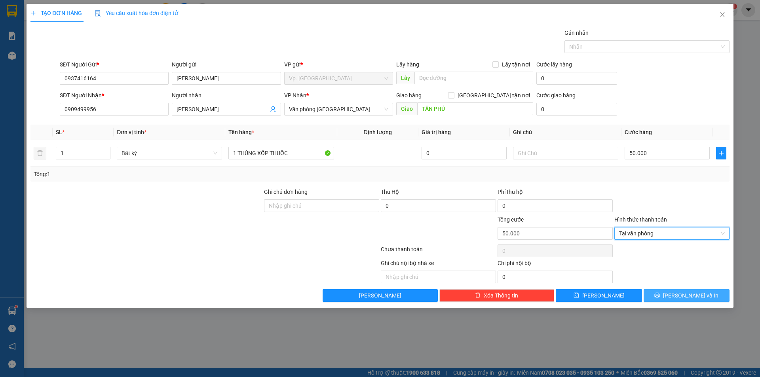
click at [664, 290] on button "[PERSON_NAME] và In" at bounding box center [686, 295] width 86 height 13
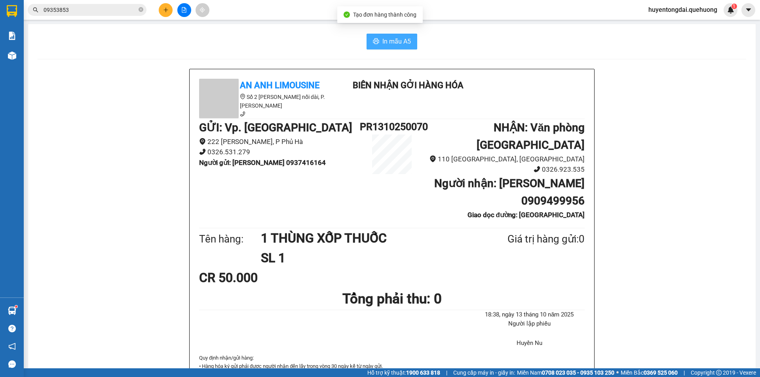
click at [389, 34] on button "In mẫu A5" at bounding box center [391, 42] width 51 height 16
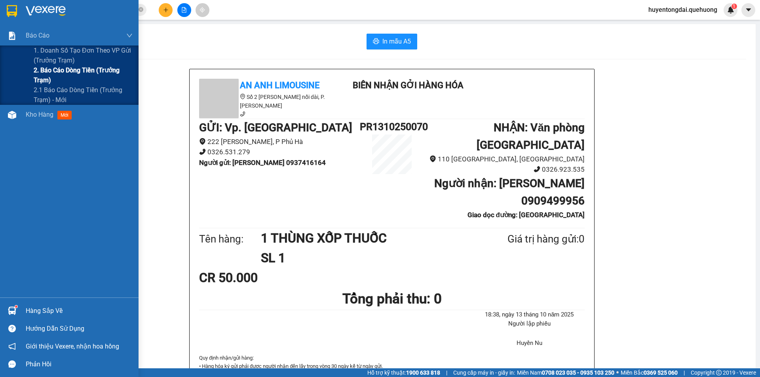
click at [46, 76] on span "2. Báo cáo dòng tiền (trưởng trạm)" at bounding box center [83, 75] width 99 height 20
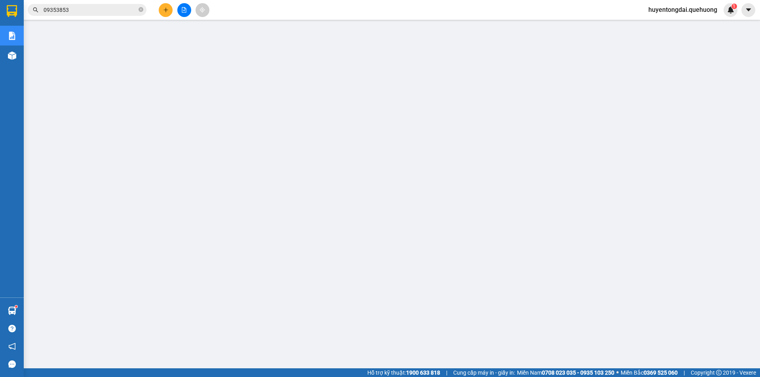
click at [167, 8] on icon "plus" at bounding box center [166, 10] width 6 height 6
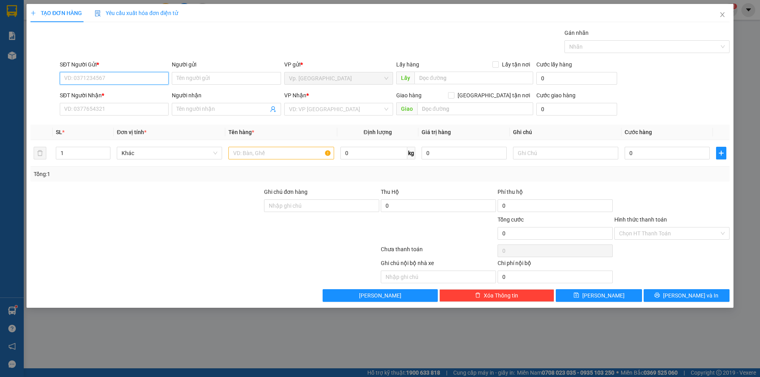
click at [113, 80] on input "SĐT Người Gửi *" at bounding box center [114, 78] width 109 height 13
click at [124, 89] on div "0366004929 - BS [PERSON_NAME]" at bounding box center [114, 94] width 109 height 13
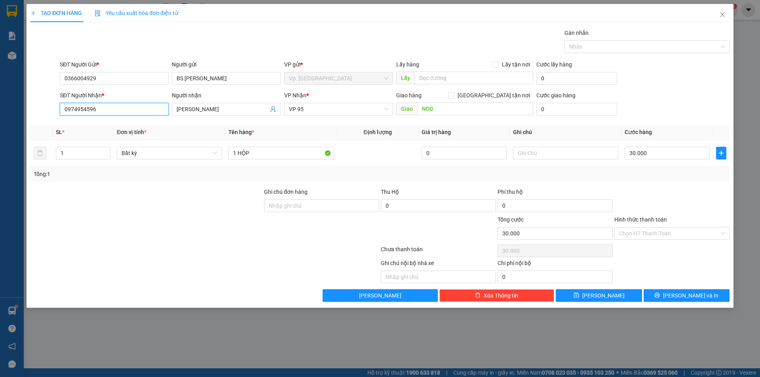
click at [119, 108] on input "0974954596" at bounding box center [114, 109] width 109 height 13
click at [146, 230] on div at bounding box center [146, 229] width 233 height 28
click at [664, 230] on input "Hình thức thanh toán" at bounding box center [669, 234] width 100 height 12
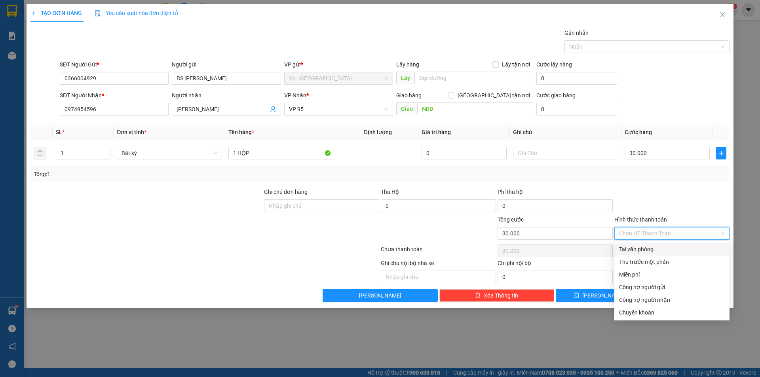
drag, startPoint x: 655, startPoint y: 247, endPoint x: 670, endPoint y: 272, distance: 29.4
click at [655, 247] on div "Tại văn phòng" at bounding box center [672, 249] width 106 height 9
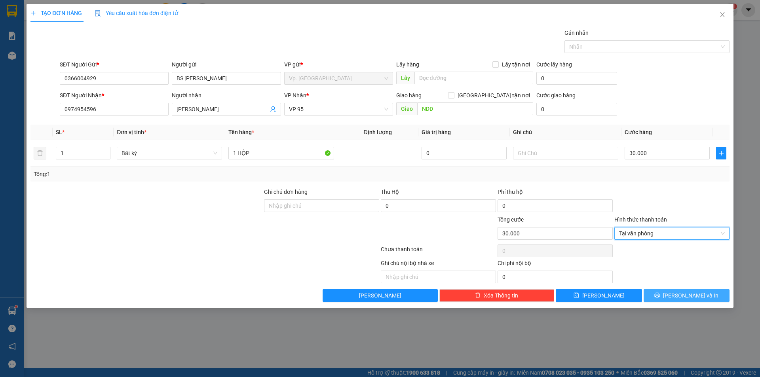
click at [691, 290] on button "[PERSON_NAME] và In" at bounding box center [686, 295] width 86 height 13
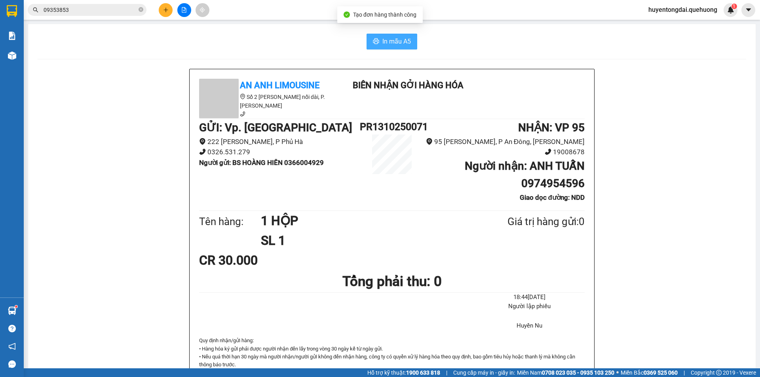
click at [390, 46] on span "In mẫu A5" at bounding box center [396, 41] width 28 height 10
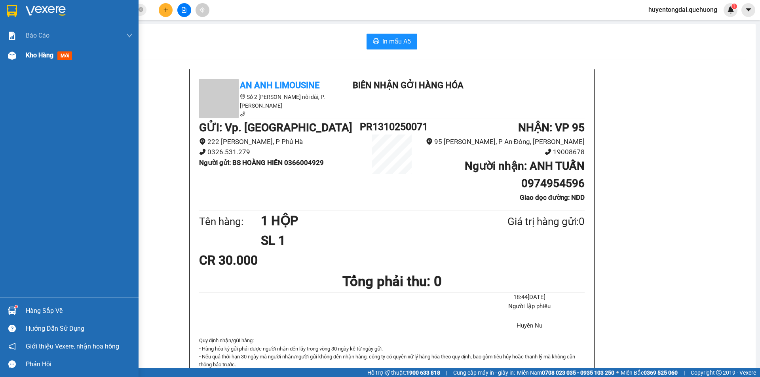
click at [42, 59] on span "Kho hàng" at bounding box center [40, 55] width 28 height 8
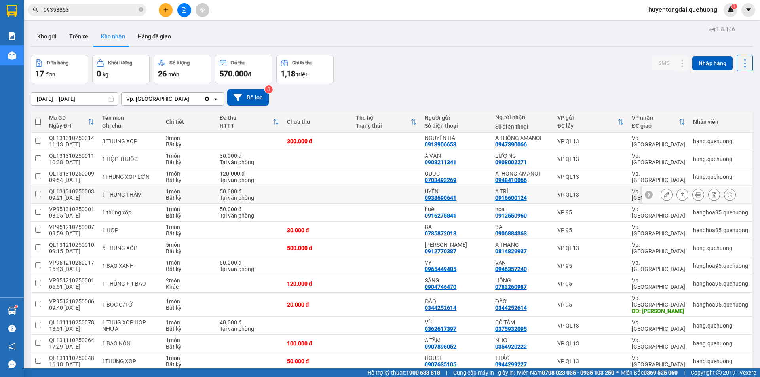
click at [679, 194] on icon at bounding box center [682, 195] width 6 height 6
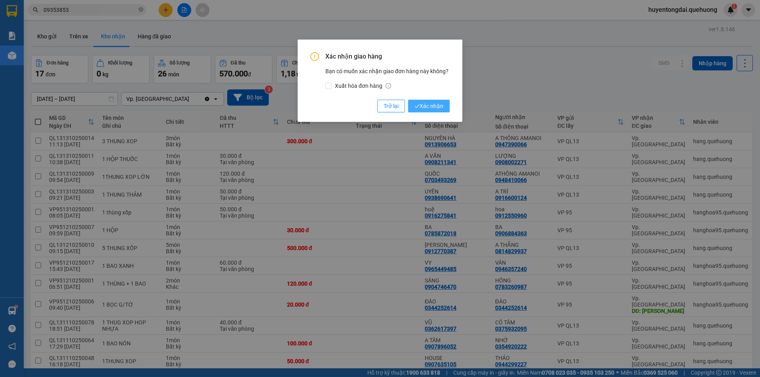
click at [435, 105] on span "Xác nhận" at bounding box center [428, 106] width 29 height 9
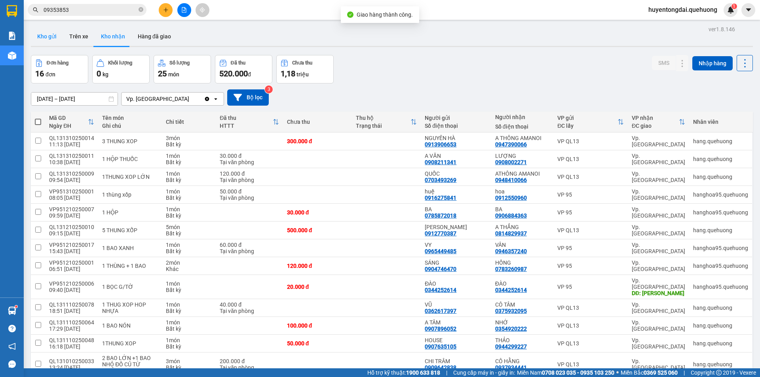
click at [47, 40] on button "Kho gửi" at bounding box center [47, 36] width 32 height 19
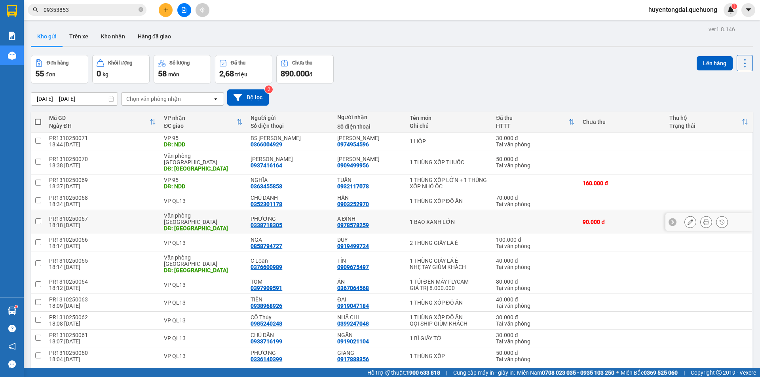
click at [687, 219] on icon at bounding box center [690, 222] width 6 height 6
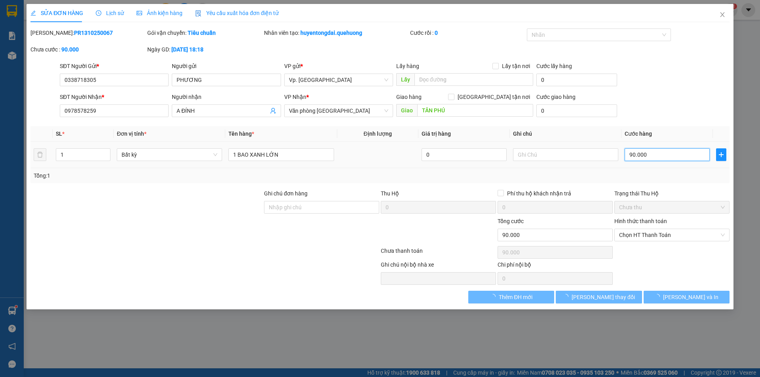
click at [644, 157] on input "90.000" at bounding box center [666, 154] width 85 height 13
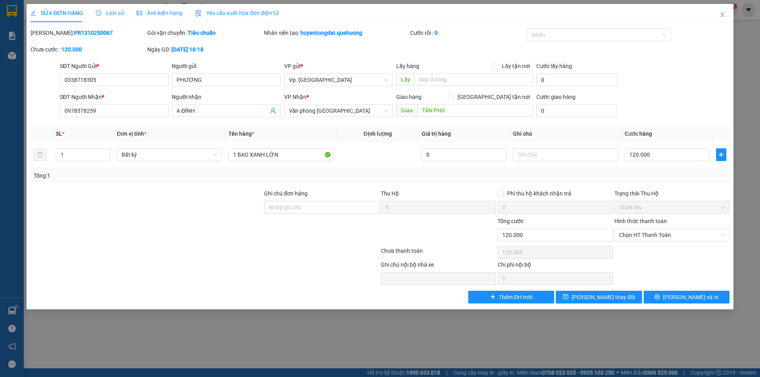
click at [633, 116] on div "SĐT Người Nhận * 0978578259 Người nhận A ĐÍNH VP Nhận * Văn phòng [GEOGRAPHIC_D…" at bounding box center [394, 107] width 673 height 28
click at [668, 294] on button "[PERSON_NAME] và In" at bounding box center [686, 297] width 86 height 13
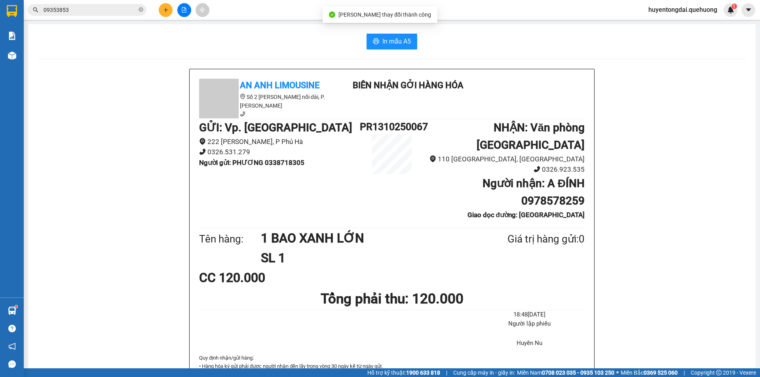
click at [397, 33] on div "In mẫu A5 An Anh Limousine Số 2 [PERSON_NAME] nối dài, P. [PERSON_NAME] Biên nh…" at bounding box center [391, 377] width 727 height 706
click at [396, 38] on span "In mẫu A5" at bounding box center [396, 41] width 28 height 10
click at [180, 12] on button at bounding box center [184, 10] width 14 height 14
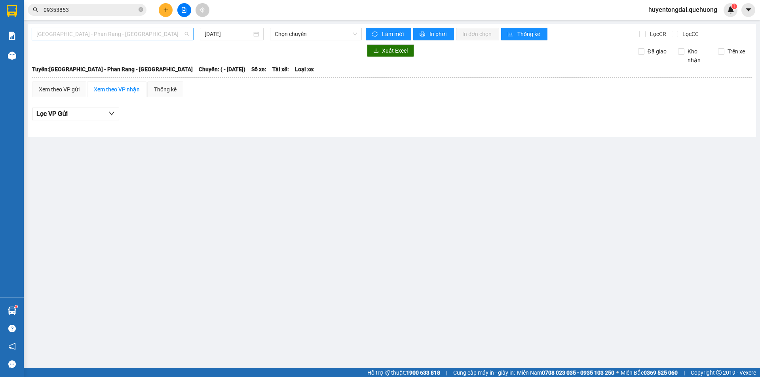
click at [105, 34] on span "[GEOGRAPHIC_DATA] - Phan Rang - [GEOGRAPHIC_DATA]" at bounding box center [112, 34] width 152 height 12
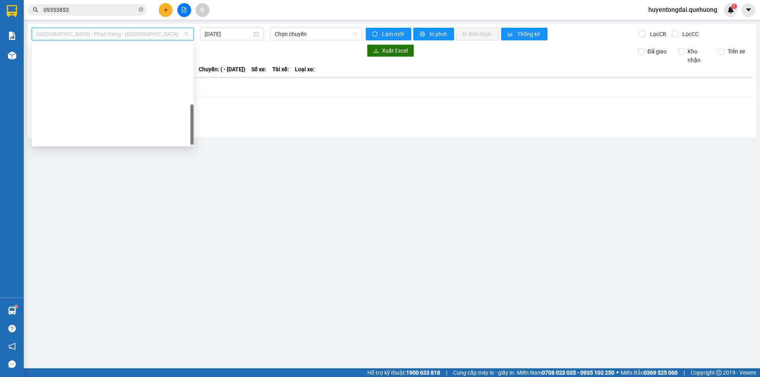
click at [97, 337] on div "Miền Tây - [GEOGRAPHIC_DATA] - [GEOGRAPHIC_DATA]" at bounding box center [112, 341] width 152 height 9
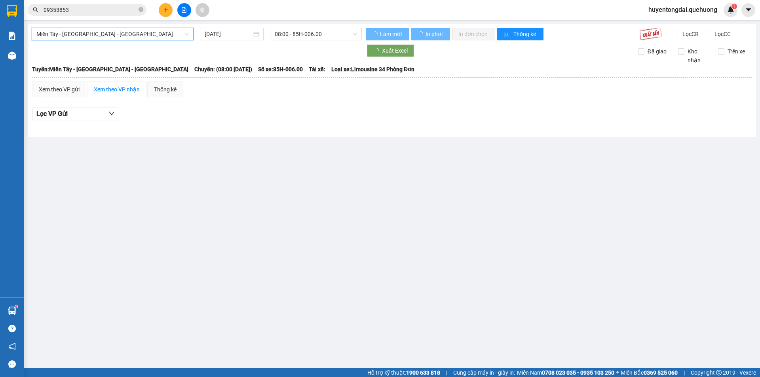
drag, startPoint x: 299, startPoint y: 32, endPoint x: 318, endPoint y: 82, distance: 53.5
click at [300, 34] on span "08:00 - 85H-006.00" at bounding box center [316, 34] width 82 height 12
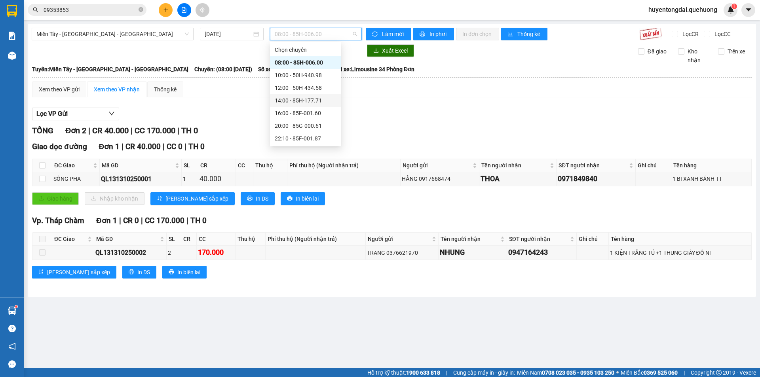
click at [294, 99] on div "14:00 - 85H-177.71" at bounding box center [306, 100] width 62 height 9
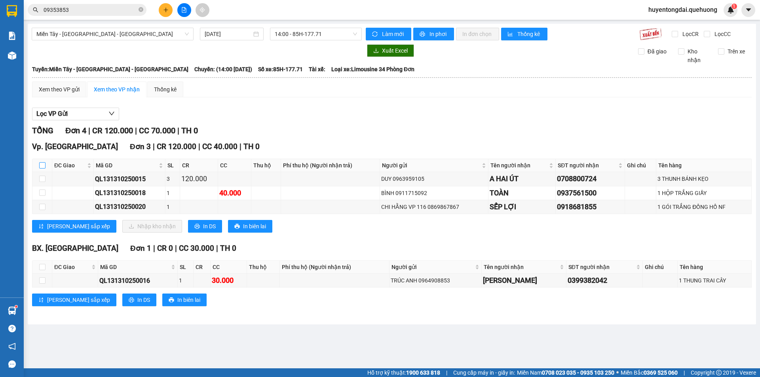
click at [42, 163] on input "checkbox" at bounding box center [42, 165] width 6 height 6
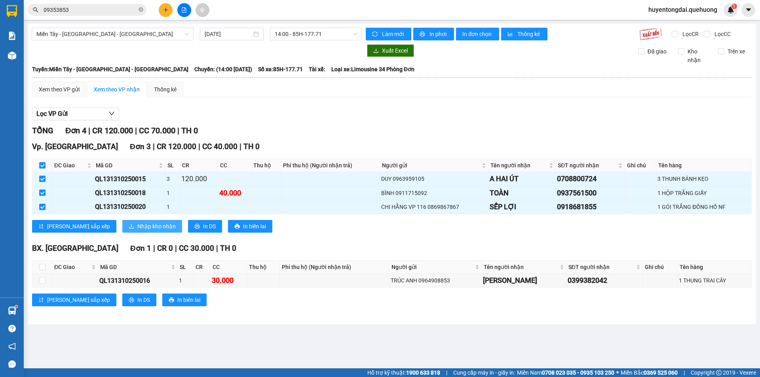
click at [122, 221] on button "Nhập kho nhận" at bounding box center [152, 226] width 60 height 13
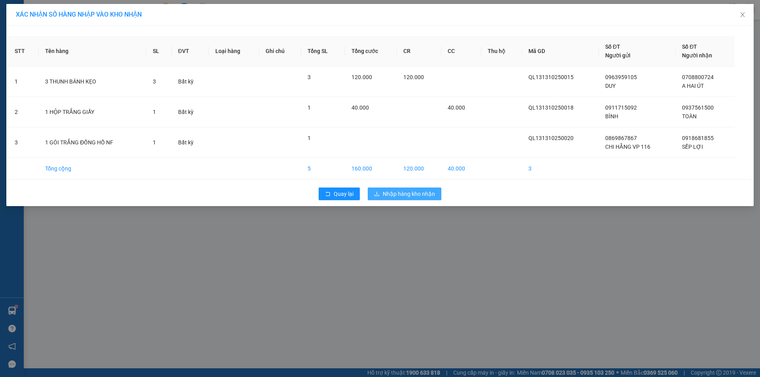
click at [437, 195] on button "Nhập hàng kho nhận" at bounding box center [405, 194] width 74 height 13
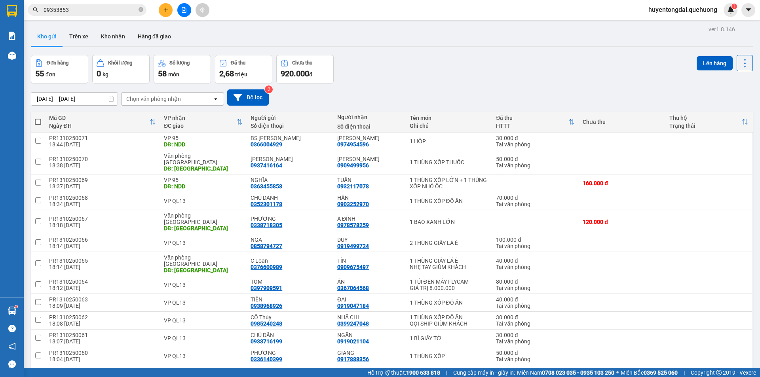
click at [162, 13] on button at bounding box center [166, 10] width 14 height 14
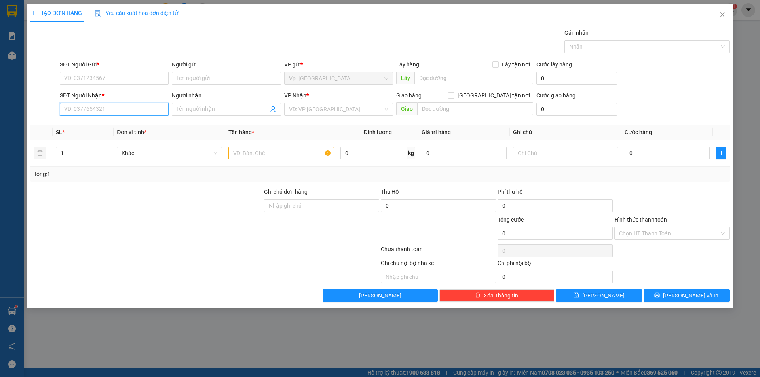
click at [98, 113] on input "SĐT Người Nhận *" at bounding box center [114, 109] width 109 height 13
paste input "0837327729"
click at [120, 126] on div "0837327729 - ĐẠT" at bounding box center [114, 125] width 99 height 9
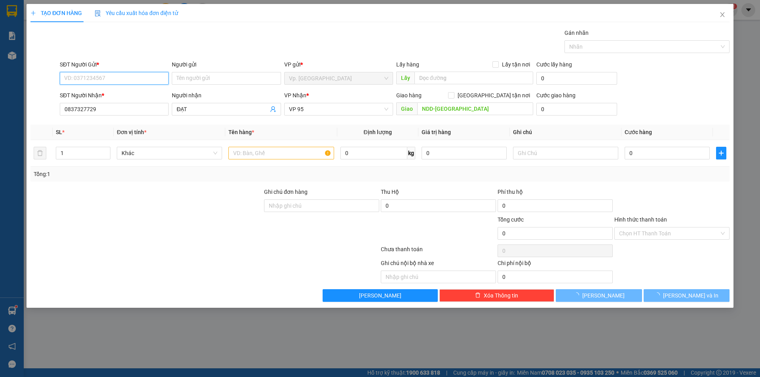
click at [113, 79] on input "SĐT Người Gửi *" at bounding box center [114, 78] width 109 height 13
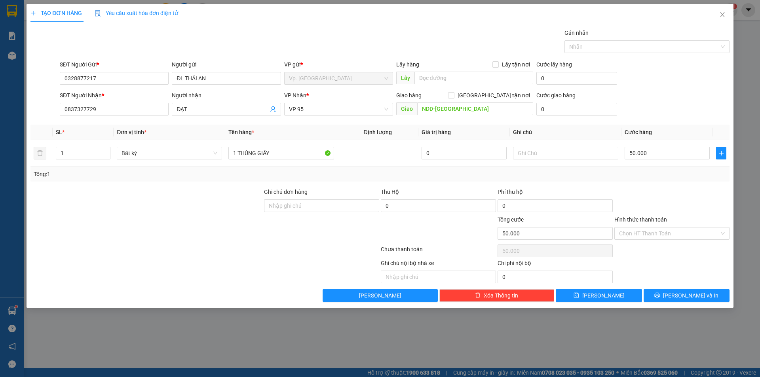
click at [462, 177] on div "Tổng: 1" at bounding box center [380, 174] width 692 height 9
drag, startPoint x: 236, startPoint y: 156, endPoint x: 220, endPoint y: 159, distance: 16.1
click at [220, 159] on tr "1 Bất kỳ 1 THÙNG GIẤY 0 50.000" at bounding box center [379, 153] width 699 height 27
click at [105, 151] on icon "up" at bounding box center [106, 151] width 3 height 3
click at [658, 156] on input "50.000" at bounding box center [666, 153] width 85 height 13
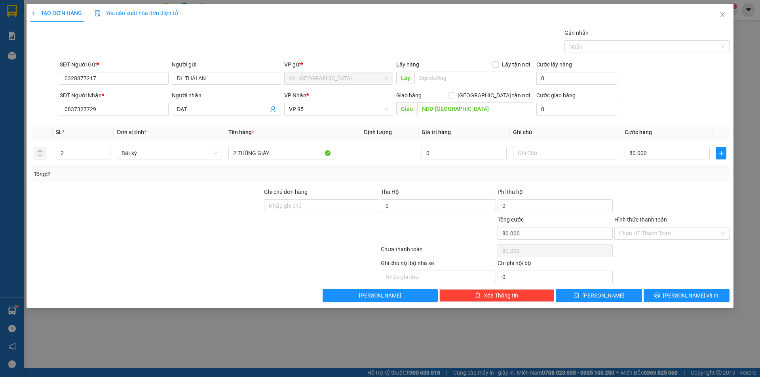
drag, startPoint x: 649, startPoint y: 174, endPoint x: 662, endPoint y: 211, distance: 39.6
click at [649, 175] on div "Tổng: 2" at bounding box center [380, 174] width 692 height 9
click at [662, 233] on input "Hình thức thanh toán" at bounding box center [669, 234] width 100 height 12
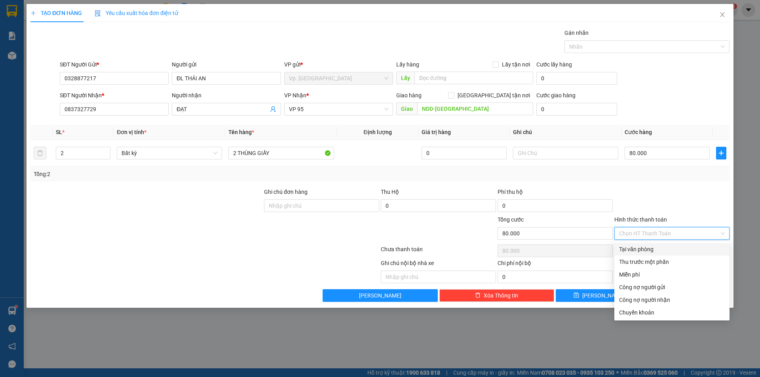
click at [653, 246] on div "Tại văn phòng" at bounding box center [672, 249] width 106 height 9
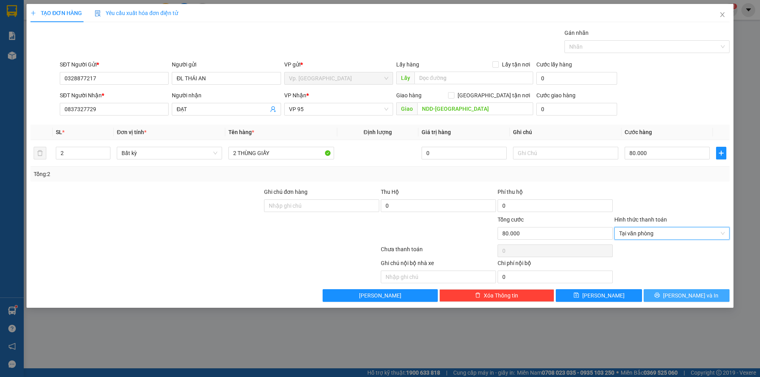
click at [660, 296] on icon "printer" at bounding box center [657, 295] width 5 height 5
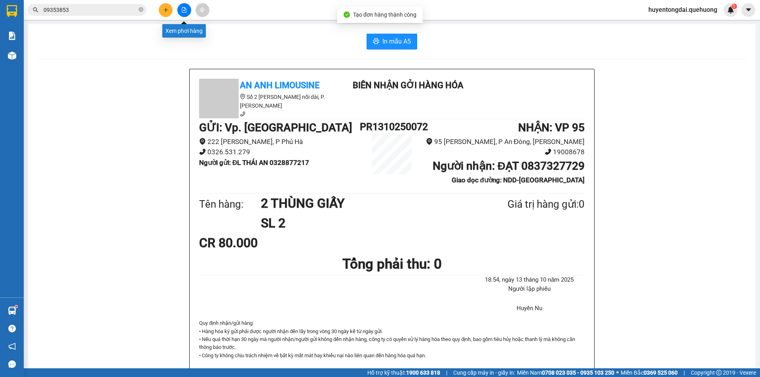
click at [166, 8] on icon "plus" at bounding box center [165, 10] width 0 height 4
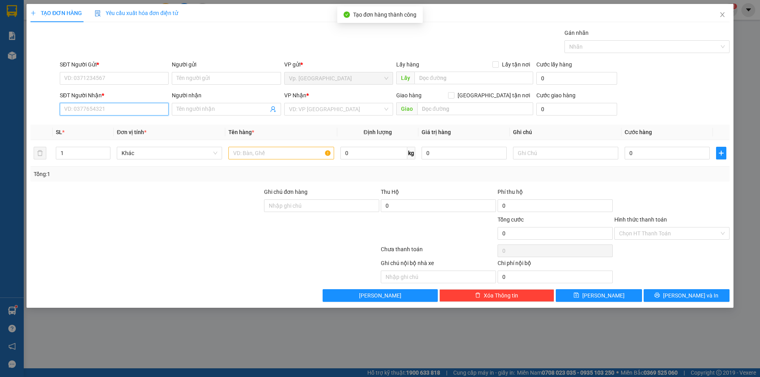
click at [92, 107] on input "SĐT Người Nhận *" at bounding box center [114, 109] width 109 height 13
click at [99, 122] on div "0848014418 - [PERSON_NAME]" at bounding box center [114, 125] width 99 height 9
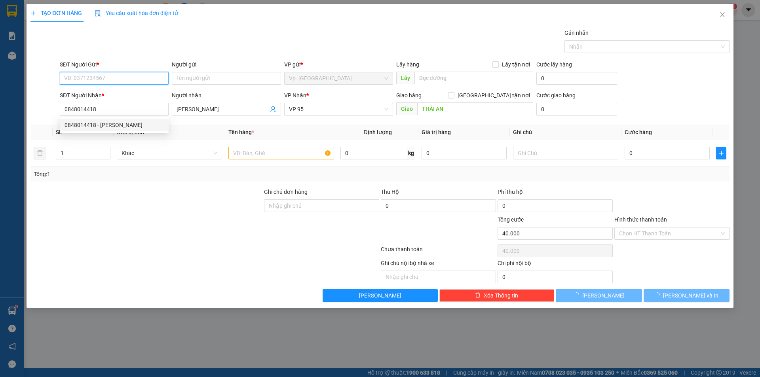
click at [109, 79] on input "SĐT Người Gửi *" at bounding box center [114, 78] width 109 height 13
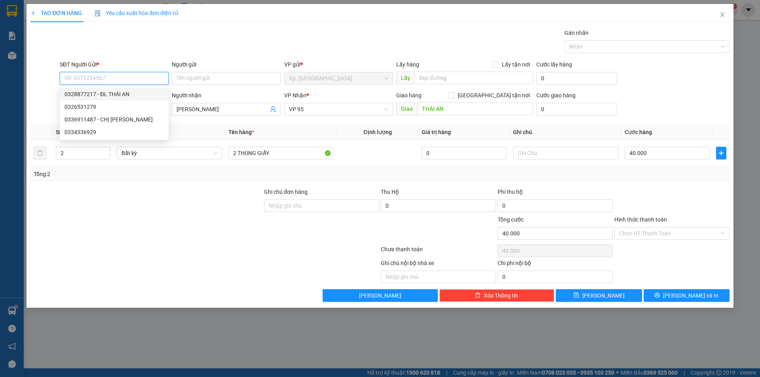
click at [119, 95] on div "0328877217 - ĐL THÁI AN" at bounding box center [114, 94] width 99 height 9
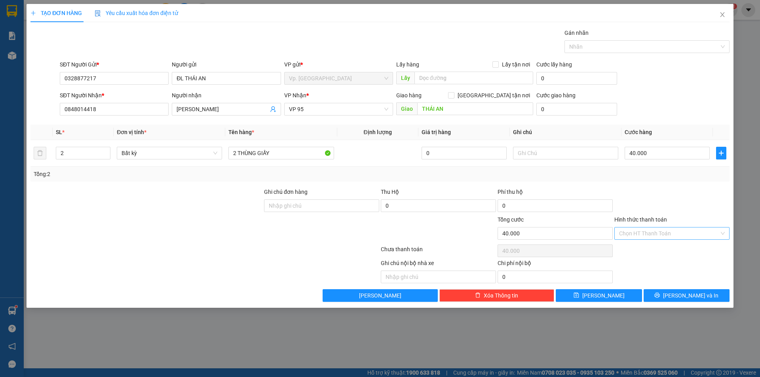
click at [640, 235] on input "Hình thức thanh toán" at bounding box center [669, 234] width 100 height 12
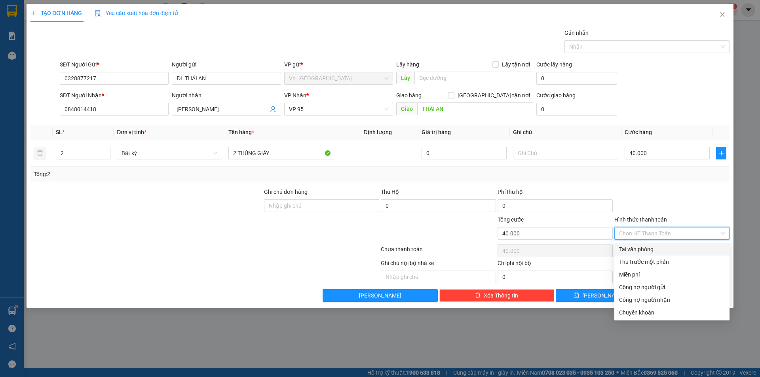
click at [642, 250] on div "Tại văn phòng" at bounding box center [672, 249] width 106 height 9
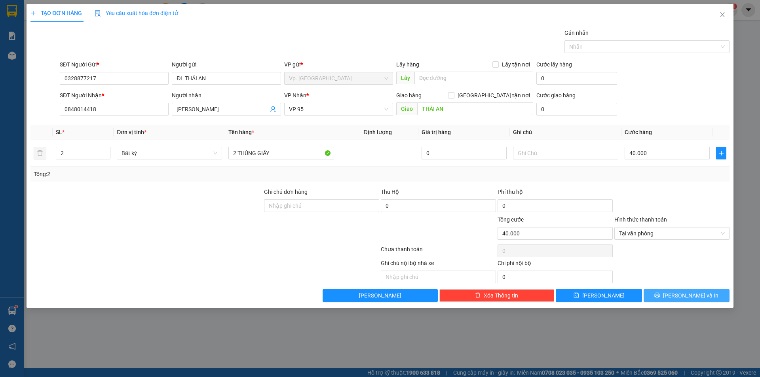
drag, startPoint x: 665, startPoint y: 295, endPoint x: 677, endPoint y: 279, distance: 20.0
click at [665, 295] on button "[PERSON_NAME] và In" at bounding box center [686, 295] width 86 height 13
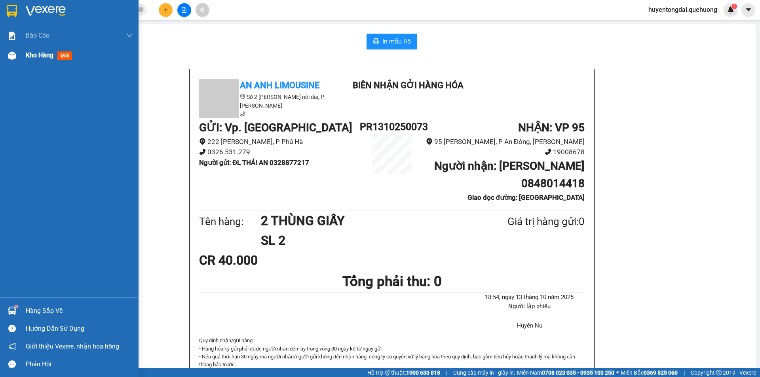
click at [17, 55] on div at bounding box center [12, 56] width 14 height 14
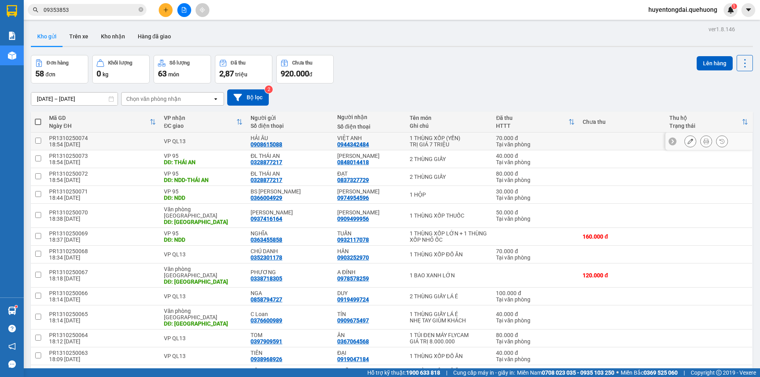
click at [682, 148] on div at bounding box center [708, 142] width 87 height 18
click at [687, 141] on icon at bounding box center [690, 141] width 6 height 6
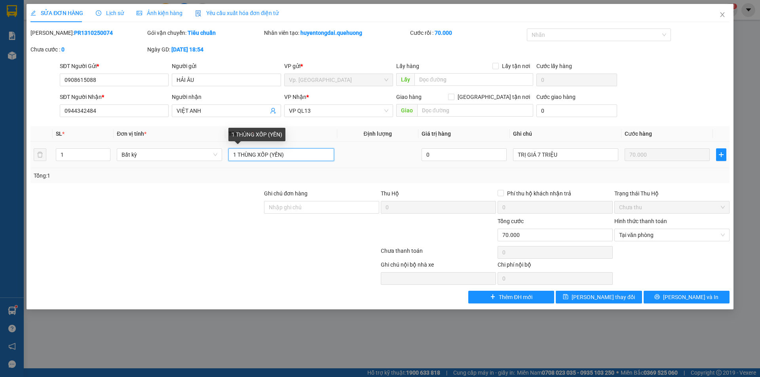
drag, startPoint x: 267, startPoint y: 152, endPoint x: 257, endPoint y: 157, distance: 10.8
click at [257, 157] on input "1 THÙNG XỐP (YẾN)" at bounding box center [280, 154] width 105 height 13
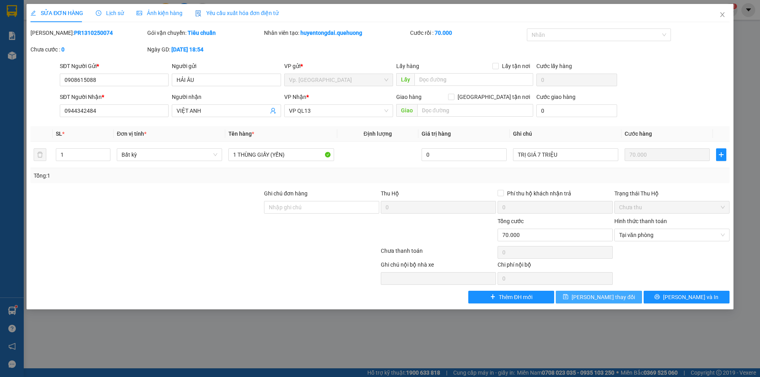
click at [588, 299] on span "[PERSON_NAME] thay đổi" at bounding box center [602, 297] width 63 height 9
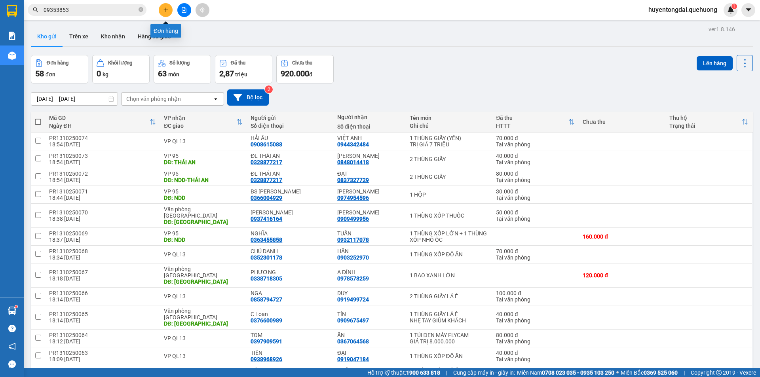
click at [165, 11] on icon "plus" at bounding box center [166, 10] width 6 height 6
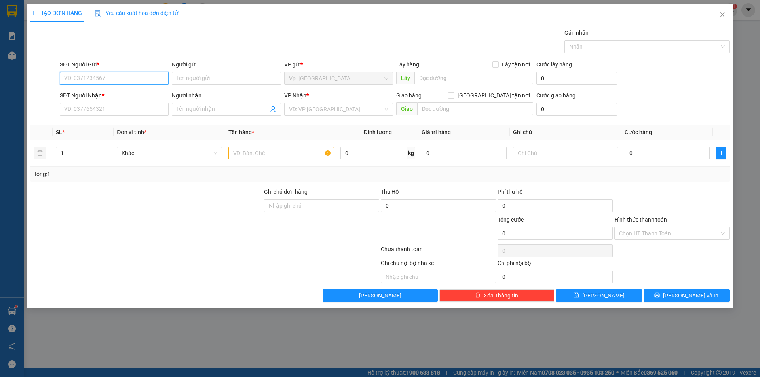
click at [133, 78] on input "SĐT Người Gửi *" at bounding box center [114, 78] width 109 height 13
click at [108, 108] on input "SĐT Người Nhận *" at bounding box center [114, 109] width 109 height 13
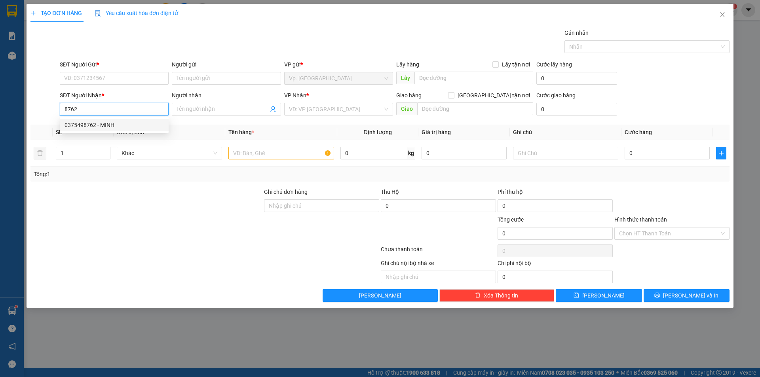
click at [97, 125] on div "0375498762 - MINH" at bounding box center [114, 125] width 99 height 9
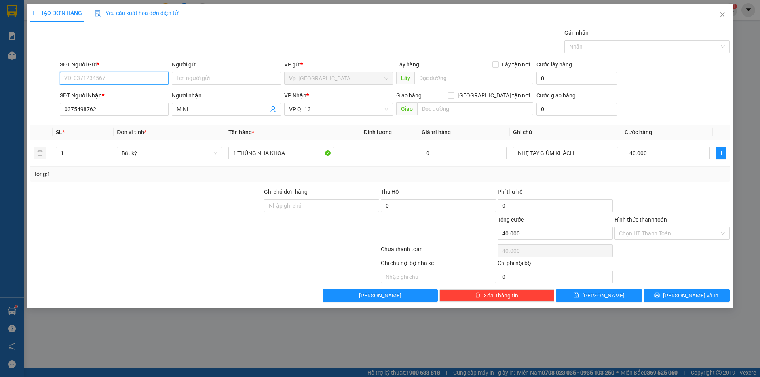
click at [105, 78] on input "SĐT Người Gửi *" at bounding box center [114, 78] width 109 height 13
click at [110, 91] on div "0343628217 - NGỌC" at bounding box center [114, 94] width 99 height 9
click at [671, 236] on input "Hình thức thanh toán" at bounding box center [669, 234] width 100 height 12
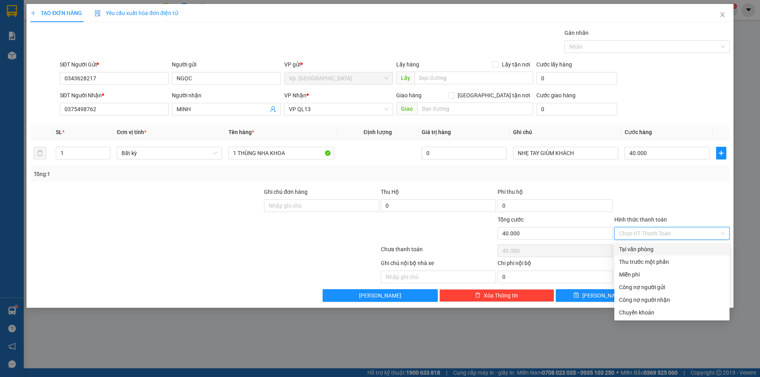
click at [647, 250] on div "Tại văn phòng" at bounding box center [672, 249] width 106 height 9
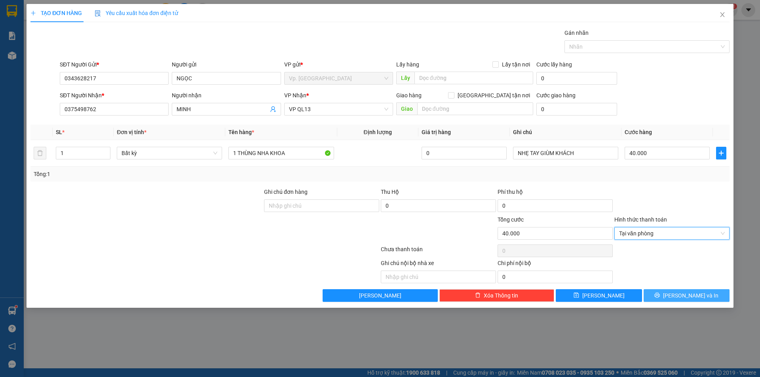
click at [678, 291] on button "[PERSON_NAME] và In" at bounding box center [686, 295] width 86 height 13
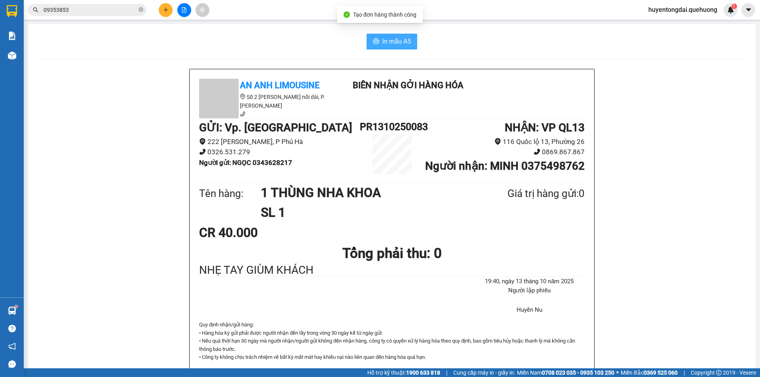
click at [391, 39] on span "In mẫu A5" at bounding box center [396, 41] width 28 height 10
